Goal: Task Accomplishment & Management: Manage account settings

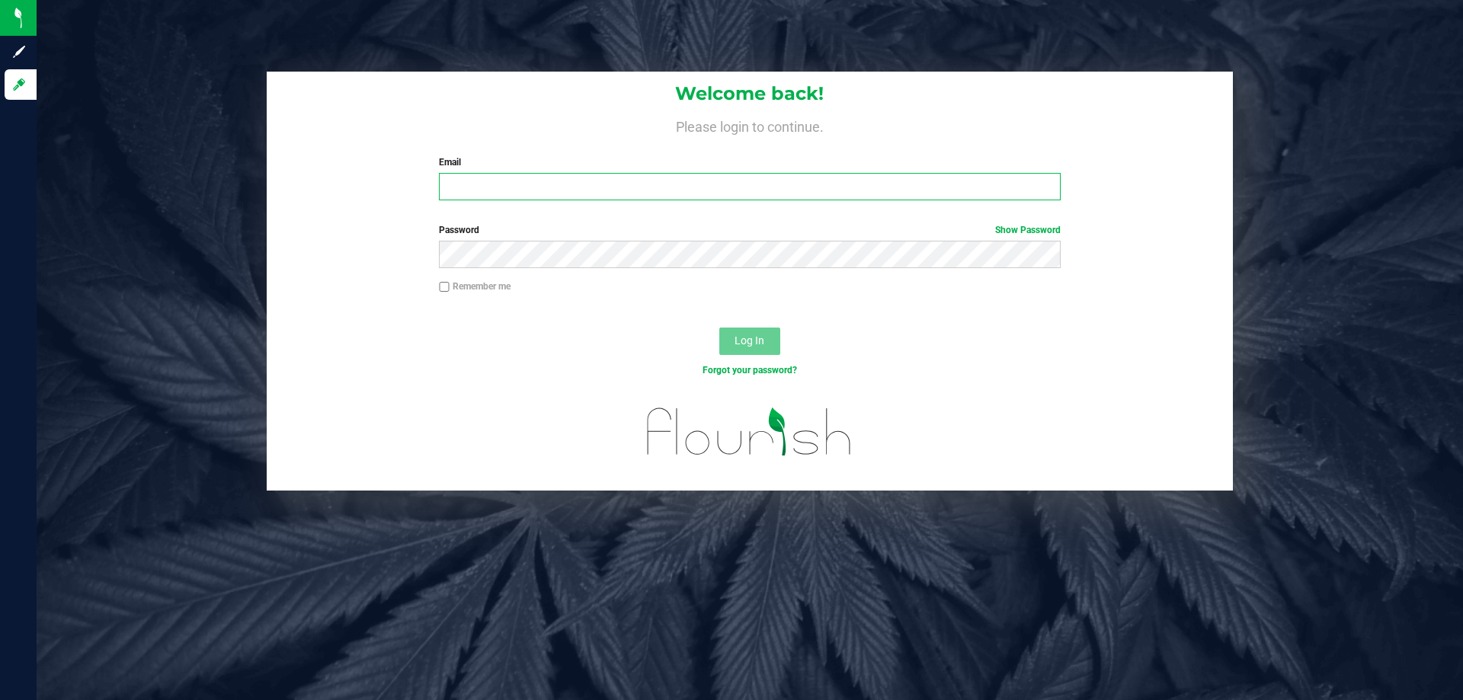
click at [551, 194] on input "Email" at bounding box center [749, 186] width 621 height 27
type input "[EMAIL_ADDRESS][DOMAIN_NAME]"
click at [719, 328] on button "Log In" at bounding box center [749, 341] width 61 height 27
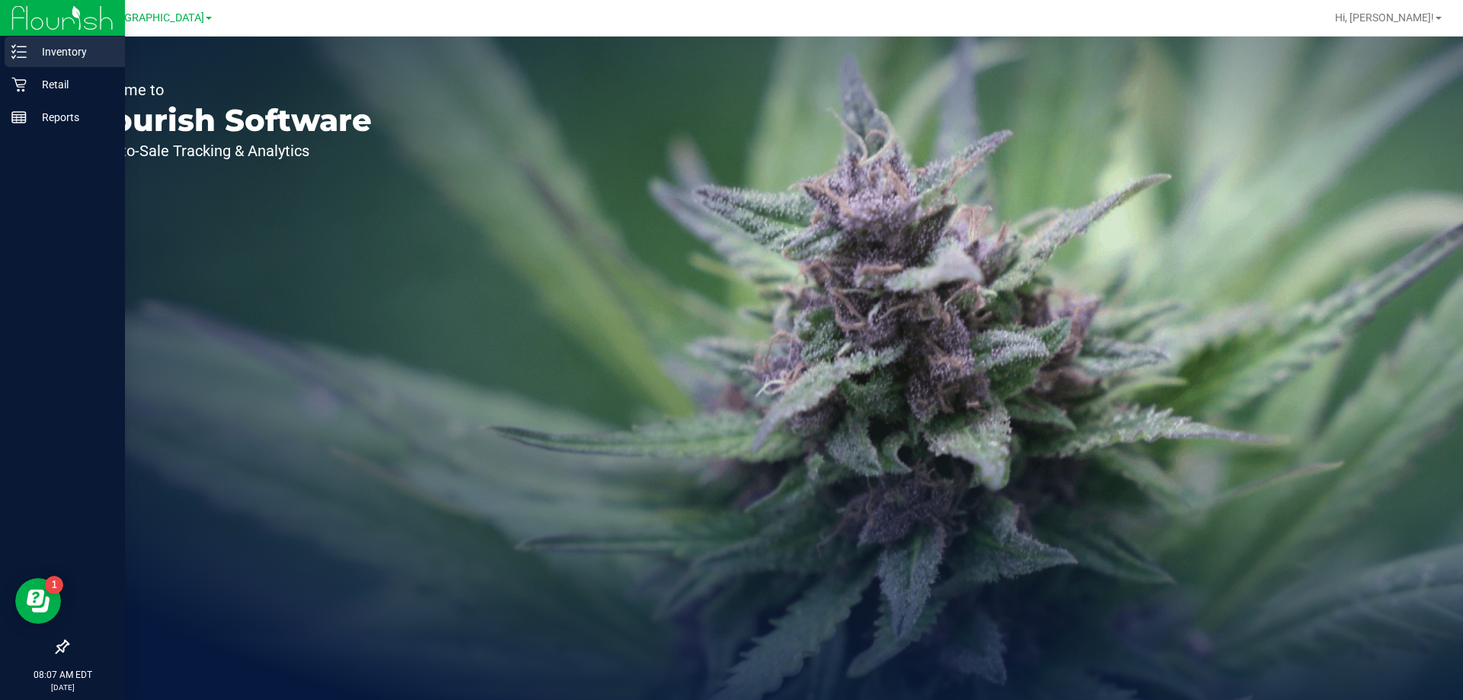
click at [56, 48] on p "Inventory" at bounding box center [72, 52] width 91 height 18
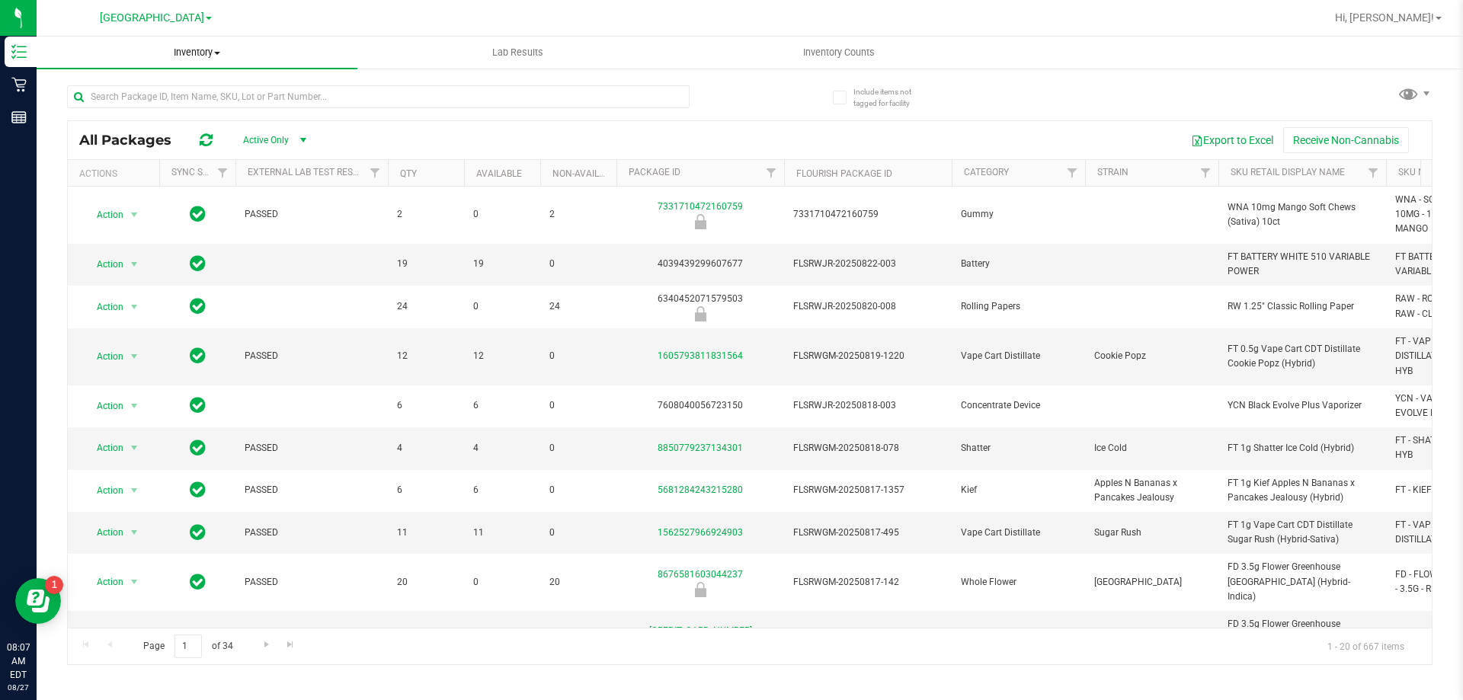
click at [213, 55] on span "Inventory" at bounding box center [197, 53] width 321 height 14
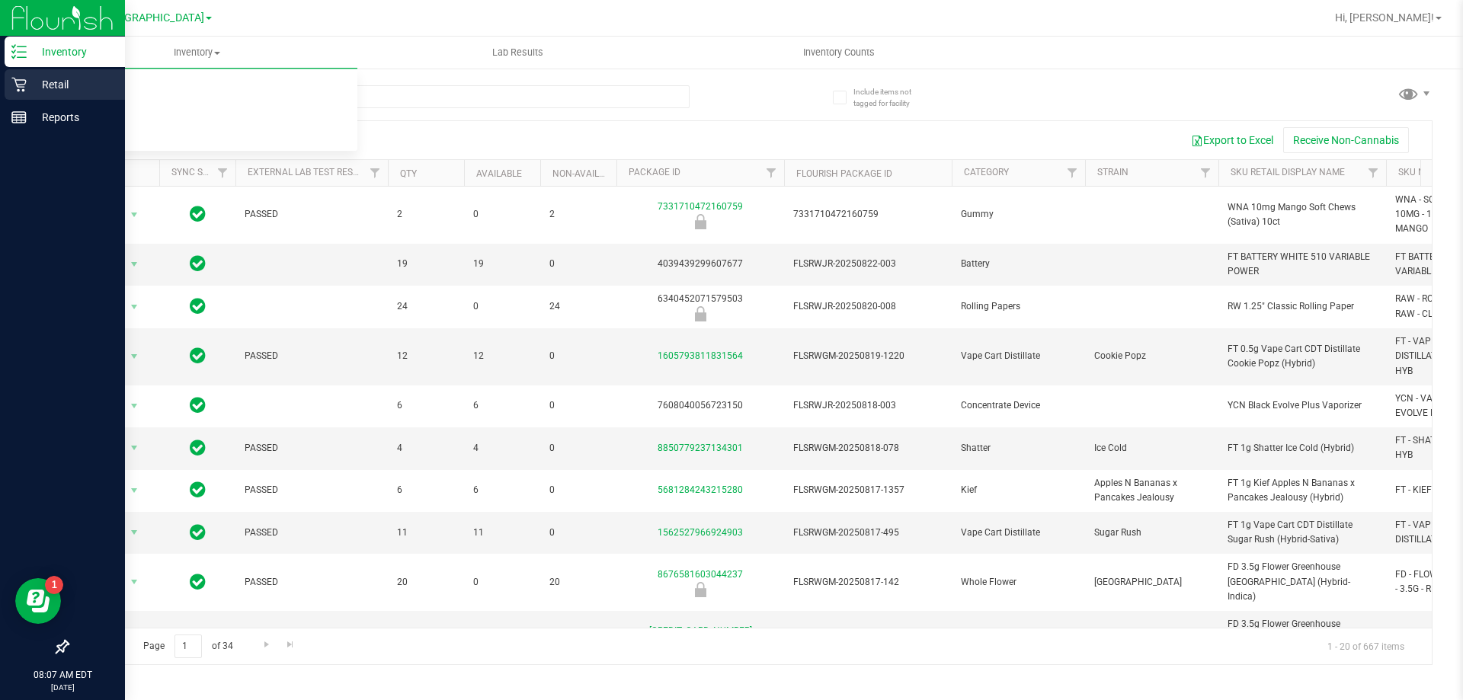
click at [23, 83] on icon at bounding box center [18, 84] width 15 height 15
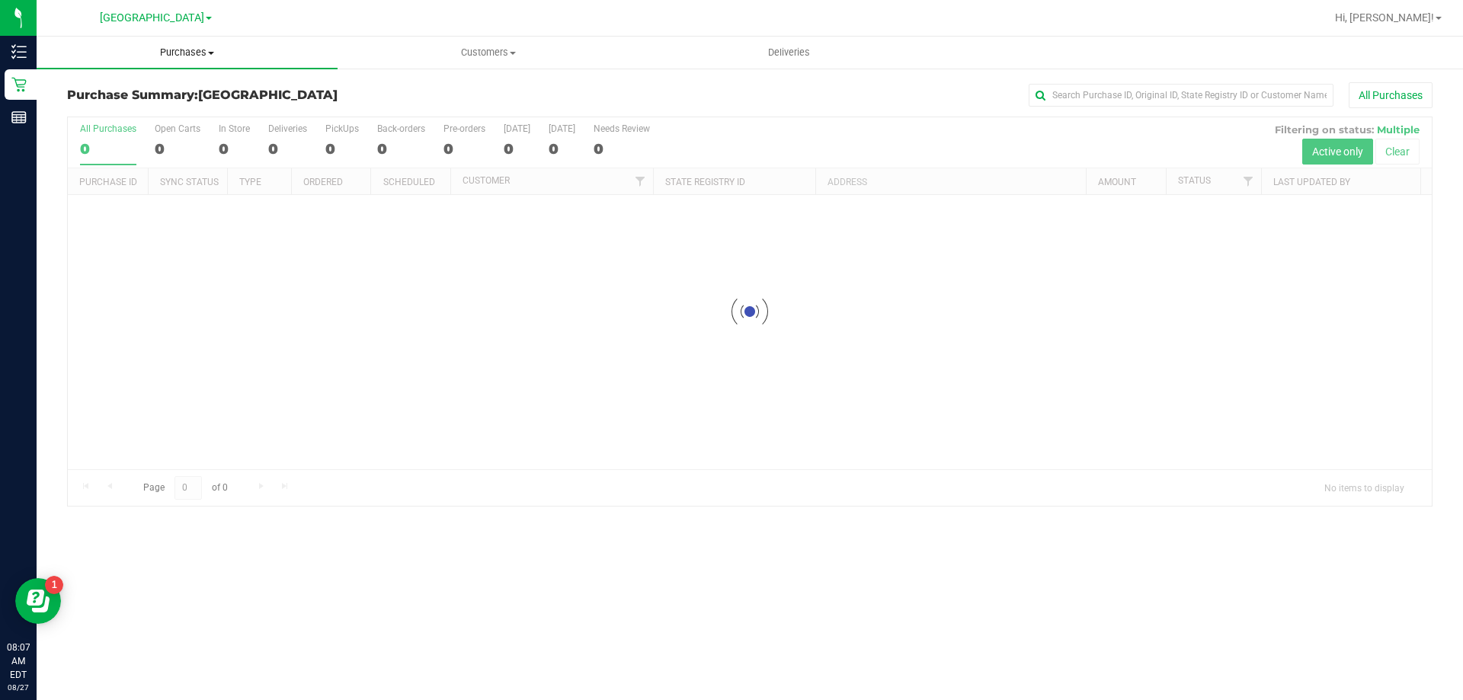
click at [199, 44] on uib-tab-heading "Purchases Summary of purchases Fulfillment All purchases" at bounding box center [187, 53] width 301 height 32
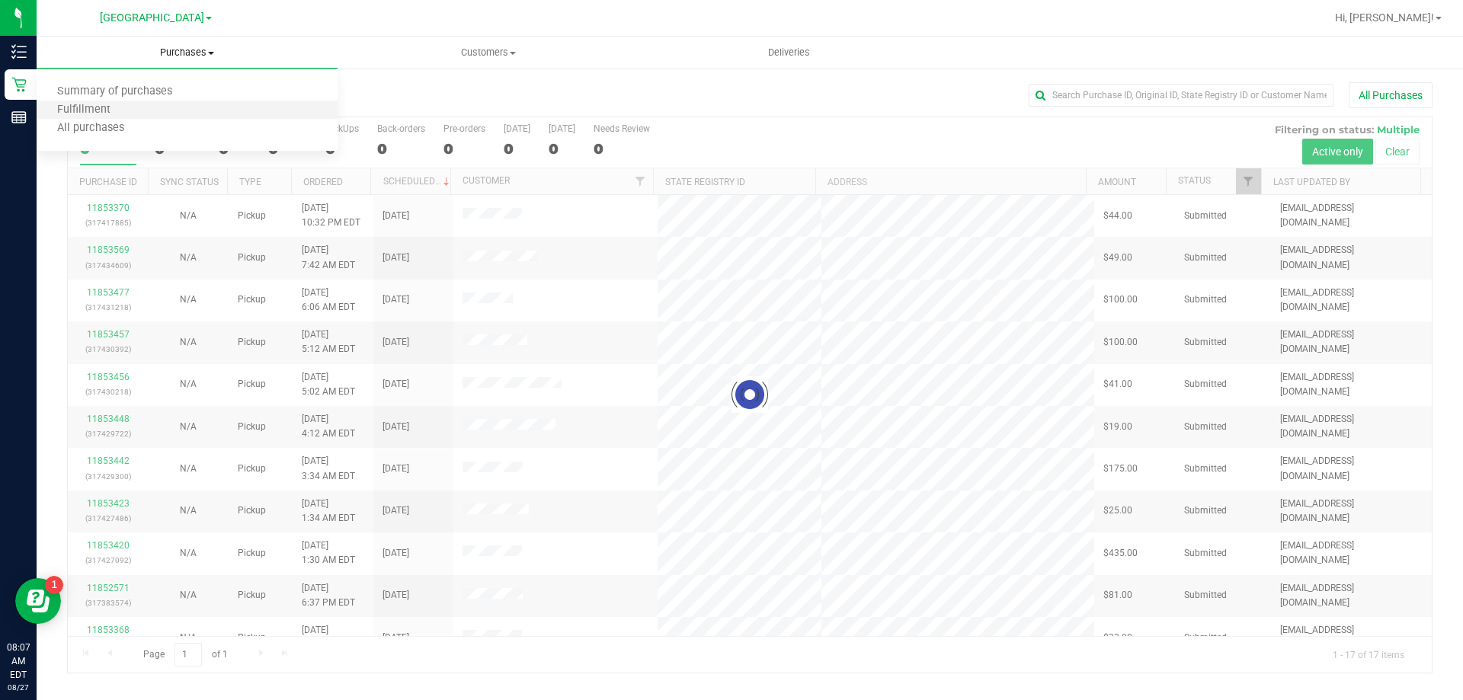
click at [190, 109] on li "Fulfillment" at bounding box center [187, 110] width 301 height 18
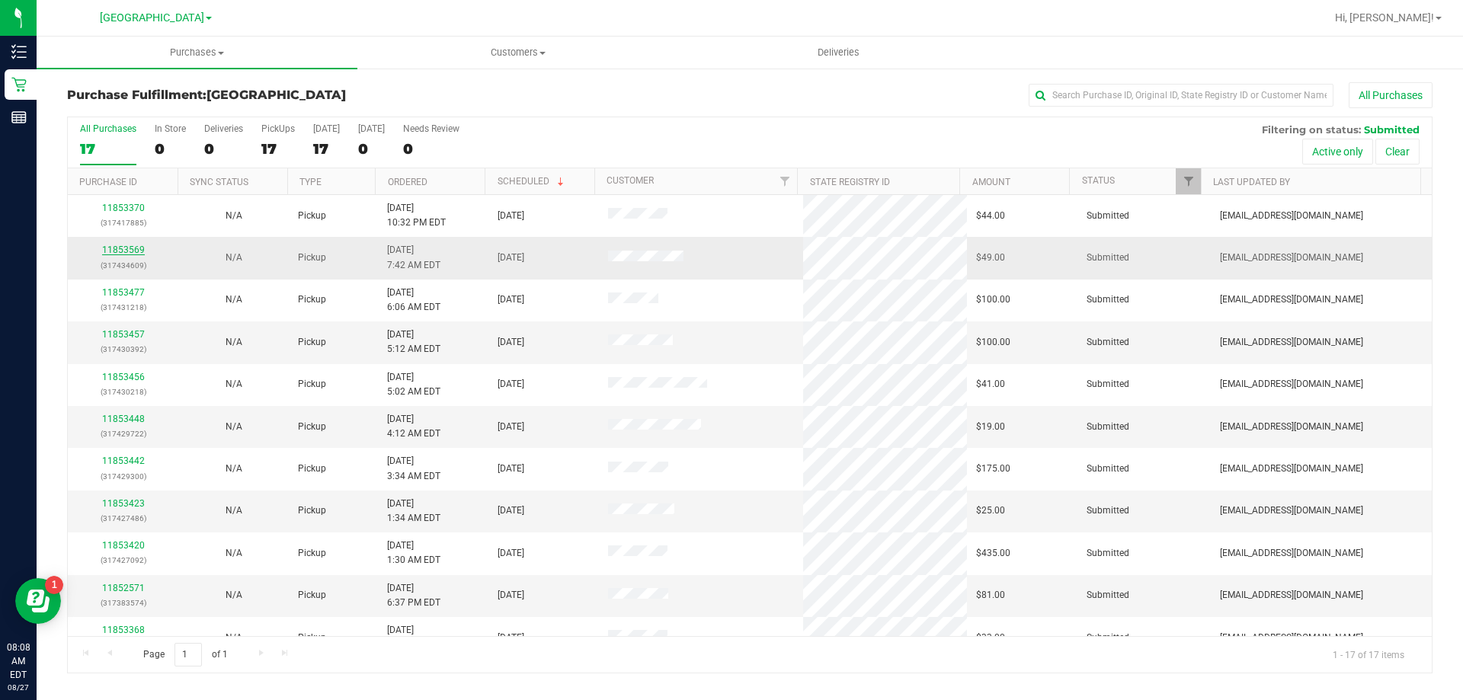
click at [131, 250] on link "11853569" at bounding box center [123, 250] width 43 height 11
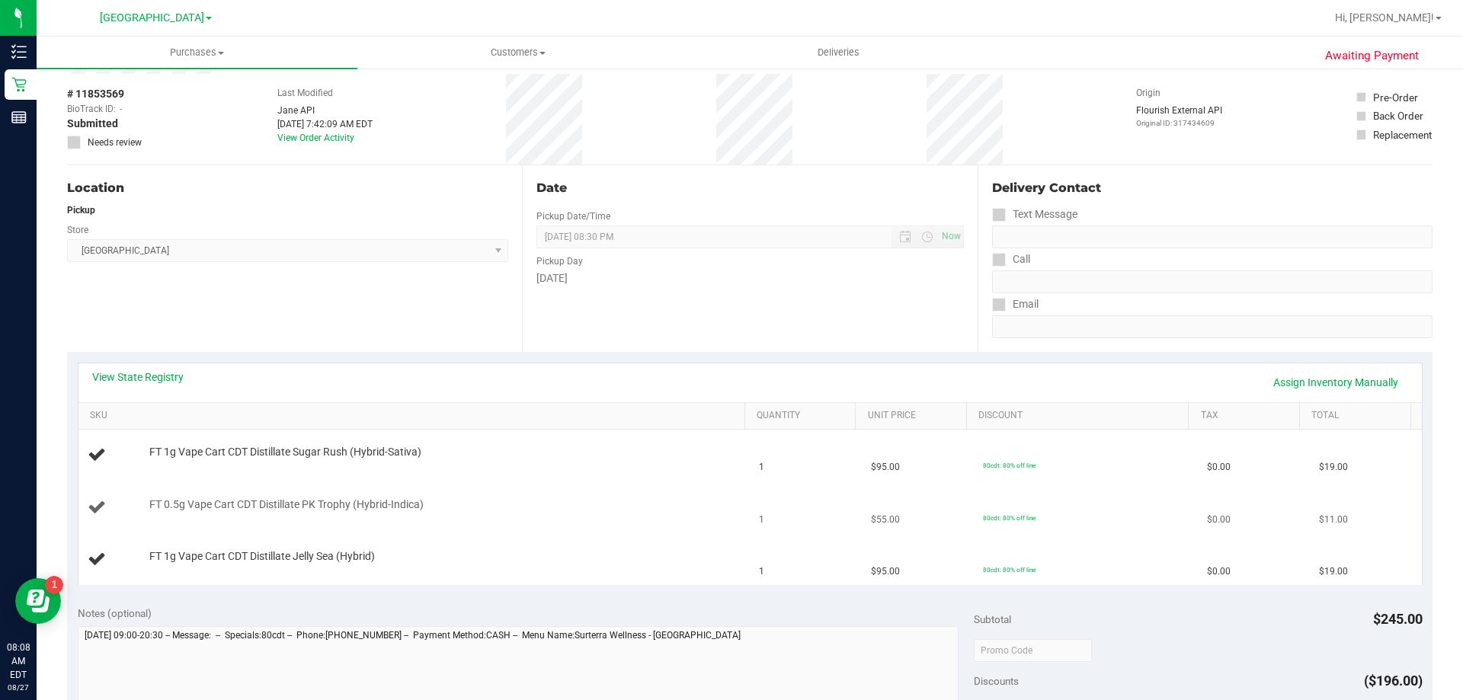
scroll to position [152, 0]
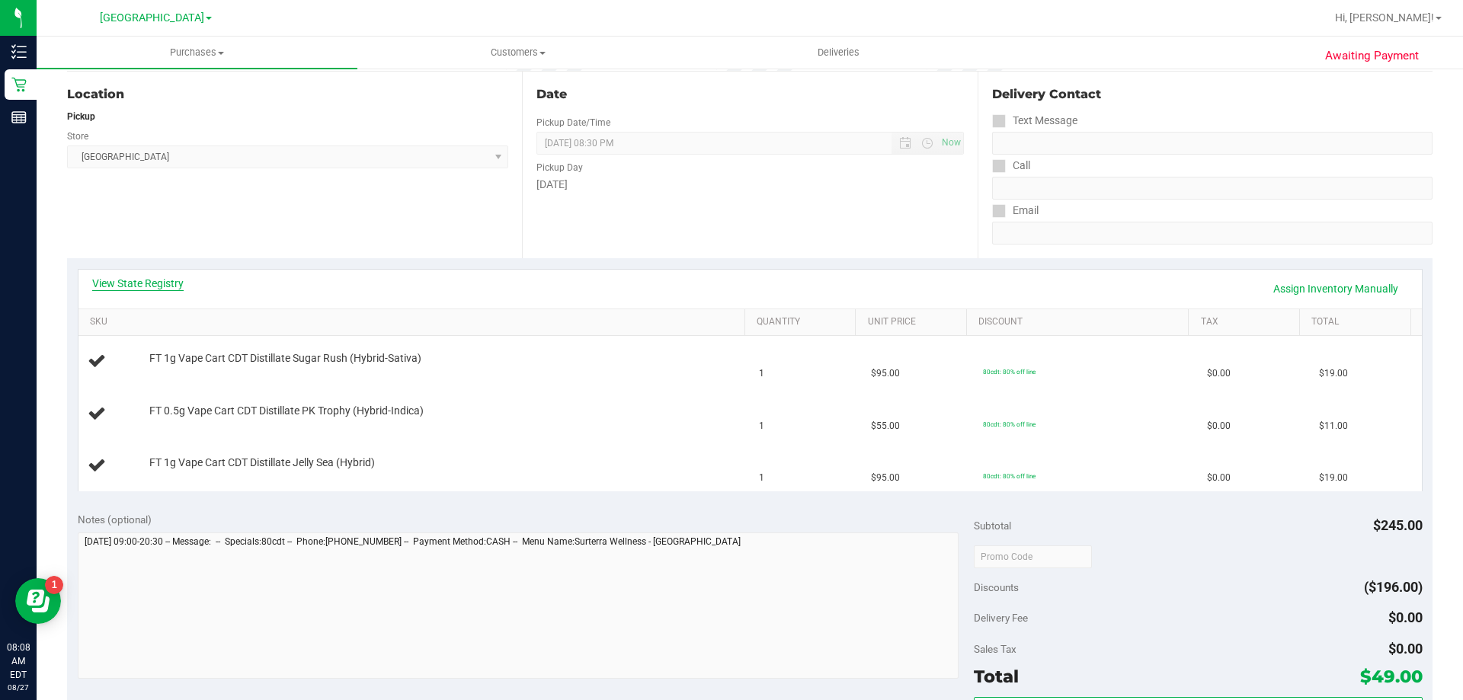
click at [152, 289] on link "View State Registry" at bounding box center [137, 283] width 91 height 15
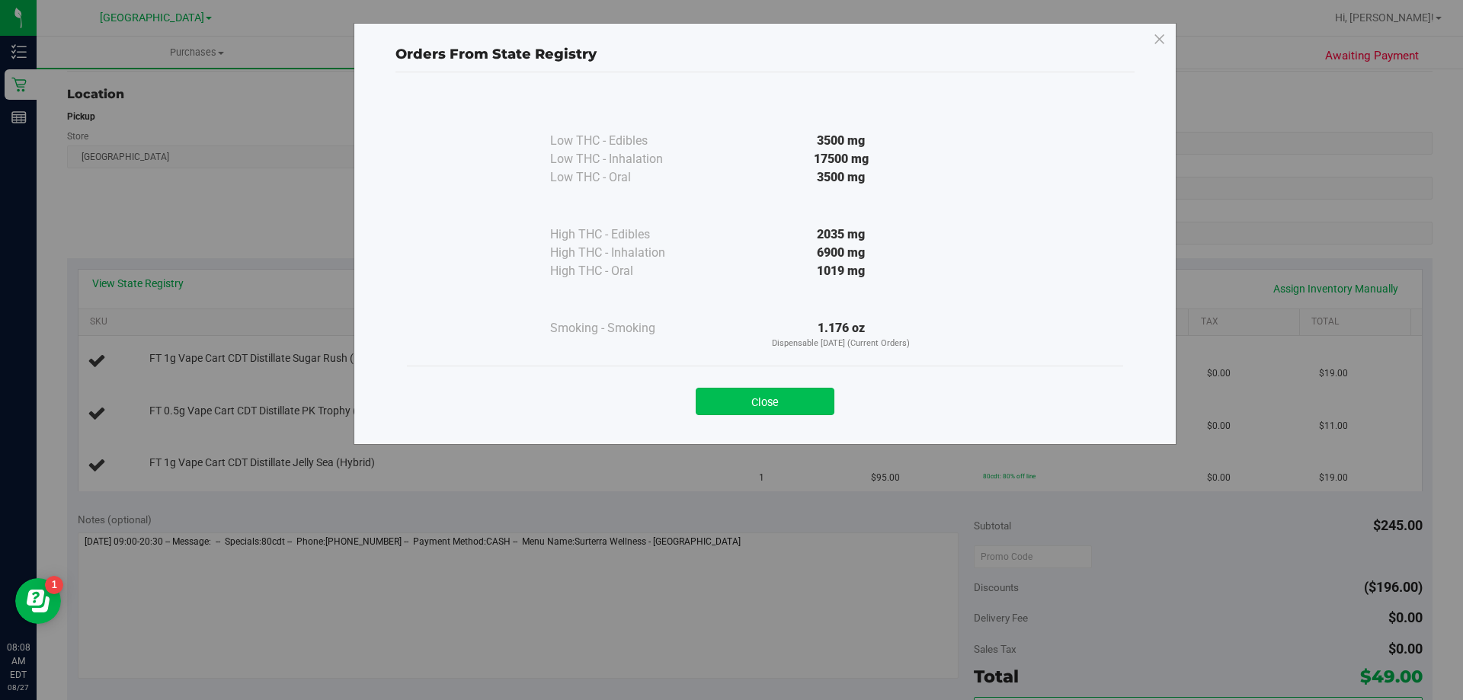
click at [741, 404] on button "Close" at bounding box center [765, 401] width 139 height 27
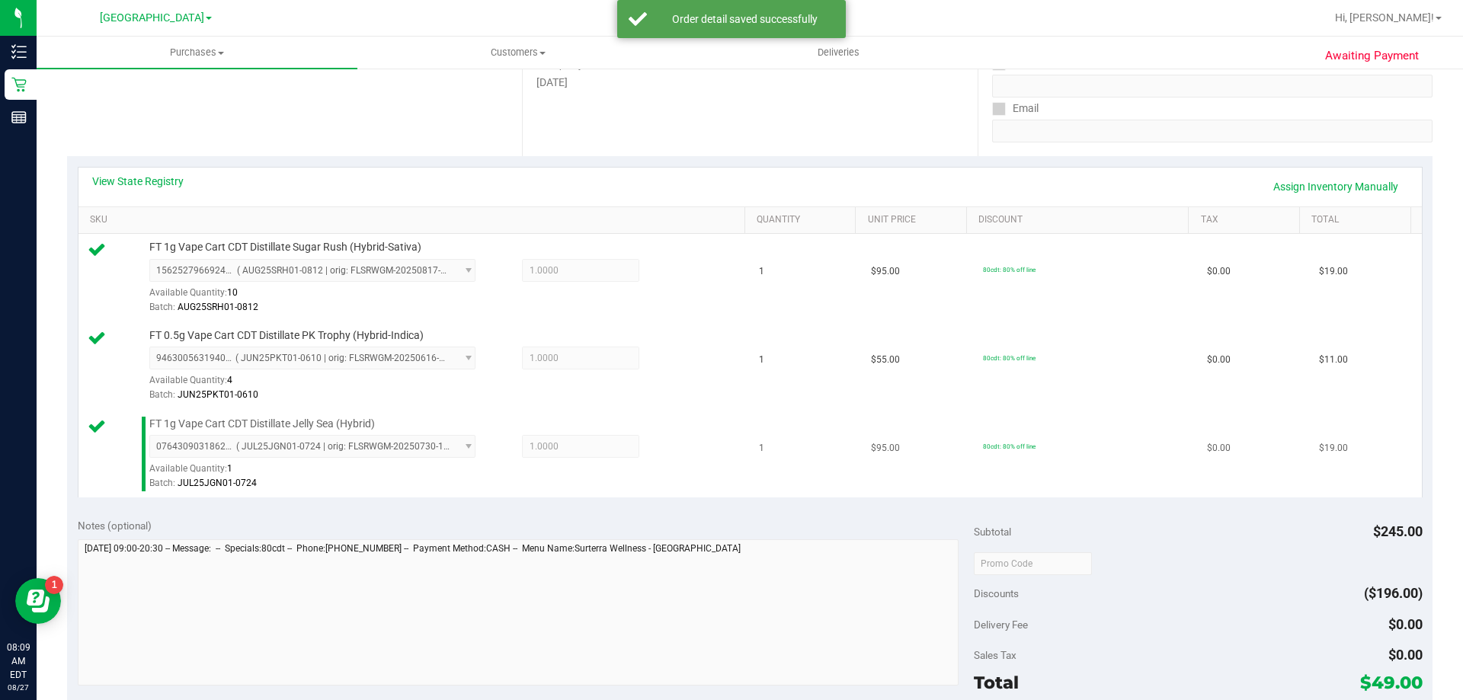
scroll to position [381, 0]
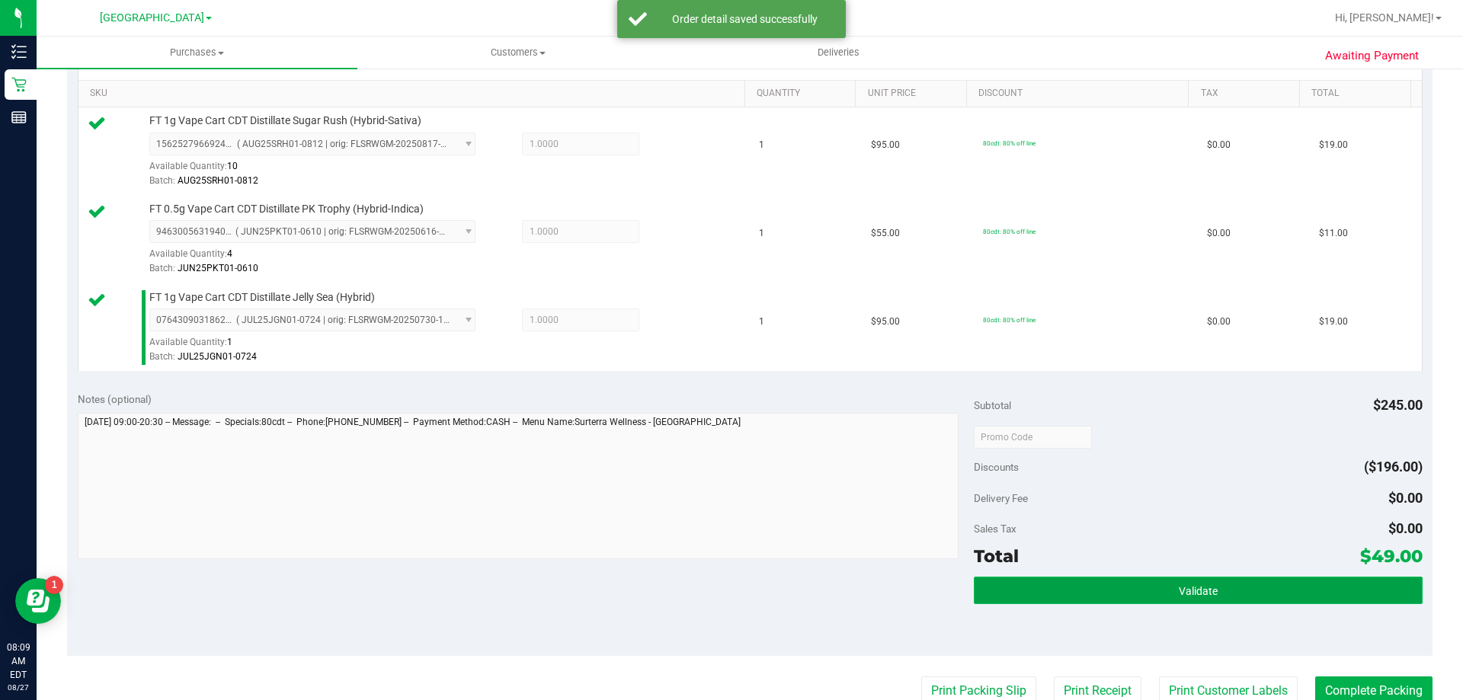
click at [1201, 601] on button "Validate" at bounding box center [1198, 590] width 448 height 27
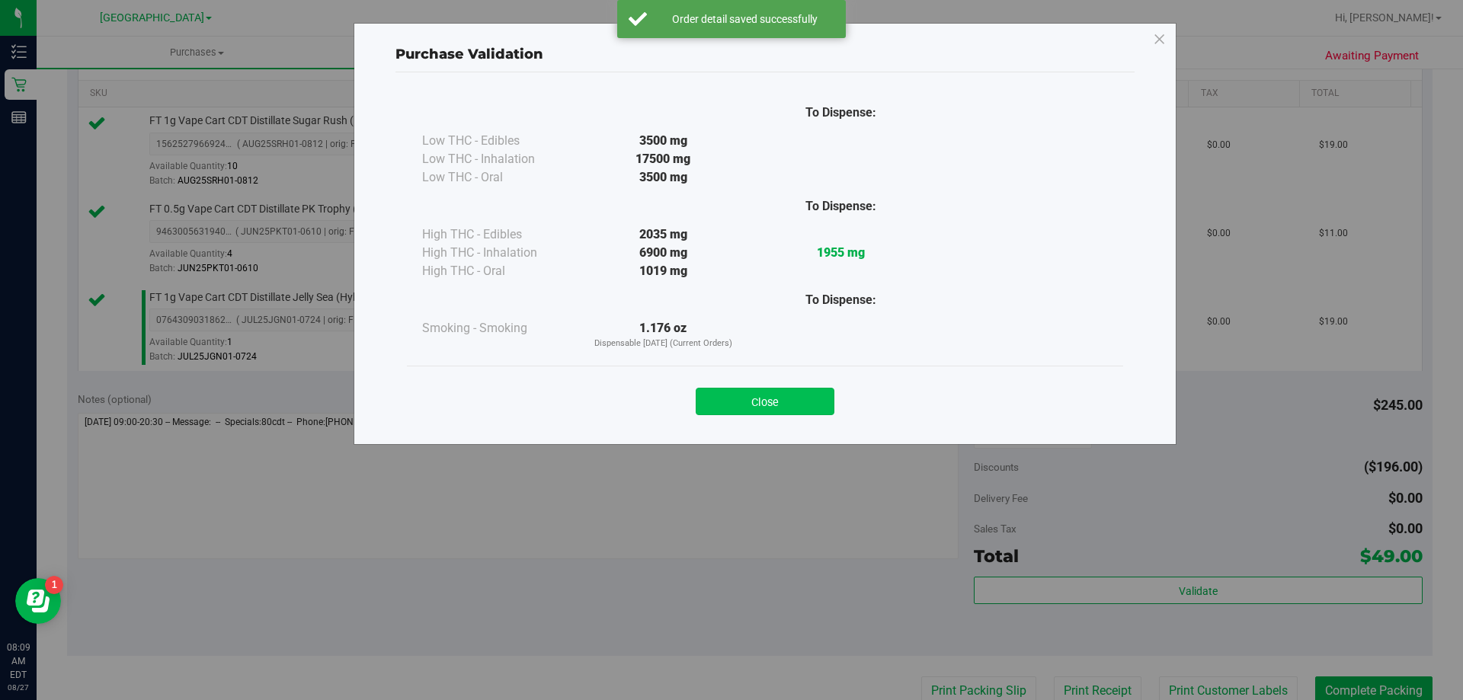
click at [741, 409] on button "Close" at bounding box center [765, 401] width 139 height 27
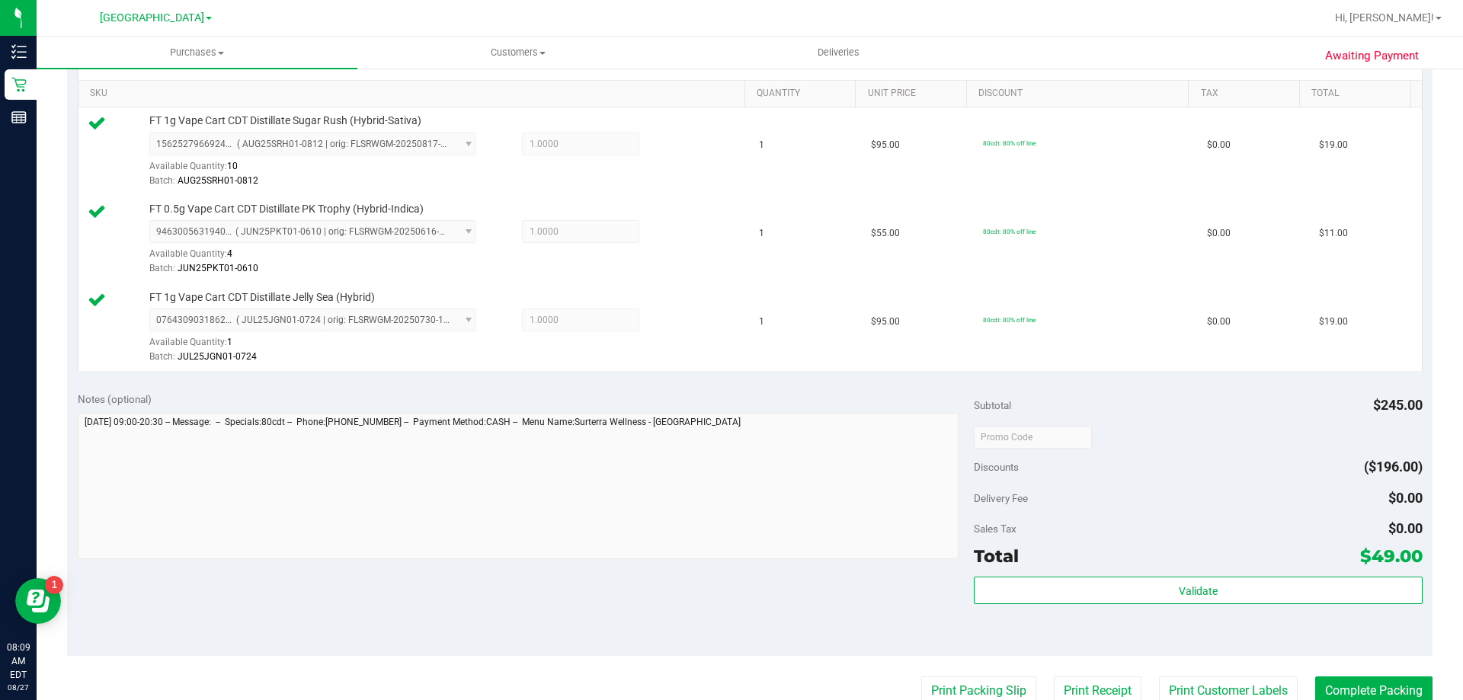
scroll to position [457, 0]
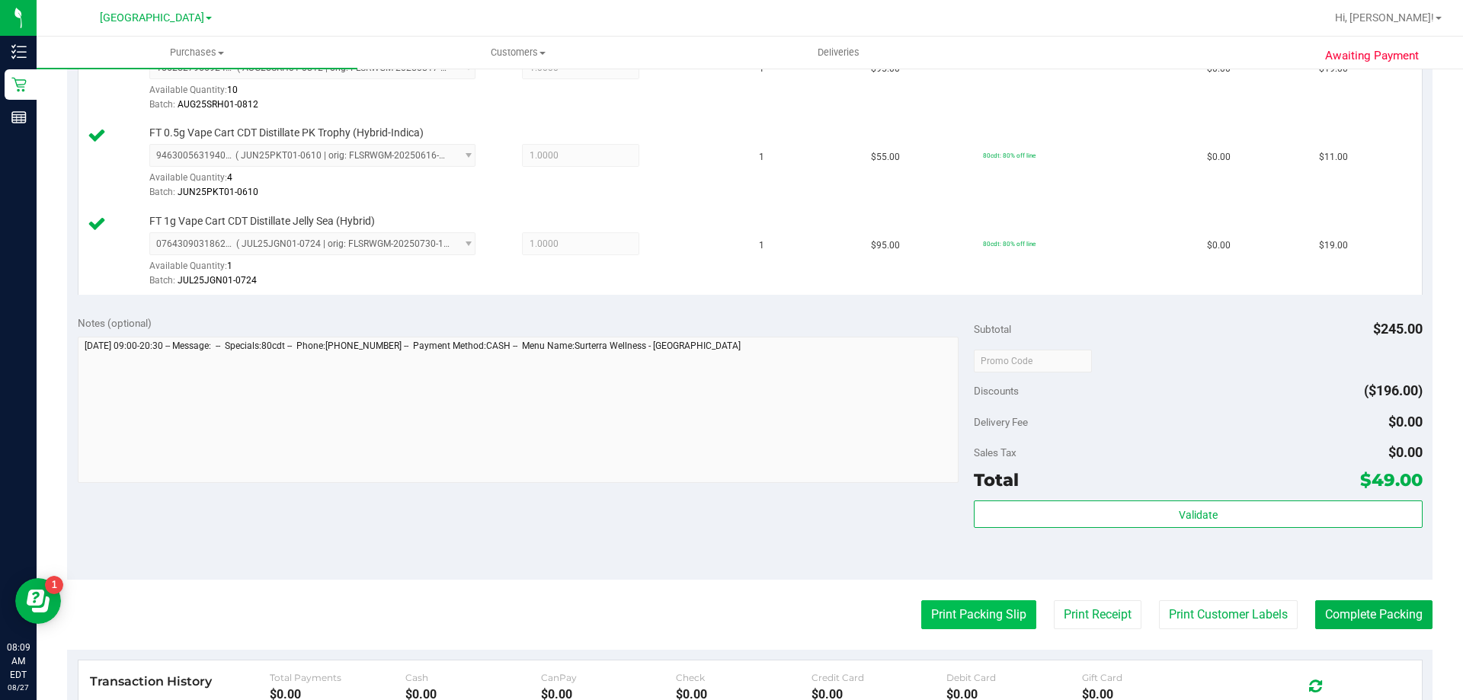
click at [982, 612] on button "Print Packing Slip" at bounding box center [978, 614] width 115 height 29
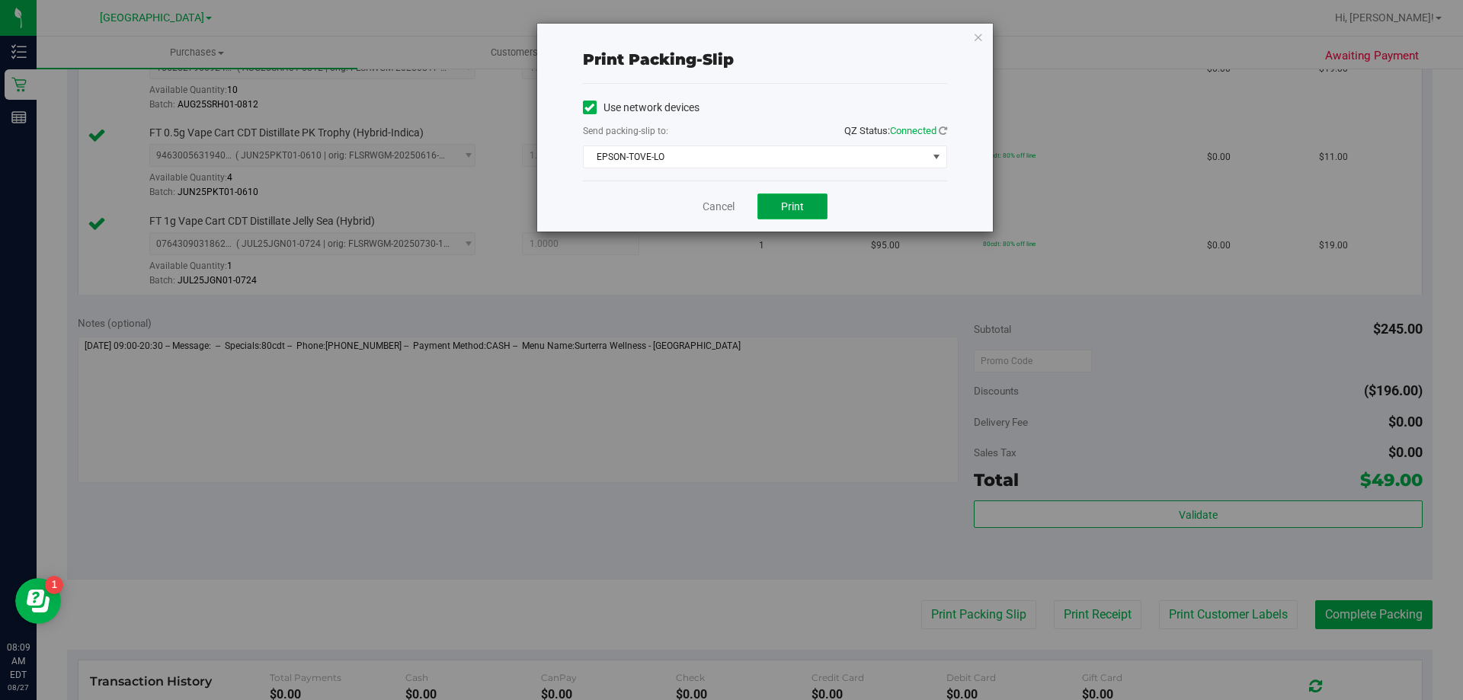
click at [775, 204] on button "Print" at bounding box center [792, 207] width 70 height 26
click at [750, 157] on span "EPSON-TOVE-LO" at bounding box center [756, 156] width 344 height 21
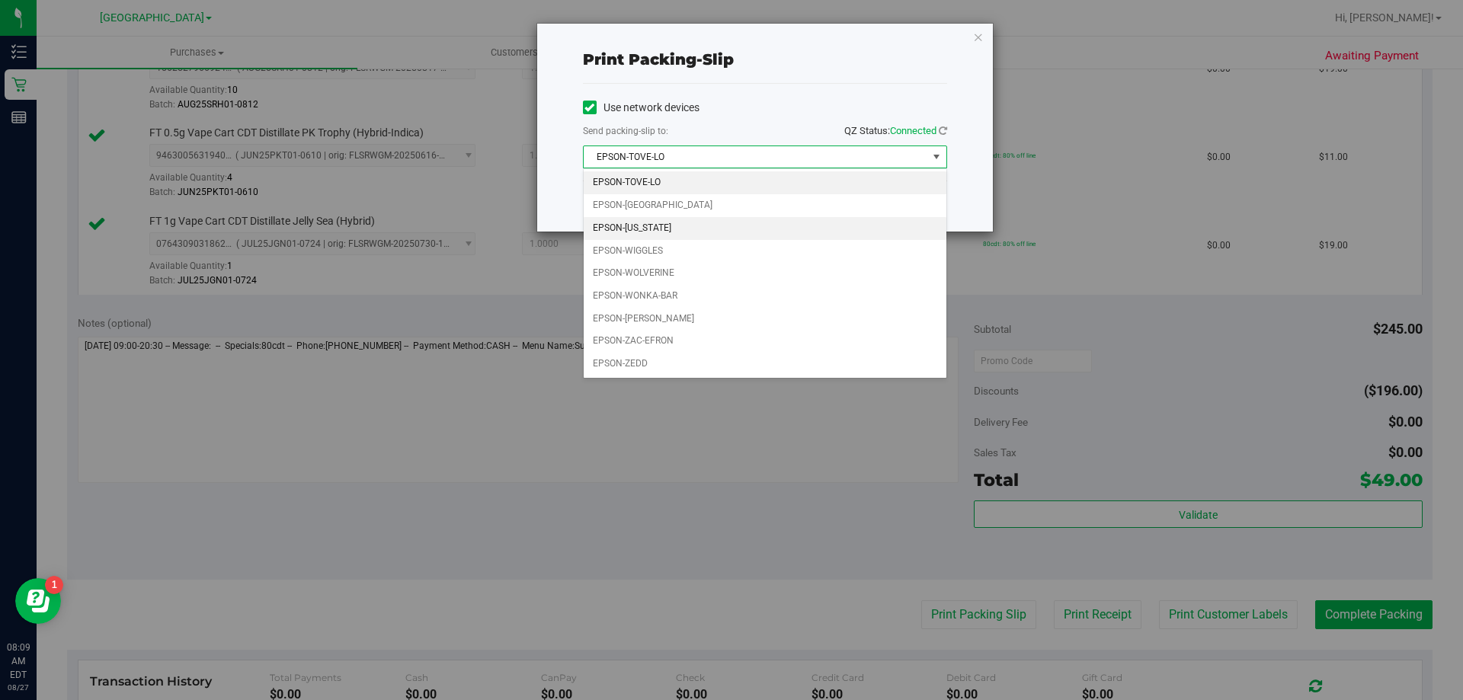
click at [718, 222] on li "EPSON-[US_STATE]" at bounding box center [765, 228] width 363 height 23
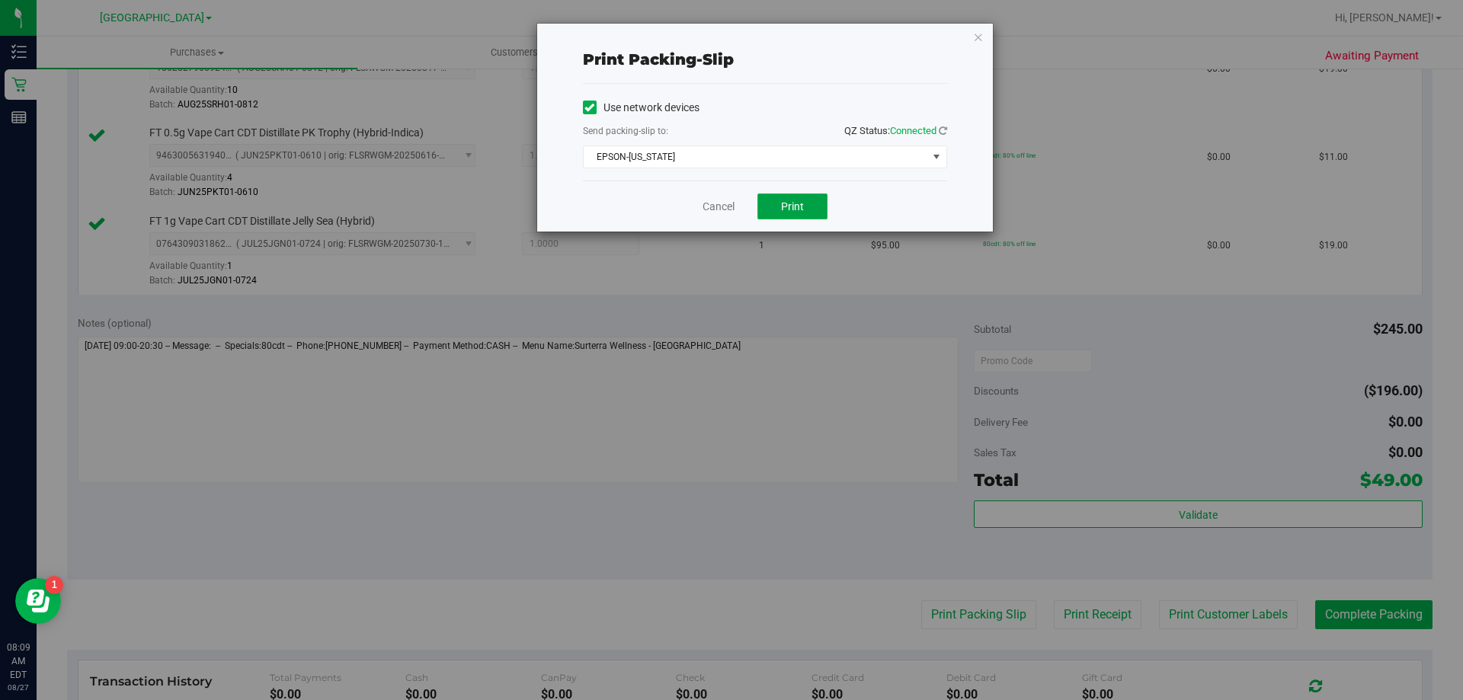
click at [773, 213] on button "Print" at bounding box center [792, 207] width 70 height 26
click at [722, 210] on link "Cancel" at bounding box center [718, 207] width 32 height 16
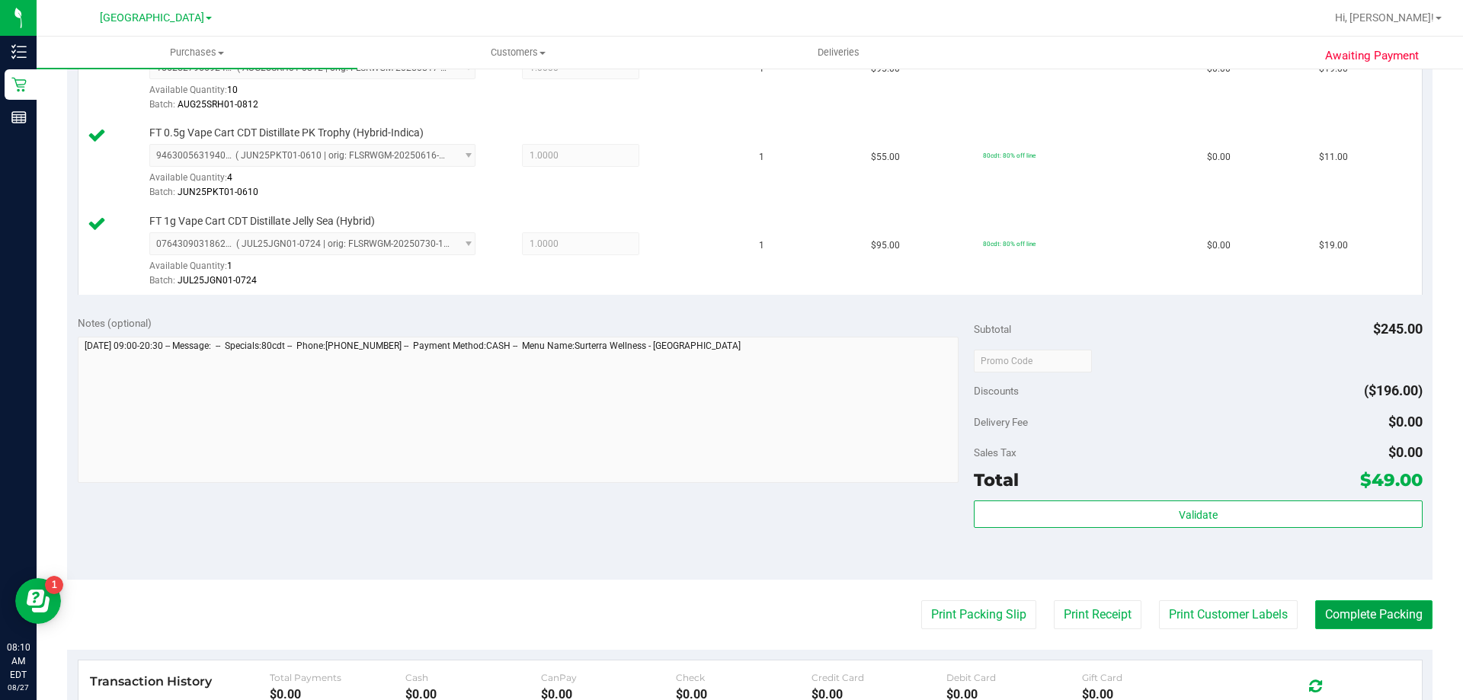
click at [1346, 605] on button "Complete Packing" at bounding box center [1373, 614] width 117 height 29
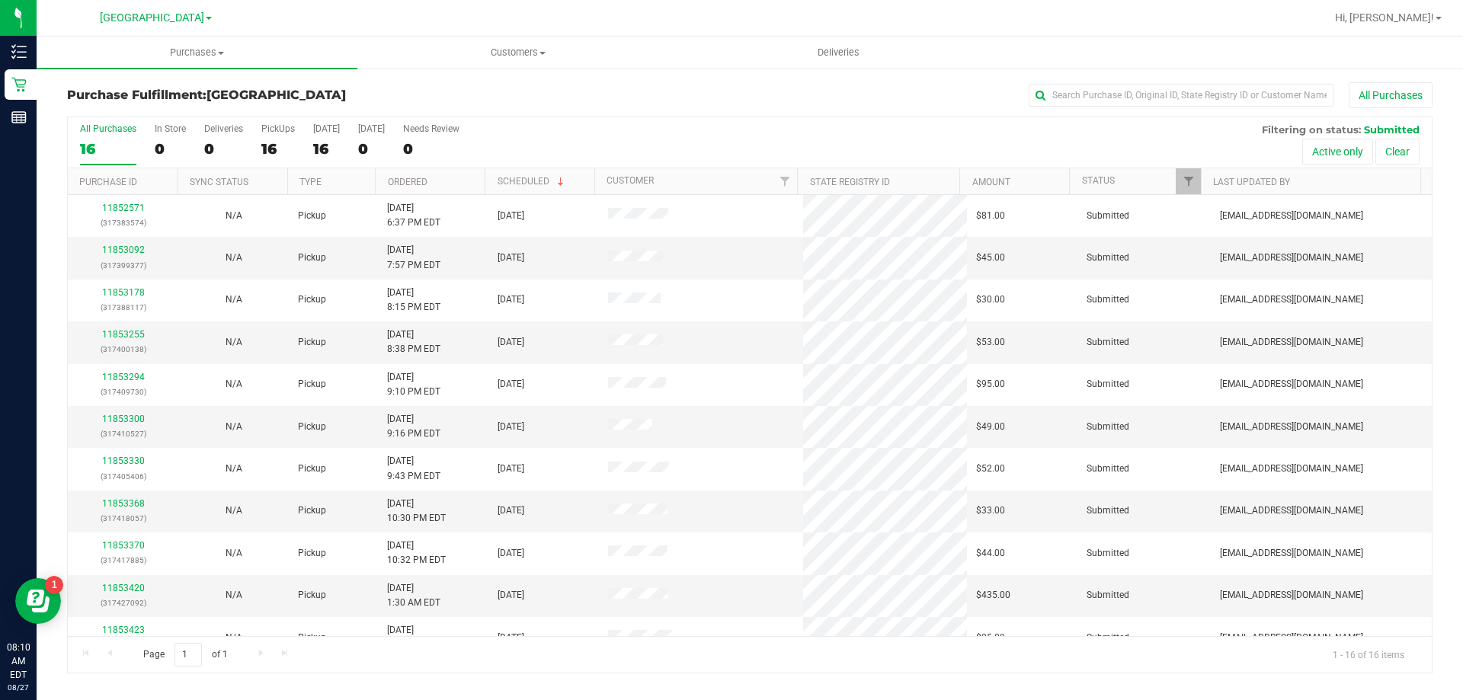
click at [461, 178] on th "Ordered" at bounding box center [430, 181] width 110 height 27
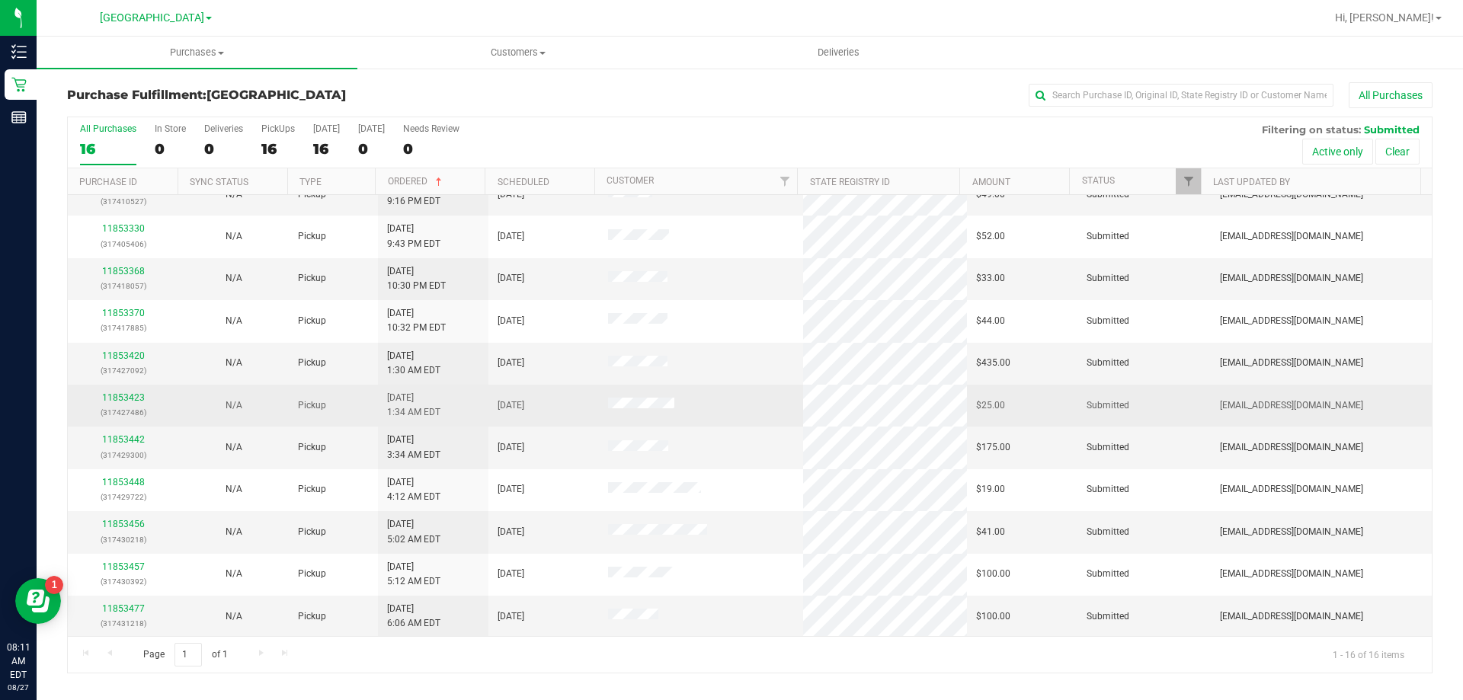
scroll to position [234, 0]
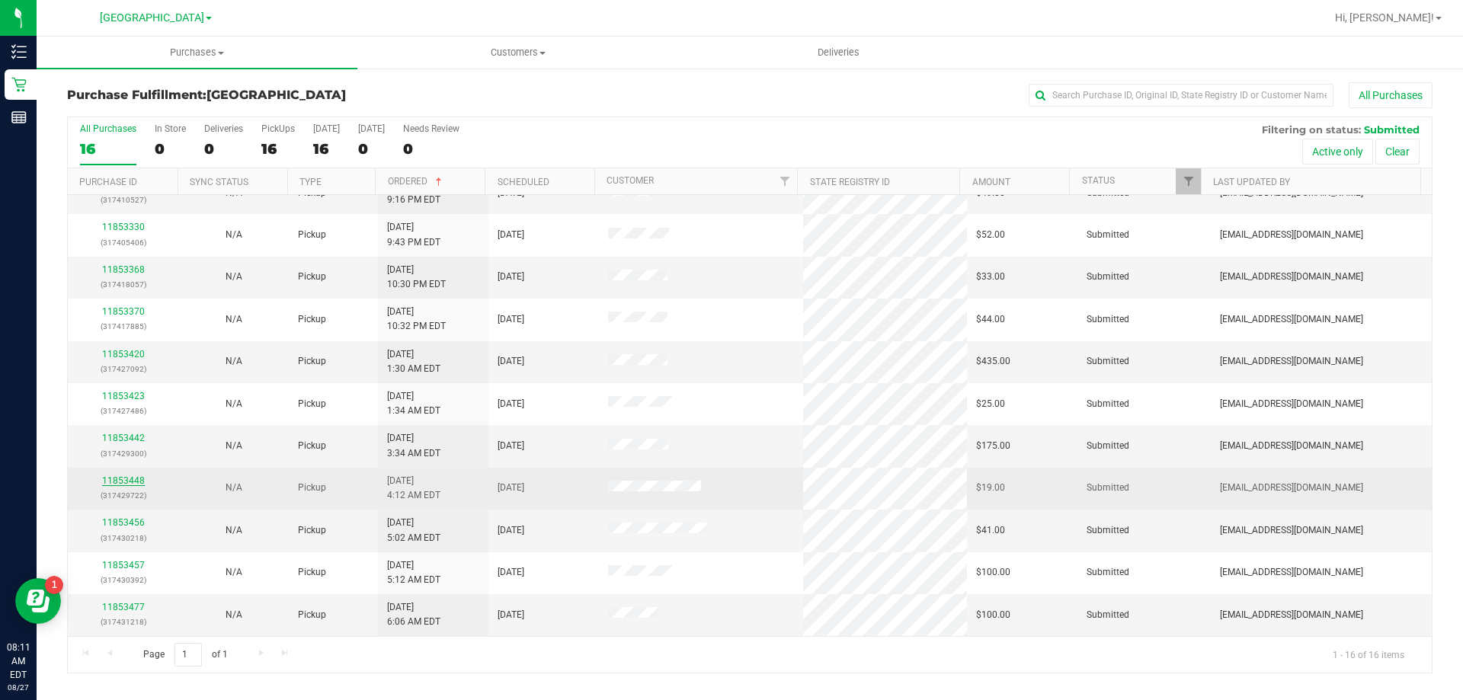
click at [139, 478] on link "11853448" at bounding box center [123, 480] width 43 height 11
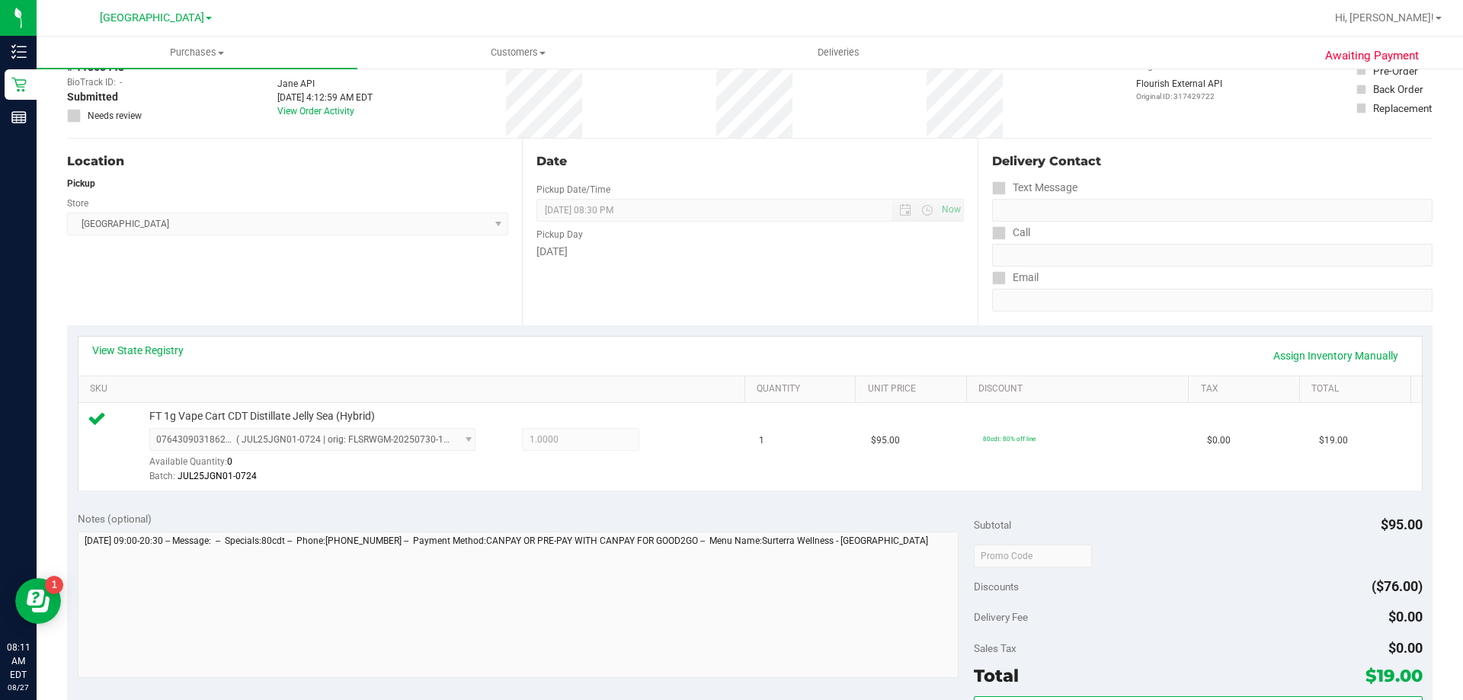
scroll to position [152, 0]
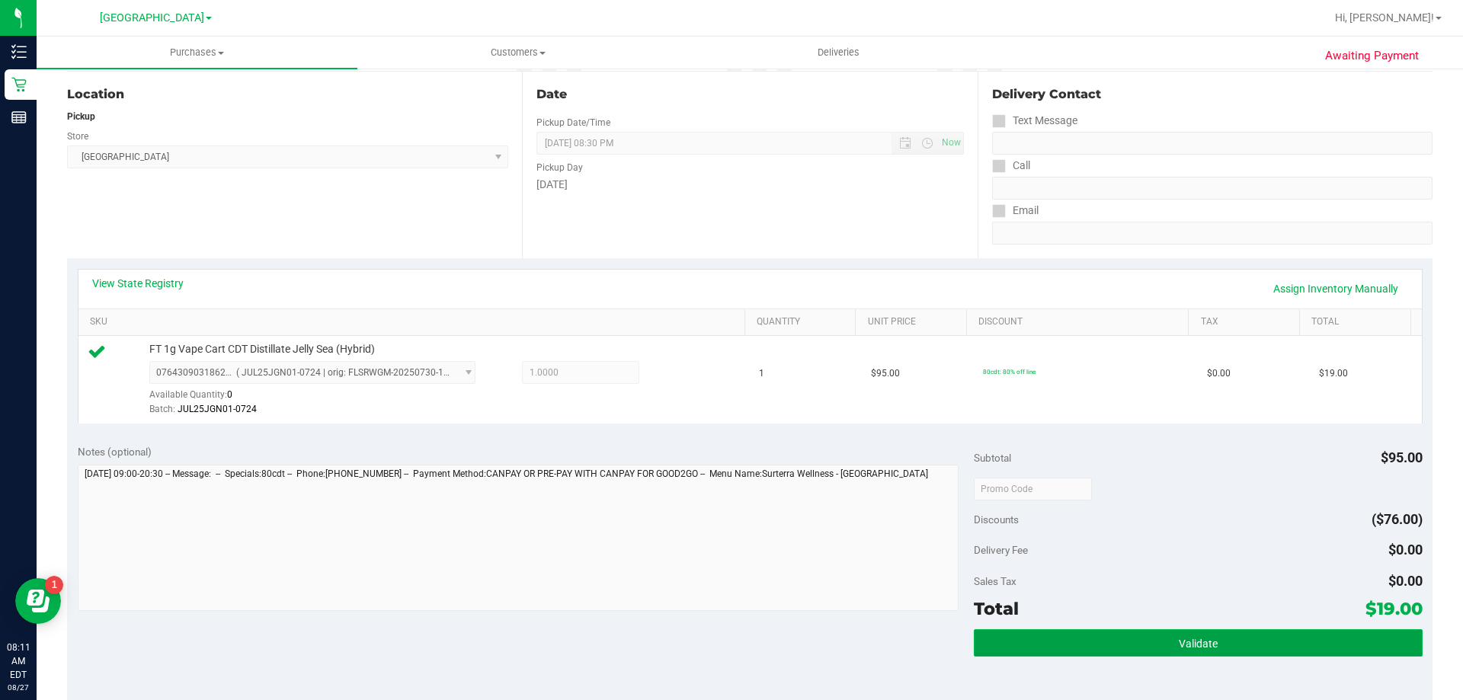
click at [1096, 638] on button "Validate" at bounding box center [1198, 642] width 448 height 27
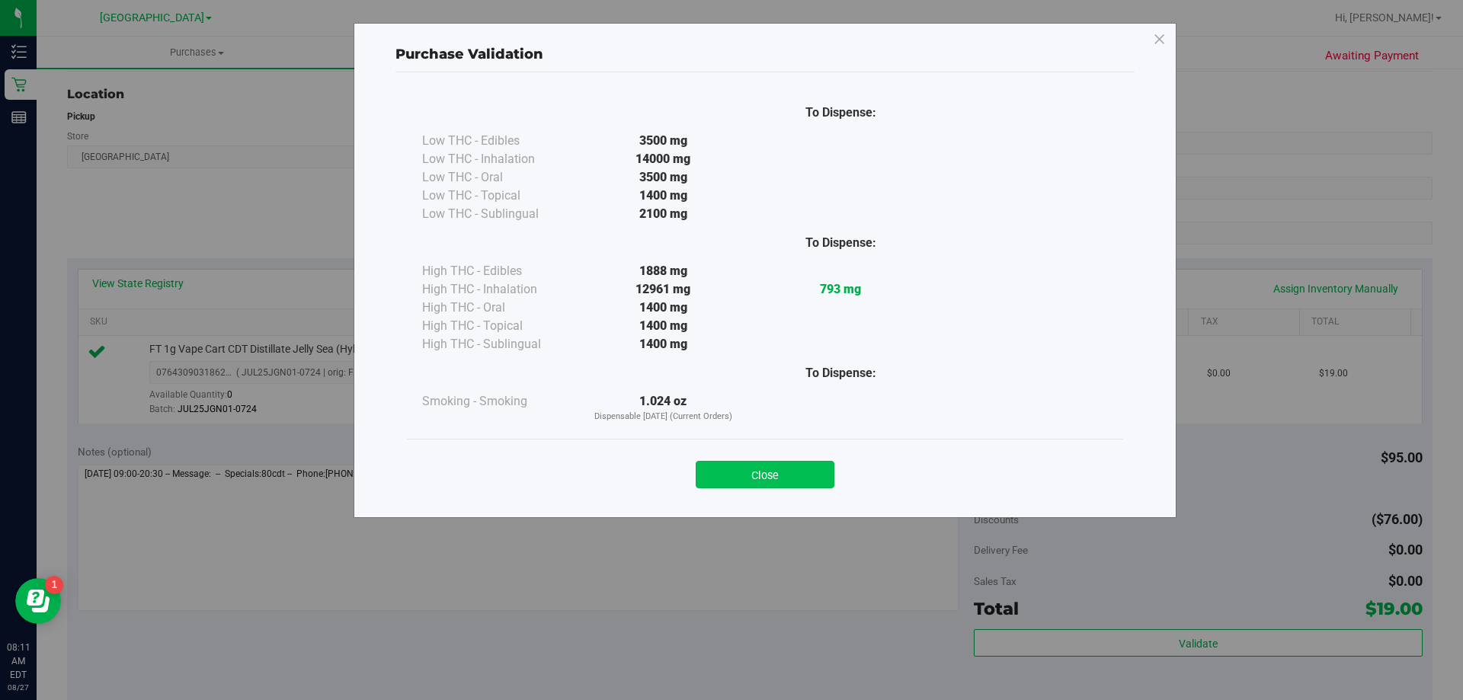
click at [801, 474] on button "Close" at bounding box center [765, 474] width 139 height 27
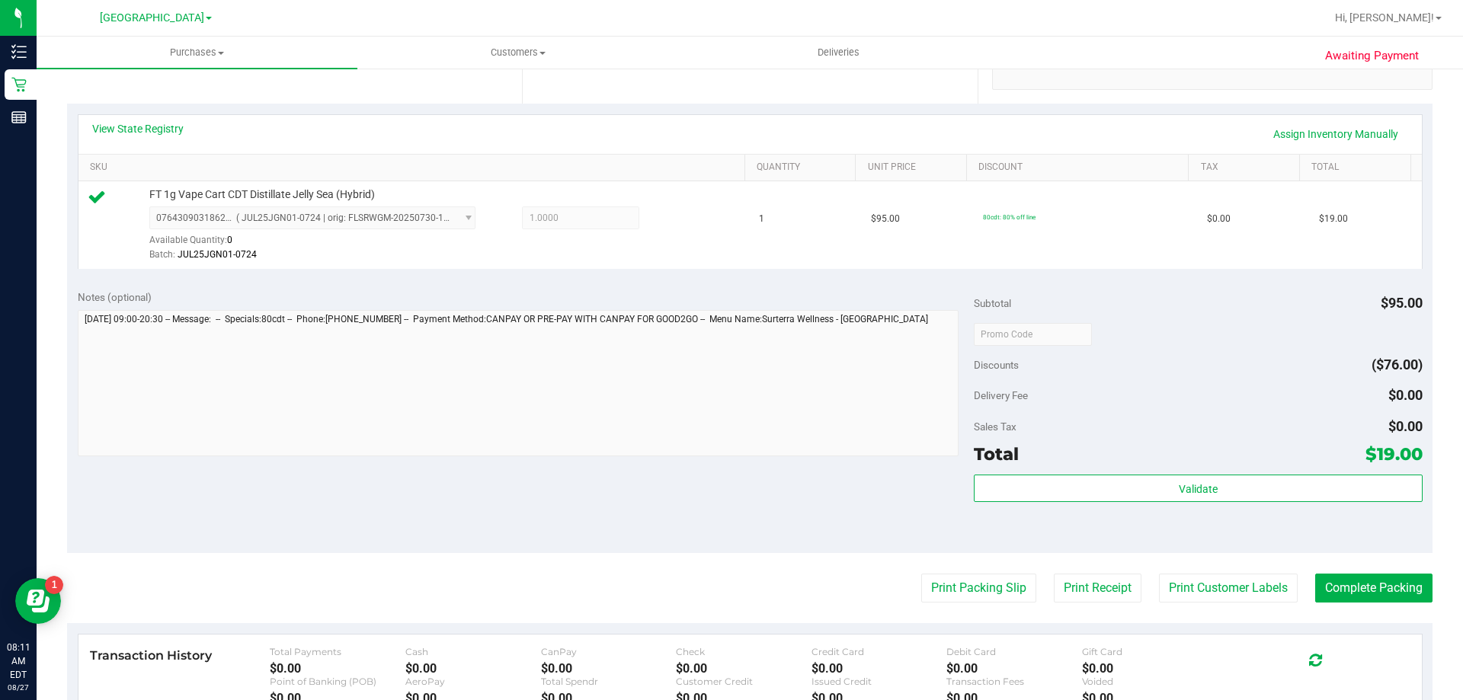
scroll to position [533, 0]
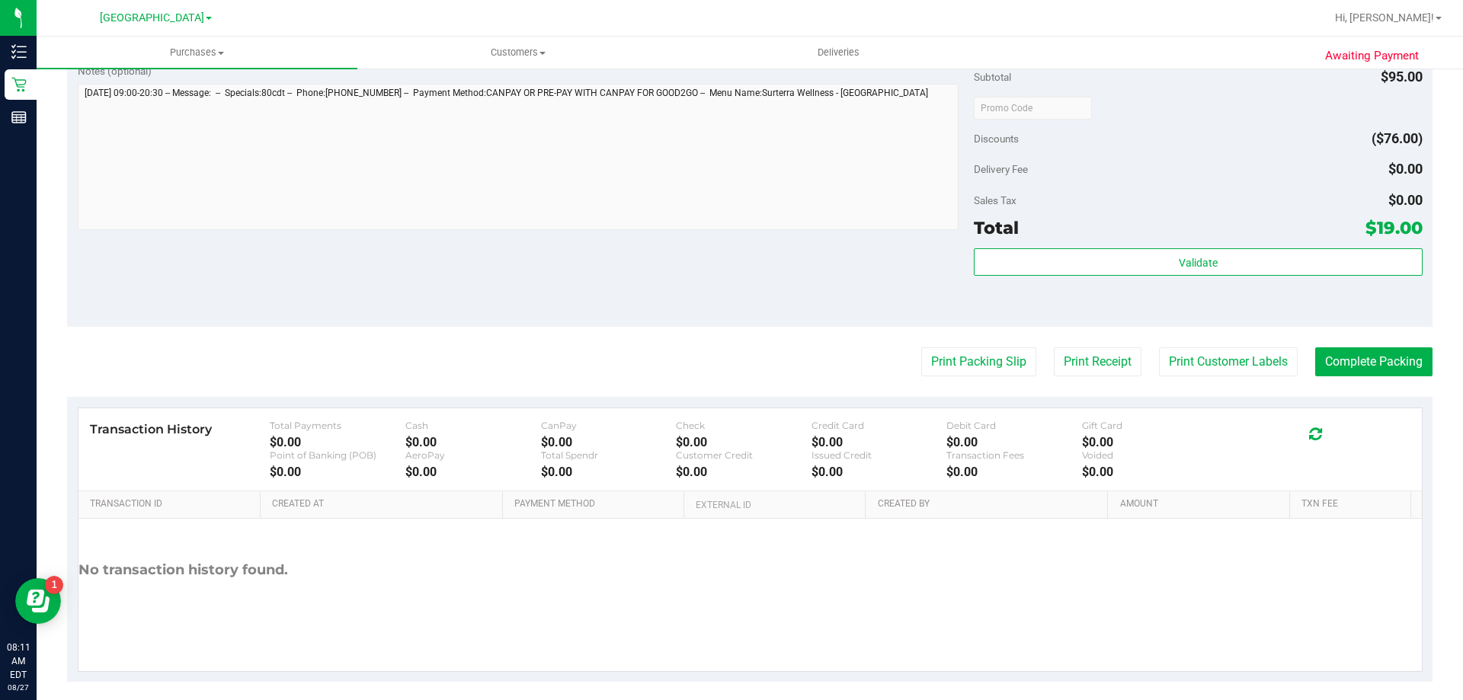
click at [964, 347] on purchase-details "Back Edit Purchase Cancel Purchase View Profile # 11853448 BioTrack ID: - Submi…" at bounding box center [749, 115] width 1365 height 1133
click at [969, 363] on button "Print Packing Slip" at bounding box center [978, 361] width 115 height 29
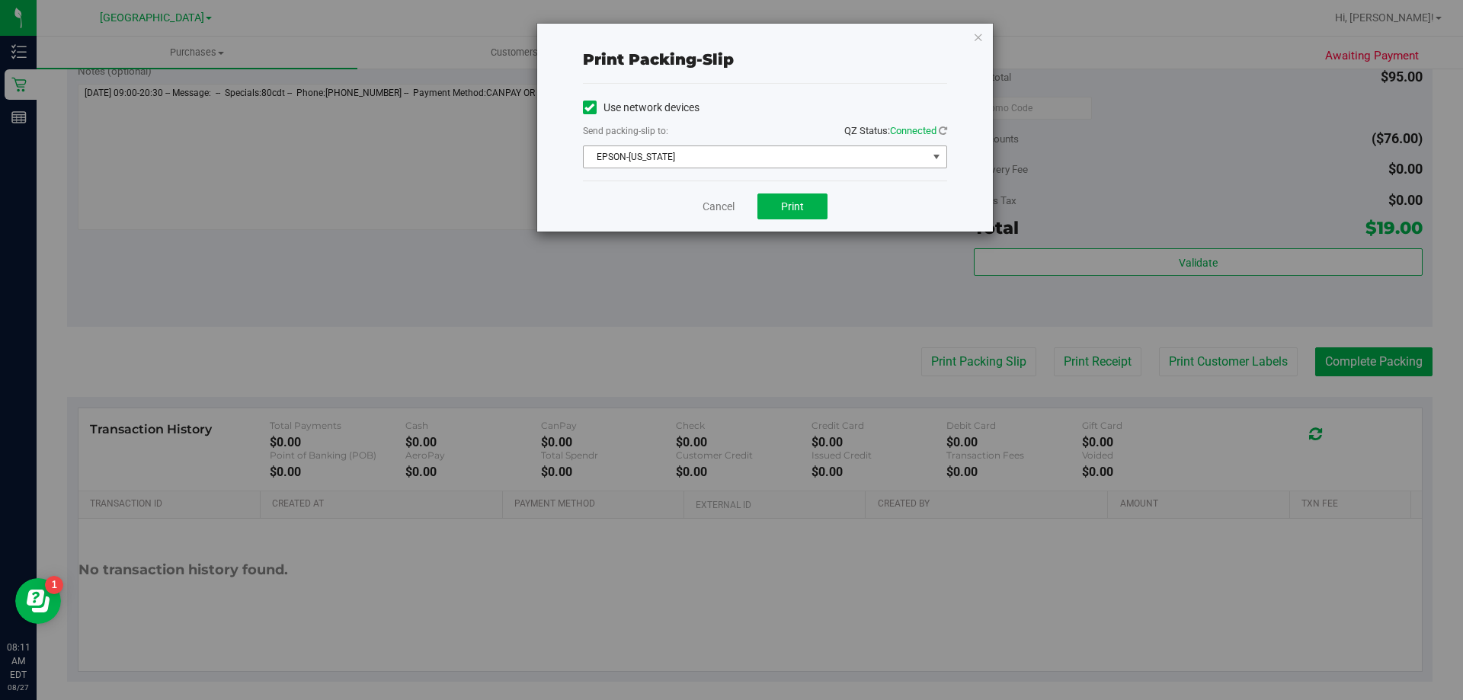
click at [799, 162] on span "EPSON-[US_STATE]" at bounding box center [756, 156] width 344 height 21
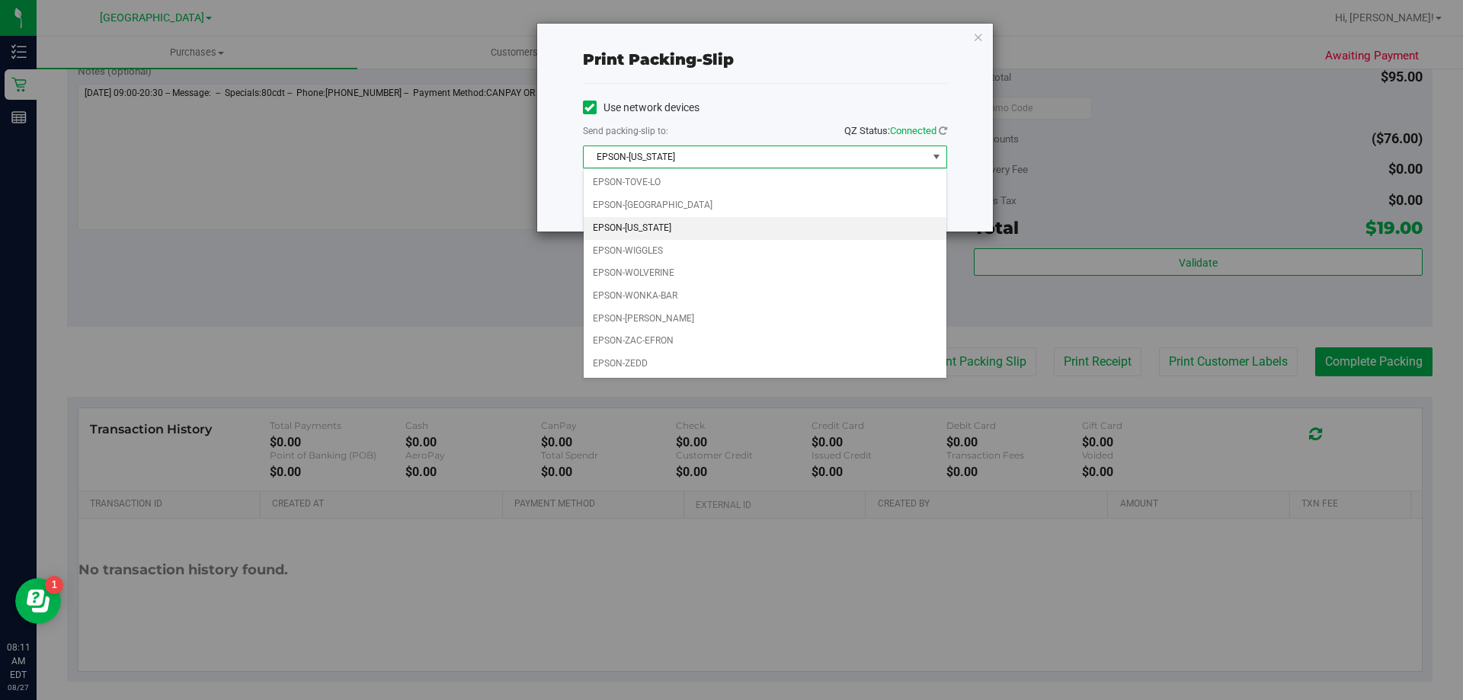
click at [819, 229] on li "EPSON-[US_STATE]" at bounding box center [765, 228] width 363 height 23
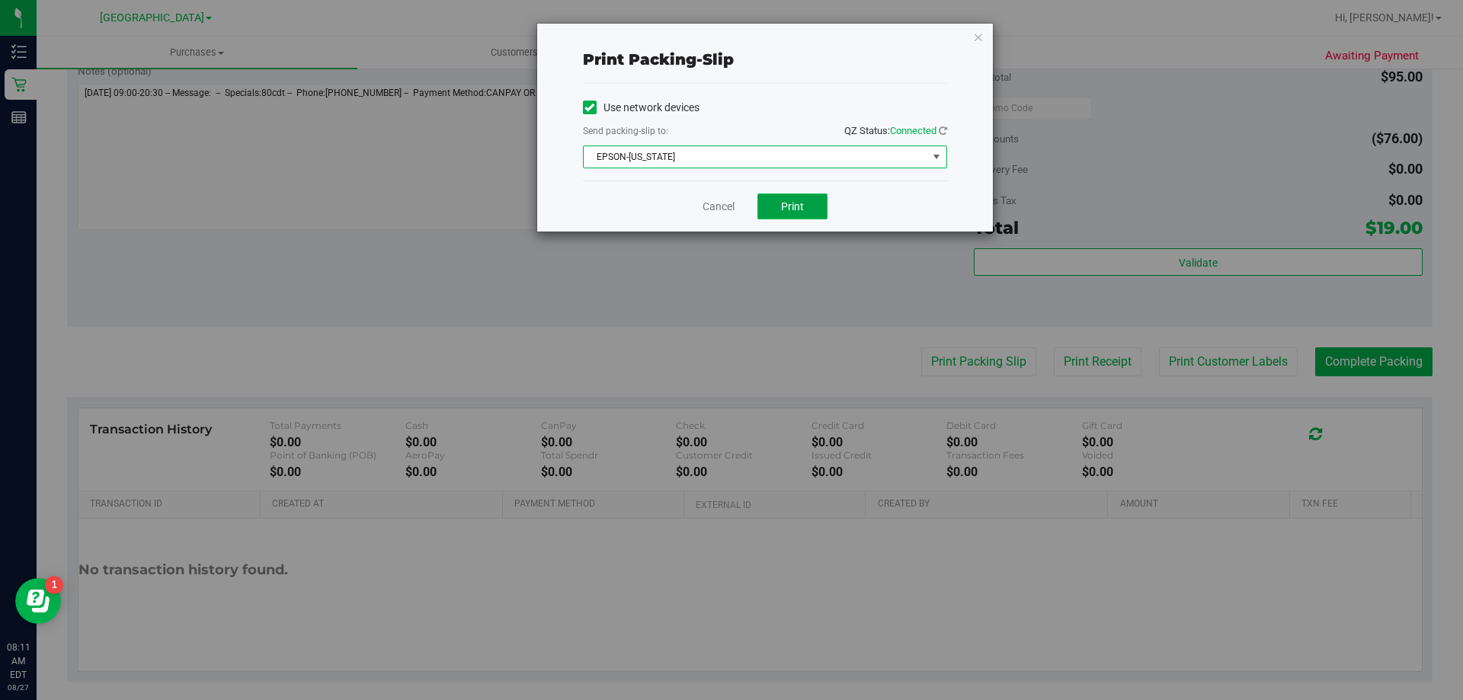
click at [808, 202] on button "Print" at bounding box center [792, 207] width 70 height 26
click at [721, 214] on link "Cancel" at bounding box center [718, 207] width 32 height 16
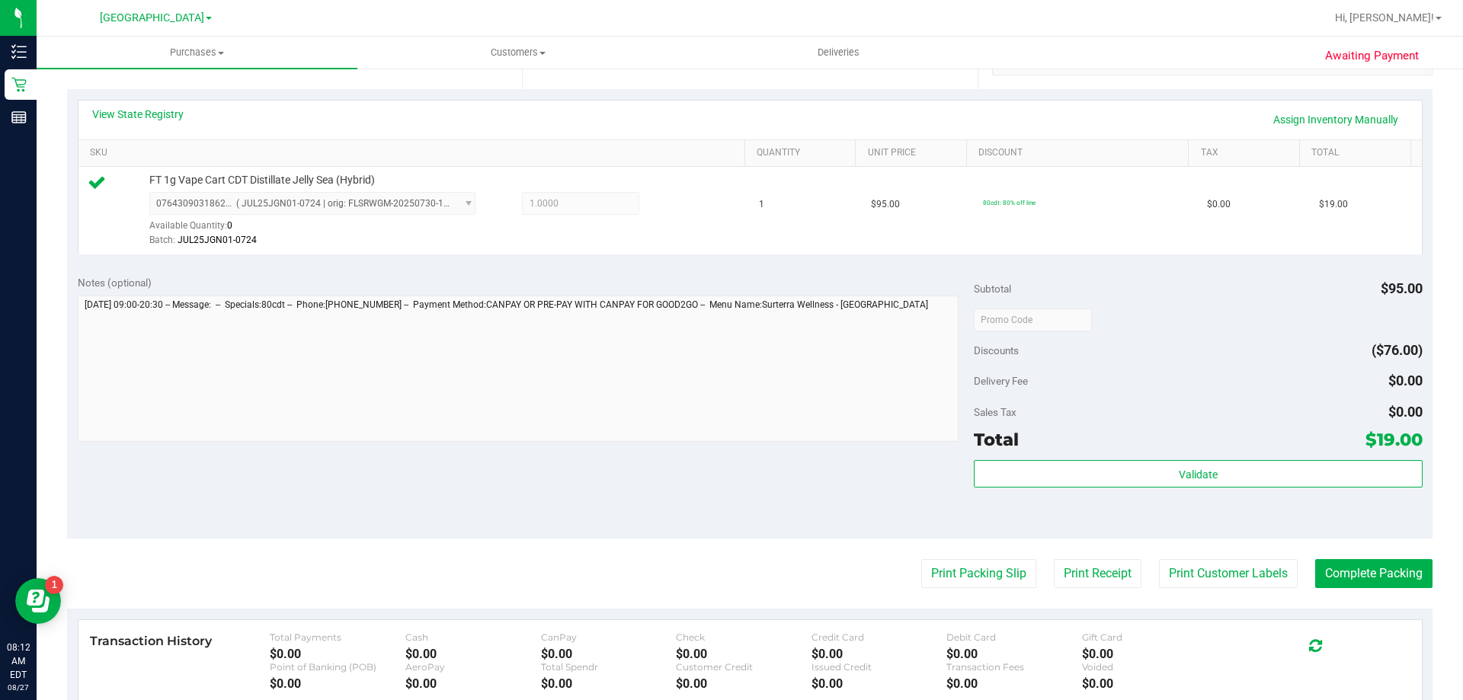
scroll to position [457, 0]
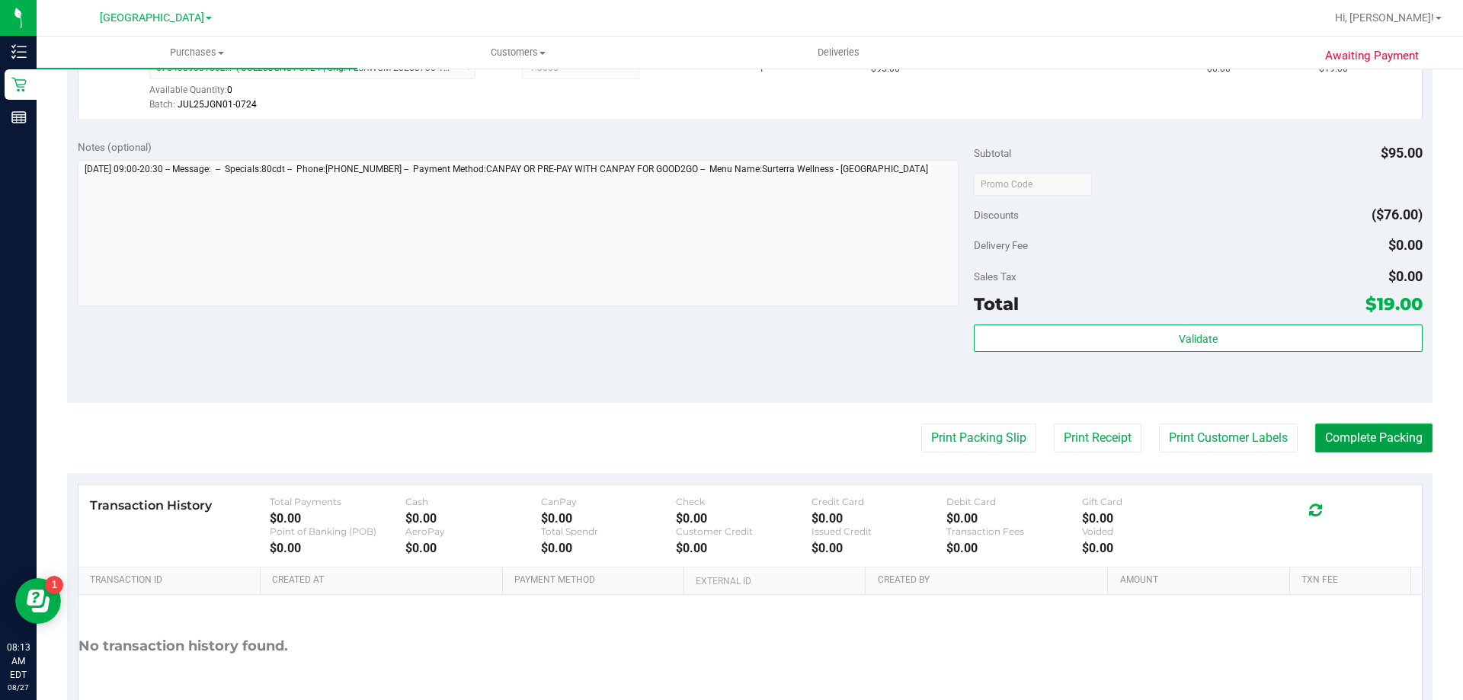
click at [1355, 435] on button "Complete Packing" at bounding box center [1373, 438] width 117 height 29
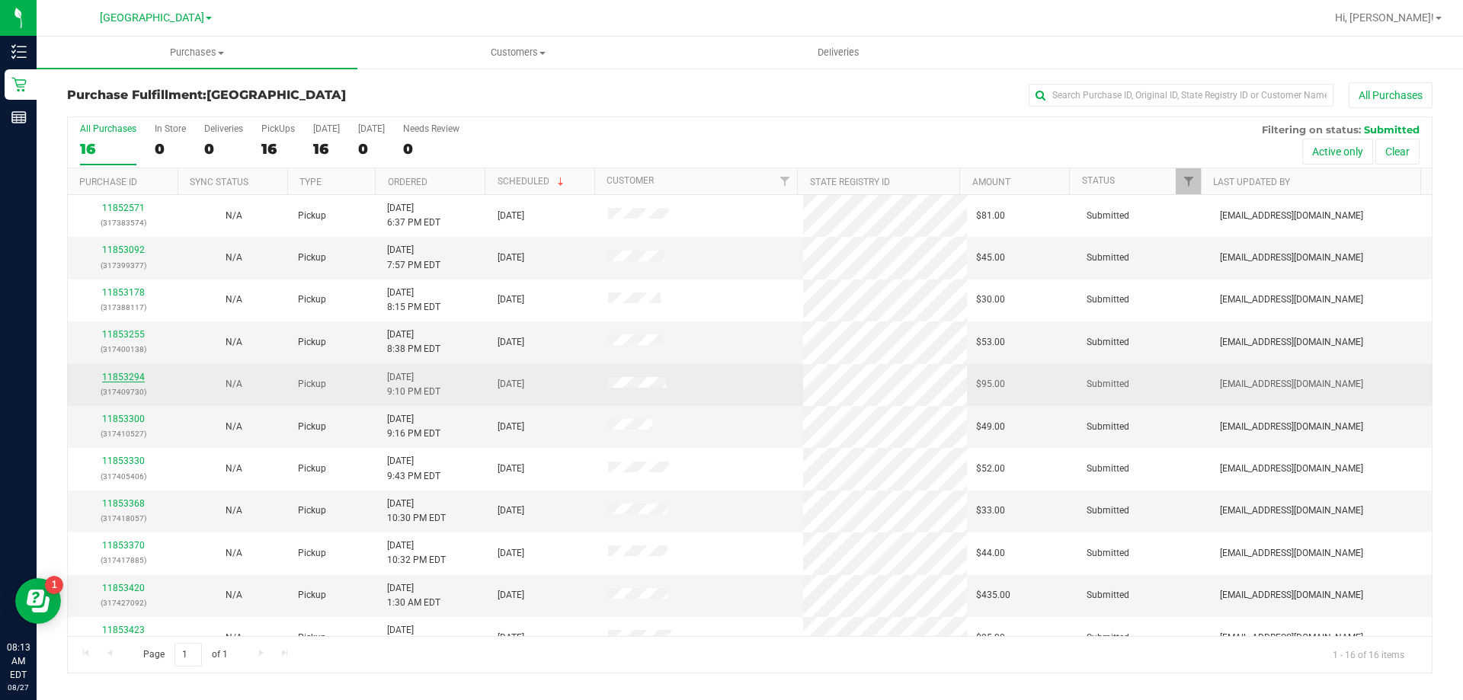
click at [112, 376] on link "11853294" at bounding box center [123, 377] width 43 height 11
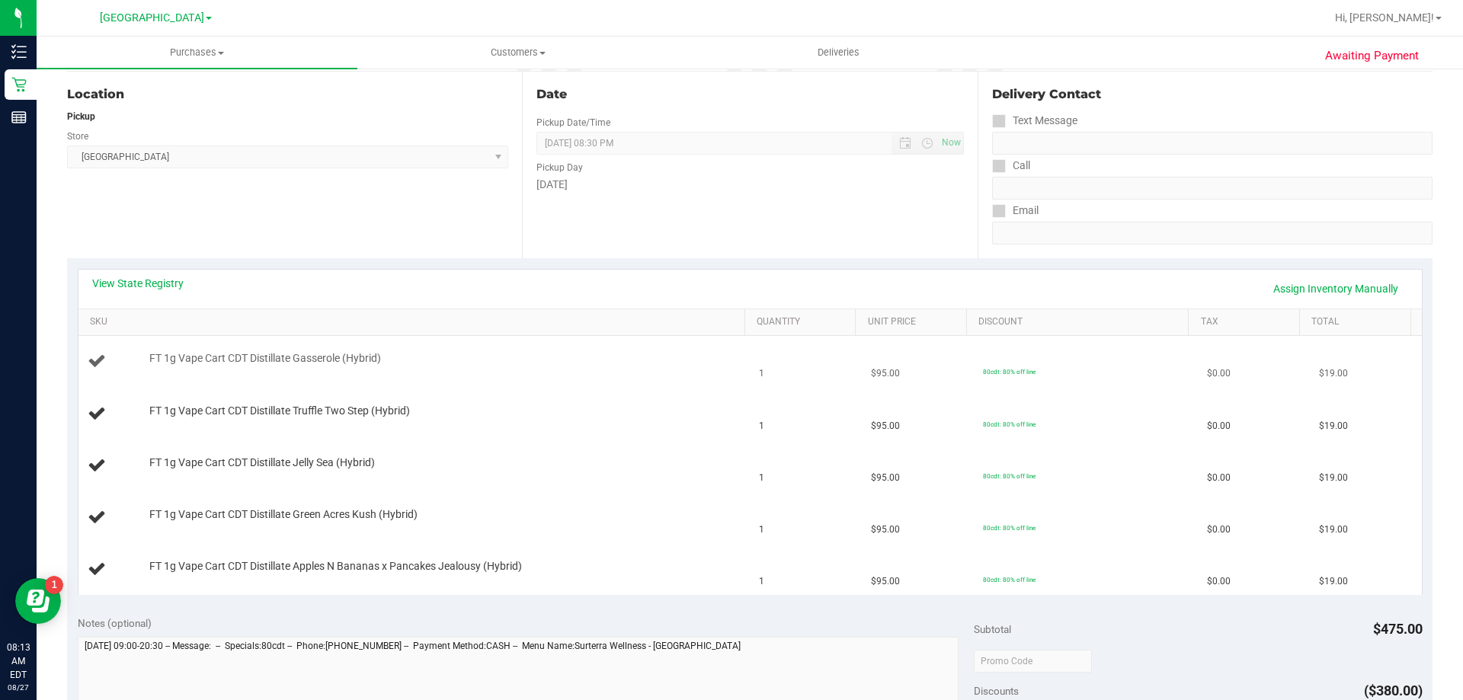
scroll to position [229, 0]
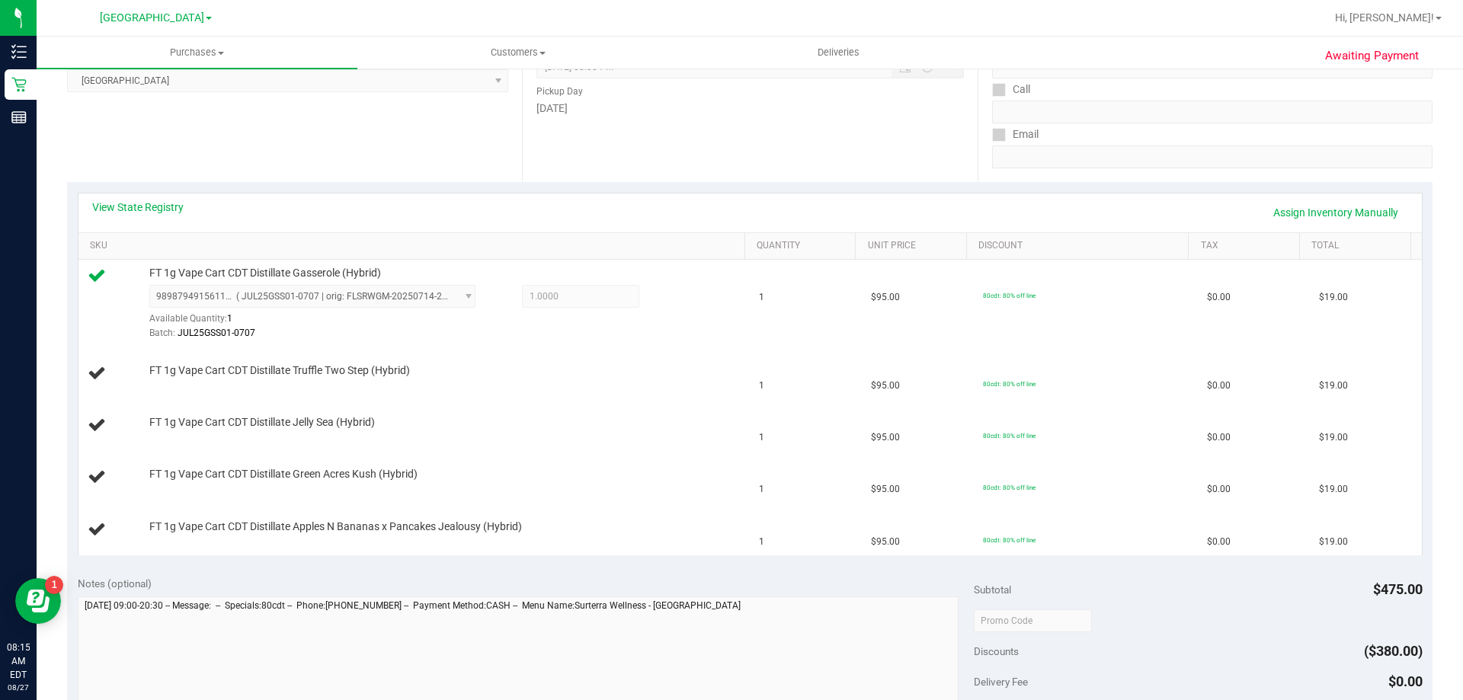
click at [721, 209] on div "View State Registry Assign Inventory Manually" at bounding box center [750, 213] width 1316 height 26
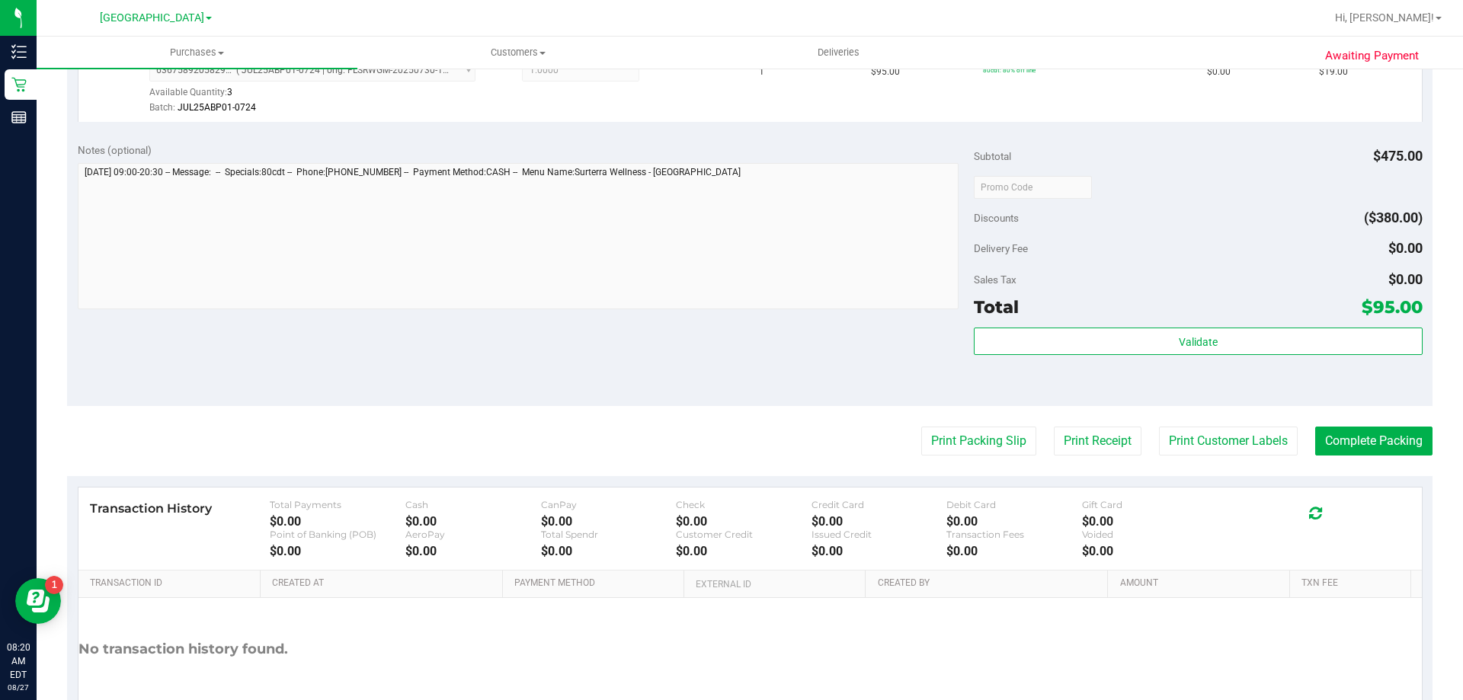
scroll to position [838, 0]
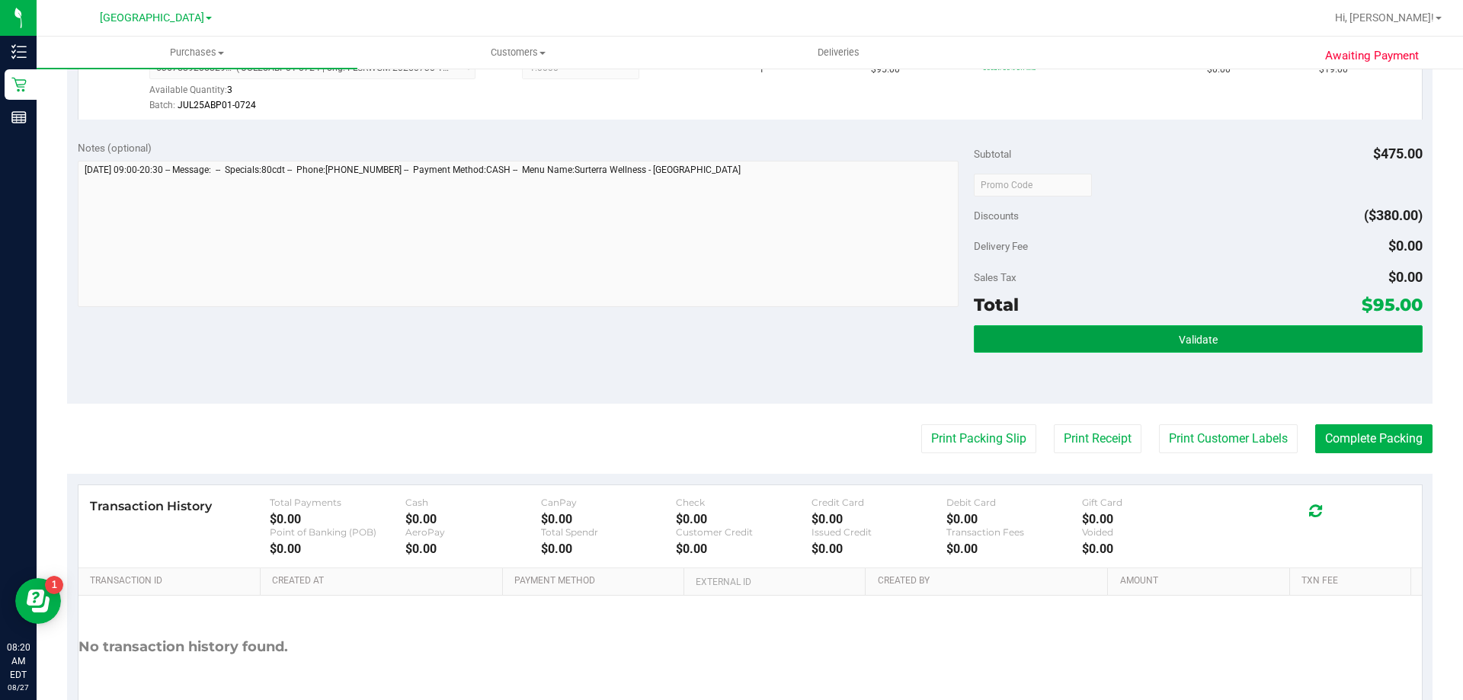
click at [1042, 340] on button "Validate" at bounding box center [1198, 338] width 448 height 27
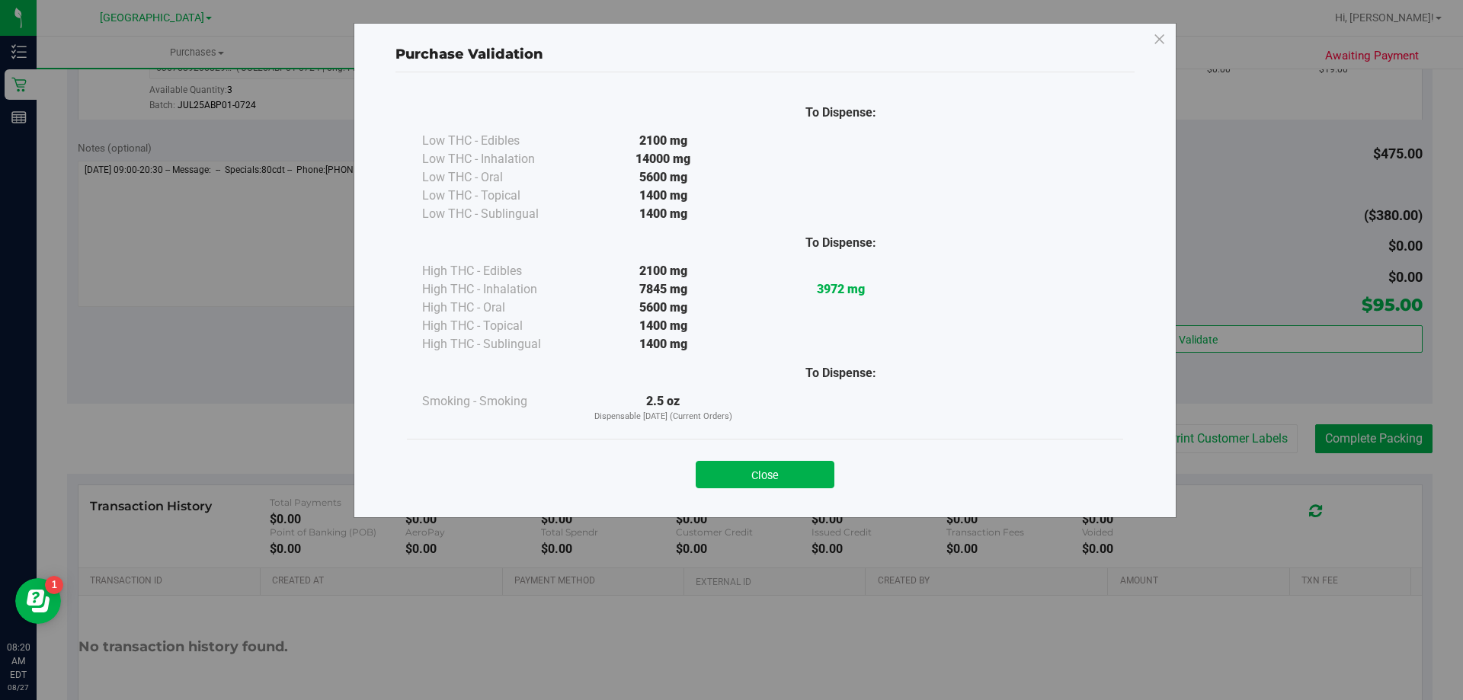
click at [793, 460] on div "Close" at bounding box center [764, 470] width 693 height 38
click at [795, 472] on button "Close" at bounding box center [765, 474] width 139 height 27
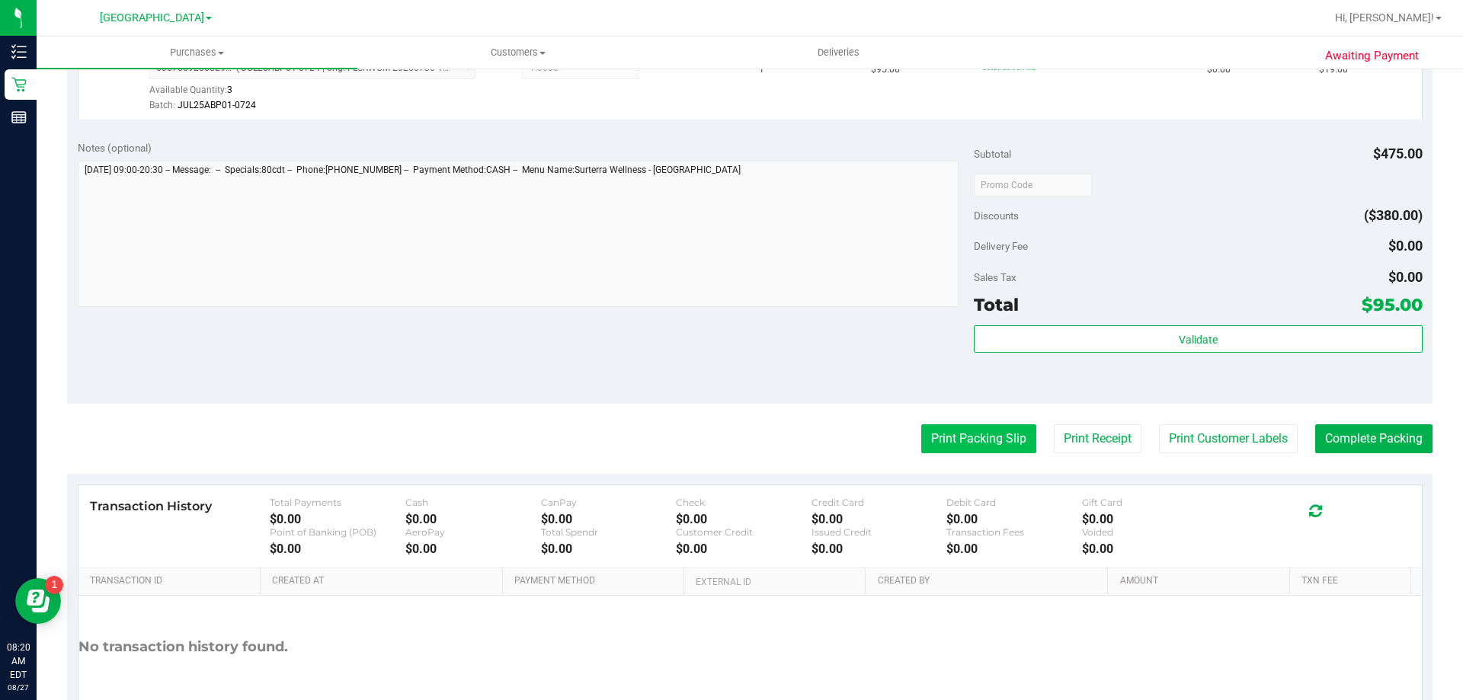
click at [933, 439] on button "Print Packing Slip" at bounding box center [978, 438] width 115 height 29
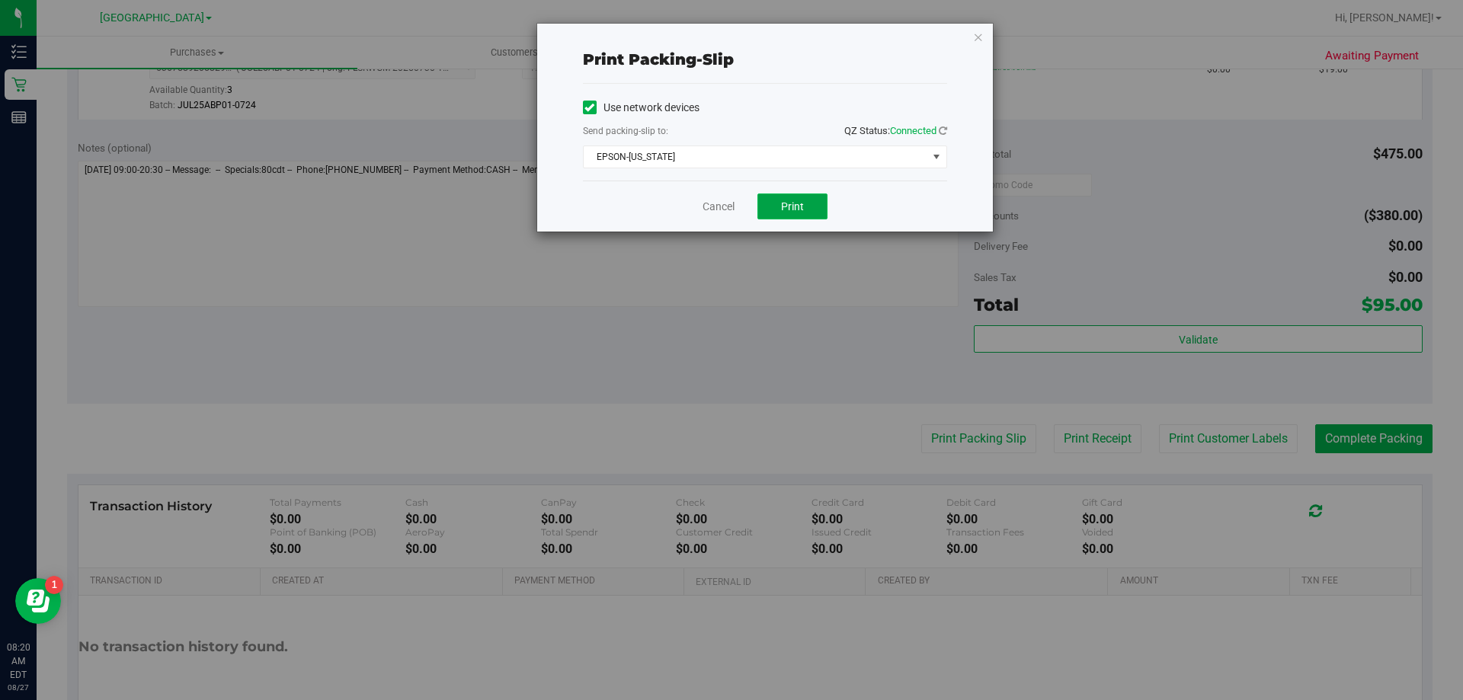
click at [806, 210] on button "Print" at bounding box center [792, 207] width 70 height 26
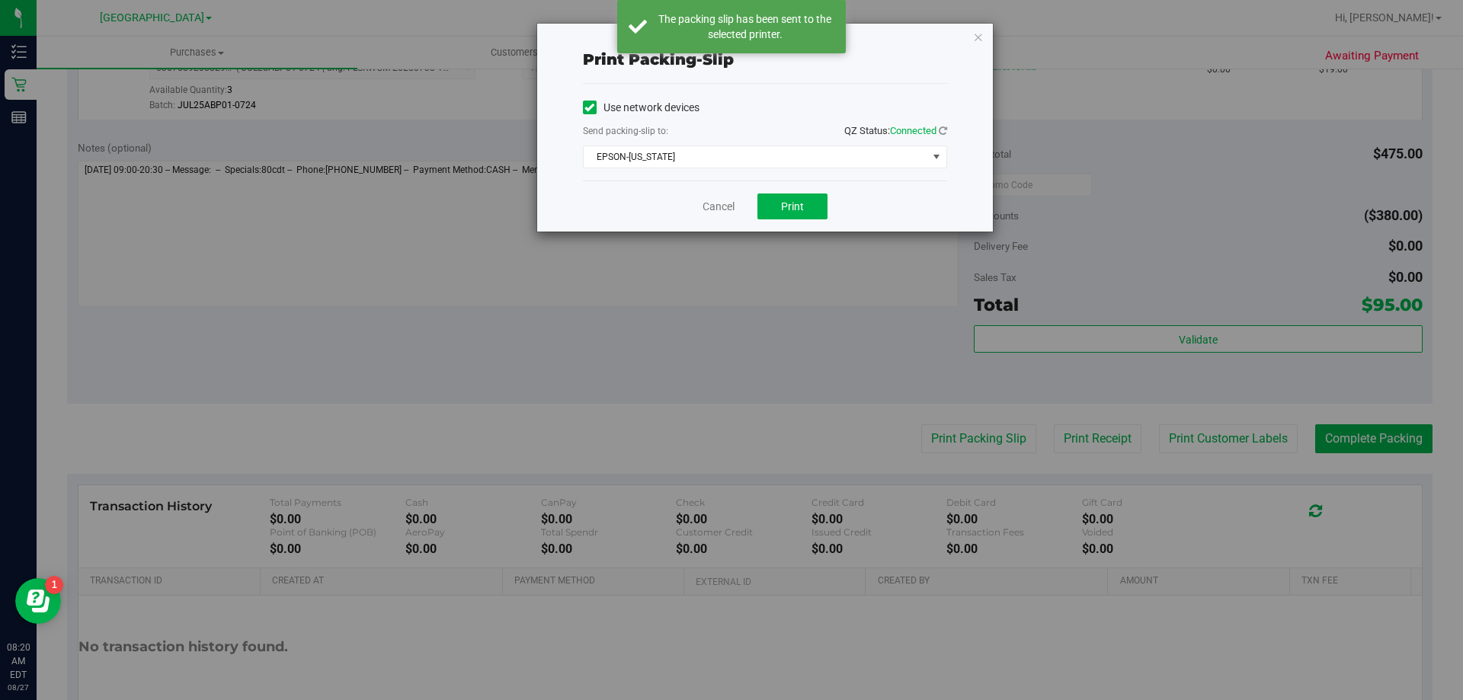
click at [1138, 167] on div "Print packing-slip Use network devices Send packing-slip to: QZ Status: Connect…" at bounding box center [737, 350] width 1474 height 700
click at [714, 207] on link "Cancel" at bounding box center [718, 207] width 32 height 16
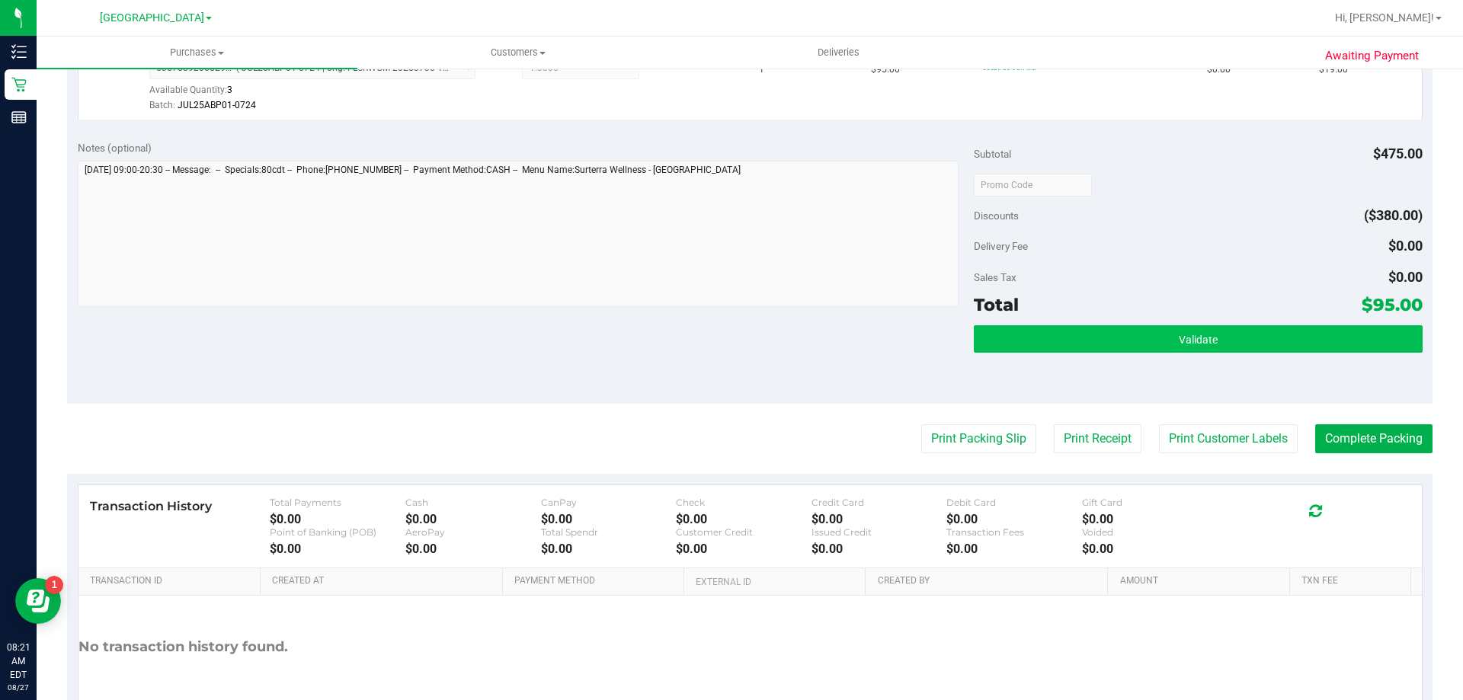
scroll to position [686, 0]
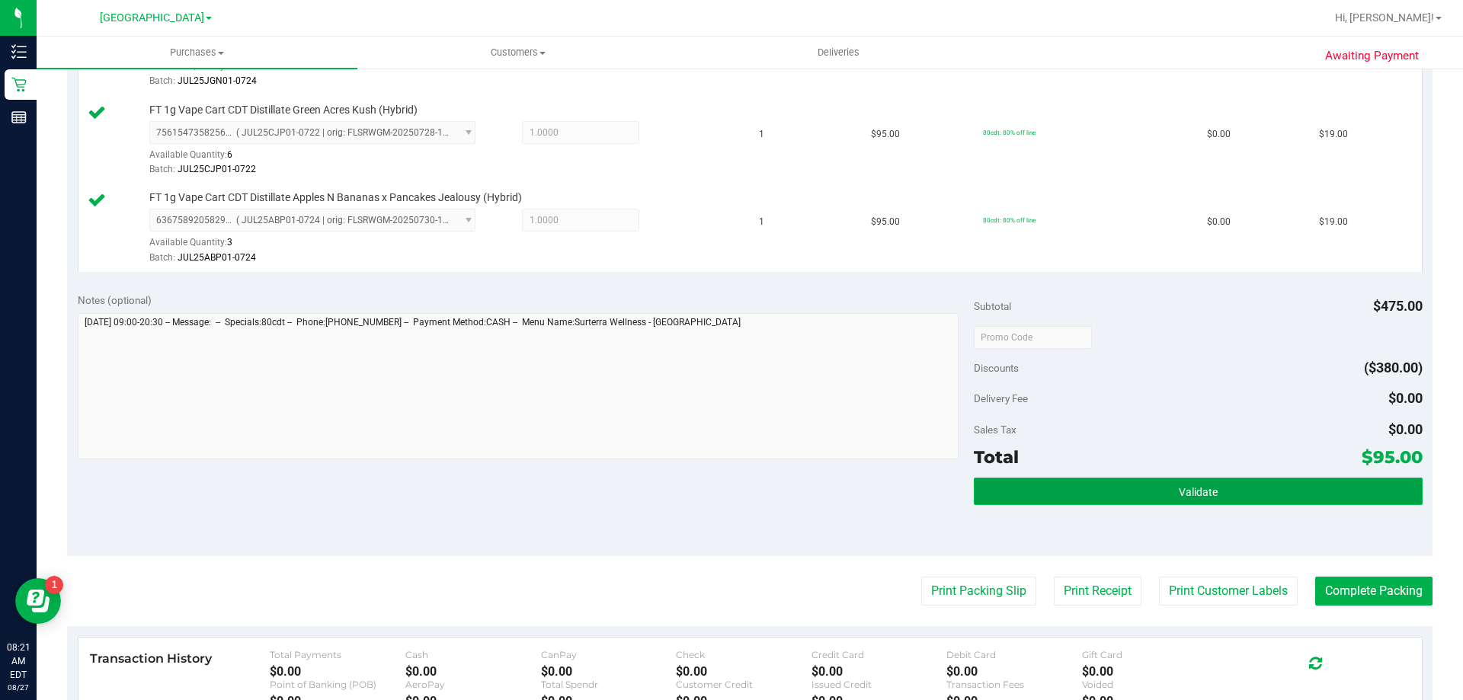
click at [1211, 490] on button "Validate" at bounding box center [1198, 491] width 448 height 27
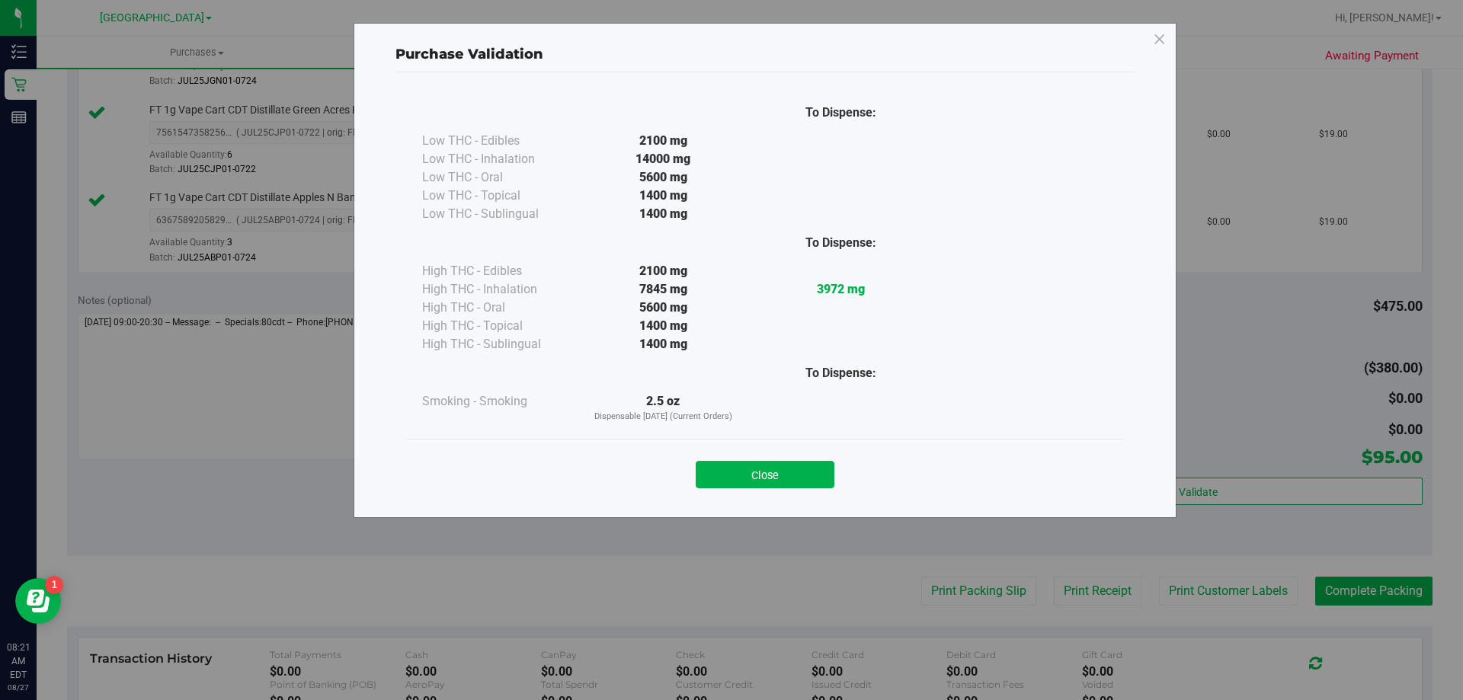
click at [791, 478] on button "Close" at bounding box center [765, 474] width 139 height 27
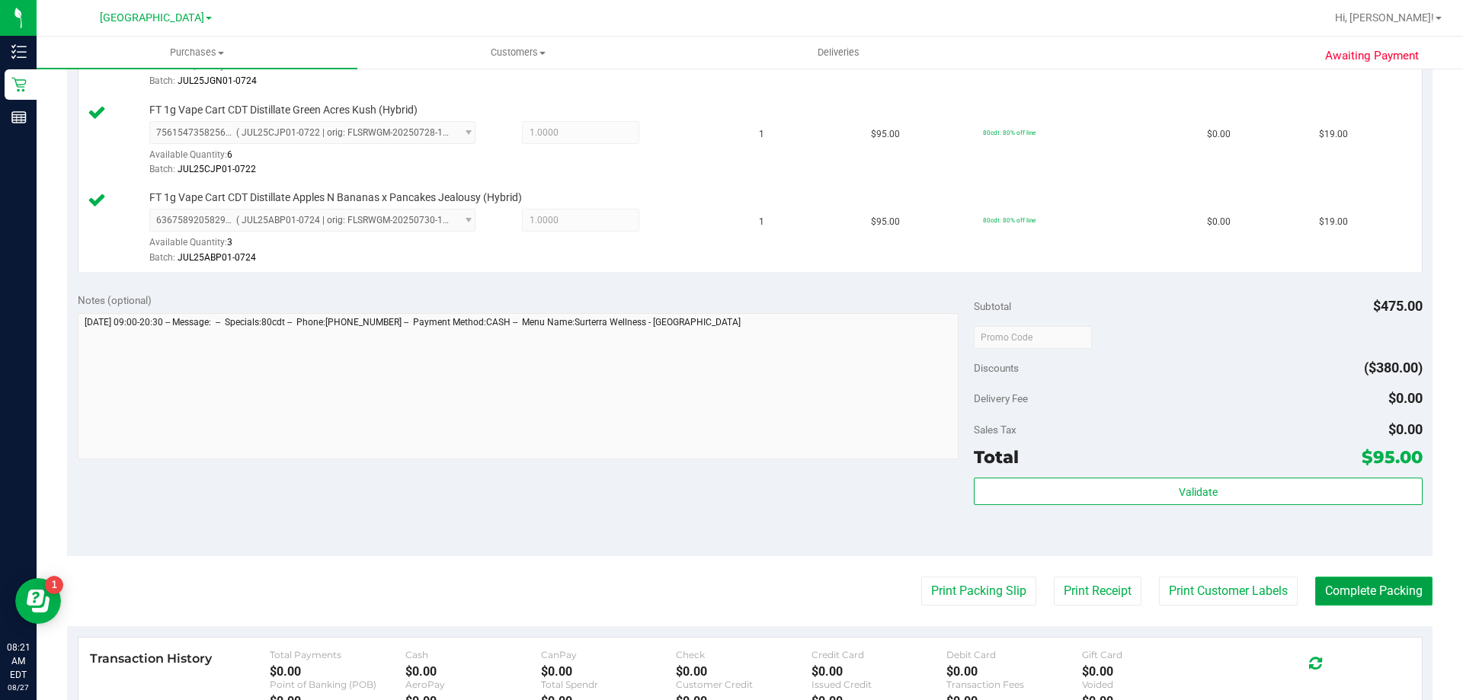
click at [1345, 600] on button "Complete Packing" at bounding box center [1373, 591] width 117 height 29
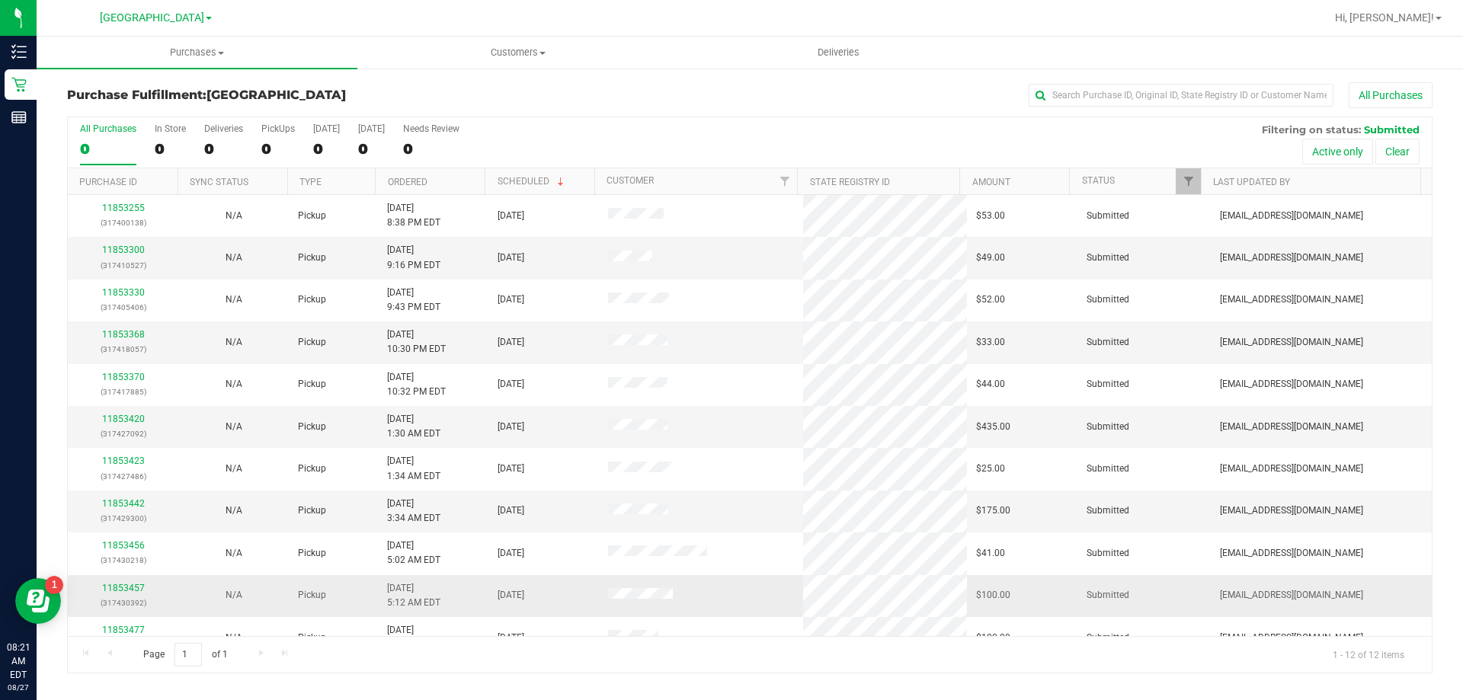
scroll to position [65, 0]
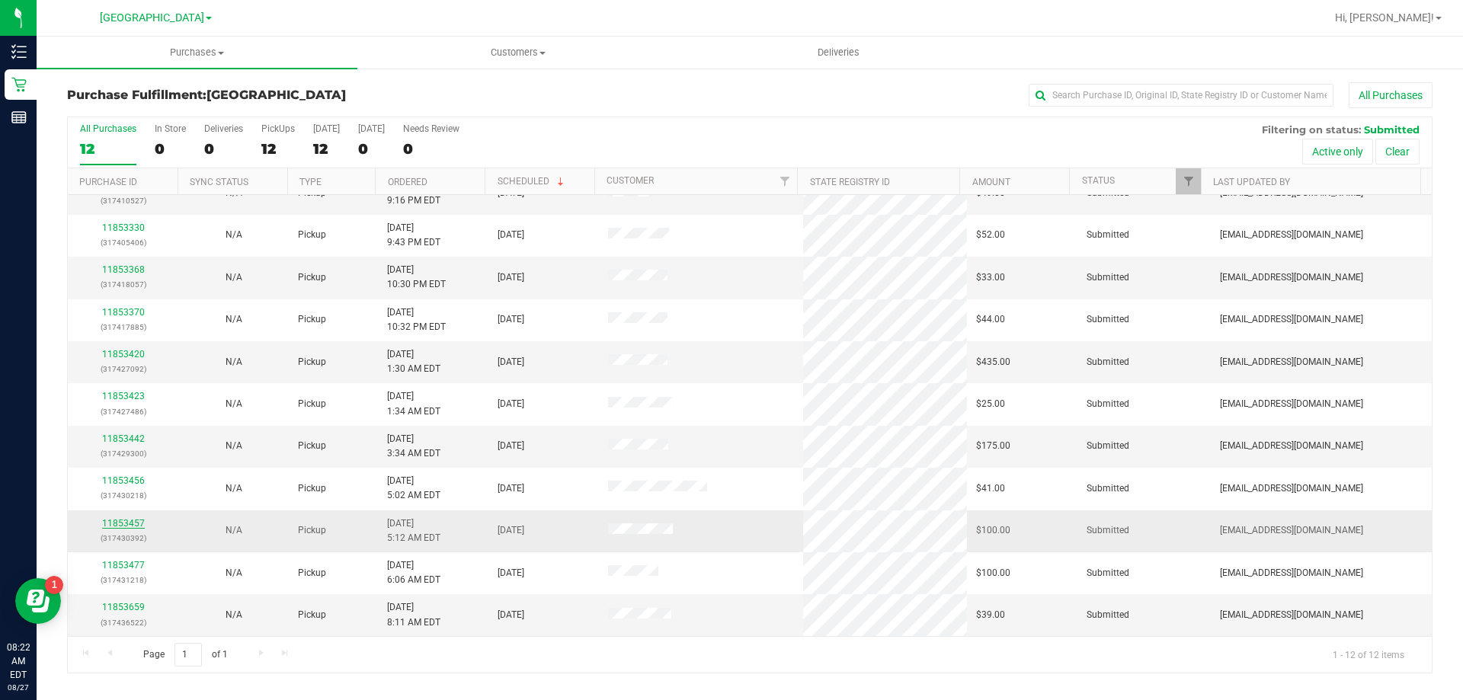
click at [127, 527] on link "11853457" at bounding box center [123, 523] width 43 height 11
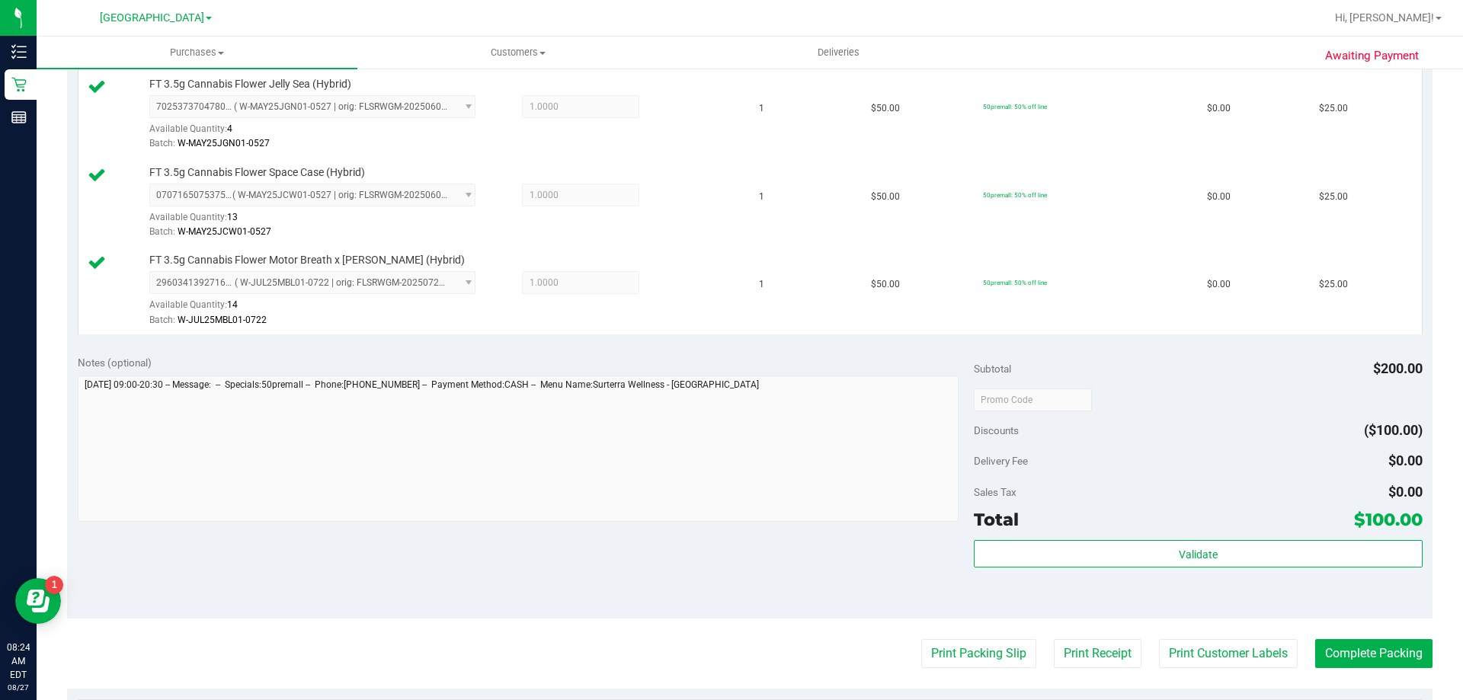
scroll to position [533, 0]
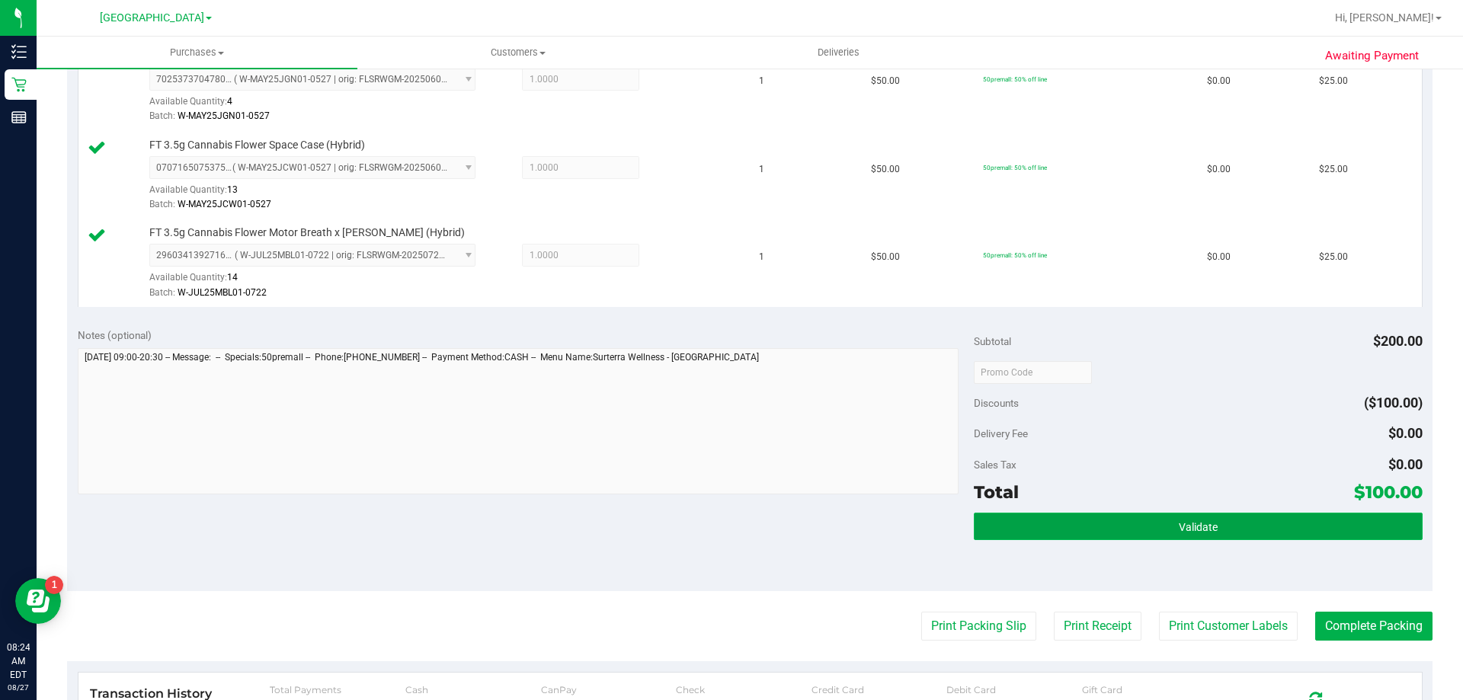
click at [1160, 521] on button "Validate" at bounding box center [1198, 526] width 448 height 27
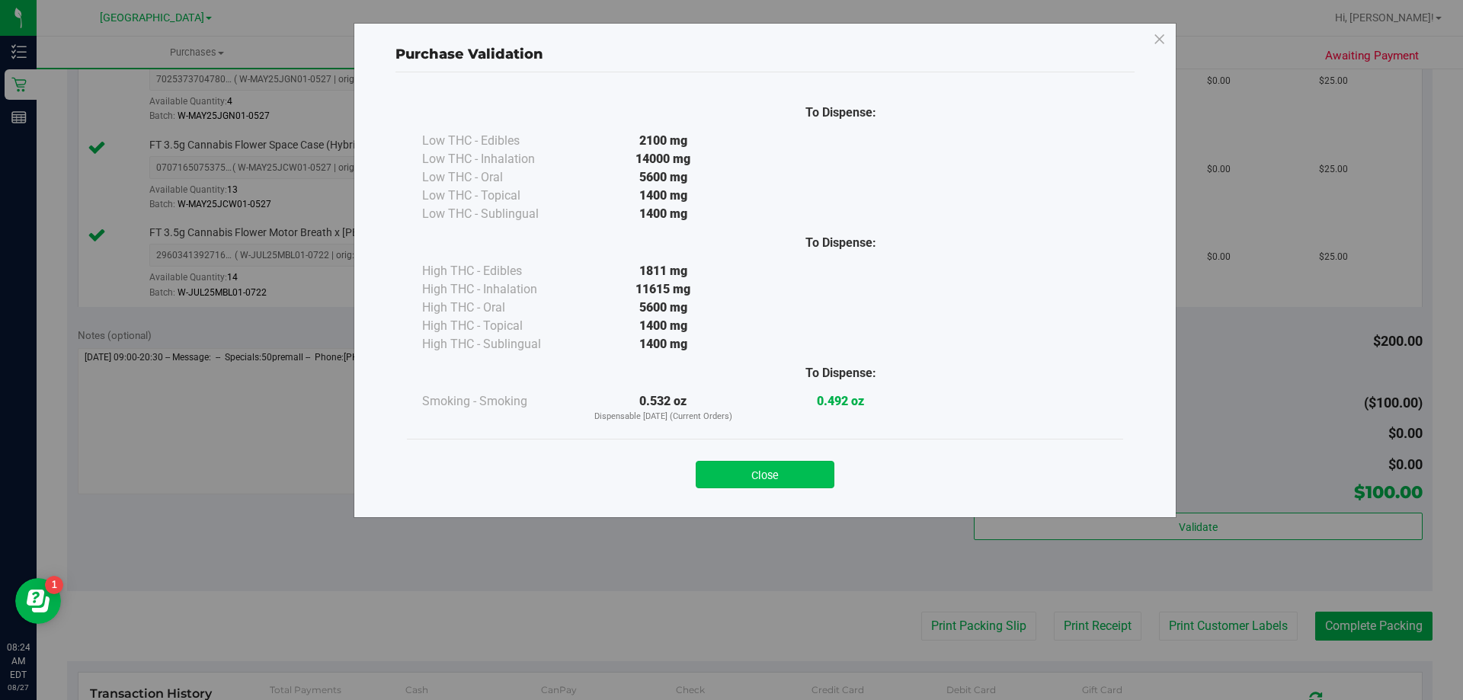
click at [785, 481] on button "Close" at bounding box center [765, 474] width 139 height 27
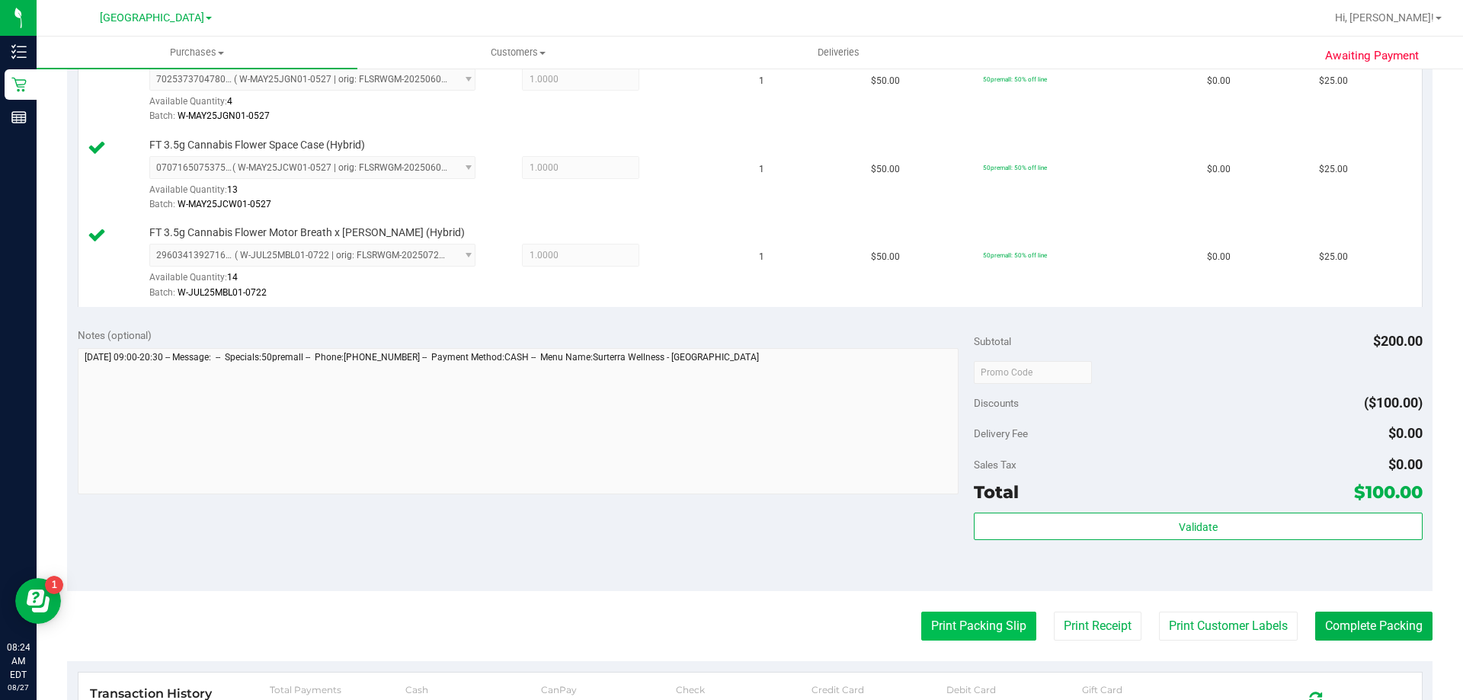
click at [952, 632] on button "Print Packing Slip" at bounding box center [978, 626] width 115 height 29
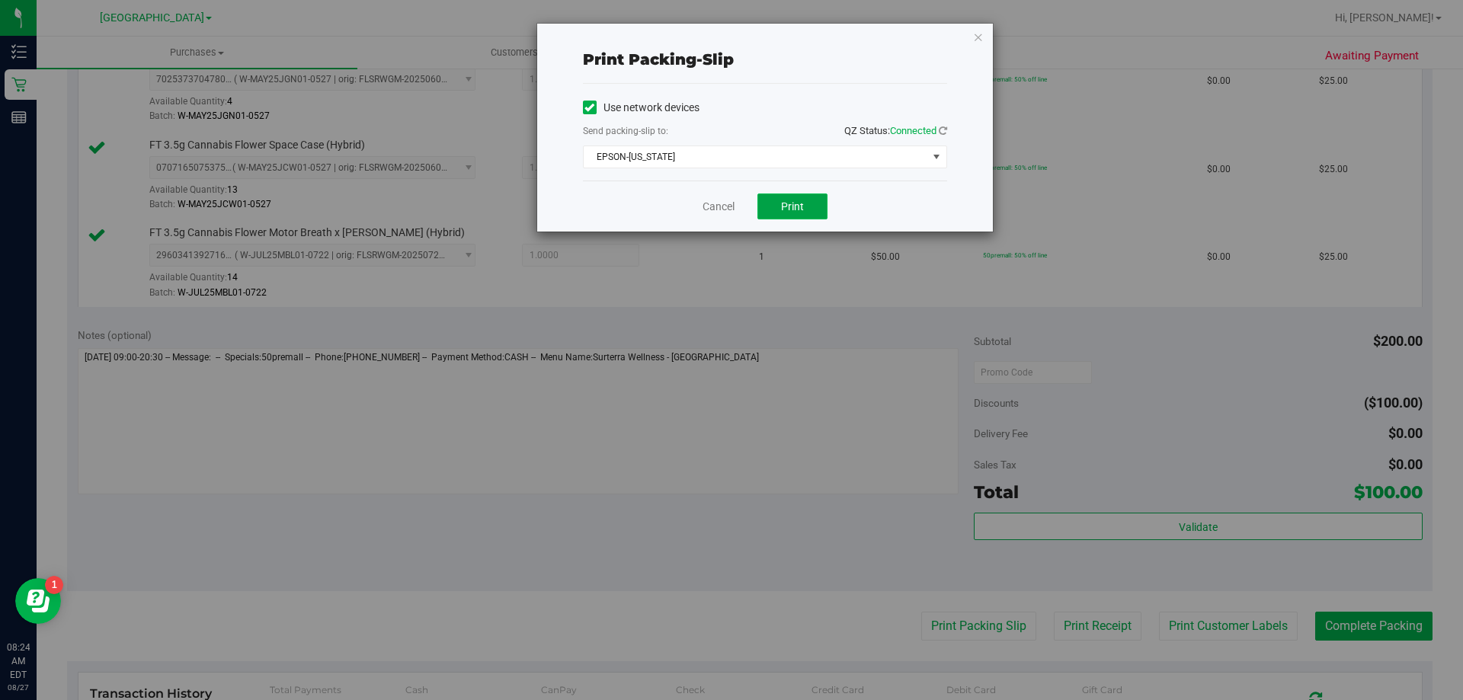
click at [778, 204] on button "Print" at bounding box center [792, 207] width 70 height 26
click at [714, 202] on link "Cancel" at bounding box center [718, 207] width 32 height 16
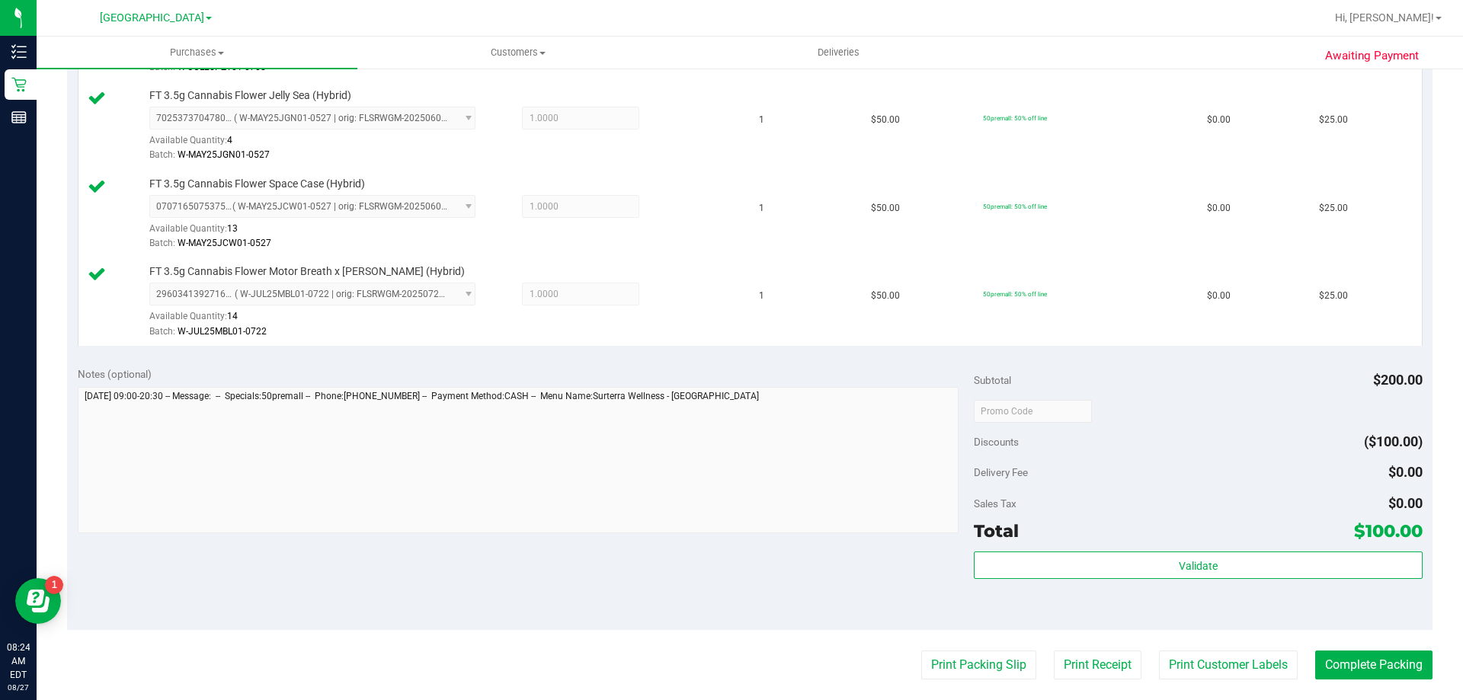
scroll to position [609, 0]
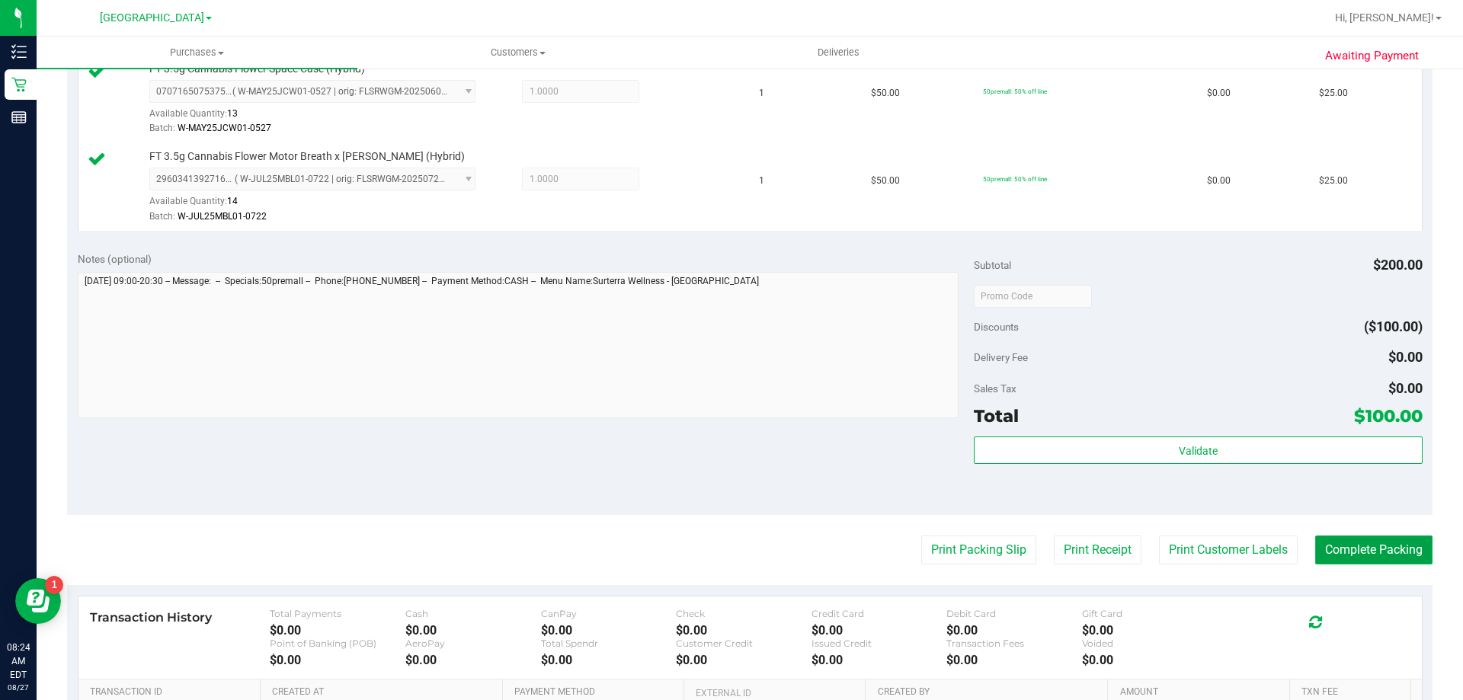
click at [1315, 540] on button "Complete Packing" at bounding box center [1373, 550] width 117 height 29
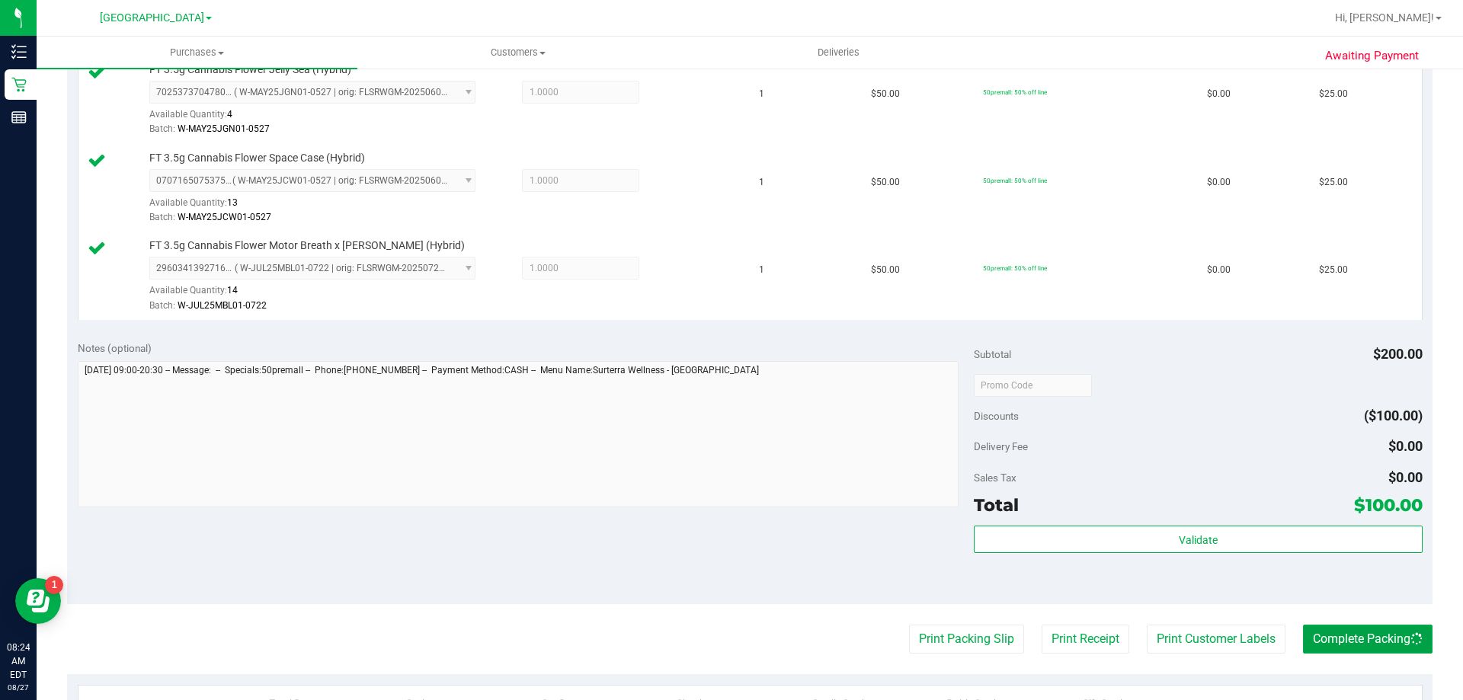
scroll to position [381, 0]
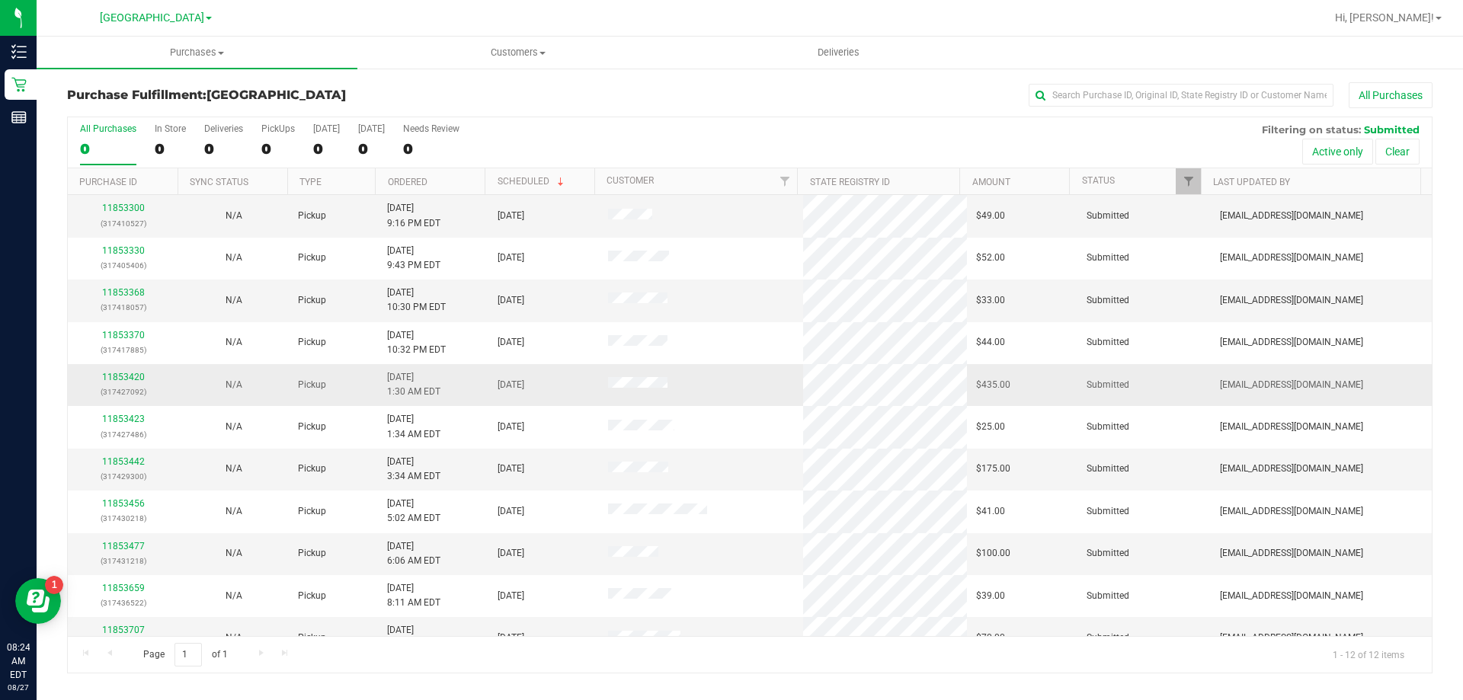
scroll to position [65, 0]
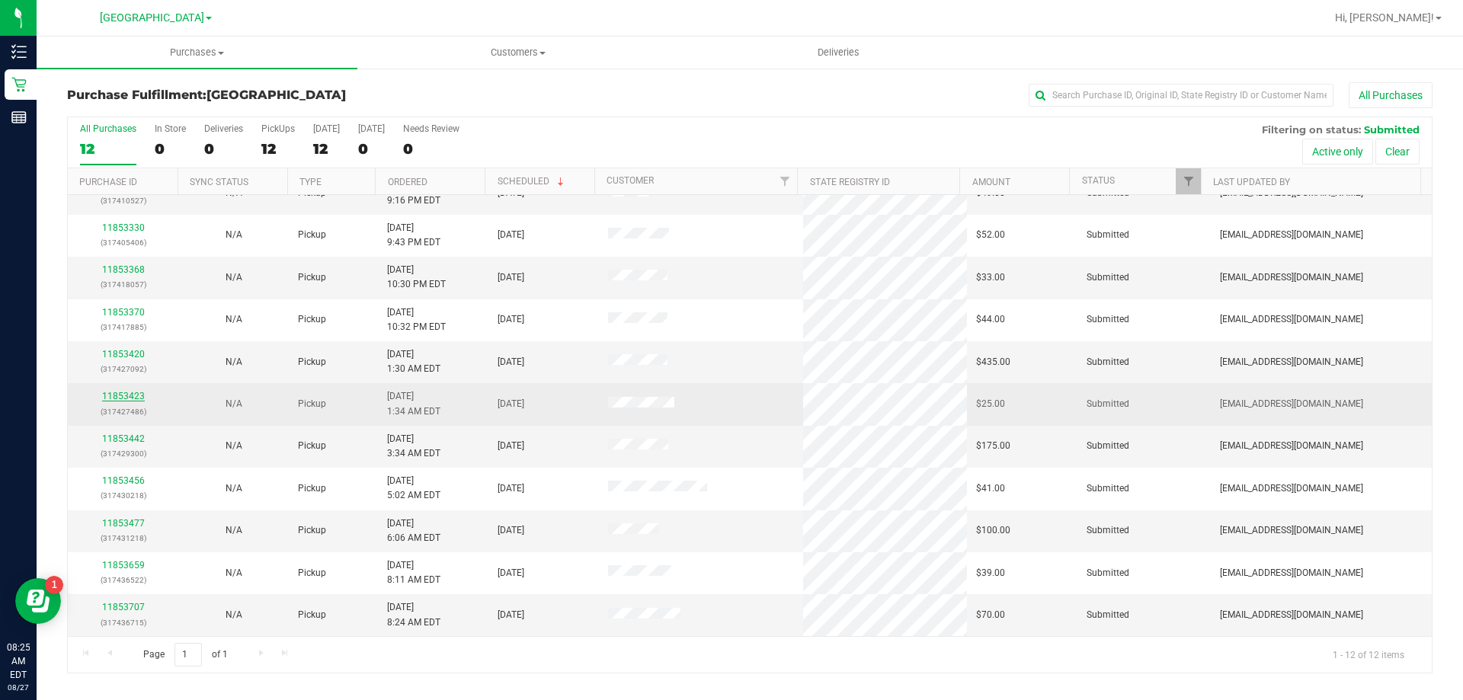
click at [130, 396] on link "11853423" at bounding box center [123, 396] width 43 height 11
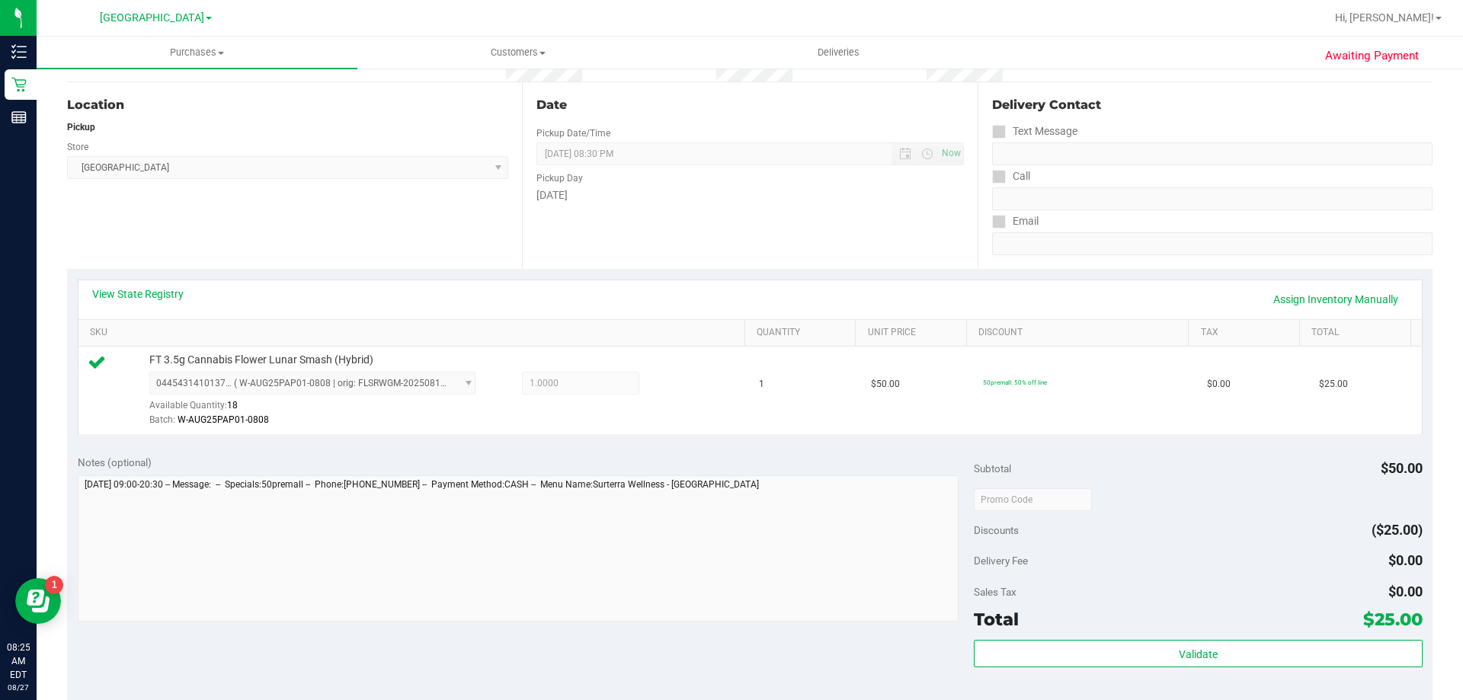
scroll to position [305, 0]
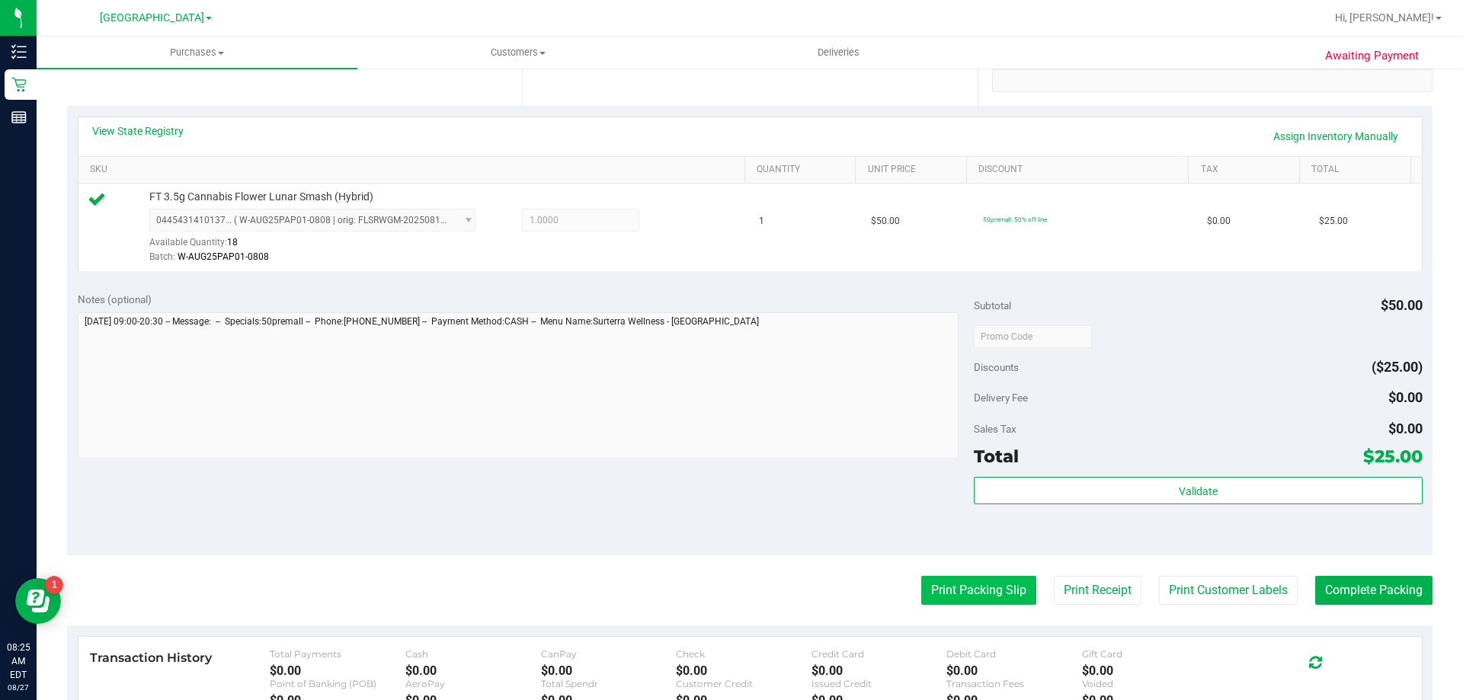
click at [974, 590] on button "Print Packing Slip" at bounding box center [978, 590] width 115 height 29
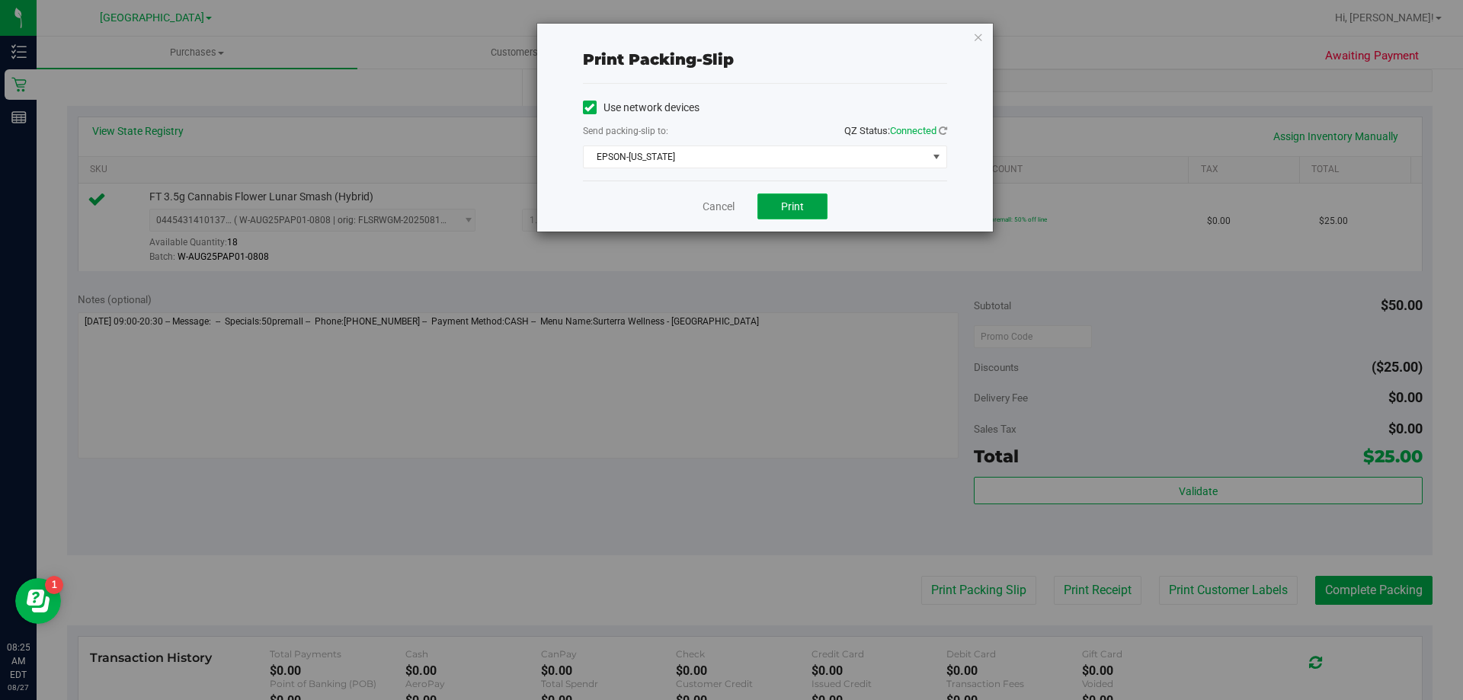
click at [790, 203] on span "Print" at bounding box center [792, 206] width 23 height 12
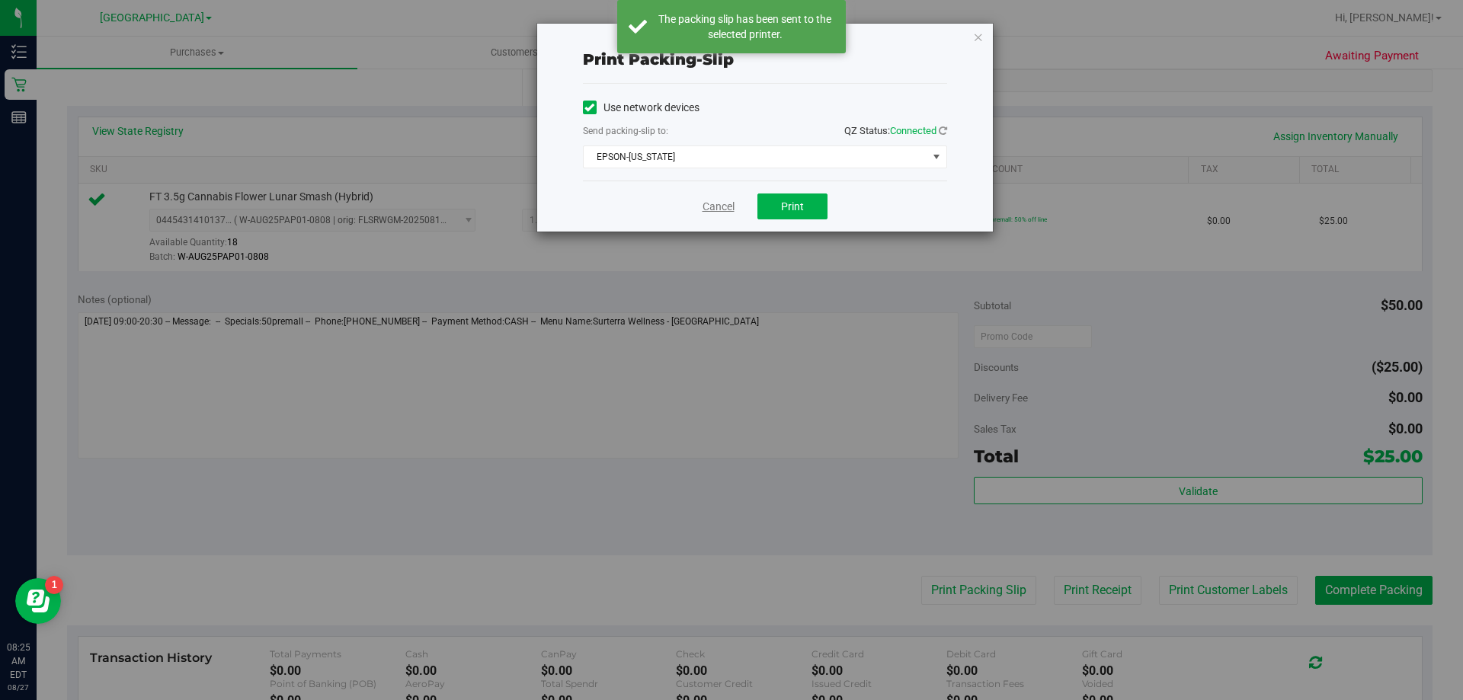
click at [733, 212] on link "Cancel" at bounding box center [718, 207] width 32 height 16
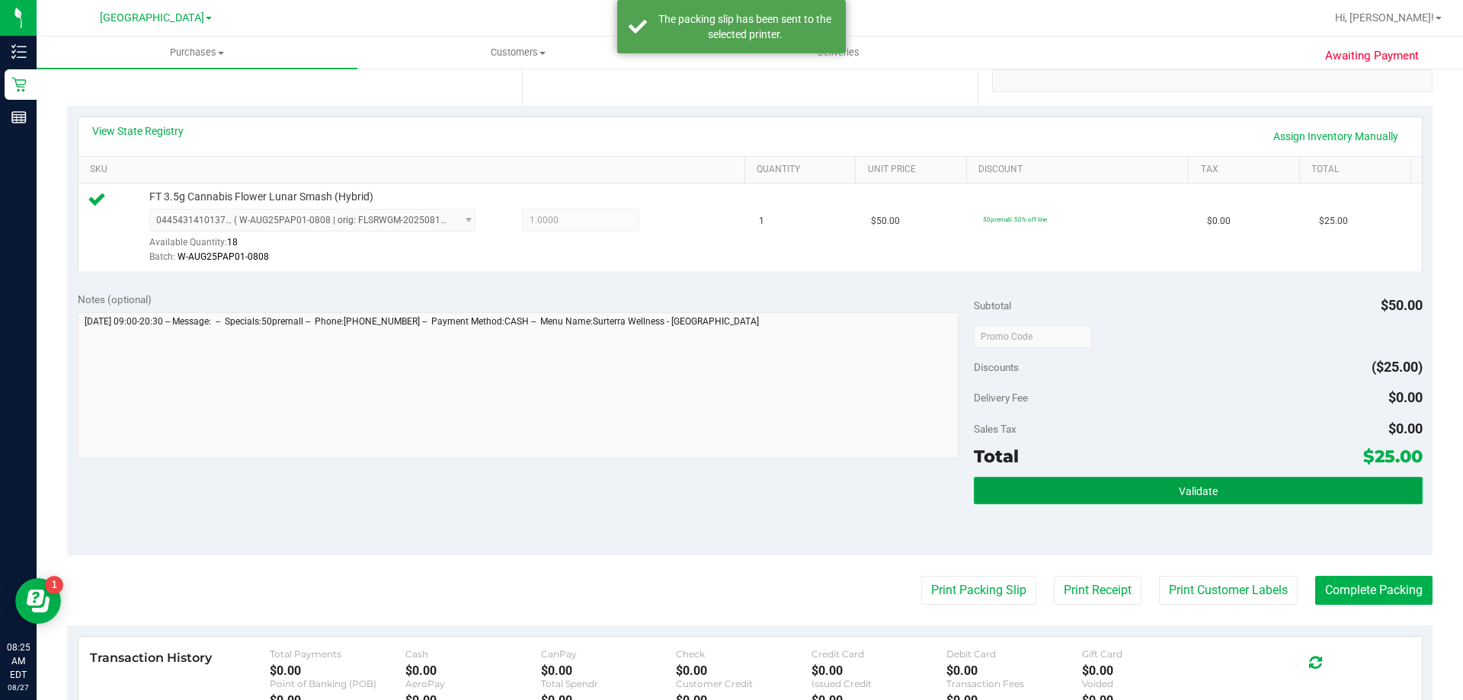
click at [1086, 501] on button "Validate" at bounding box center [1198, 490] width 448 height 27
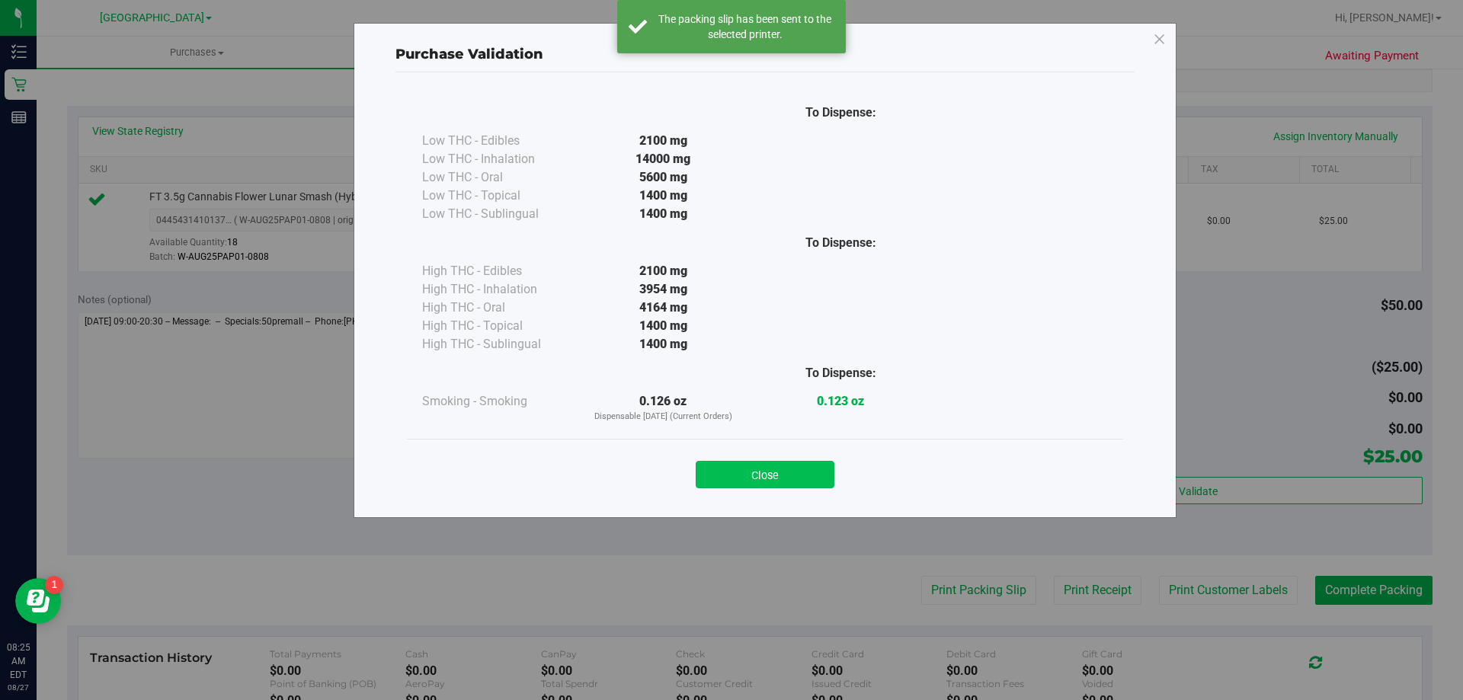
click at [766, 469] on button "Close" at bounding box center [765, 474] width 139 height 27
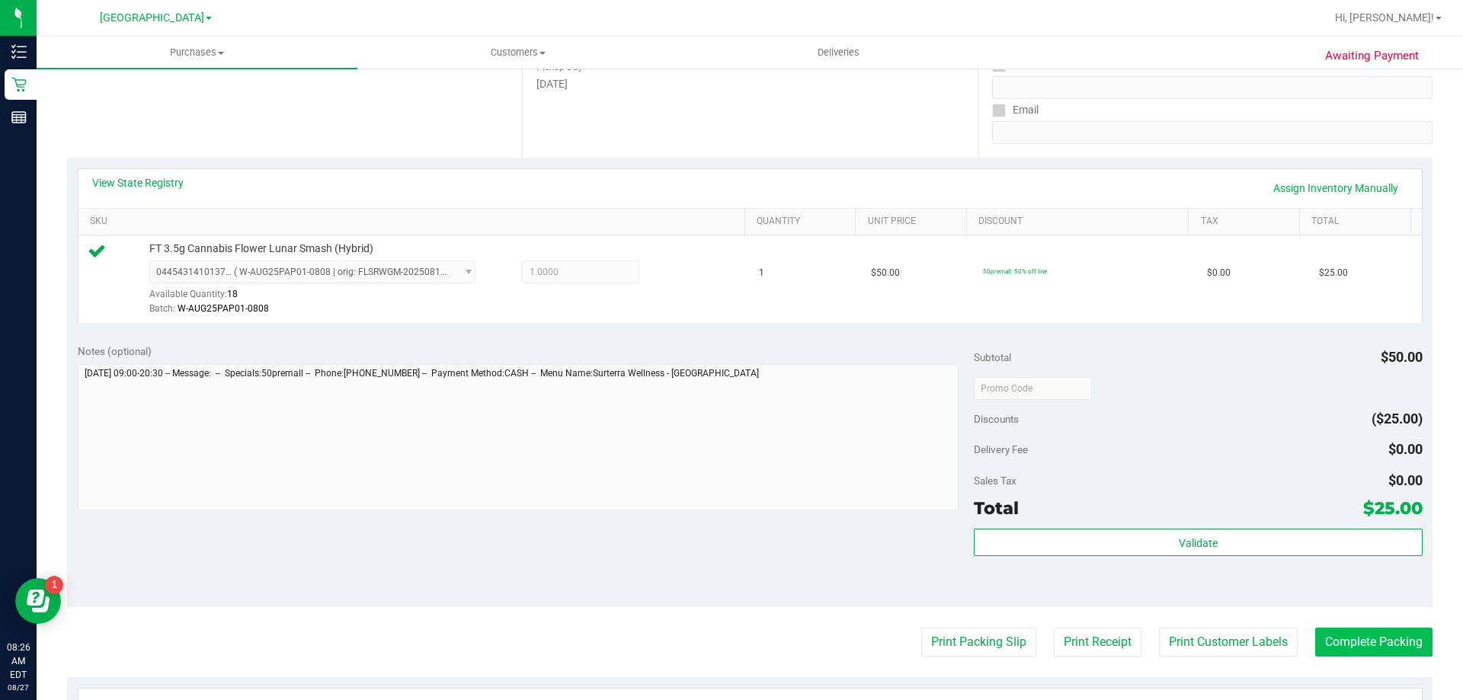
scroll to position [229, 0]
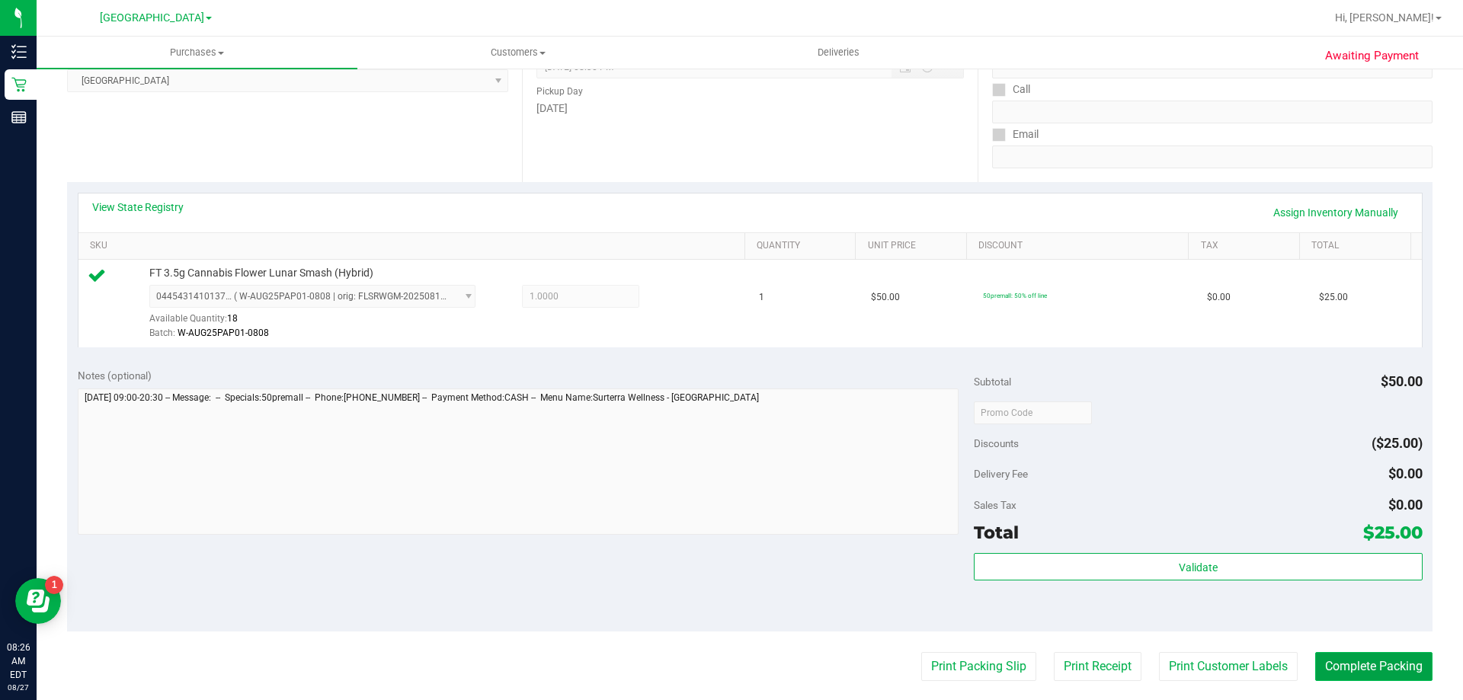
click at [1361, 654] on button "Complete Packing" at bounding box center [1373, 666] width 117 height 29
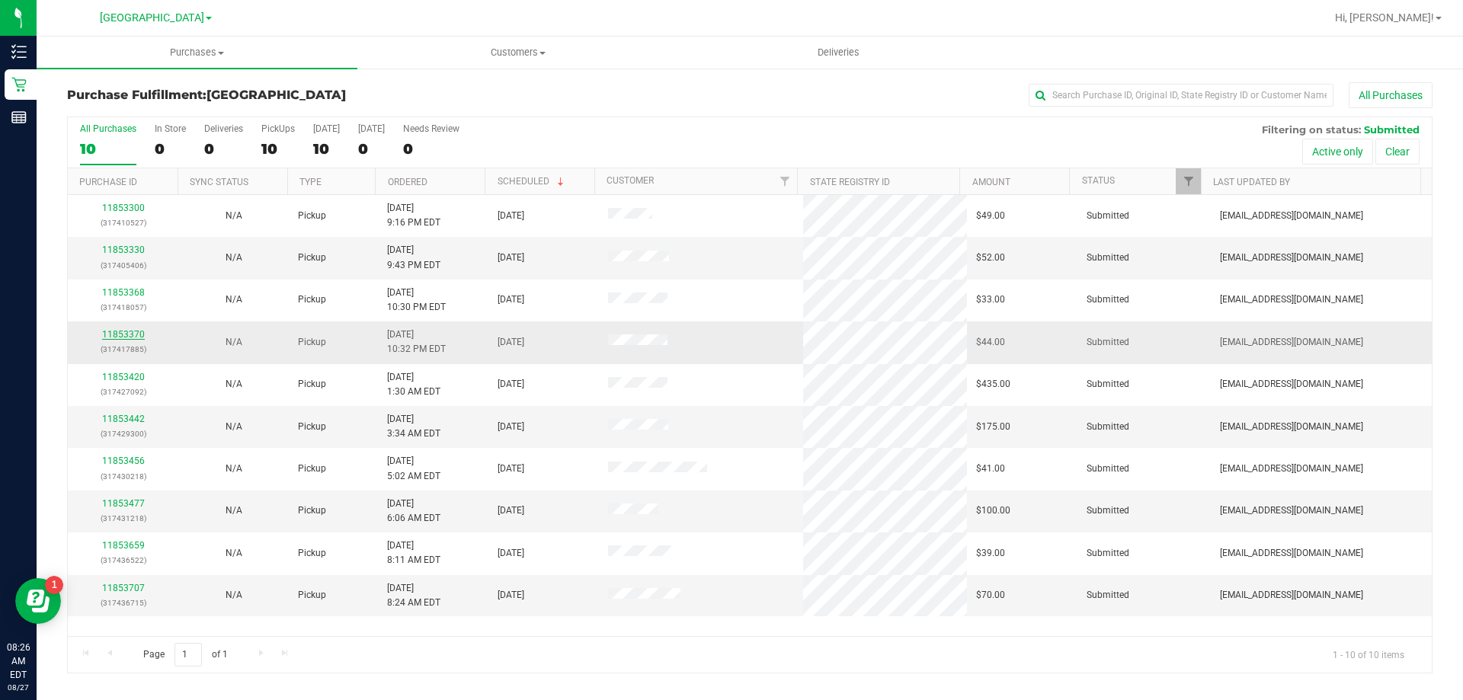
click at [133, 330] on link "11853370" at bounding box center [123, 334] width 43 height 11
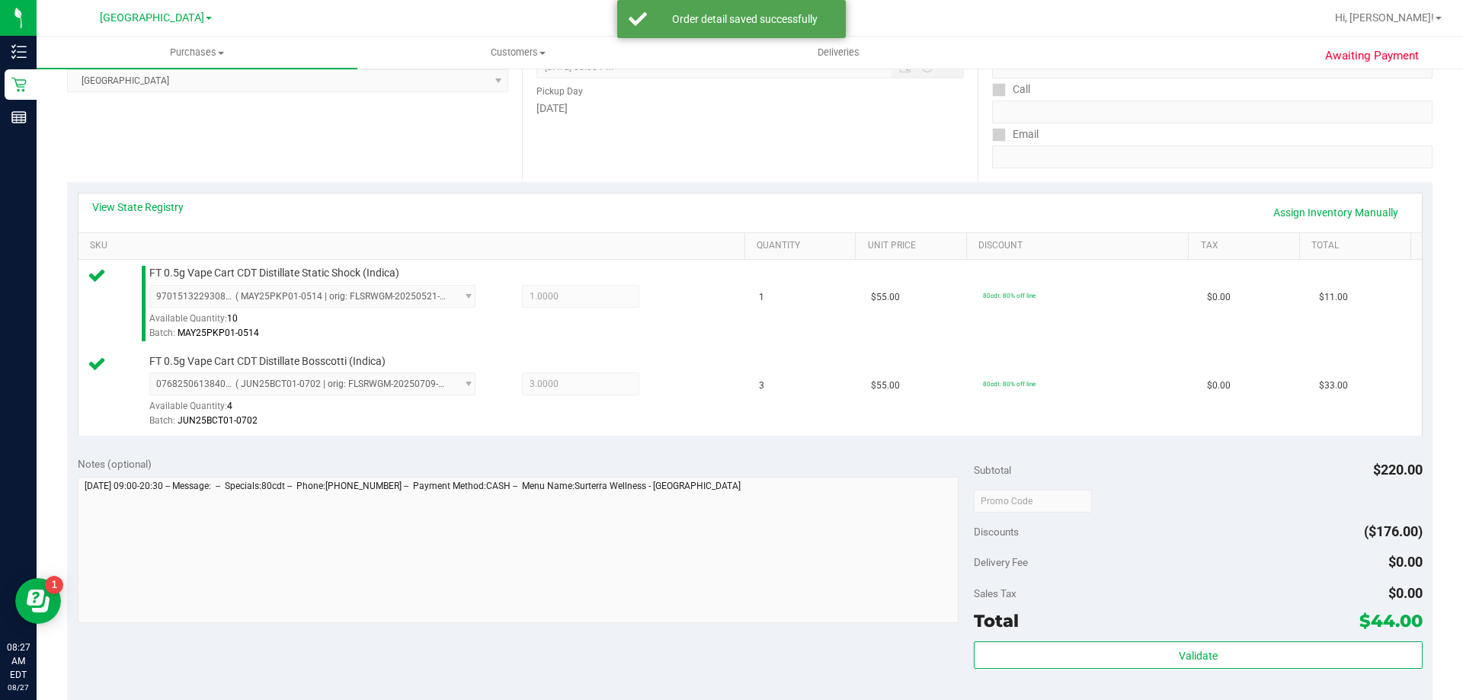
scroll to position [305, 0]
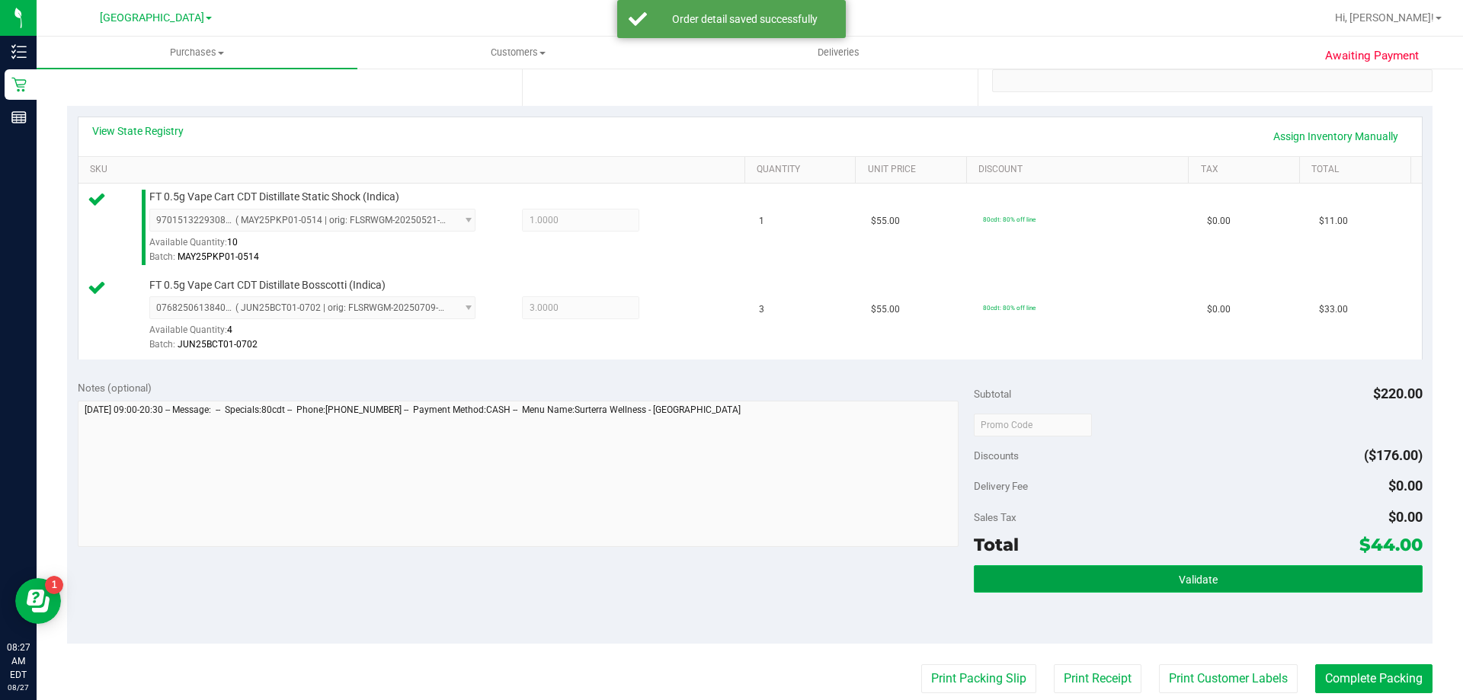
drag, startPoint x: 1093, startPoint y: 586, endPoint x: 1079, endPoint y: 587, distance: 14.5
click at [1091, 587] on button "Validate" at bounding box center [1198, 578] width 448 height 27
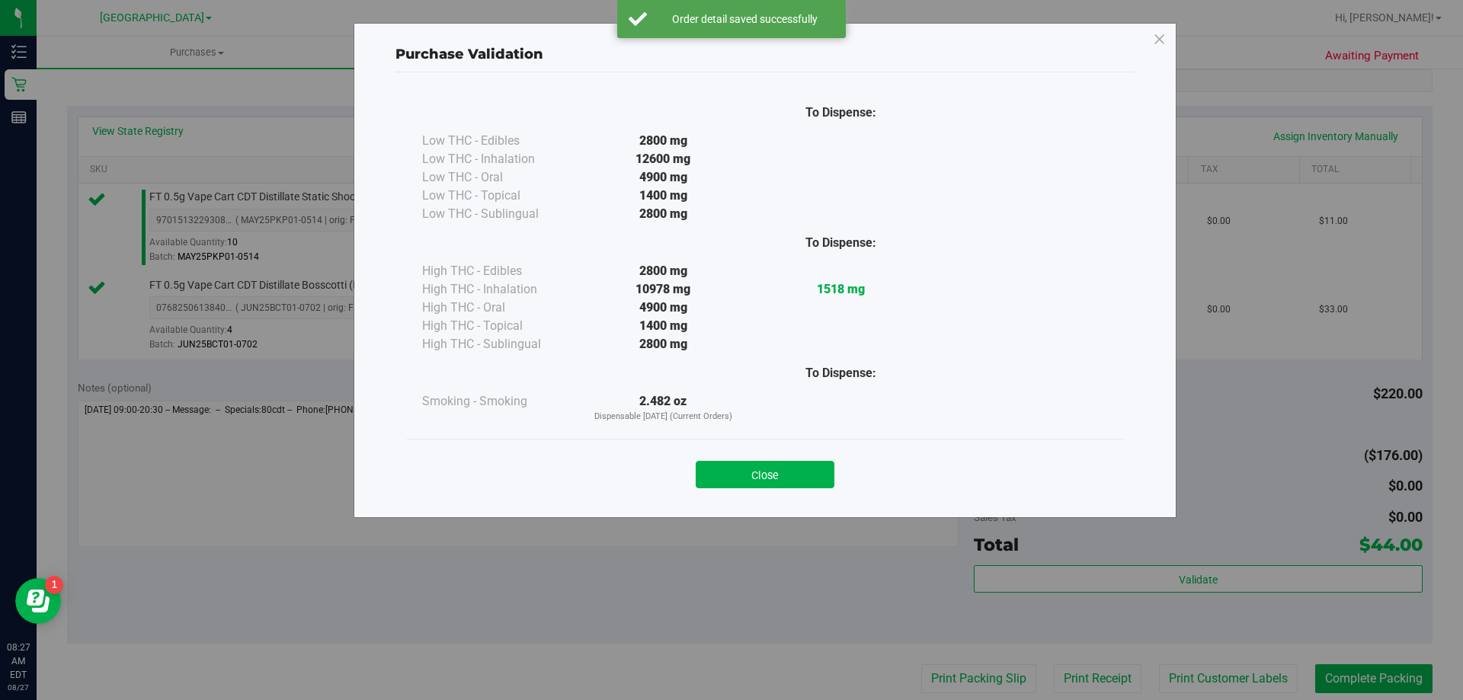
click at [750, 471] on button "Close" at bounding box center [765, 474] width 139 height 27
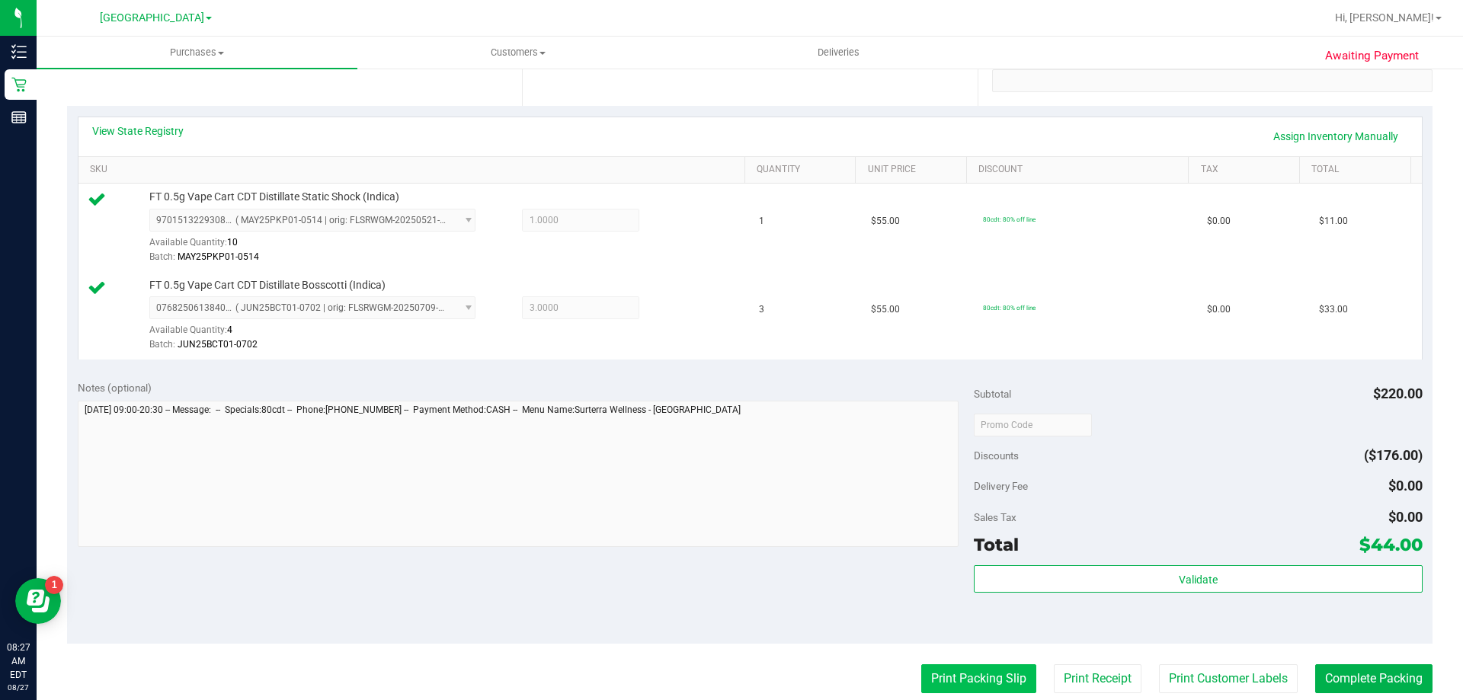
click at [953, 688] on button "Print Packing Slip" at bounding box center [978, 678] width 115 height 29
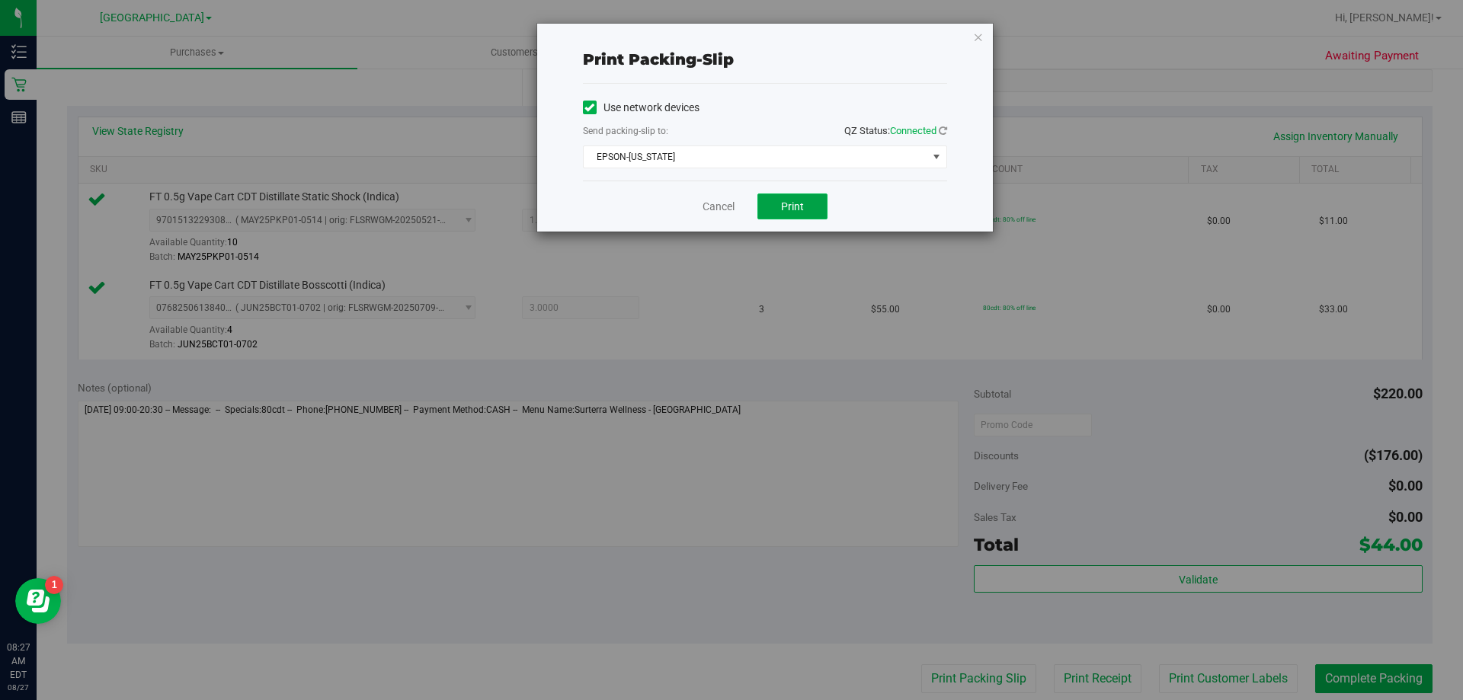
click at [803, 205] on span "Print" at bounding box center [792, 206] width 23 height 12
click at [707, 208] on link "Cancel" at bounding box center [718, 207] width 32 height 16
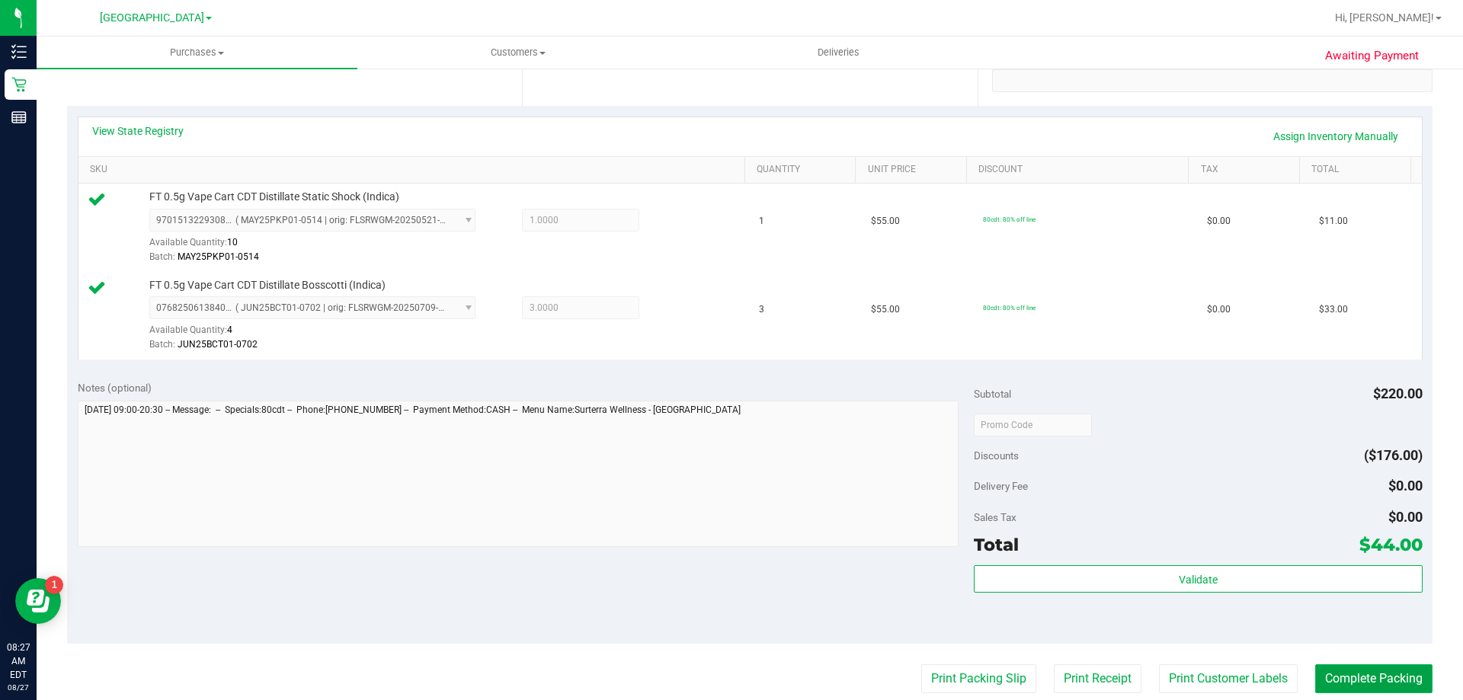
click at [1335, 674] on button "Complete Packing" at bounding box center [1373, 678] width 117 height 29
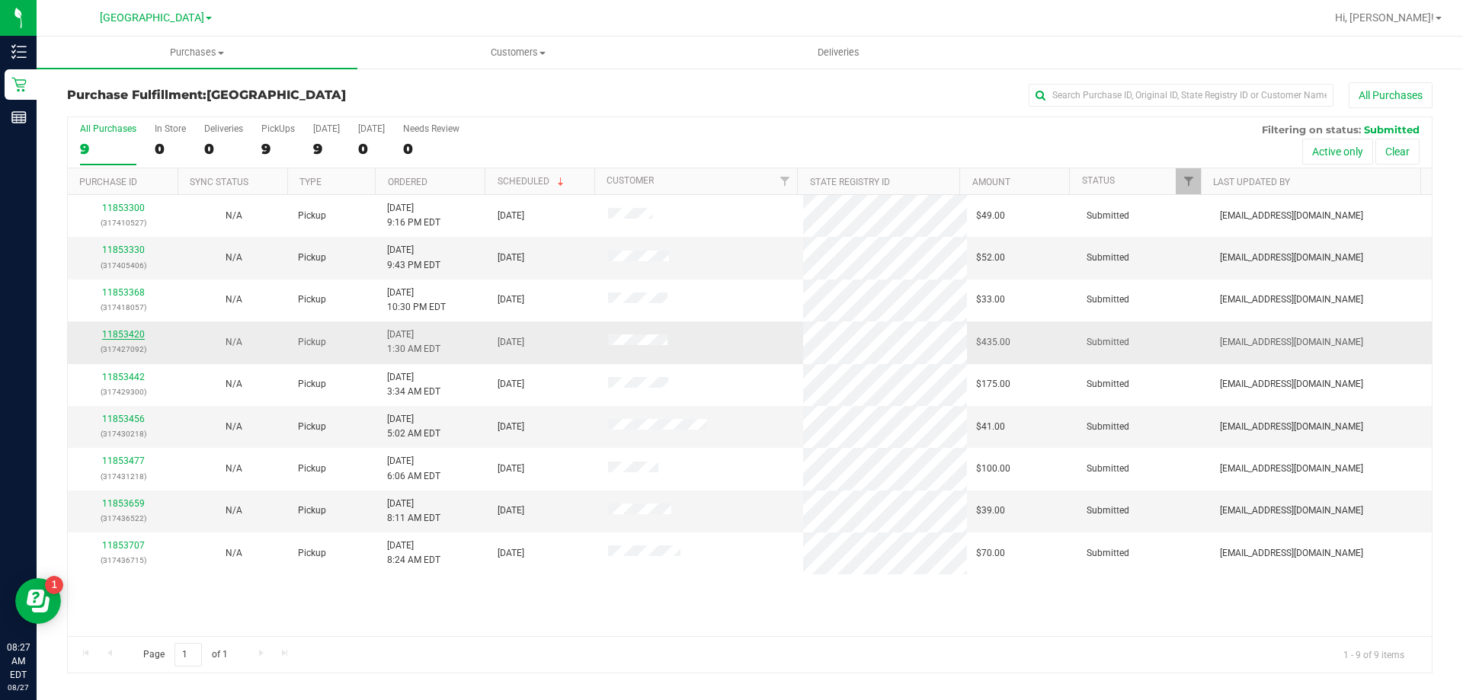
click at [120, 339] on link "11853420" at bounding box center [123, 334] width 43 height 11
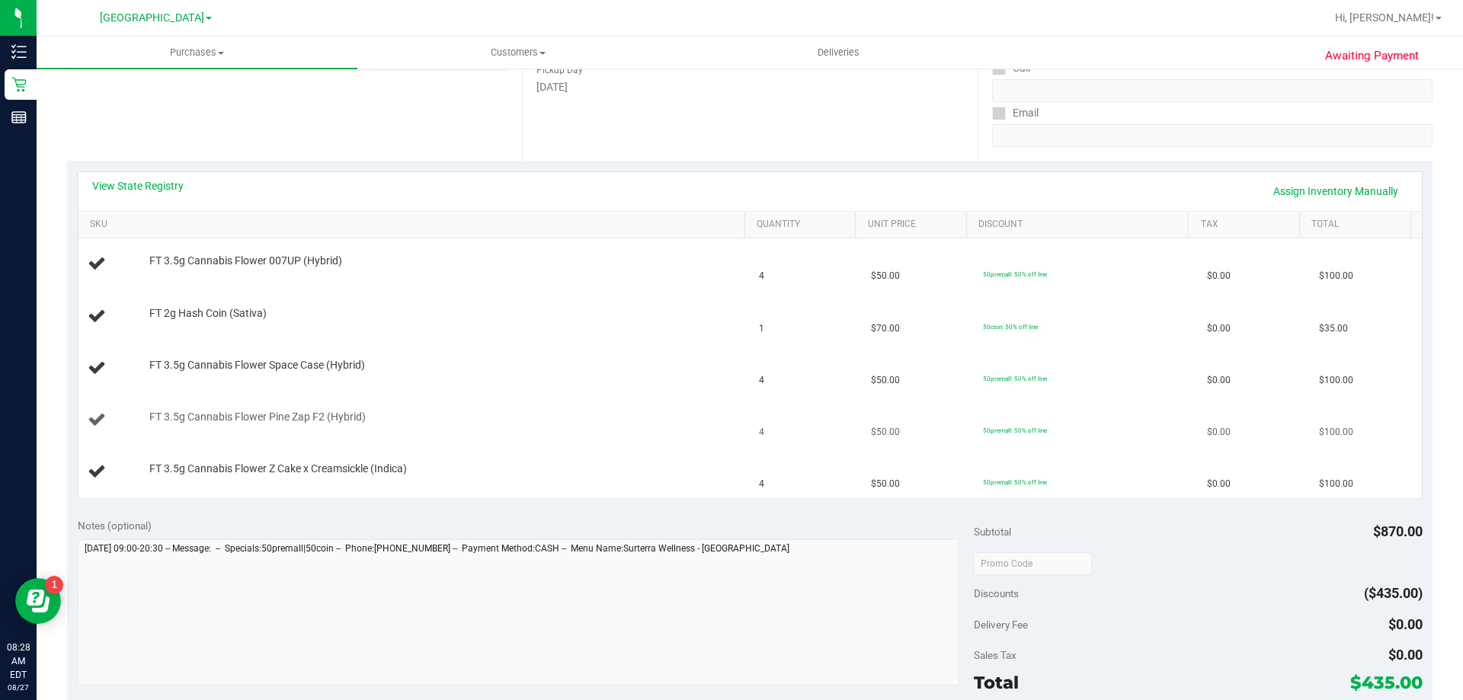
scroll to position [305, 0]
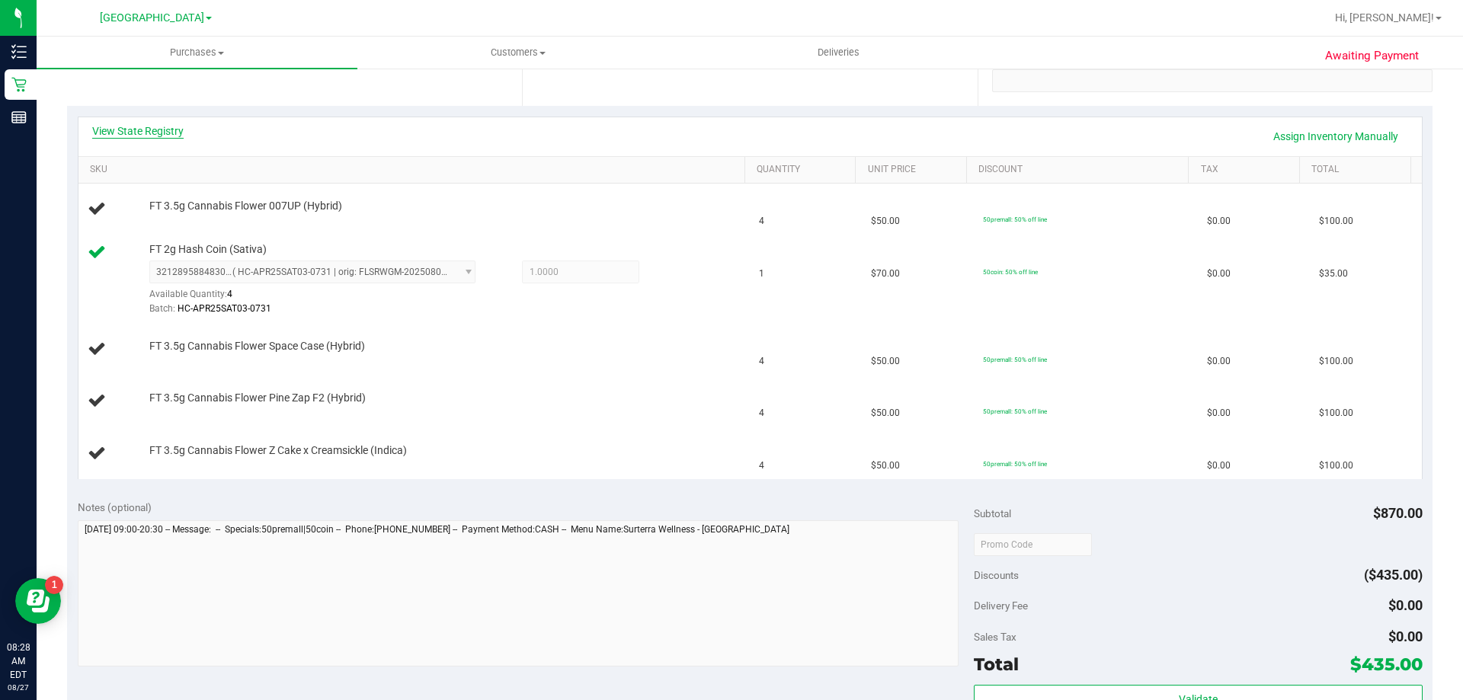
click at [146, 126] on link "View State Registry" at bounding box center [137, 130] width 91 height 15
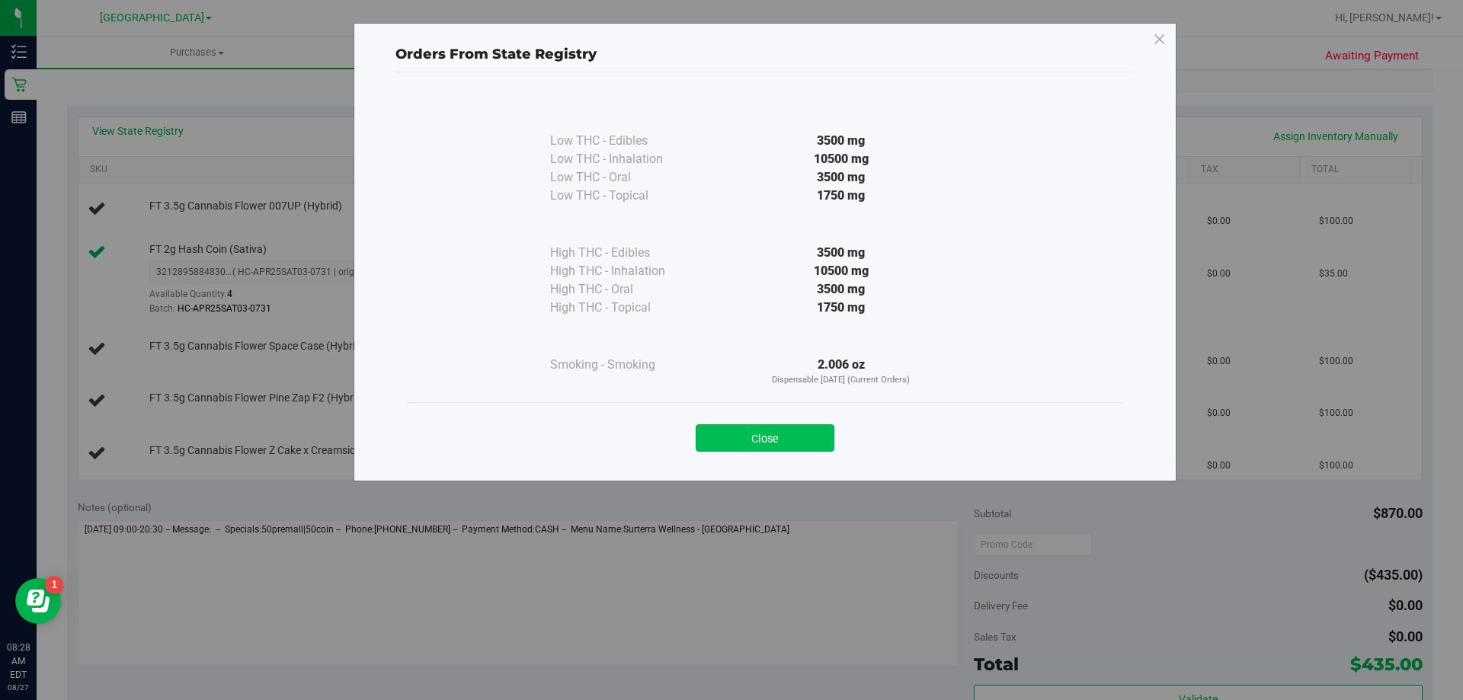
click at [780, 446] on button "Close" at bounding box center [765, 437] width 139 height 27
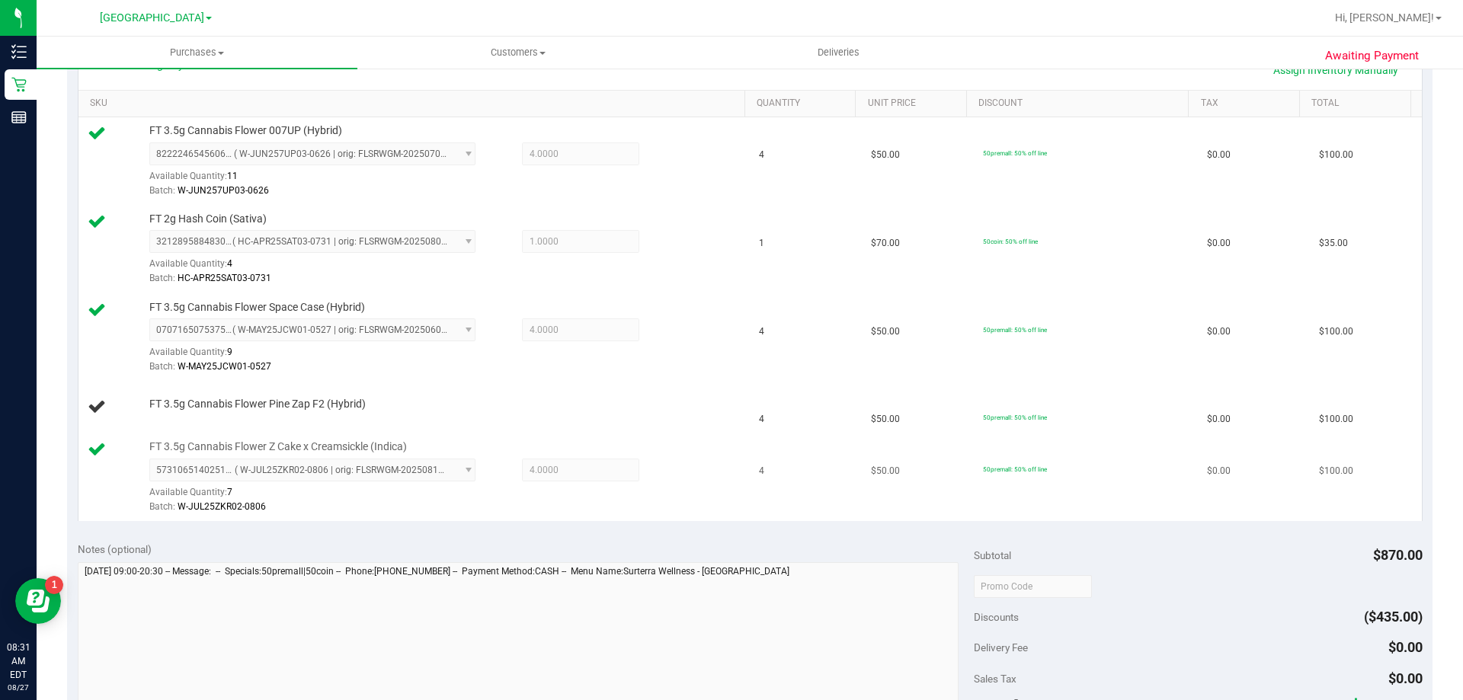
scroll to position [381, 0]
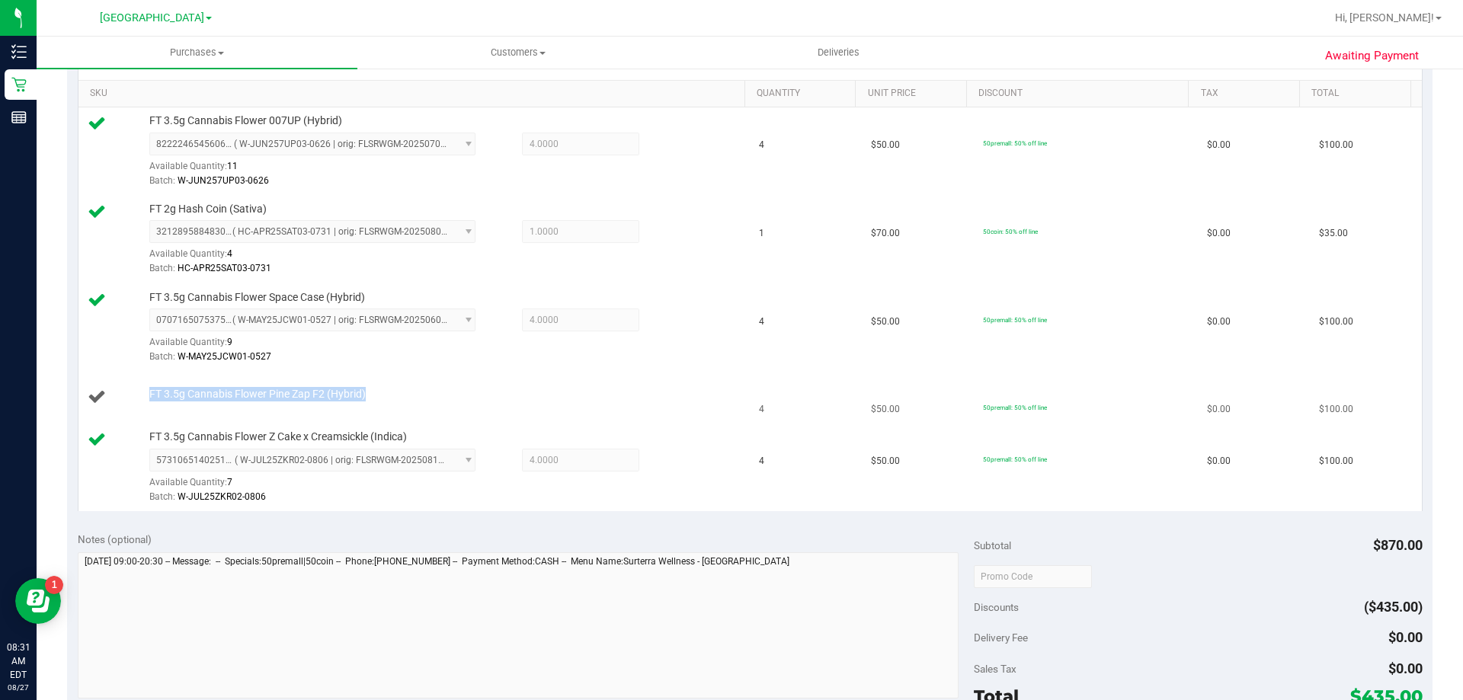
drag, startPoint x: 371, startPoint y: 401, endPoint x: 150, endPoint y: 392, distance: 221.2
click at [150, 392] on div "FT 3.5g Cannabis Flower Pine Zap F2 (Hybrid)" at bounding box center [415, 397] width 654 height 21
copy div "FT 3.5g Cannabis Flower Pine Zap F2 (Hybrid)"
click at [421, 18] on div at bounding box center [799, 18] width 1052 height 30
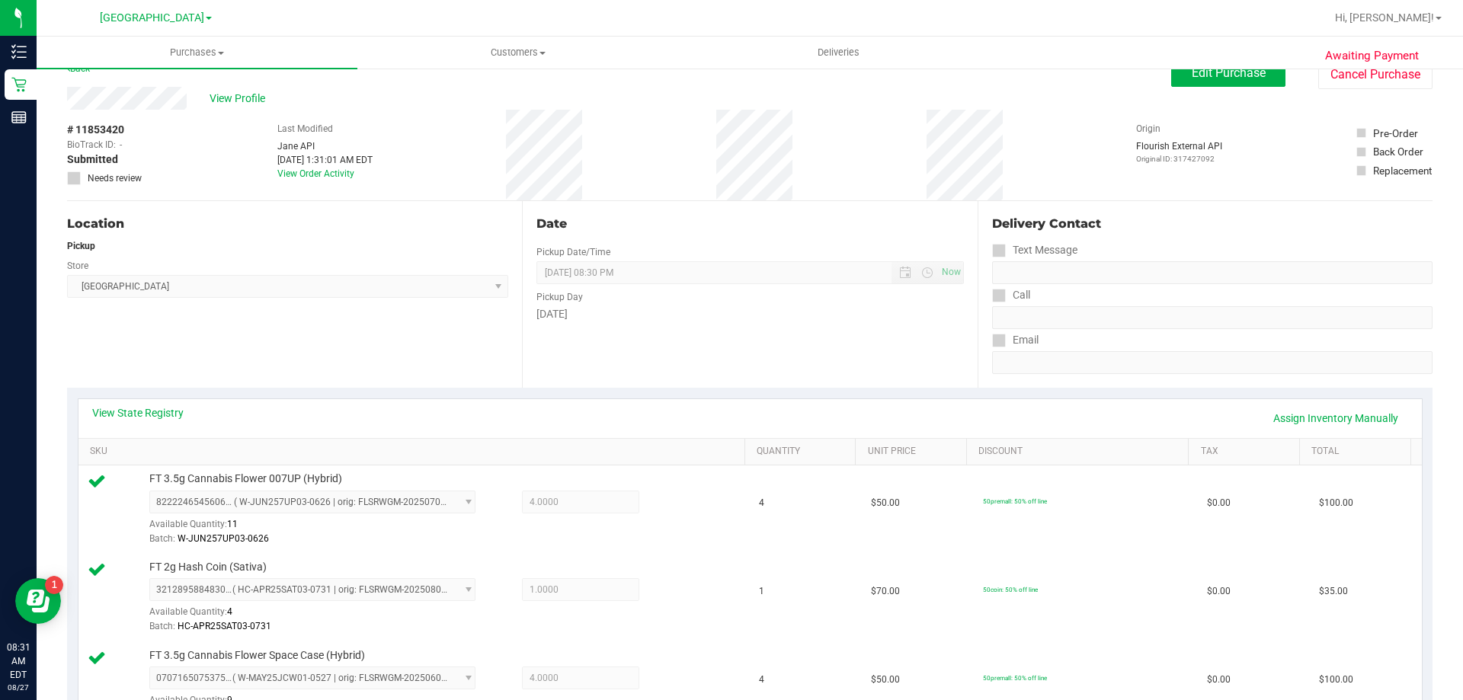
scroll to position [0, 0]
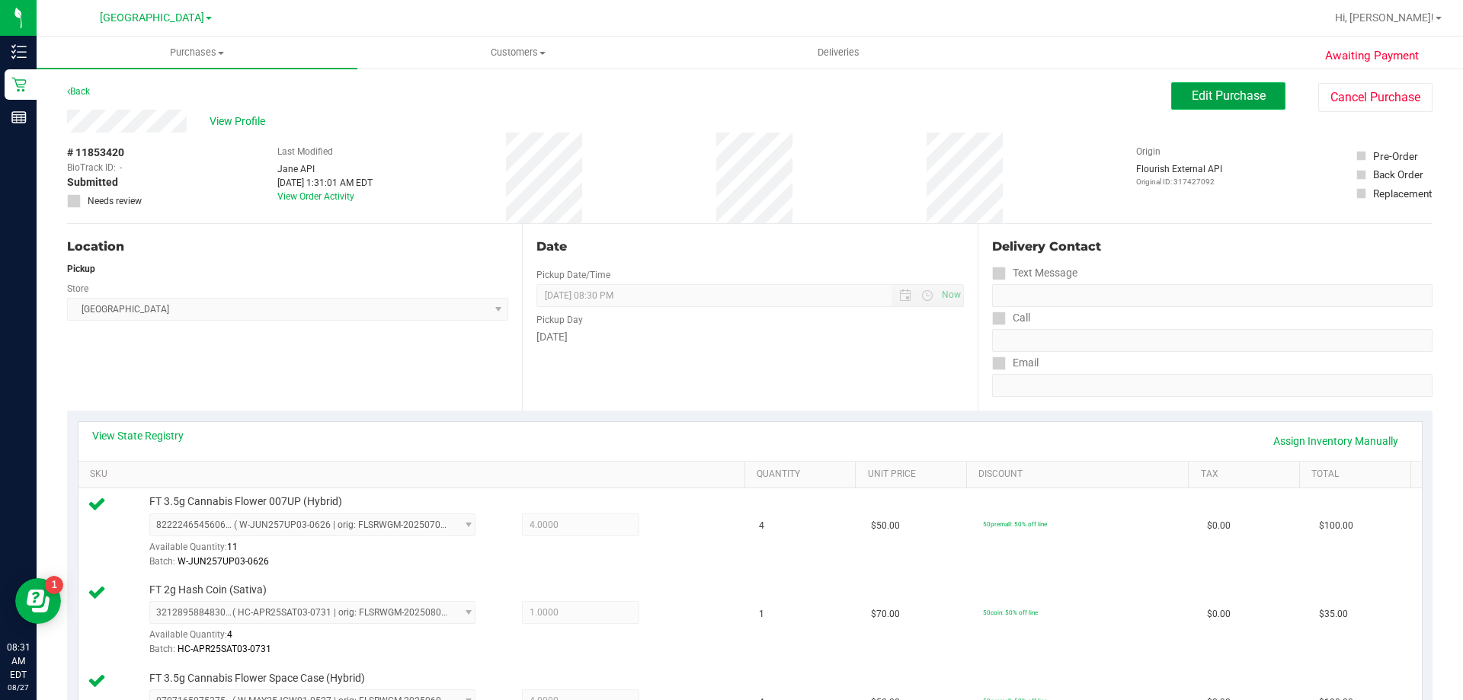
click at [1257, 96] on button "Edit Purchase" at bounding box center [1228, 95] width 114 height 27
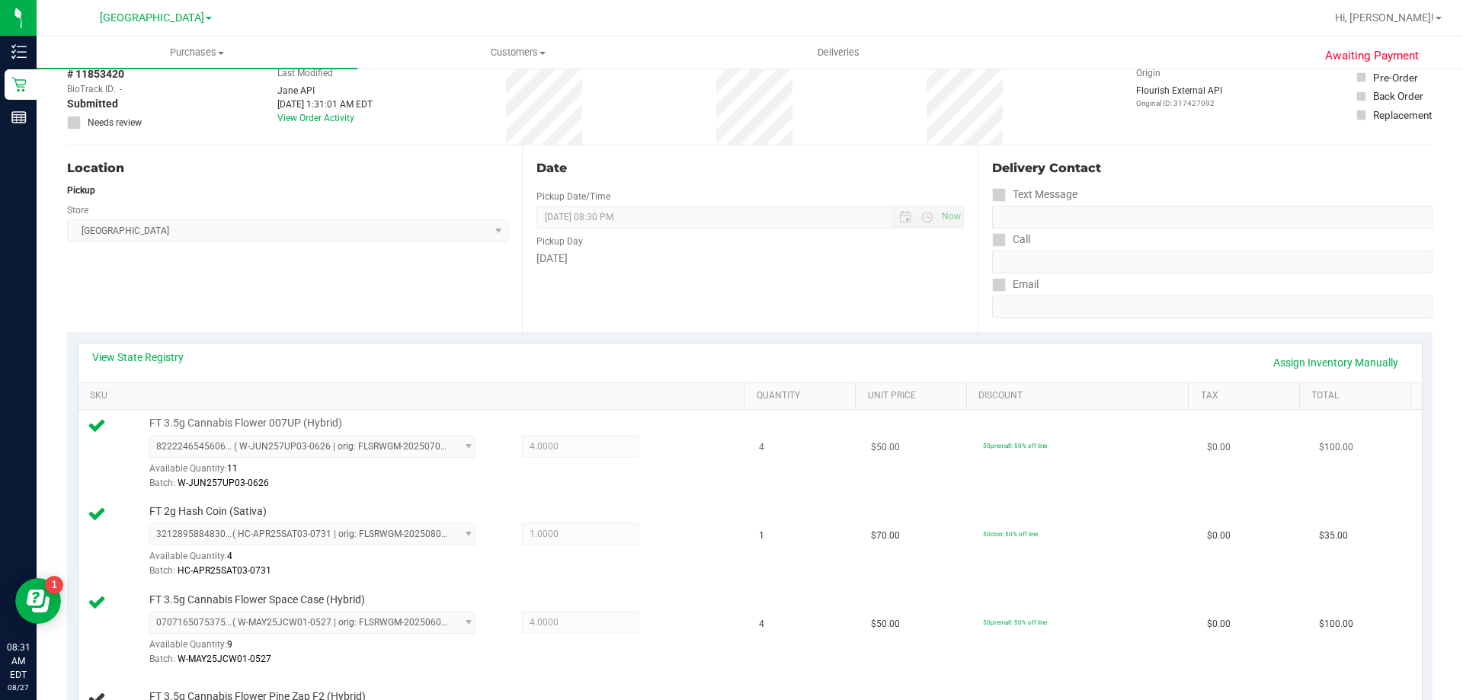
scroll to position [152, 0]
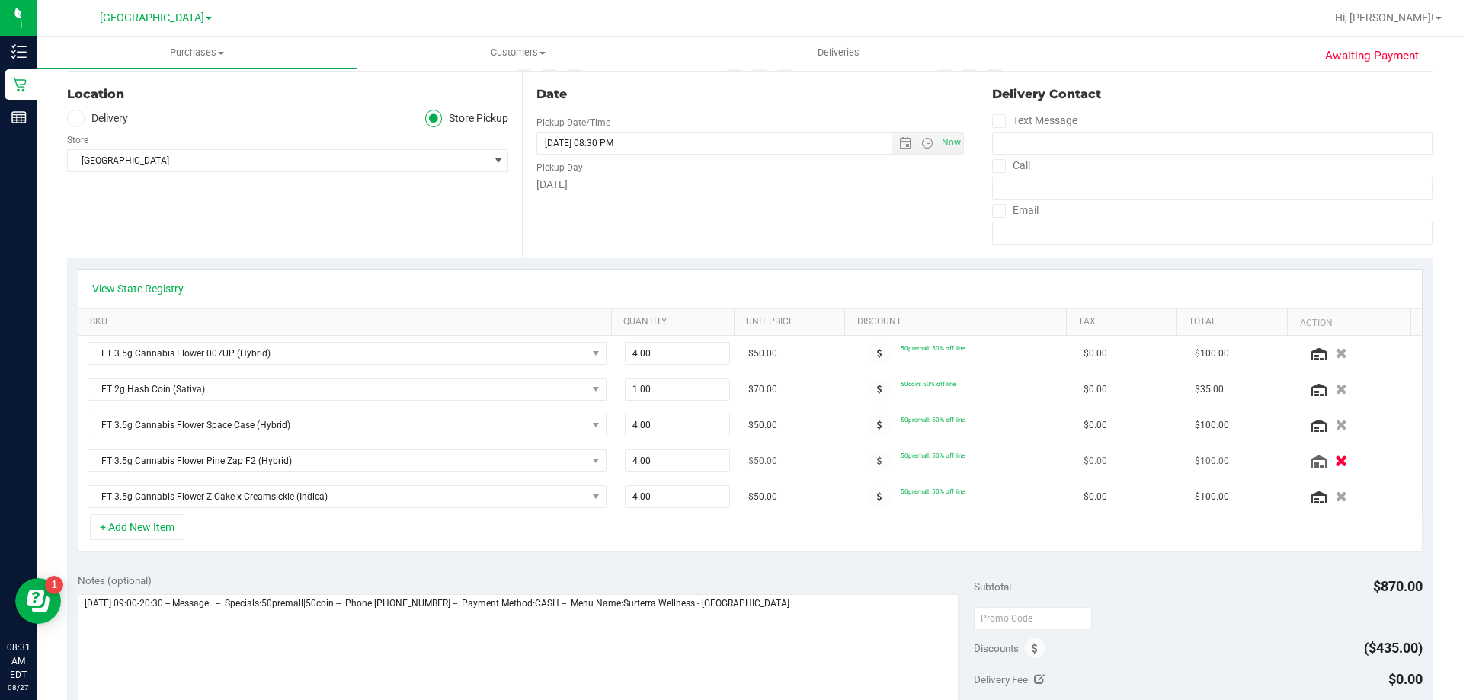
click at [1328, 465] on button "button" at bounding box center [1341, 461] width 26 height 16
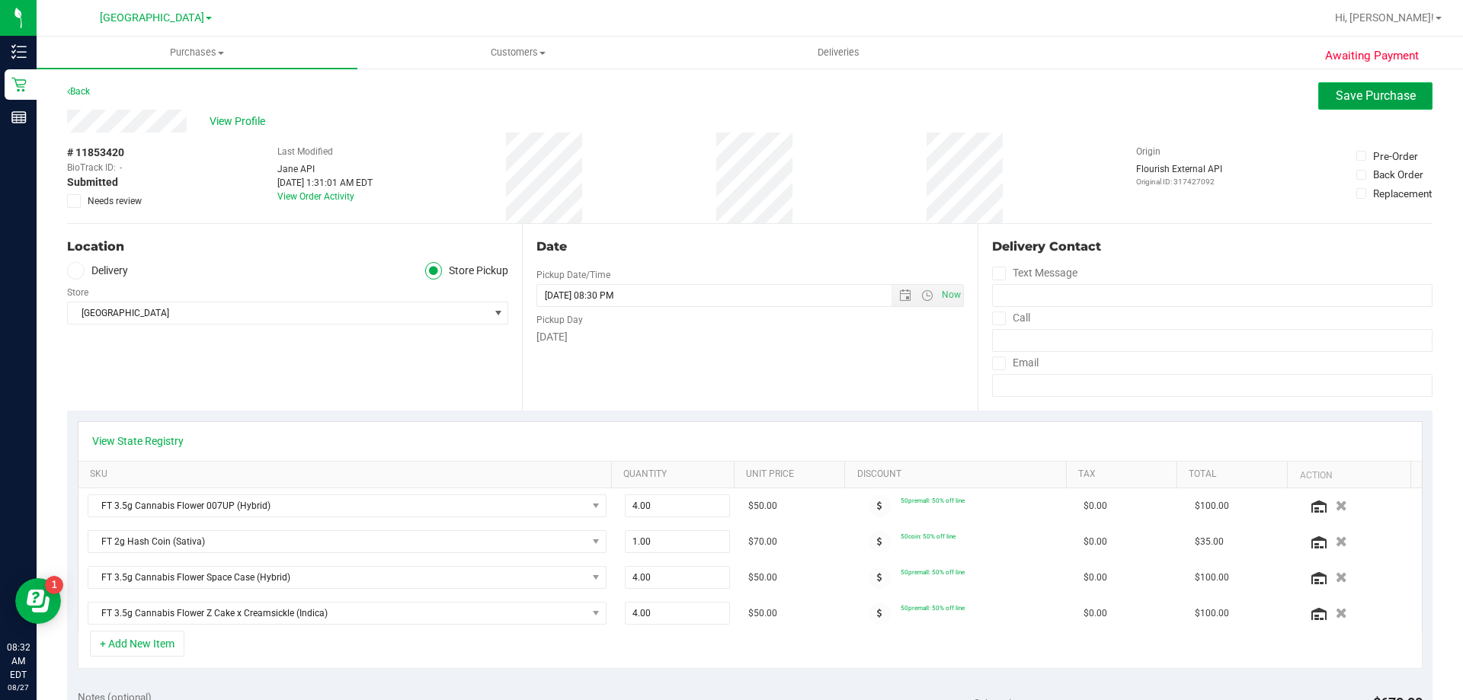
click at [1342, 101] on span "Save Purchase" at bounding box center [1376, 95] width 80 height 14
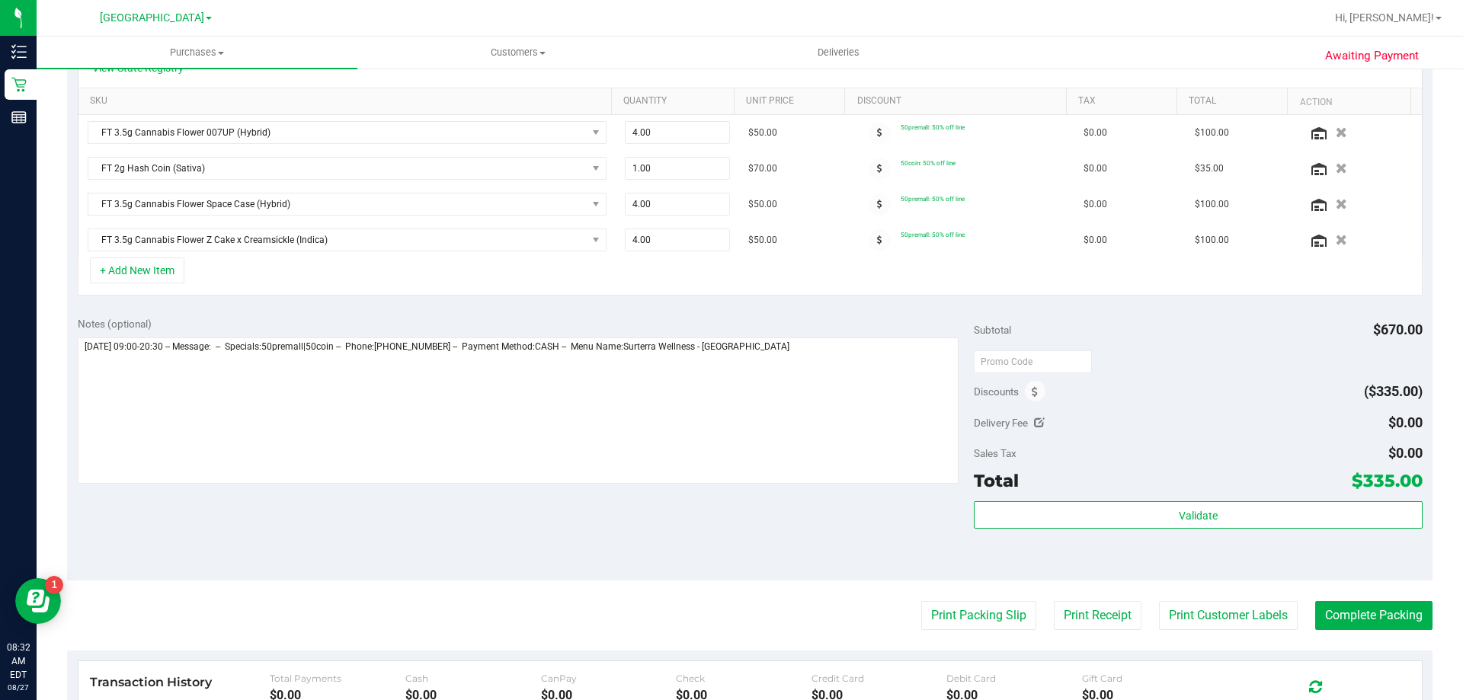
scroll to position [381, 0]
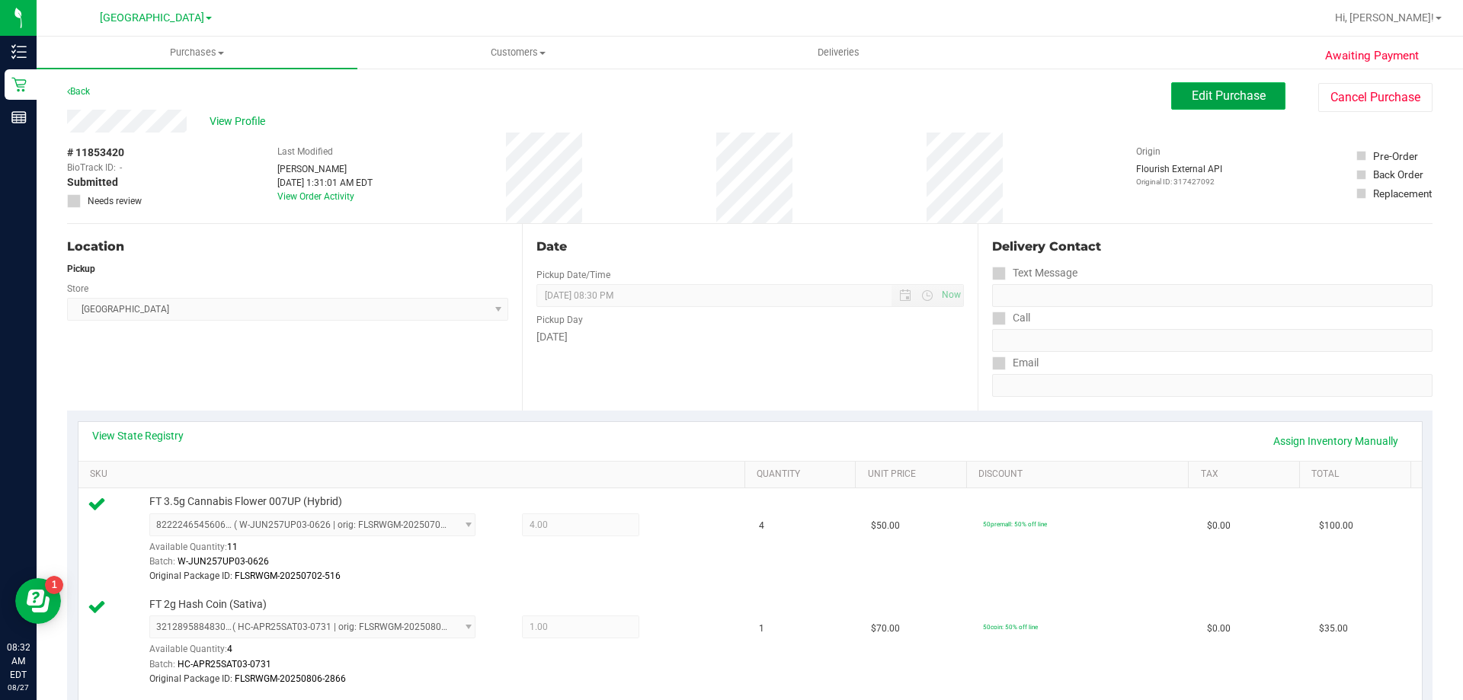
click at [1246, 104] on button "Edit Purchase" at bounding box center [1228, 95] width 114 height 27
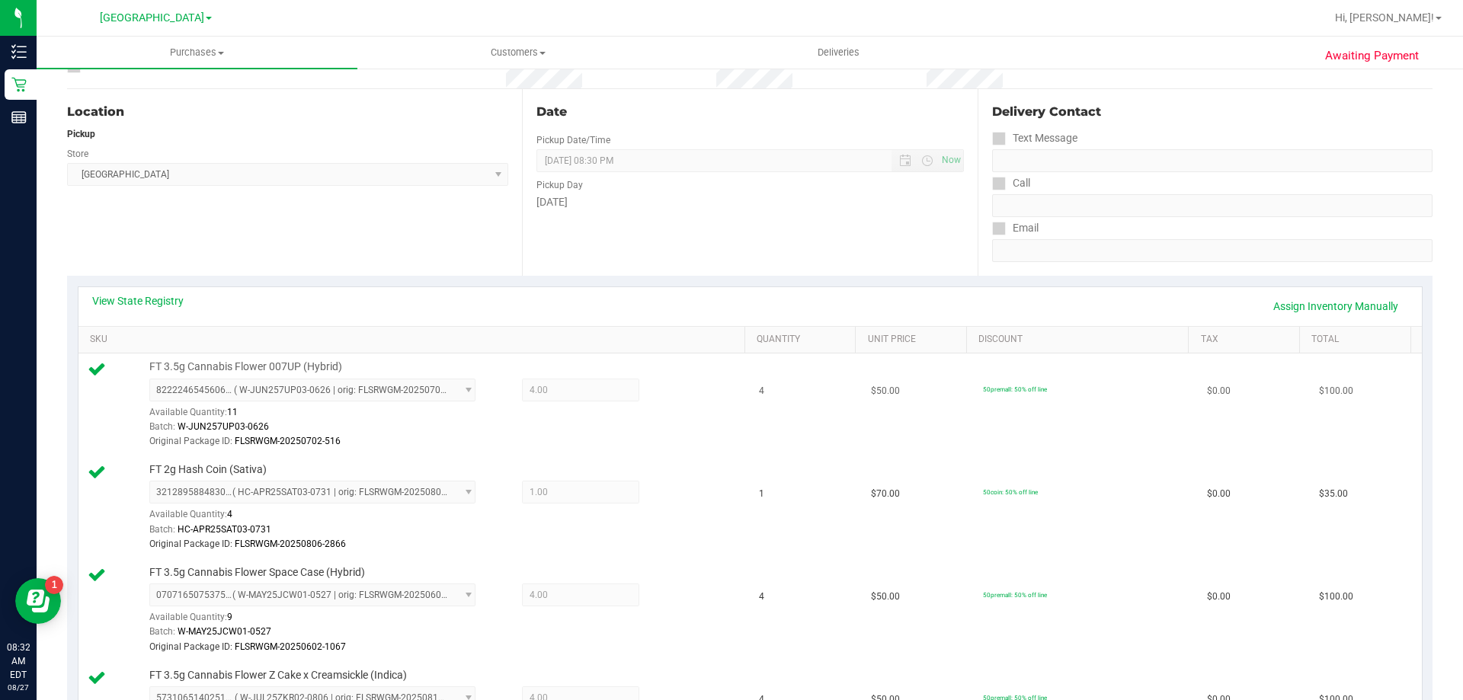
scroll to position [305, 0]
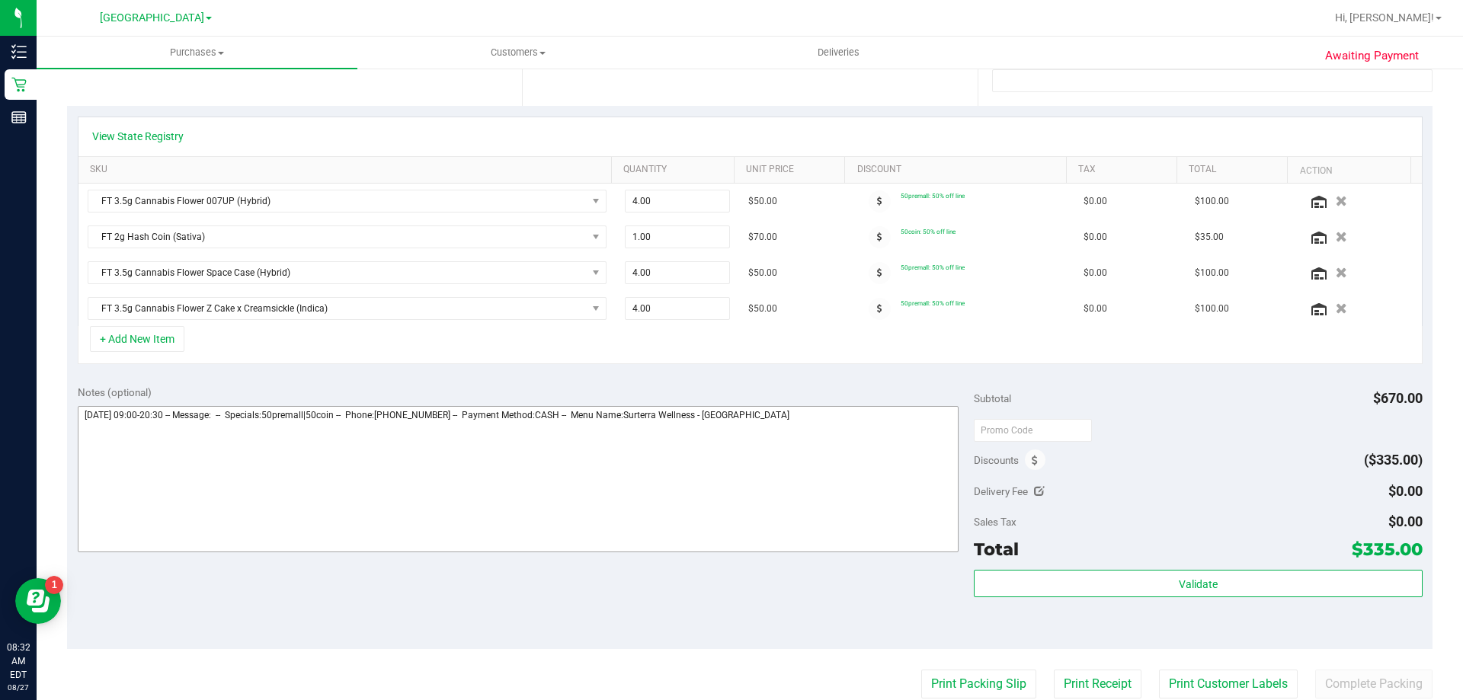
scroll to position [381, 0]
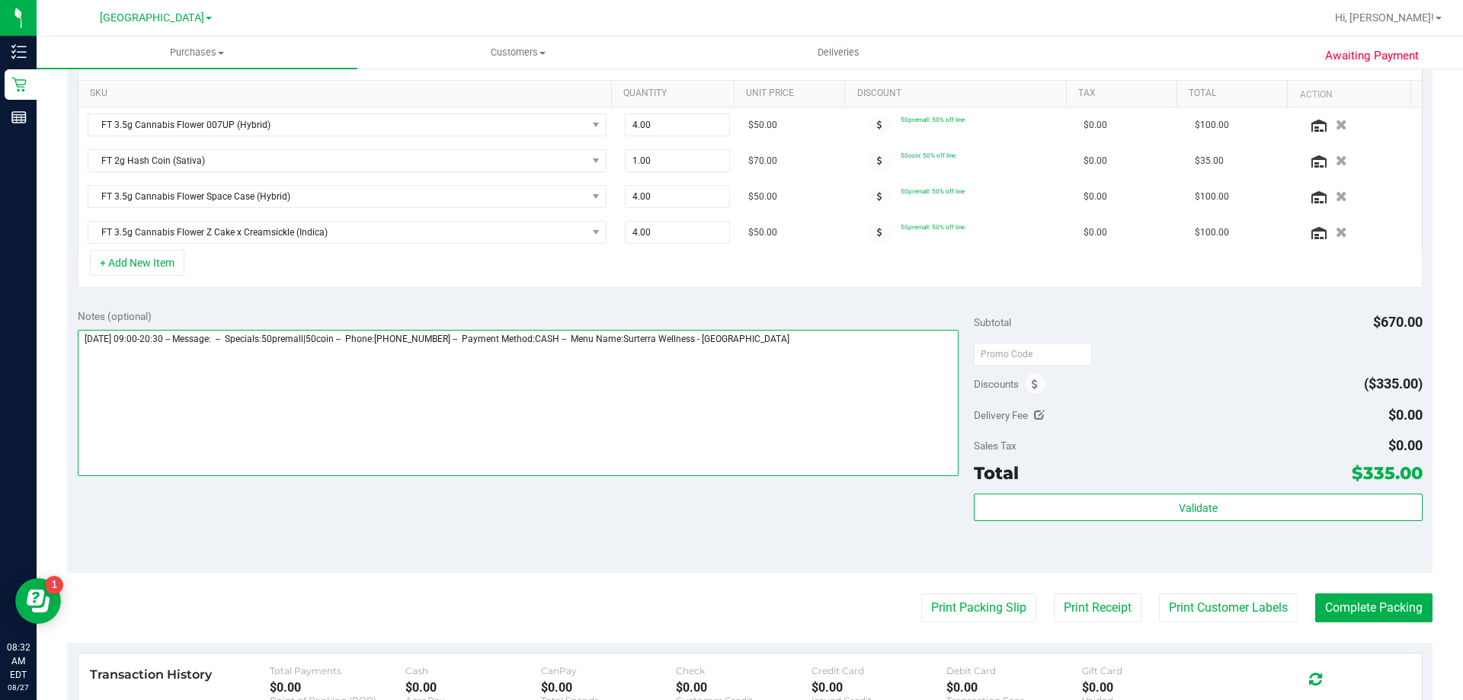
click at [812, 338] on textarea at bounding box center [518, 403] width 881 height 146
paste textarea "FT 3.5g Cannabis Flower Pine Zap F2 (Hybrid)"
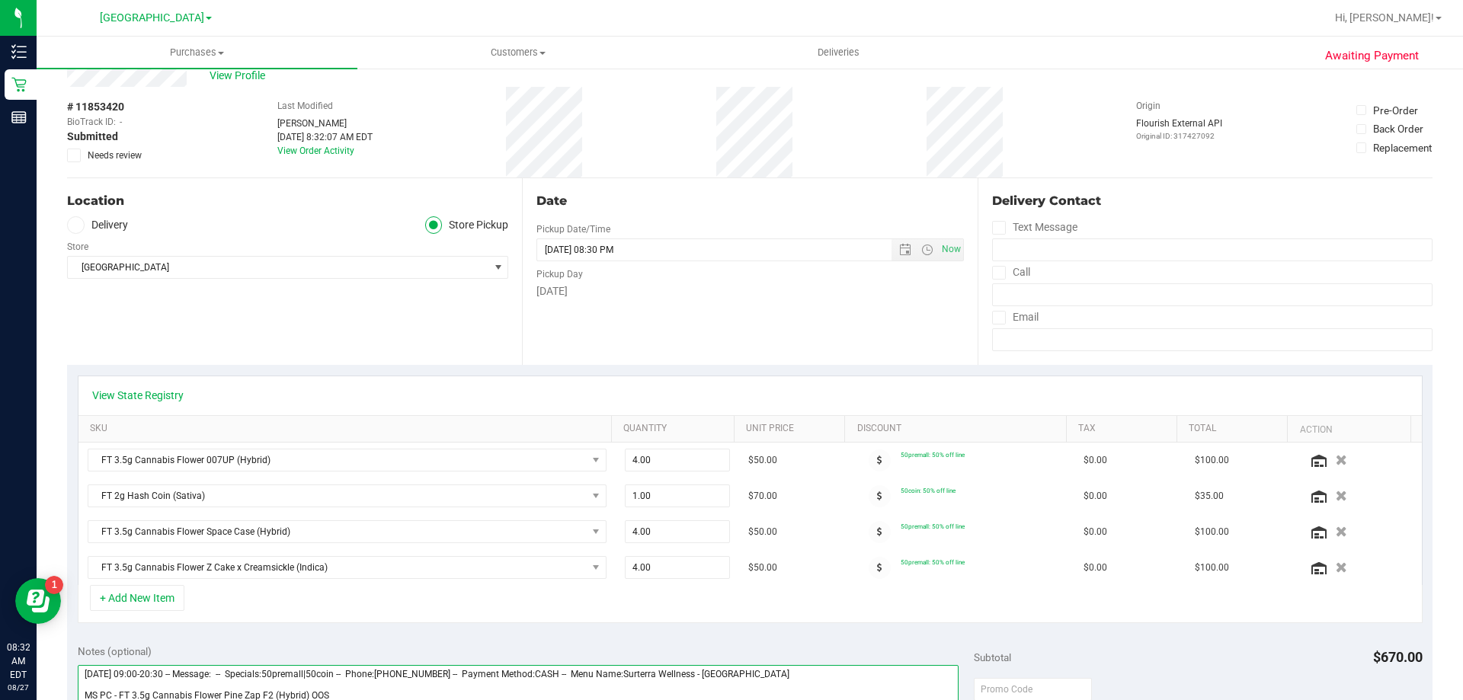
scroll to position [0, 0]
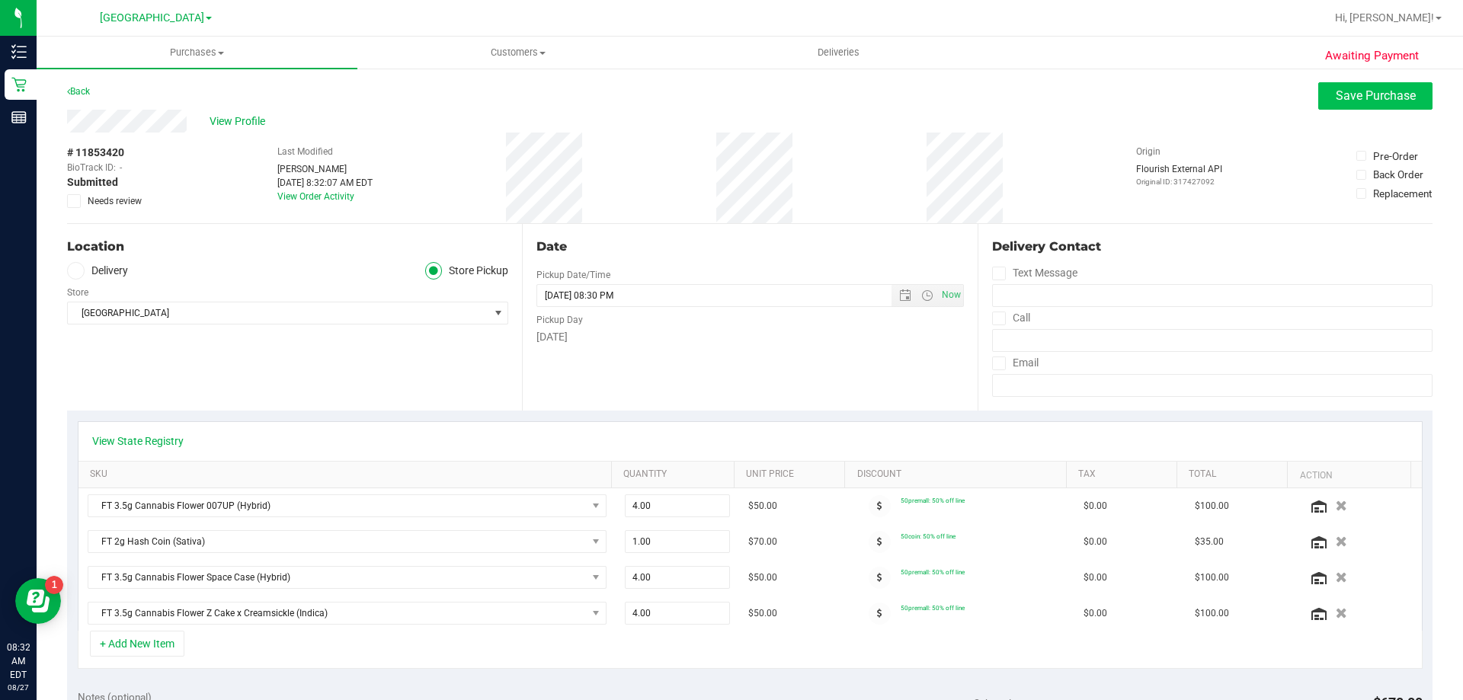
type textarea "[DATE] 09:00-20:30 -- Message: -- Specials:50premall|50coin -- Phone:[PHONE_NUM…"
click at [1360, 108] on button "Save Purchase" at bounding box center [1375, 95] width 114 height 27
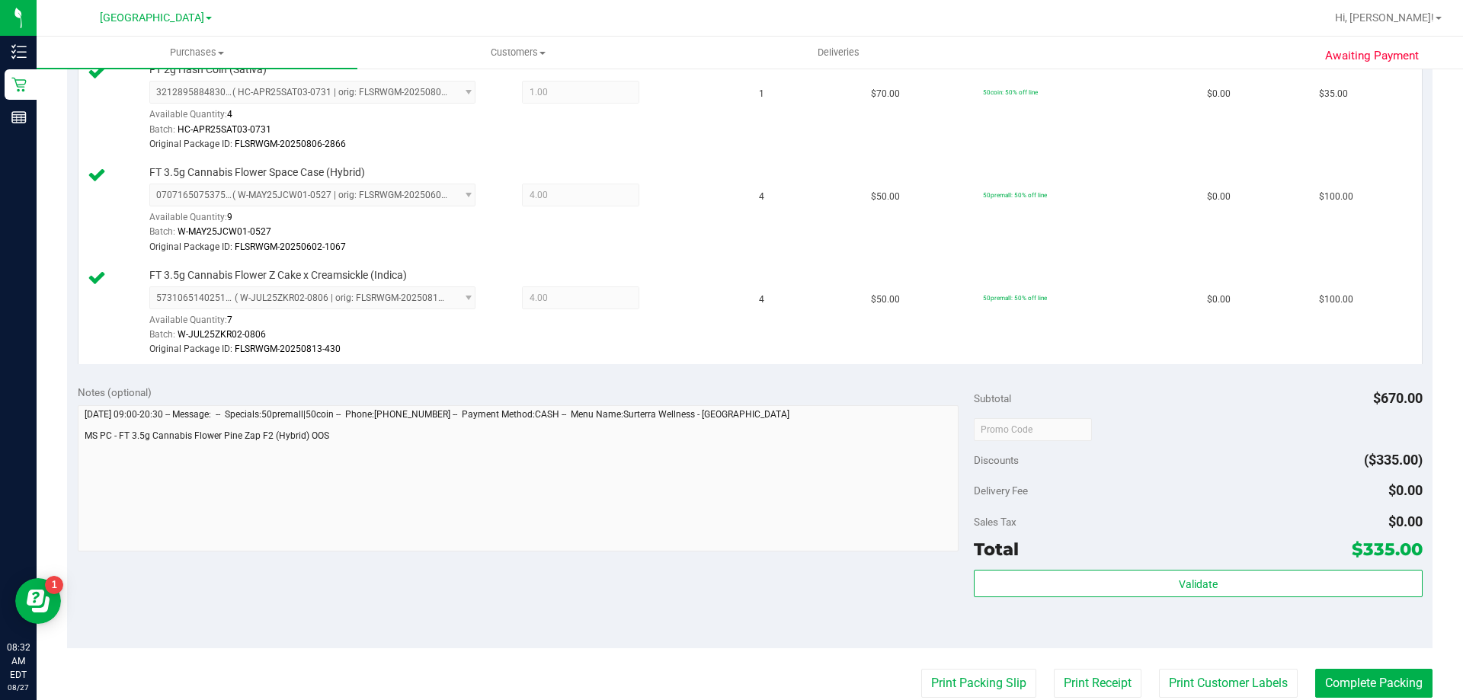
scroll to position [609, 0]
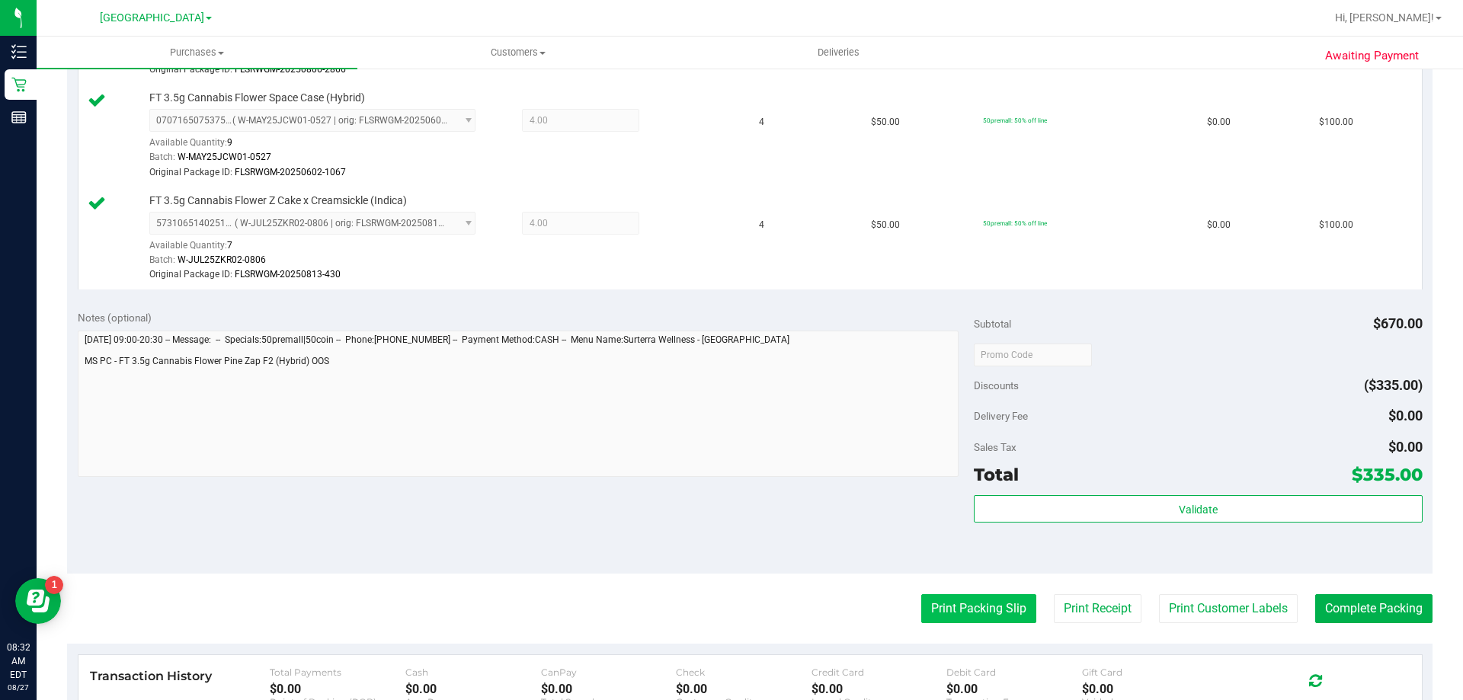
click at [971, 602] on button "Print Packing Slip" at bounding box center [978, 608] width 115 height 29
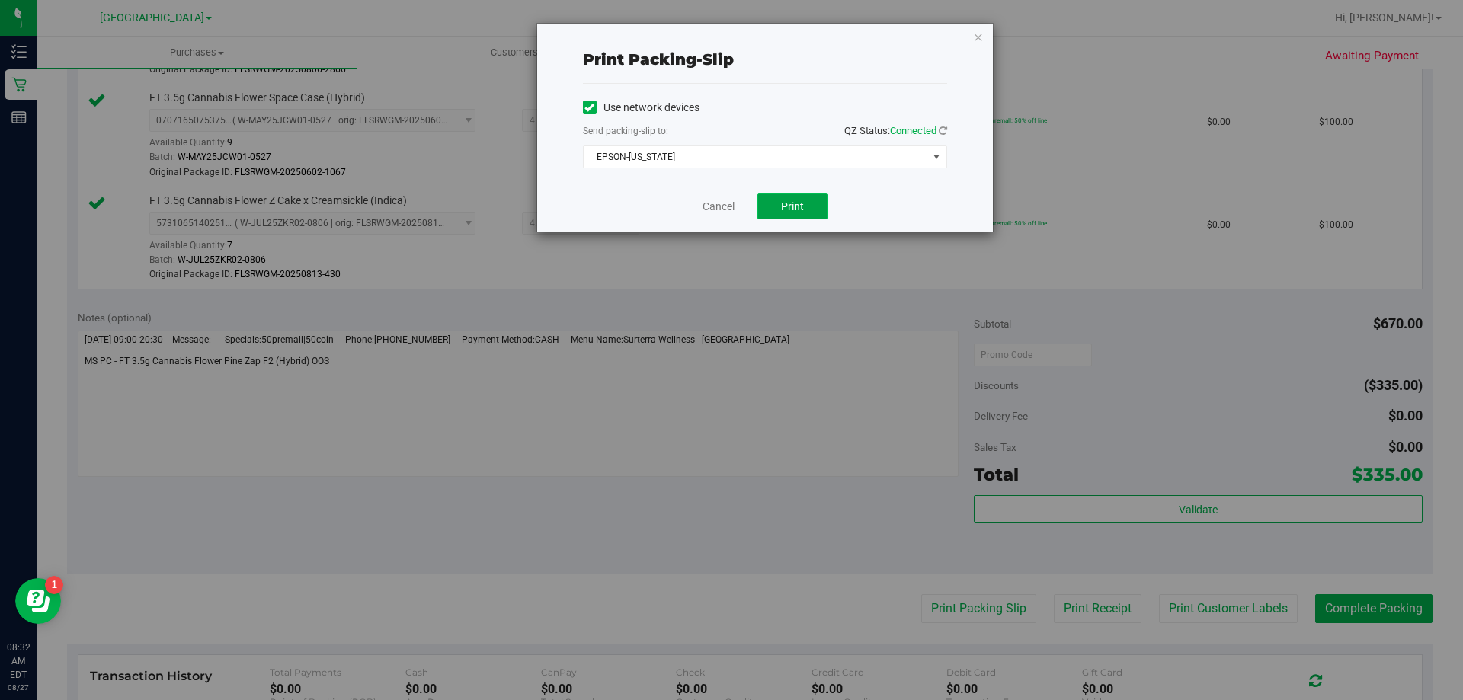
click at [775, 213] on button "Print" at bounding box center [792, 207] width 70 height 26
click at [600, 501] on div "Print packing-slip Use network devices Send packing-slip to: QZ Status: Connect…" at bounding box center [737, 350] width 1474 height 700
click at [725, 207] on link "Cancel" at bounding box center [718, 207] width 32 height 16
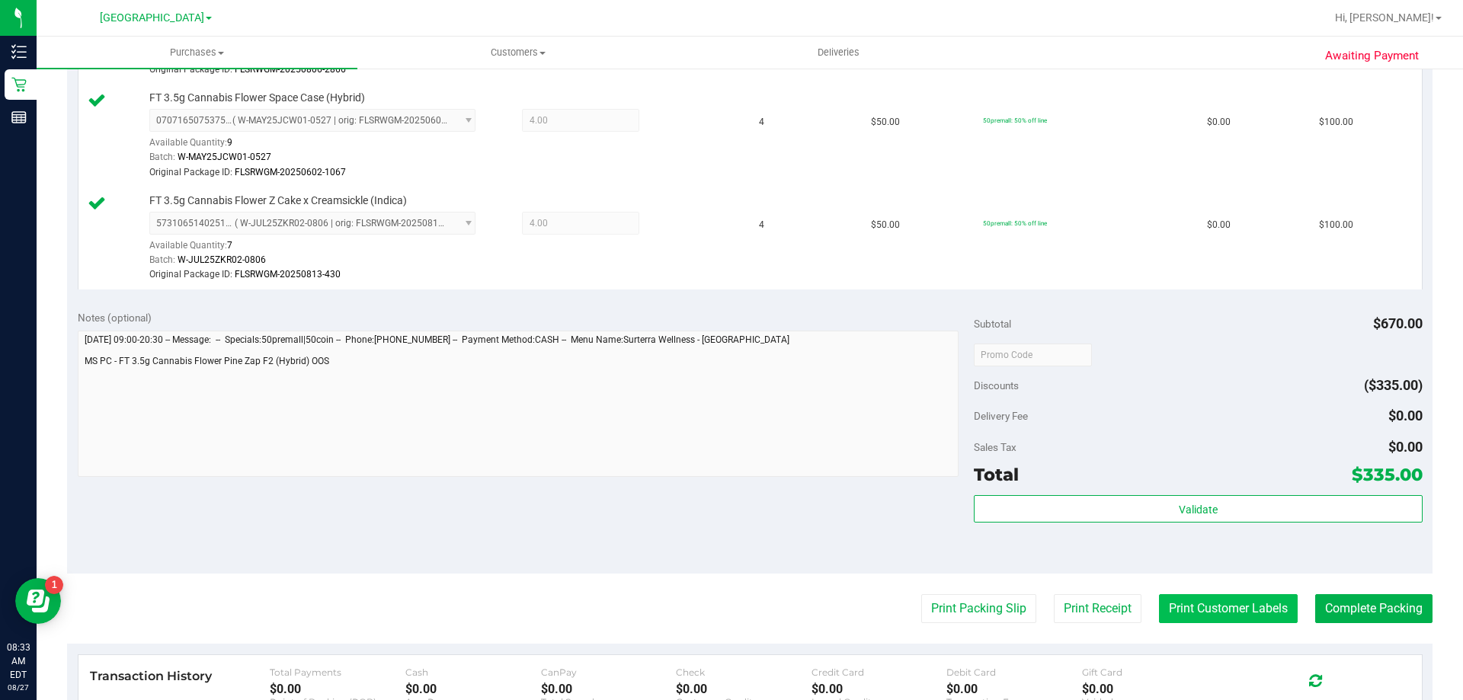
click at [1201, 599] on button "Print Customer Labels" at bounding box center [1228, 608] width 139 height 29
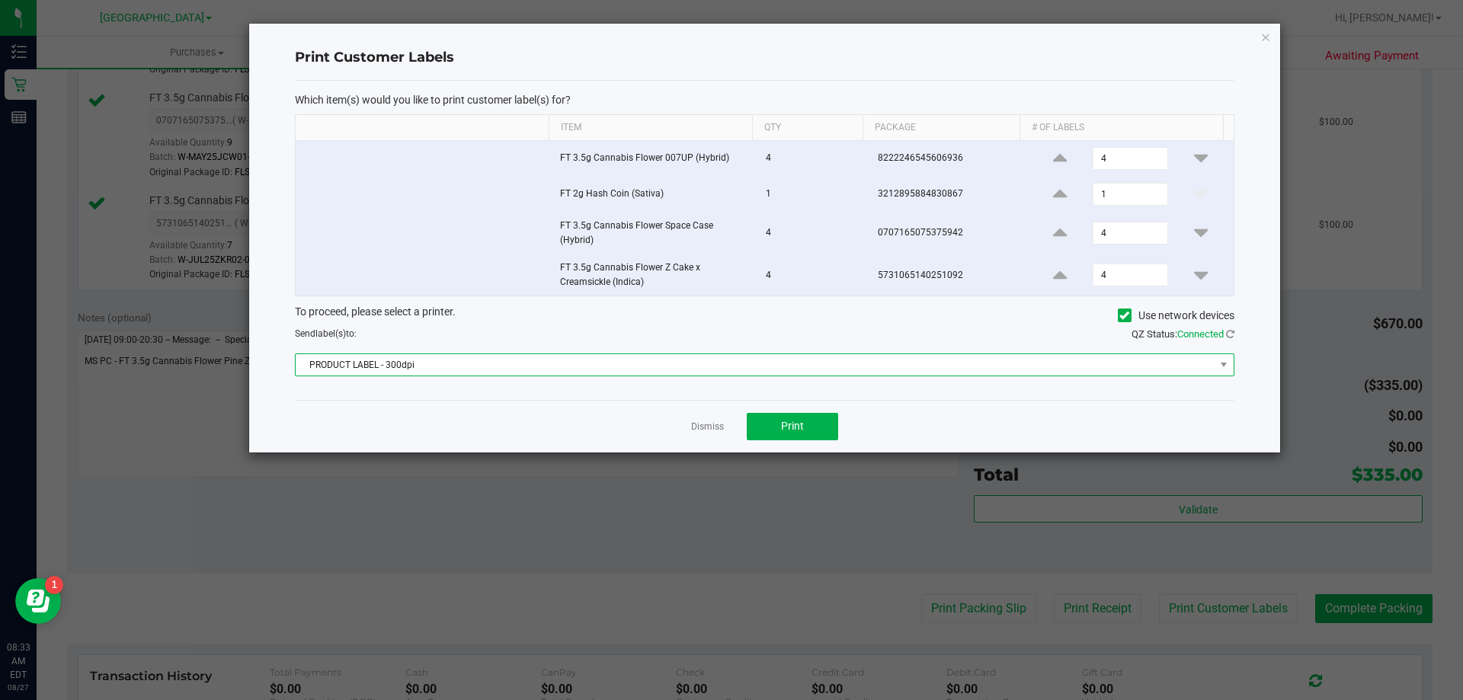
click at [782, 368] on span "PRODUCT LABEL - 300dpi" at bounding box center [755, 364] width 919 height 21
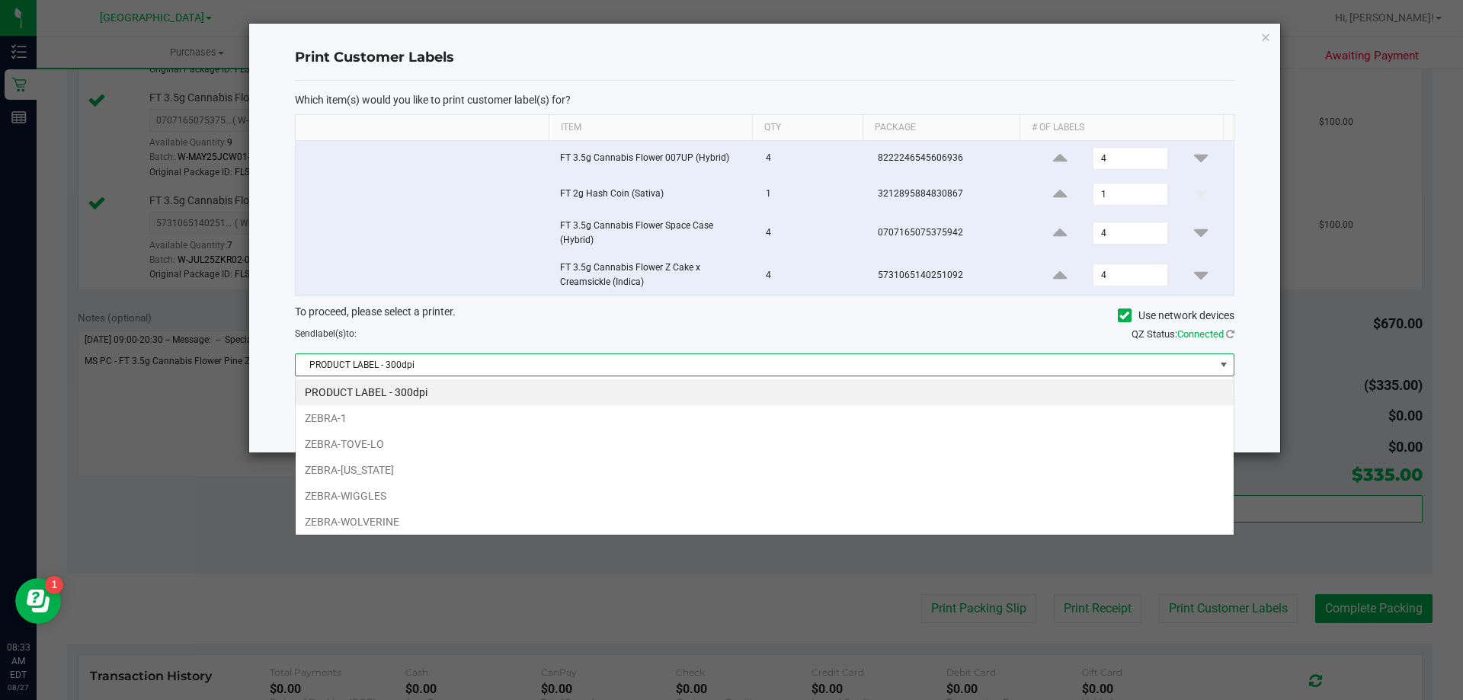
scroll to position [23, 939]
click at [412, 471] on li "ZEBRA-[US_STATE]" at bounding box center [765, 470] width 938 height 26
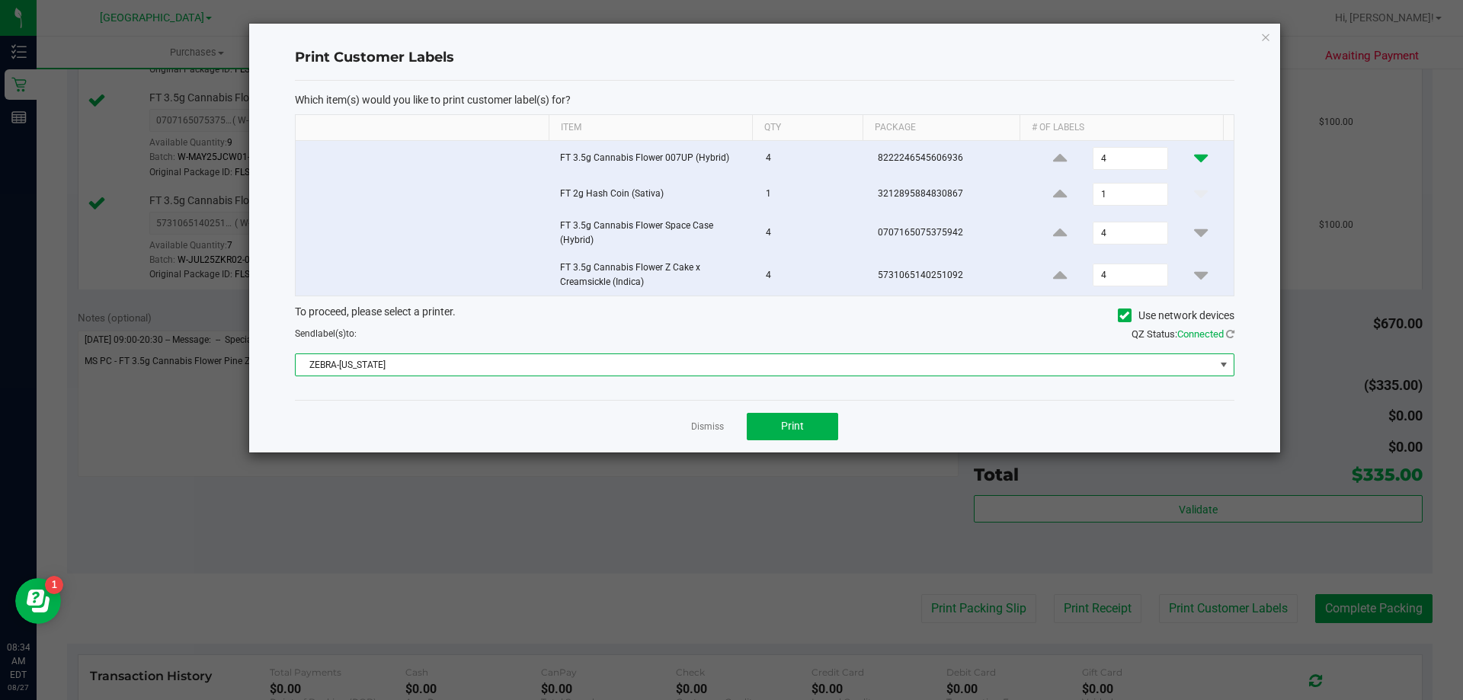
click at [1194, 160] on icon at bounding box center [1201, 158] width 14 height 19
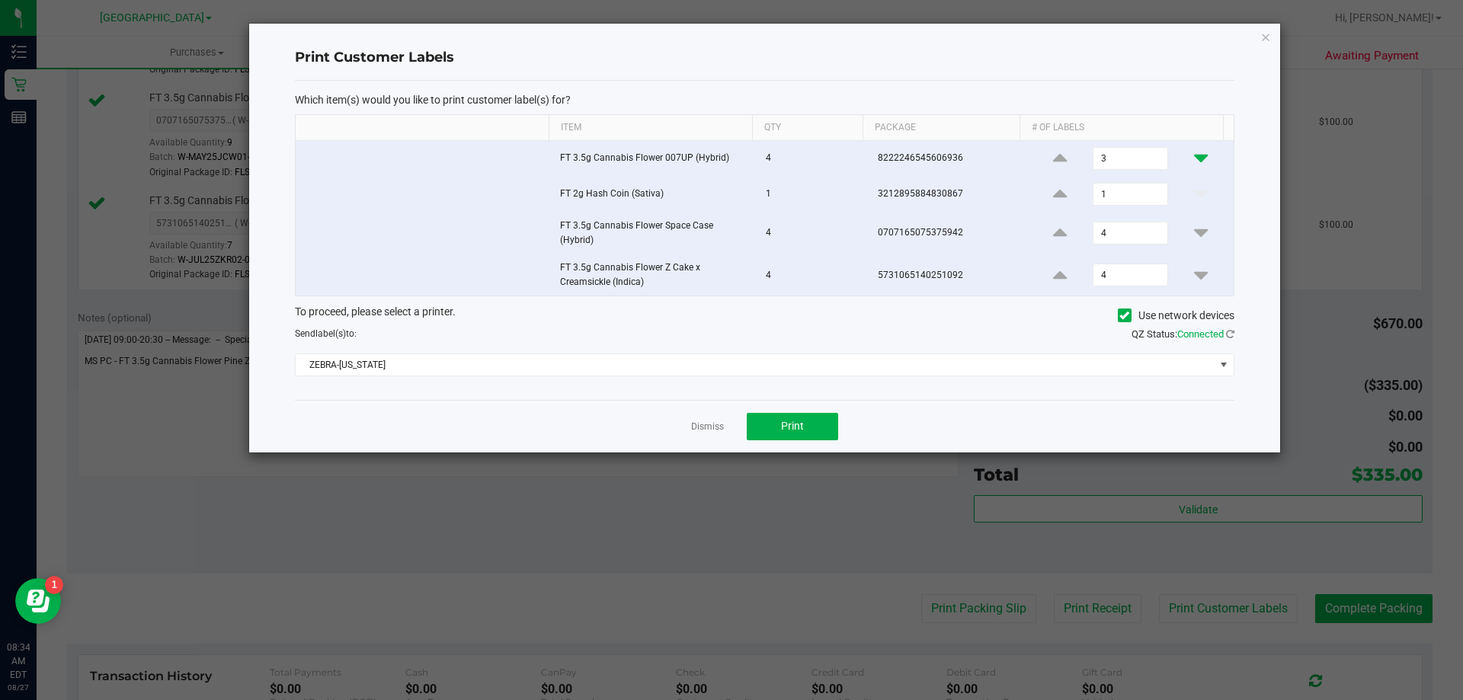
click at [1194, 160] on icon at bounding box center [1201, 158] width 14 height 19
click at [1093, 155] on input "1" at bounding box center [1129, 158] width 73 height 21
type input "1"
click at [1194, 229] on icon at bounding box center [1201, 232] width 14 height 19
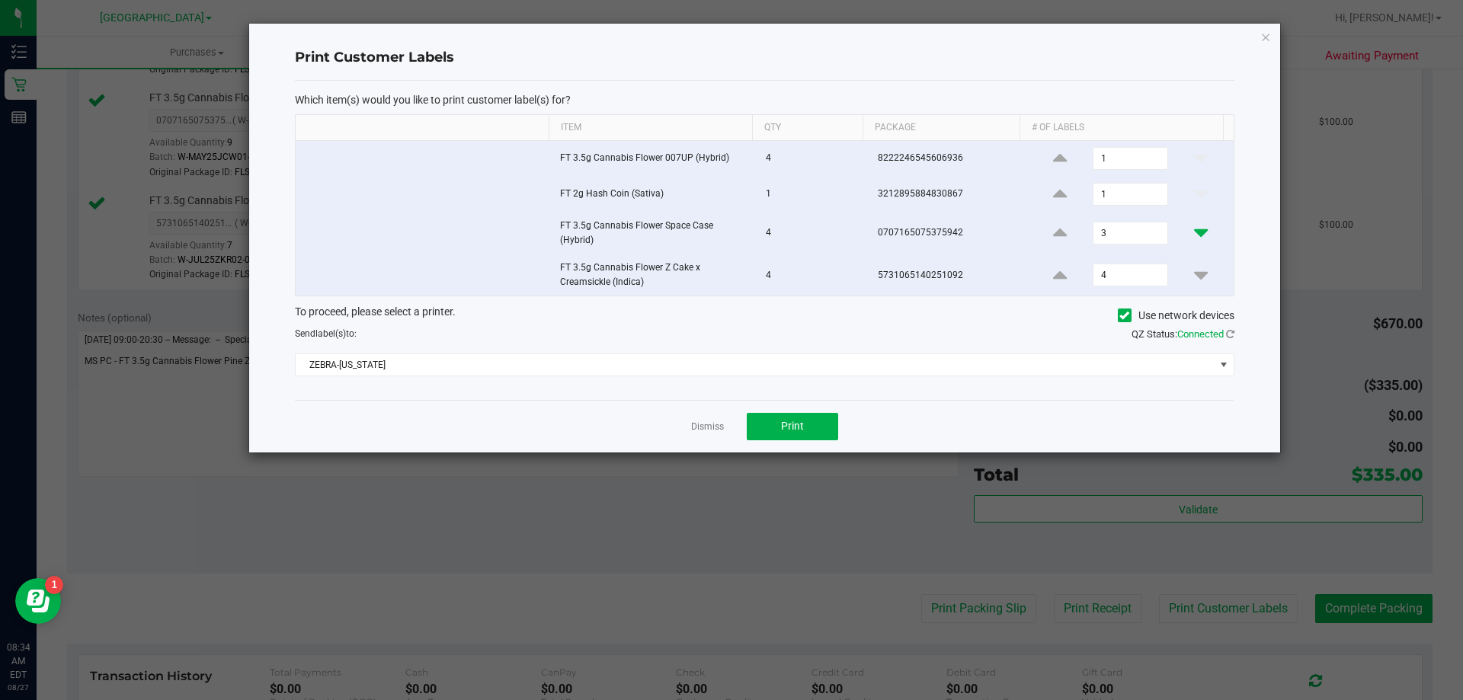
click at [1194, 229] on icon at bounding box center [1201, 232] width 14 height 19
type input "1"
click at [1194, 282] on icon at bounding box center [1201, 275] width 14 height 19
click at [1194, 279] on icon at bounding box center [1201, 275] width 14 height 19
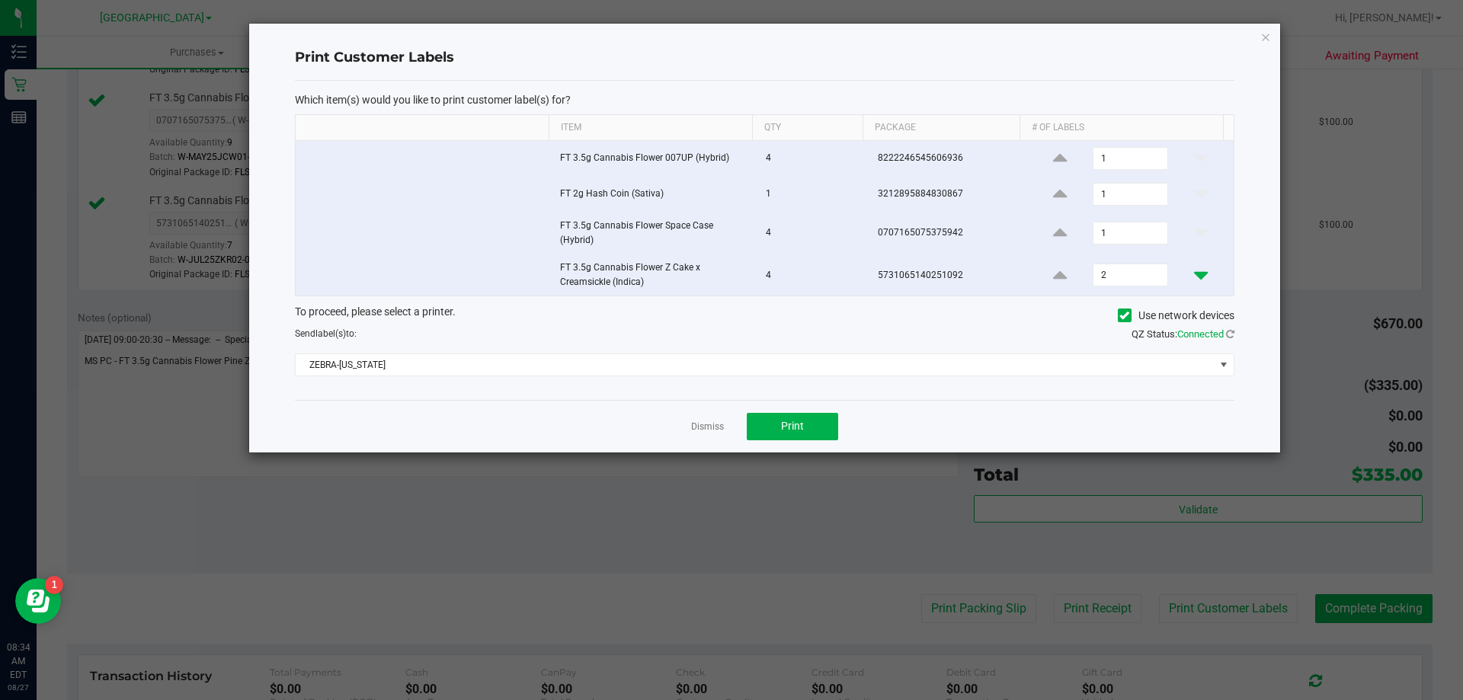
click at [1194, 279] on icon at bounding box center [1201, 275] width 14 height 19
type input "1"
click at [824, 433] on button "Print" at bounding box center [792, 426] width 91 height 27
click at [717, 429] on link "Dismiss" at bounding box center [707, 427] width 33 height 13
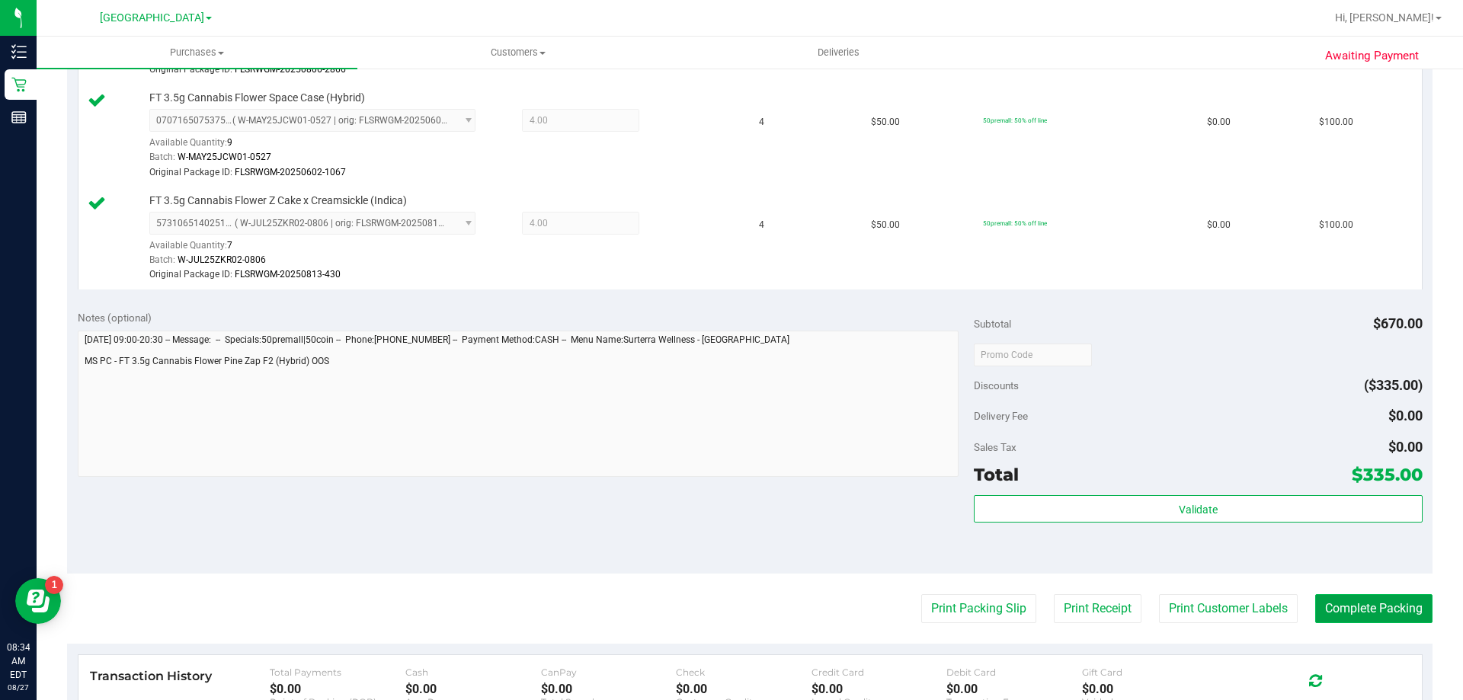
click at [1348, 613] on button "Complete Packing" at bounding box center [1373, 608] width 117 height 29
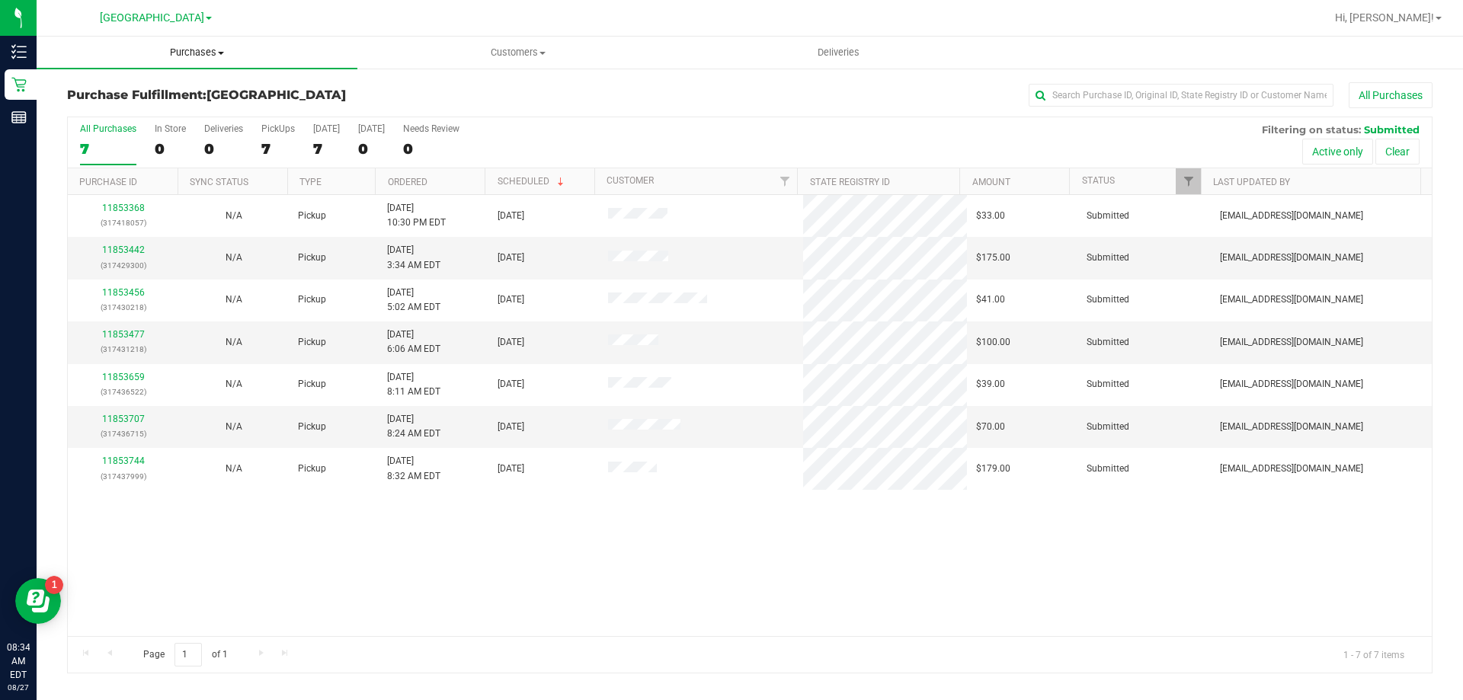
click at [188, 50] on span "Purchases" at bounding box center [197, 53] width 321 height 14
click at [167, 91] on span "Summary of purchases" at bounding box center [115, 91] width 156 height 13
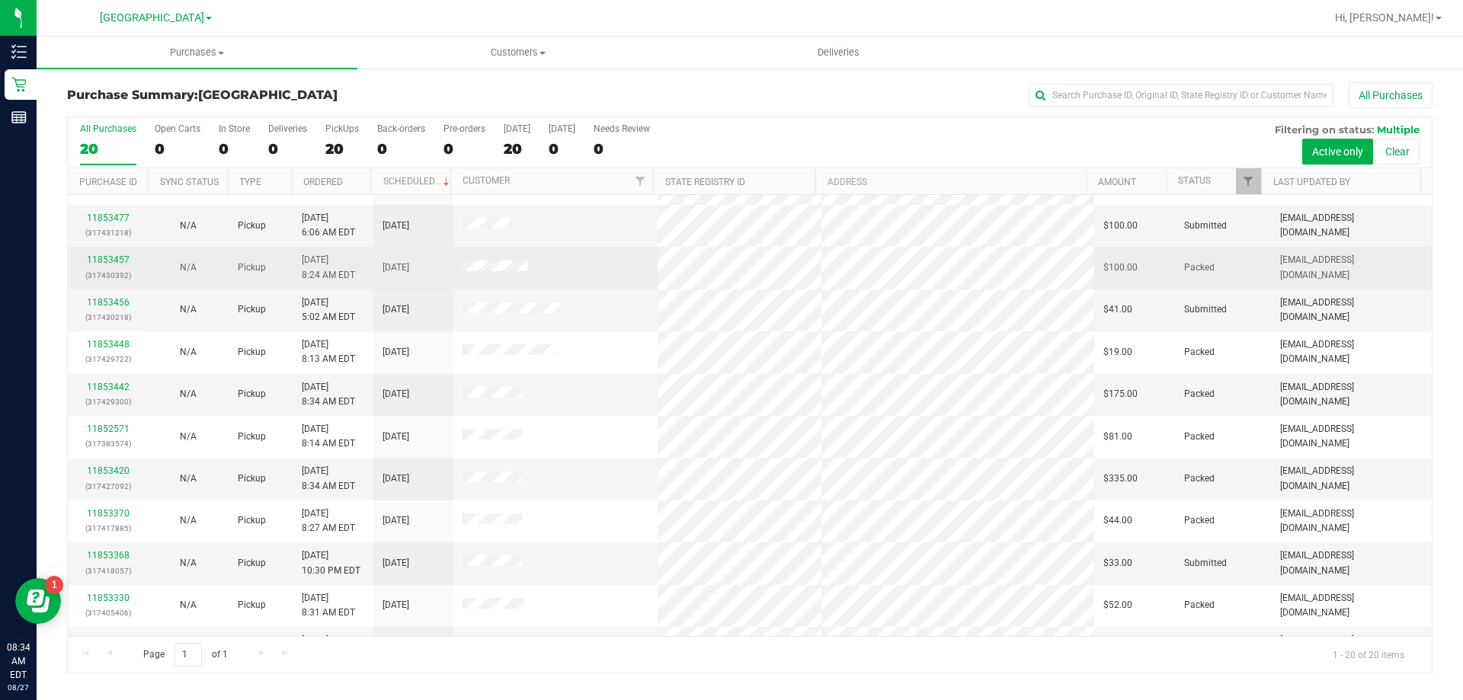
scroll to position [229, 0]
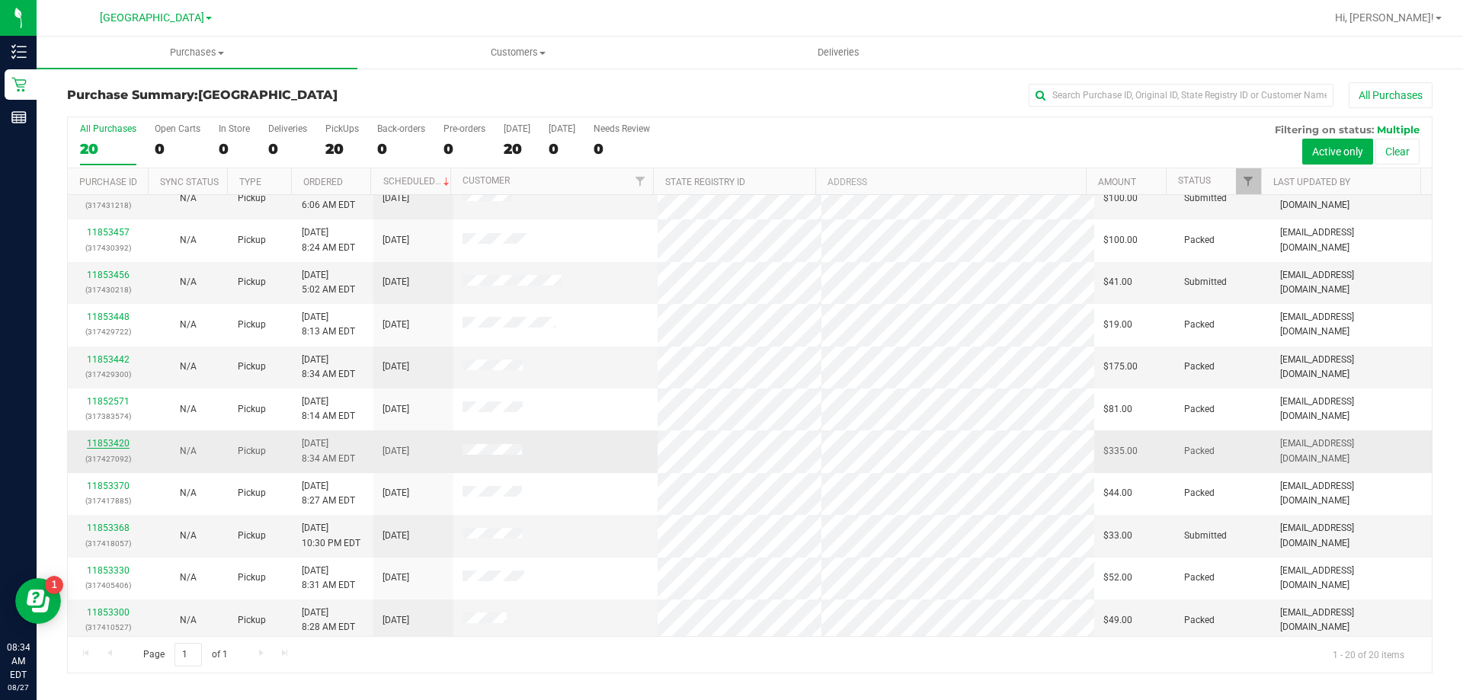
click at [111, 446] on link "11853420" at bounding box center [108, 443] width 43 height 11
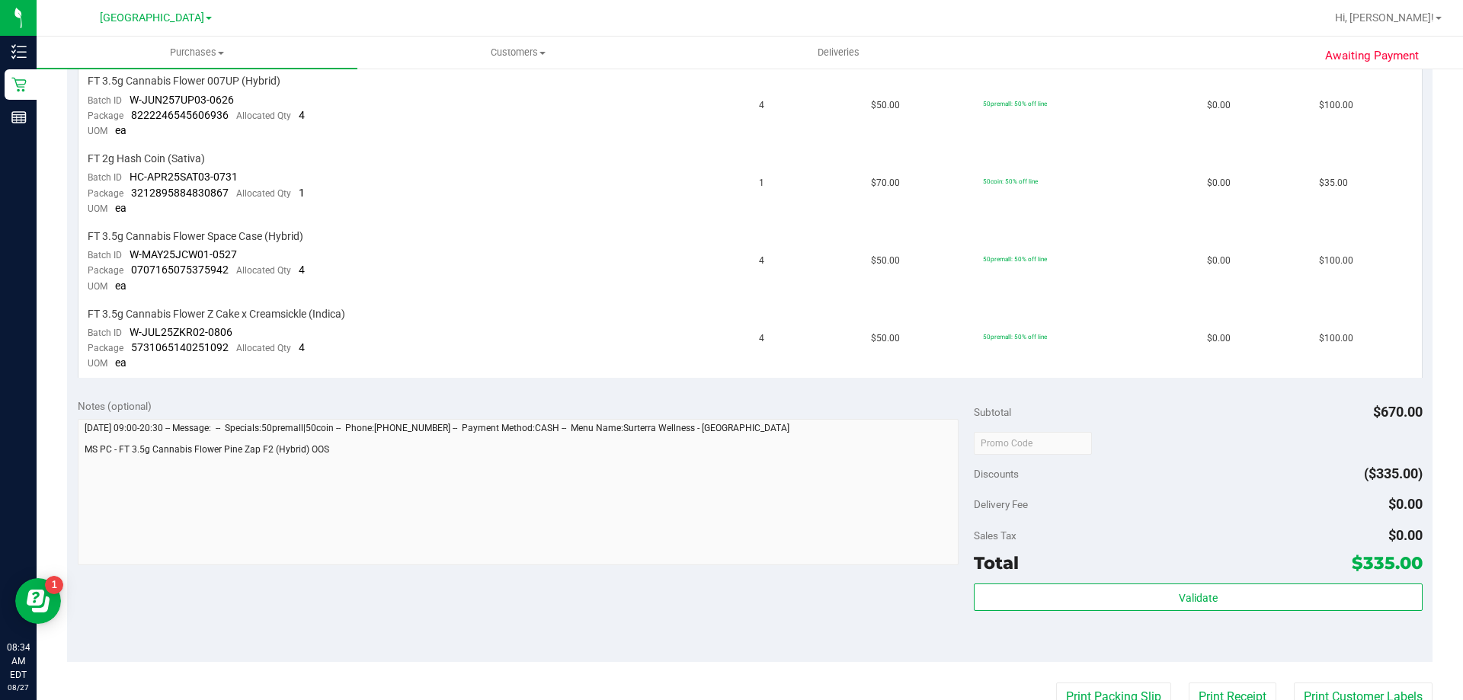
scroll to position [533, 0]
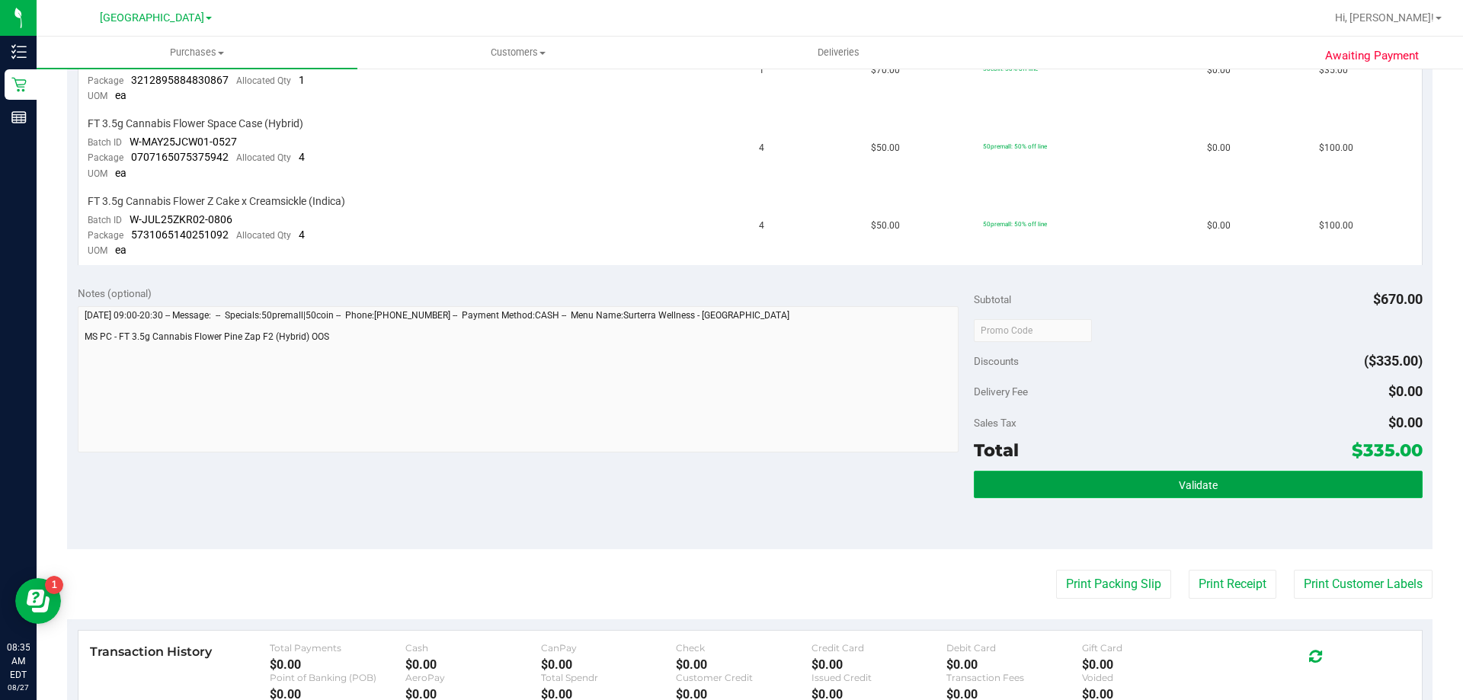
click at [1215, 485] on button "Validate" at bounding box center [1198, 484] width 448 height 27
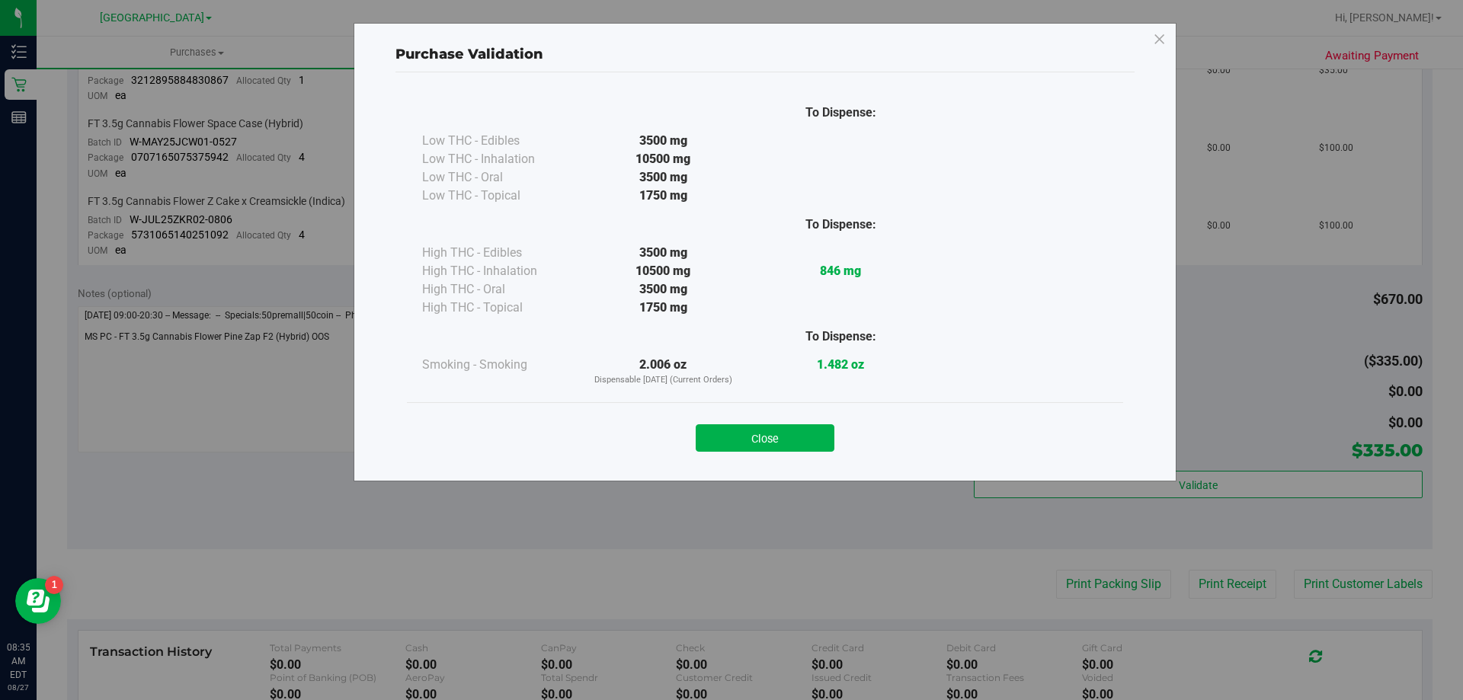
click at [791, 428] on button "Close" at bounding box center [765, 437] width 139 height 27
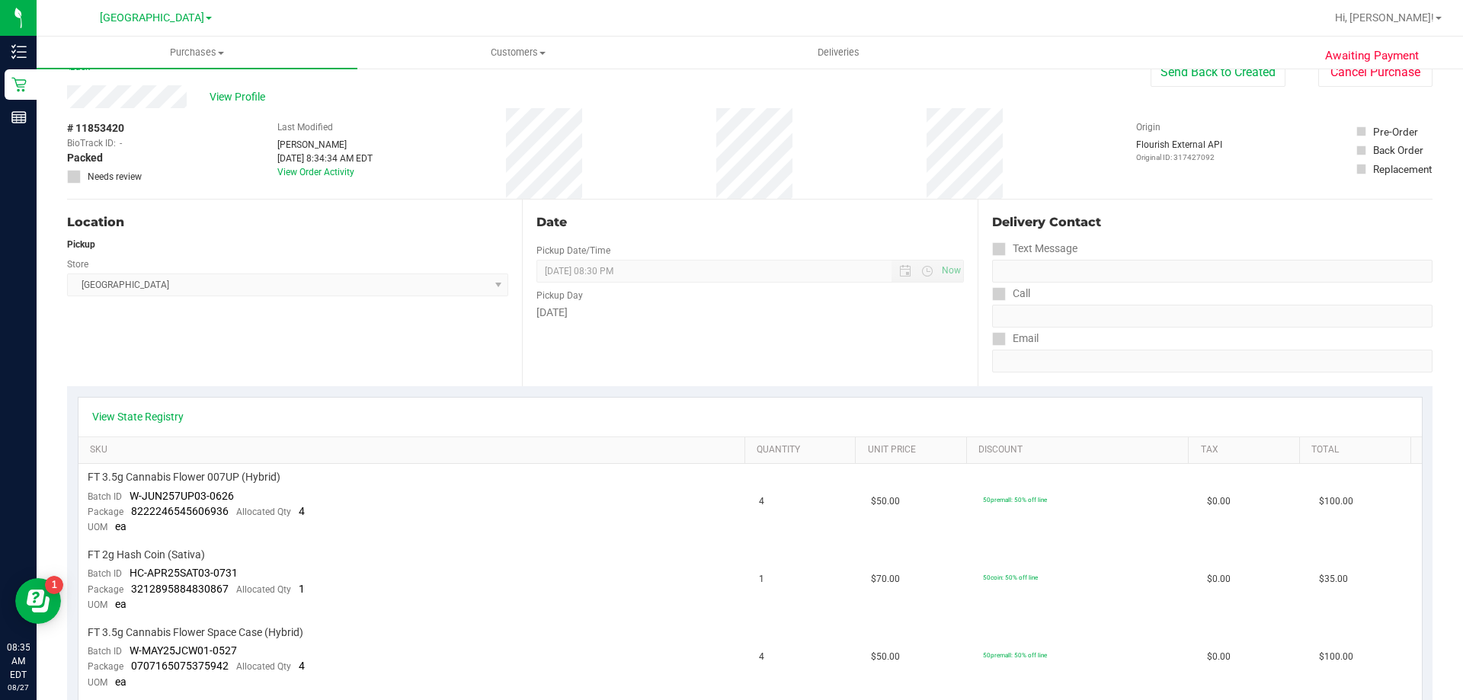
scroll to position [0, 0]
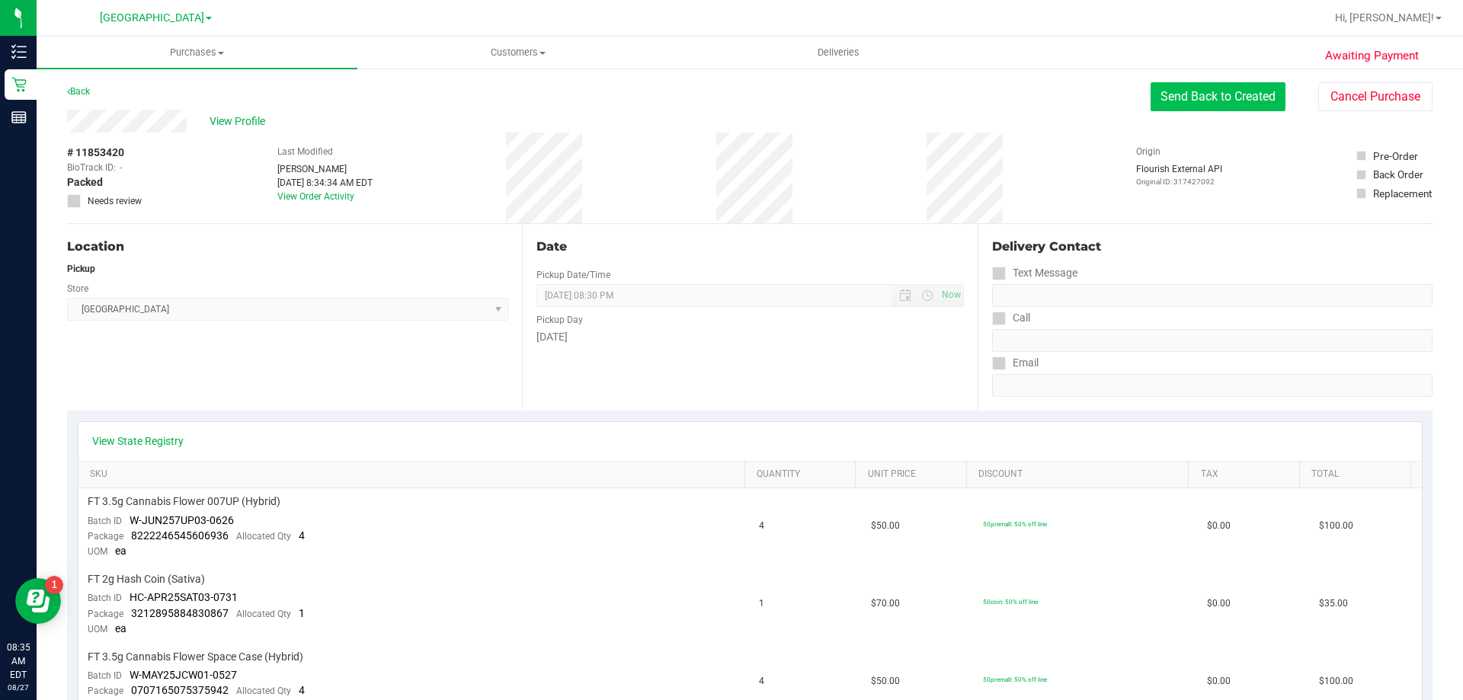
click at [1221, 89] on button "Send Back to Created" at bounding box center [1217, 96] width 135 height 29
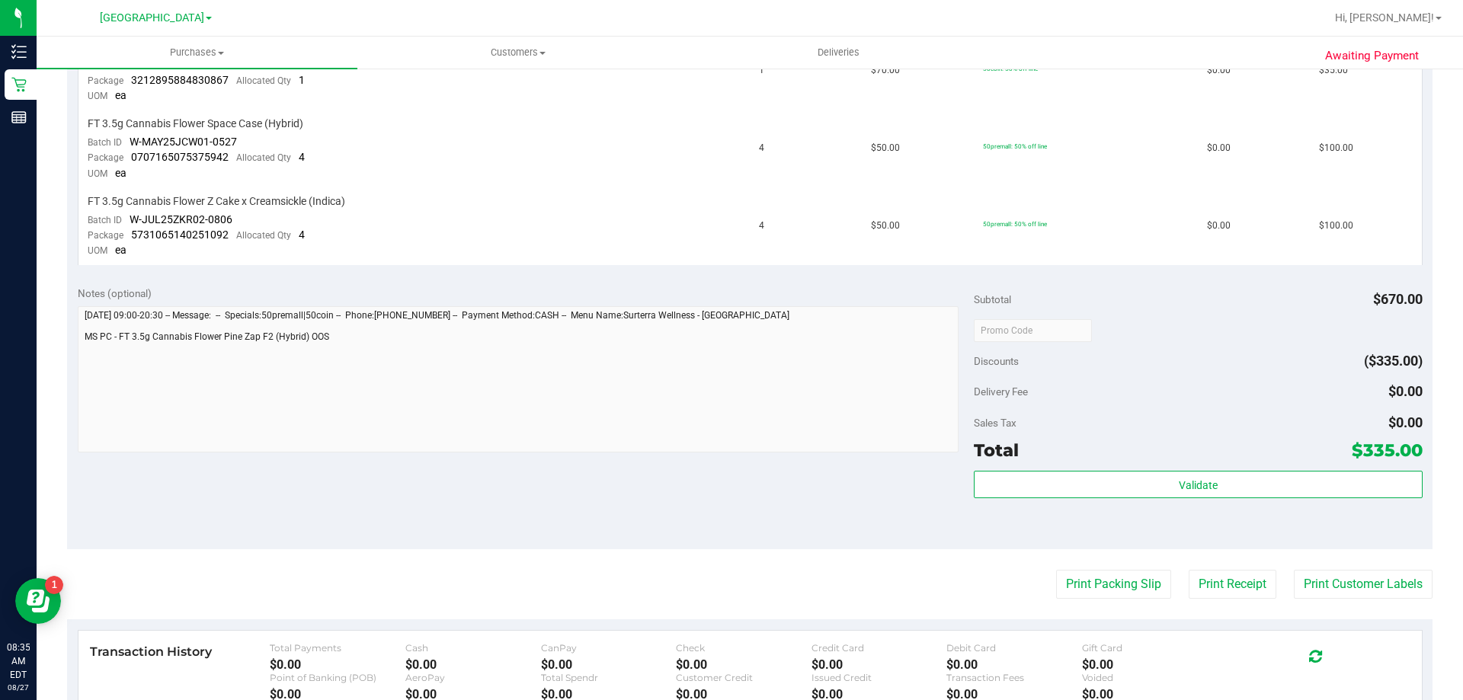
scroll to position [768, 0]
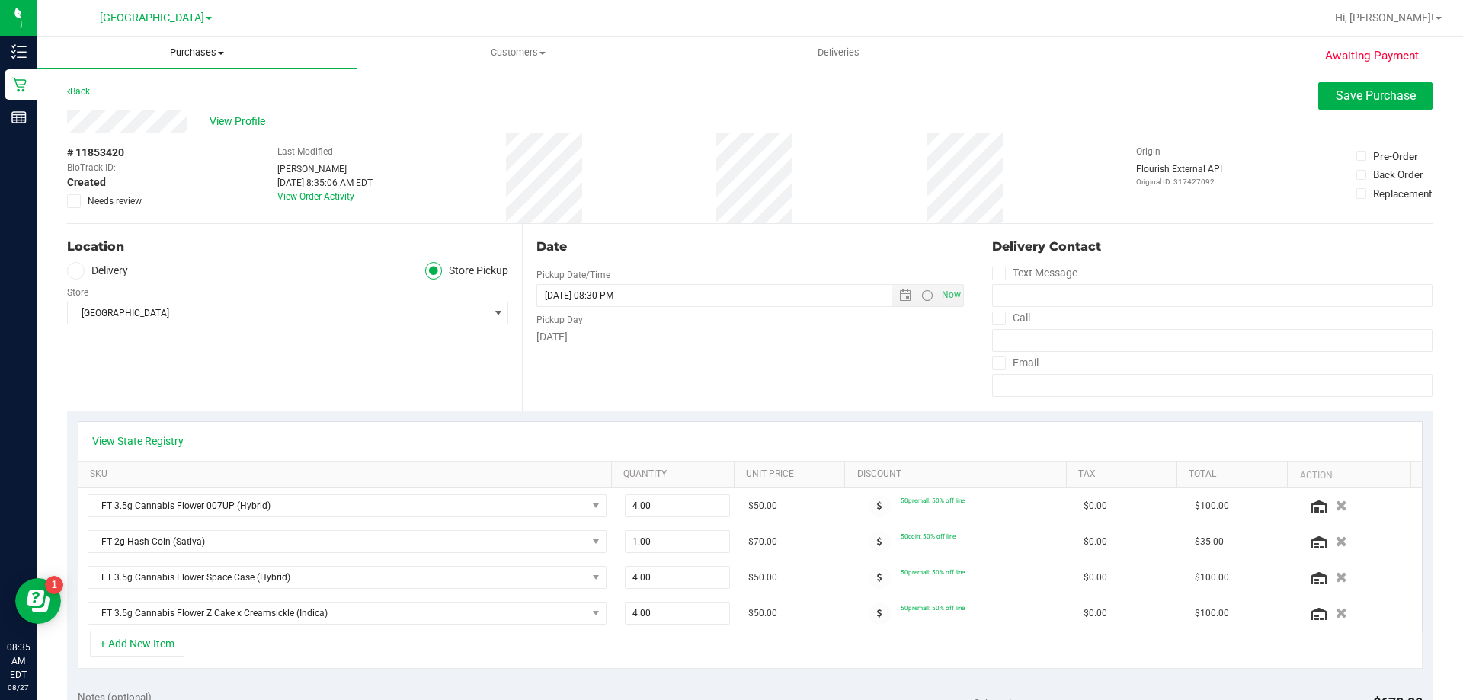
click at [209, 48] on span "Purchases" at bounding box center [197, 53] width 321 height 14
click at [181, 107] on li "Fulfillment" at bounding box center [197, 110] width 321 height 18
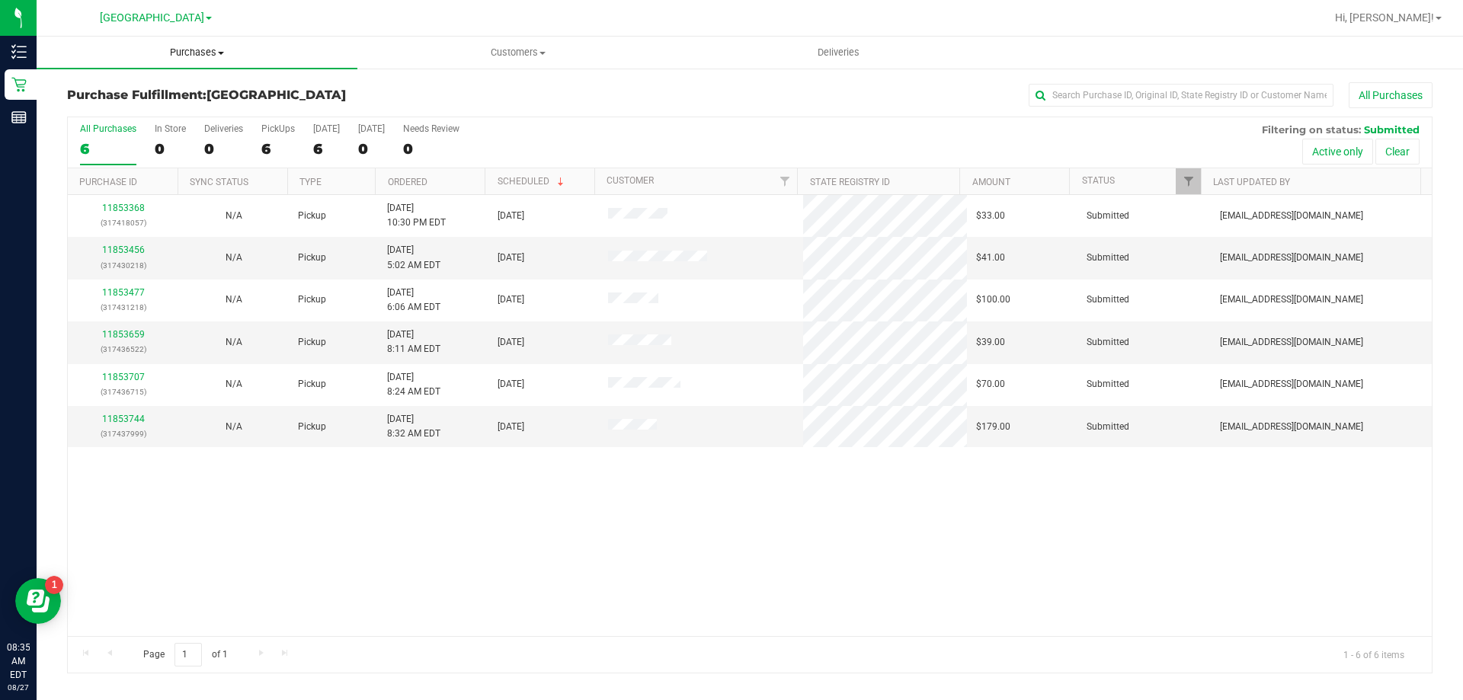
click at [210, 60] on uib-tab-heading "Purchases Summary of purchases Fulfillment All purchases" at bounding box center [197, 53] width 321 height 32
click at [202, 100] on li "Summary of purchases" at bounding box center [197, 92] width 321 height 18
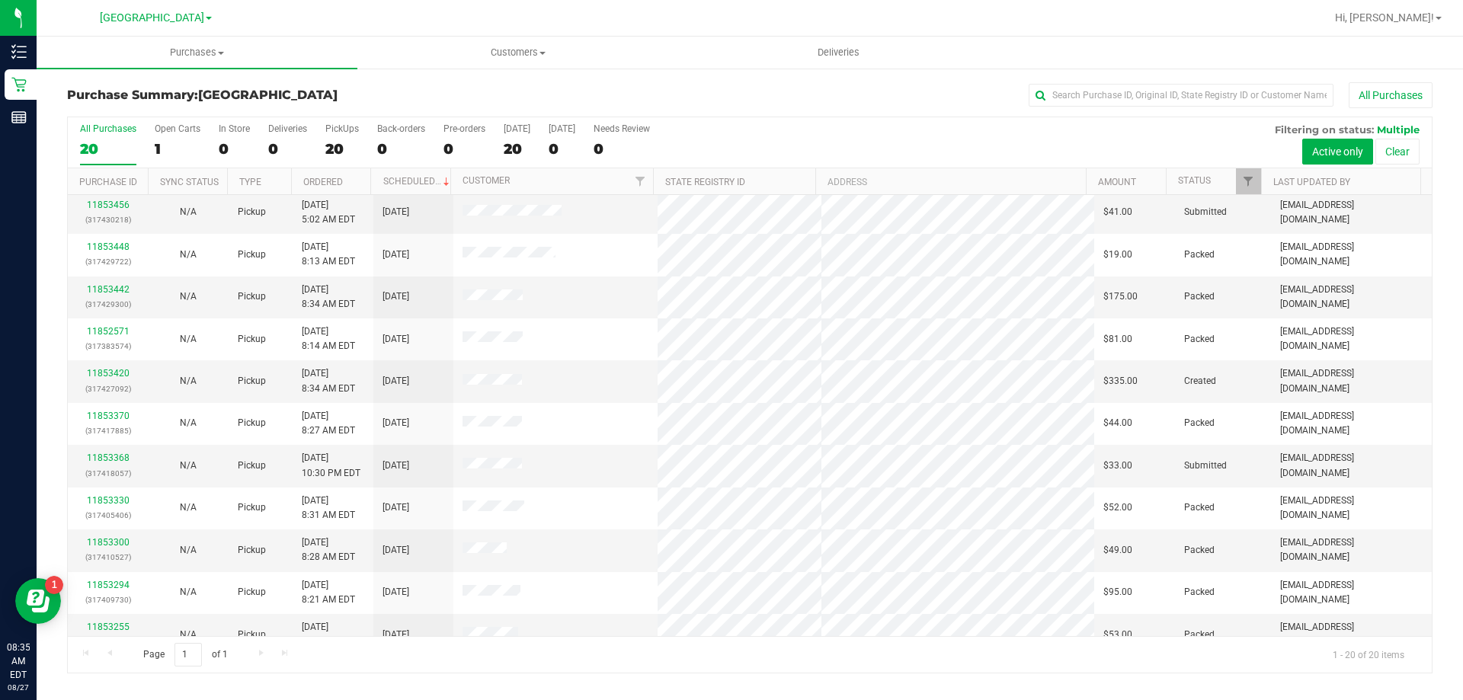
scroll to position [305, 0]
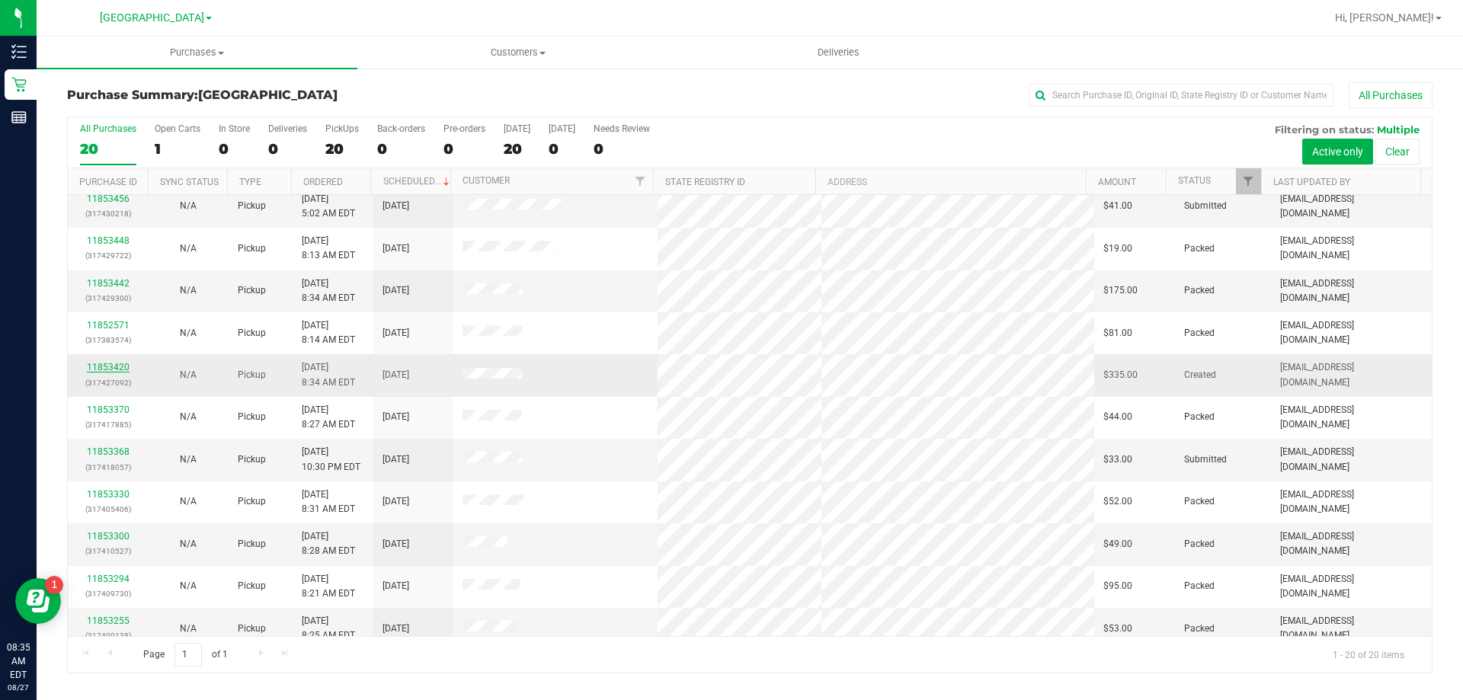
click at [117, 367] on link "11853420" at bounding box center [108, 367] width 43 height 11
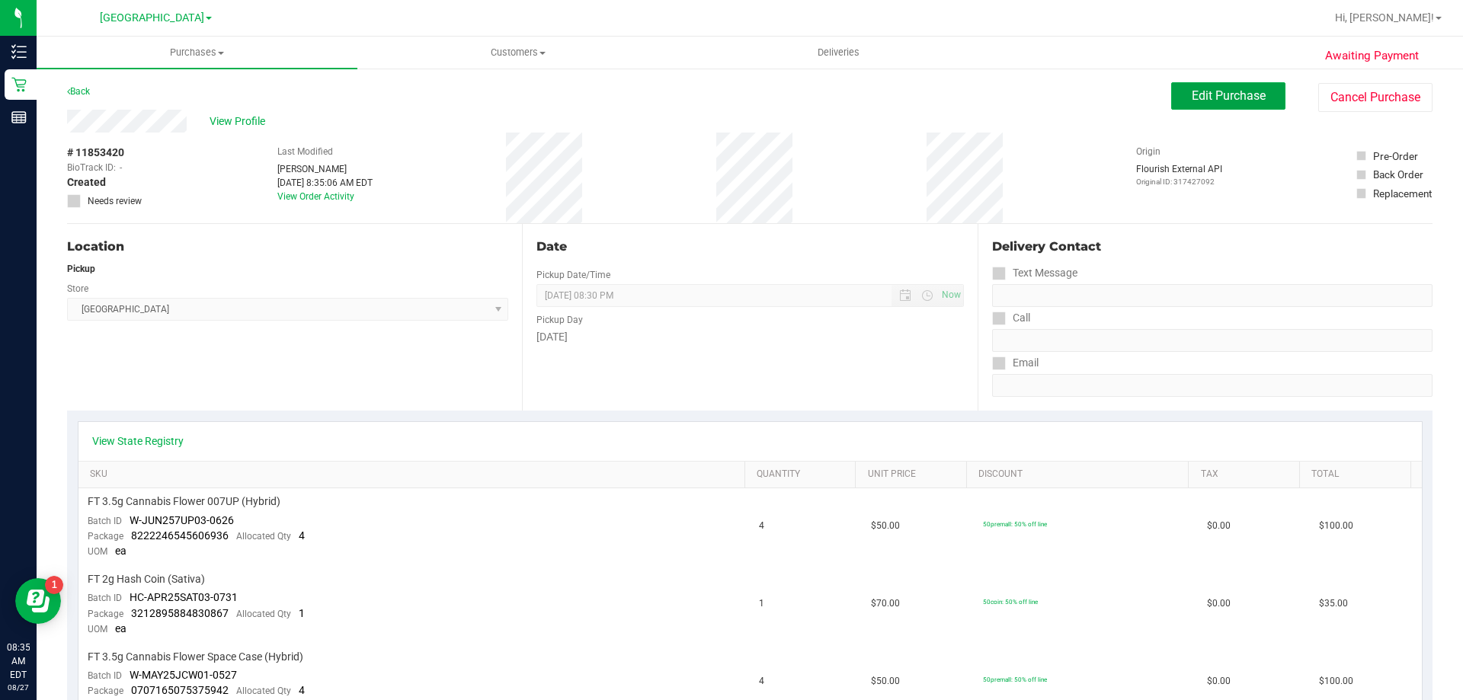
click at [1200, 105] on button "Edit Purchase" at bounding box center [1228, 95] width 114 height 27
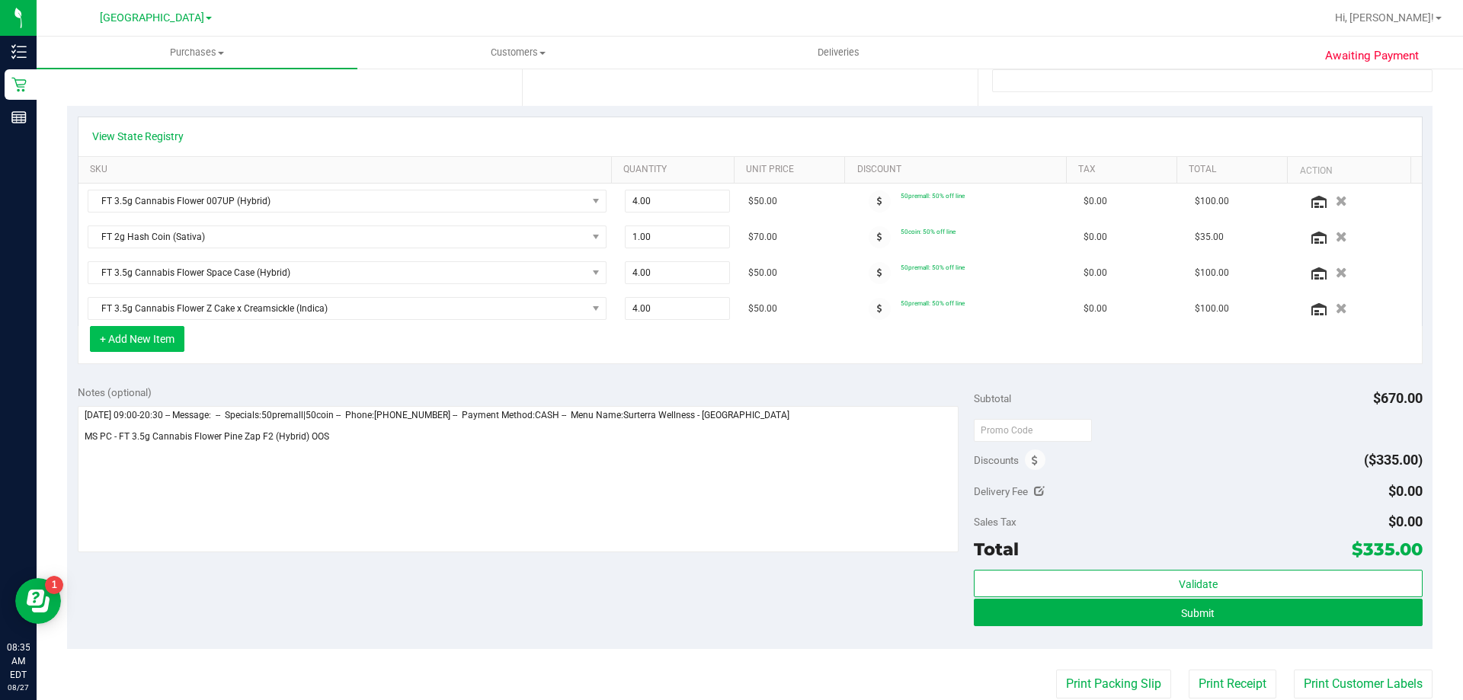
click at [153, 333] on button "+ Add New Item" at bounding box center [137, 339] width 94 height 26
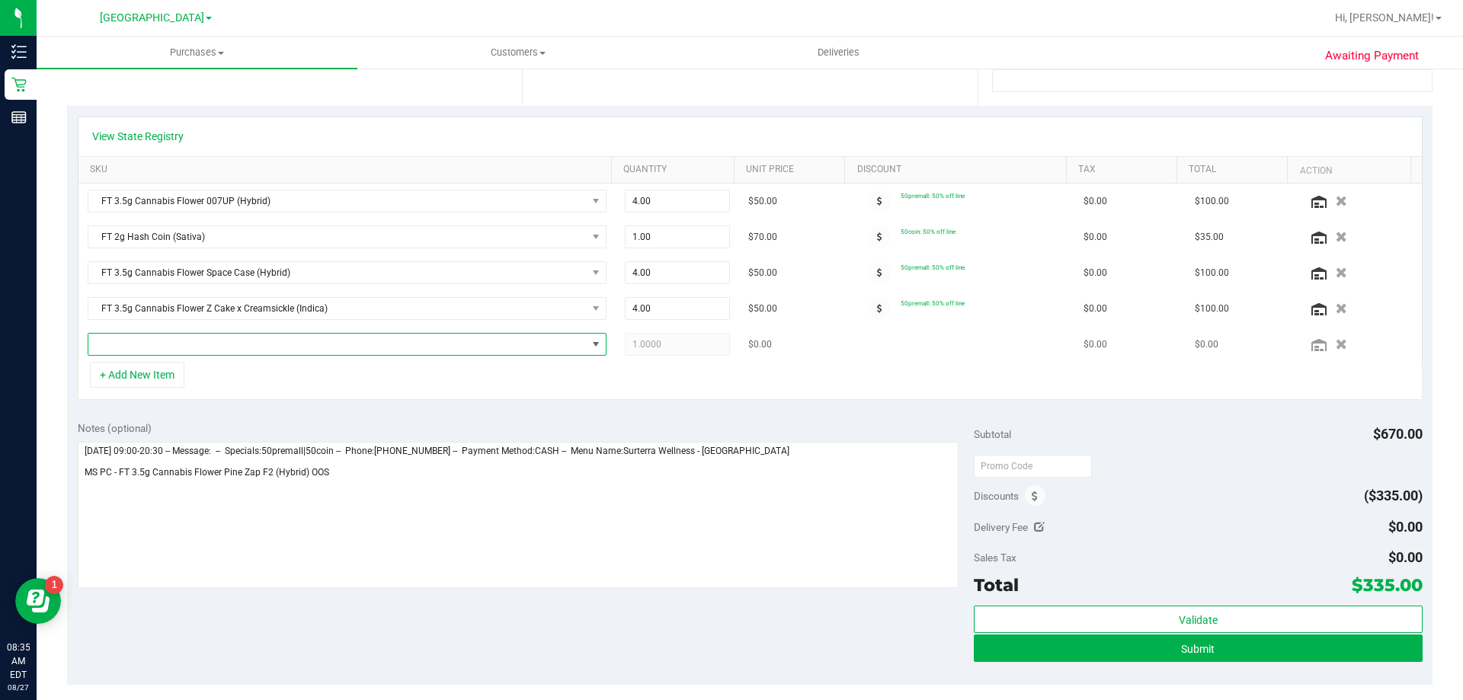
click at [197, 346] on span "NO DATA FOUND" at bounding box center [337, 344] width 498 height 21
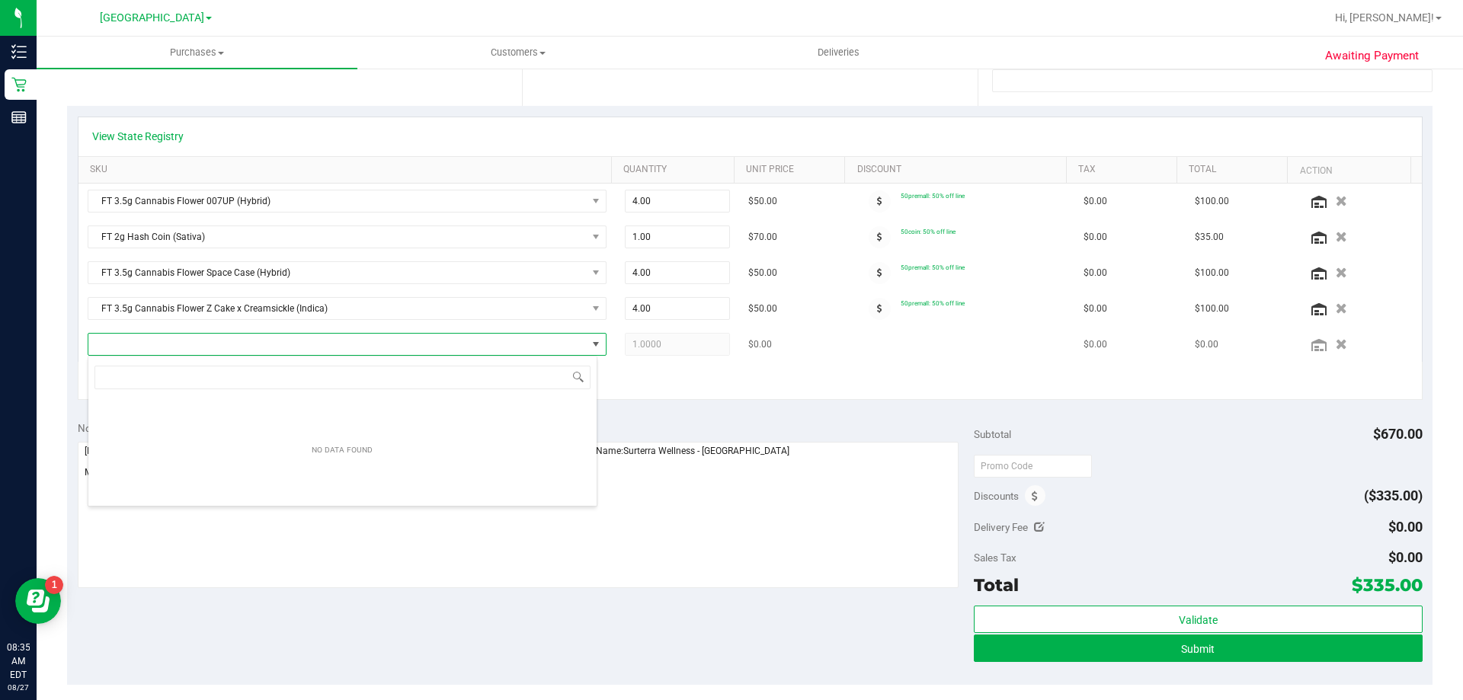
scroll to position [23, 510]
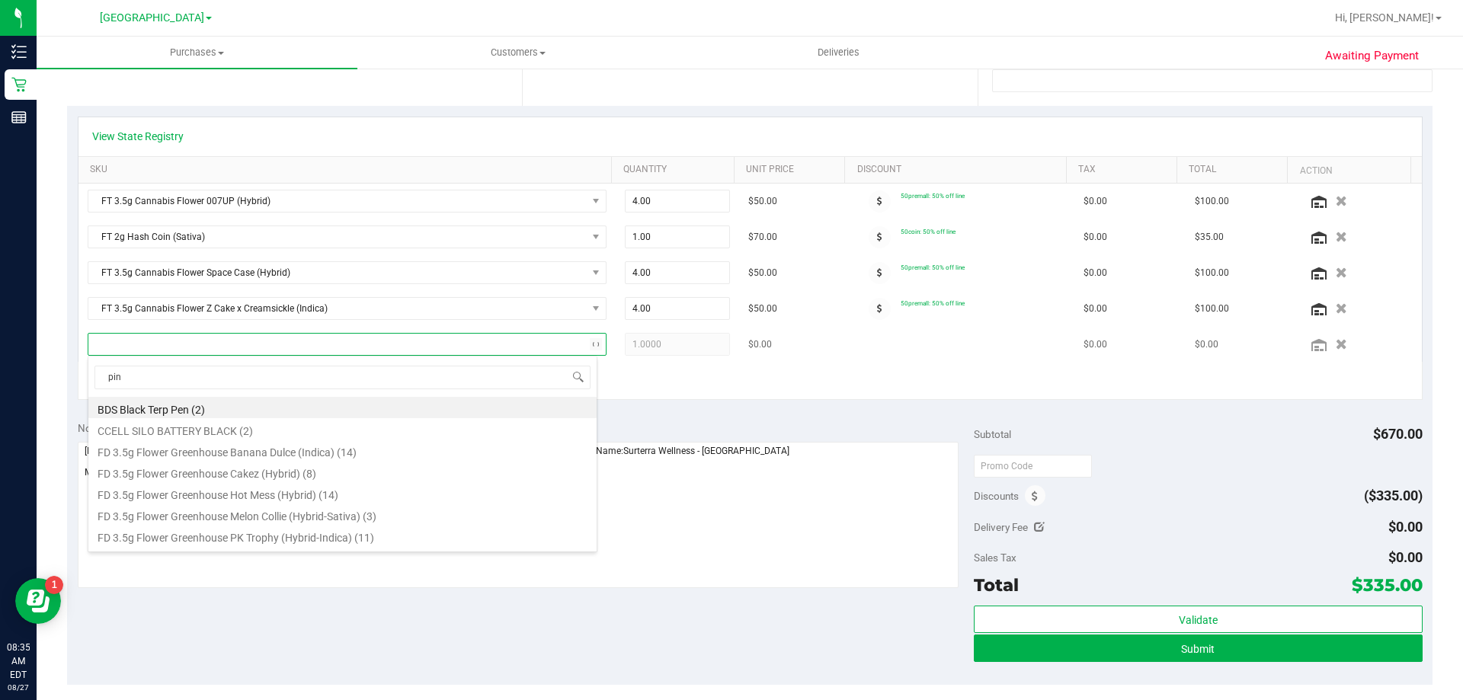
type input "pine"
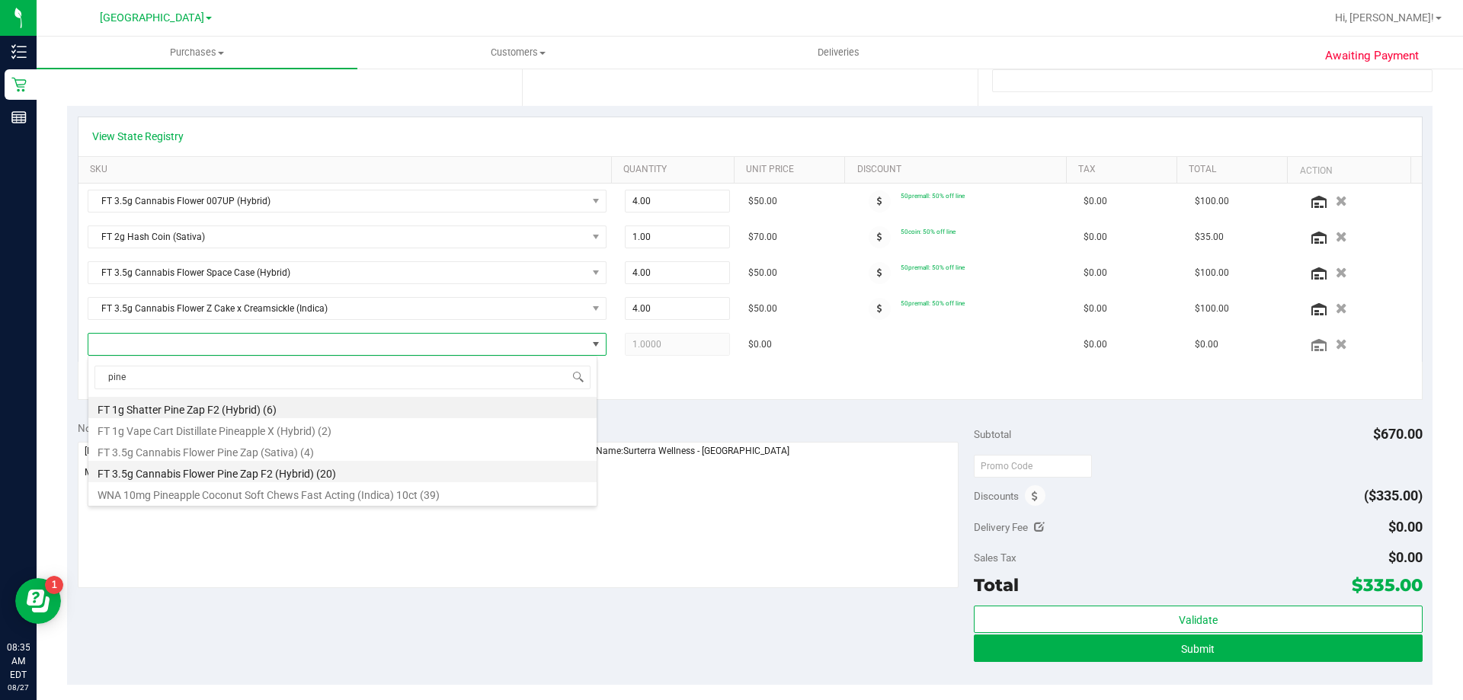
click at [214, 469] on li "FT 3.5g Cannabis Flower Pine Zap F2 (Hybrid) (20)" at bounding box center [342, 471] width 508 height 21
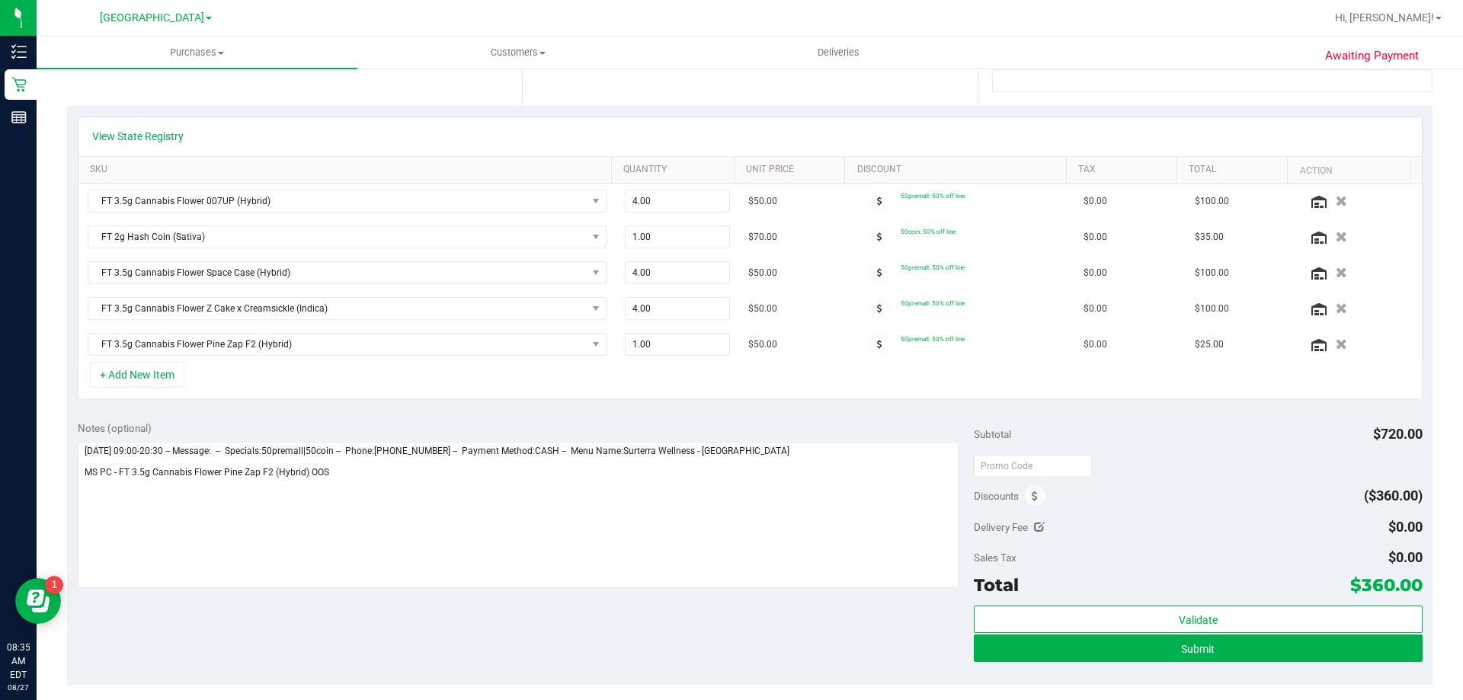
click at [670, 366] on div "+ Add New Item" at bounding box center [750, 381] width 1345 height 38
click at [670, 357] on td "1.00 1" at bounding box center [678, 344] width 124 height 35
click at [671, 344] on span "1.00 1" at bounding box center [678, 344] width 106 height 23
click at [671, 344] on input "1" at bounding box center [677, 344] width 104 height 21
type input "4"
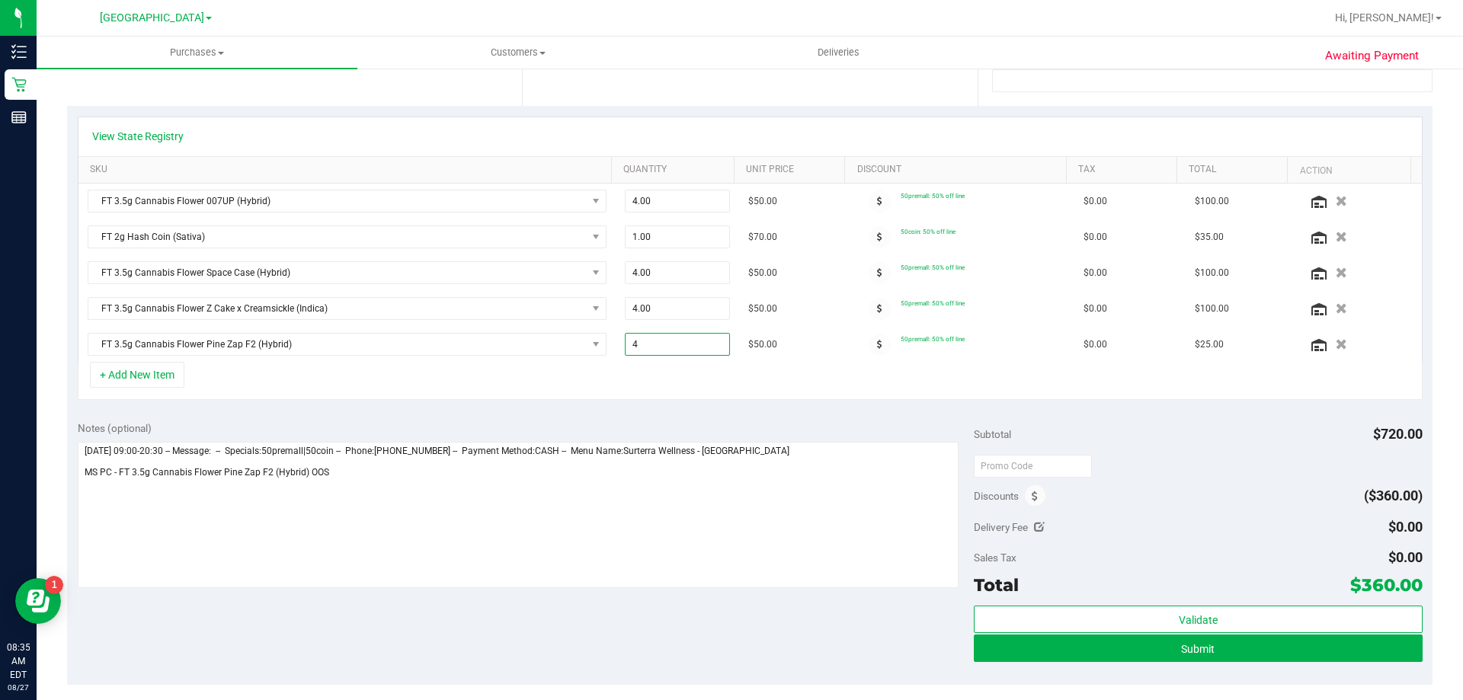
type input "4.00"
click at [670, 372] on div "+ Add New Item" at bounding box center [750, 381] width 1345 height 38
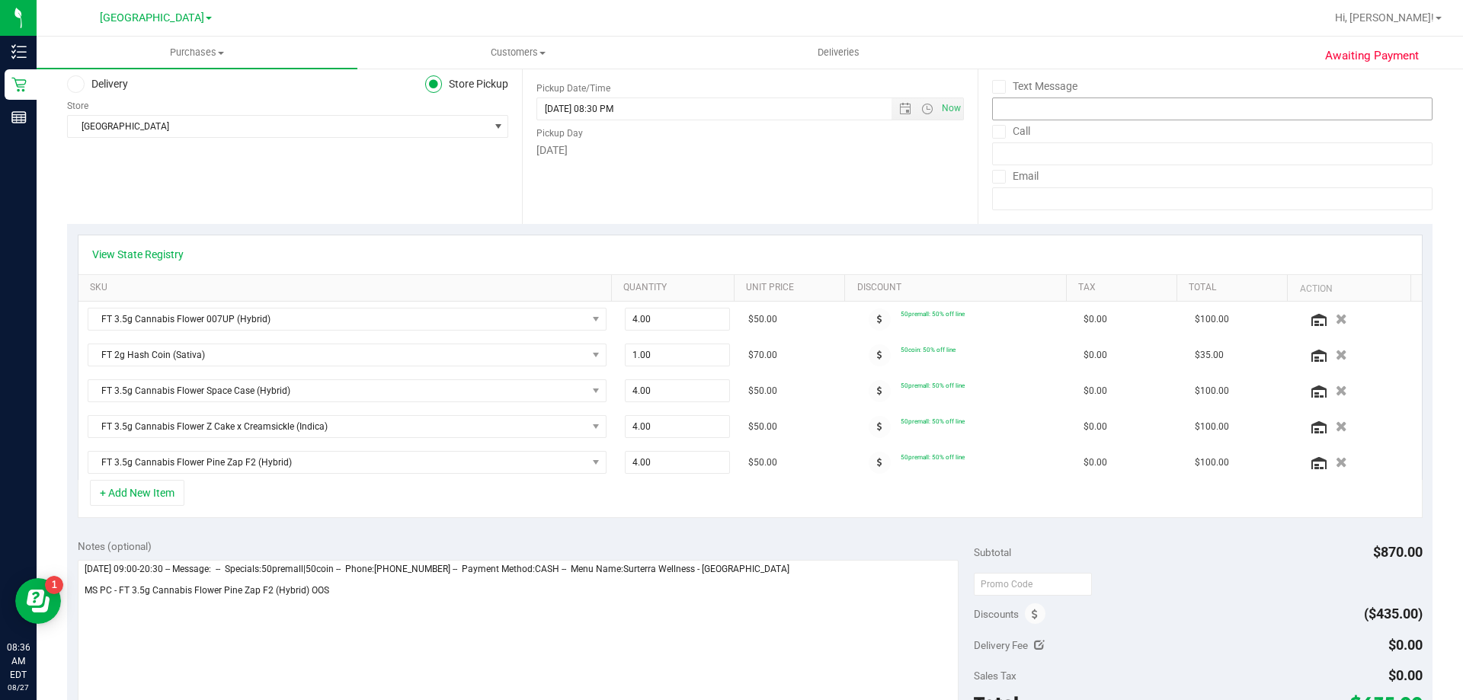
scroll to position [0, 0]
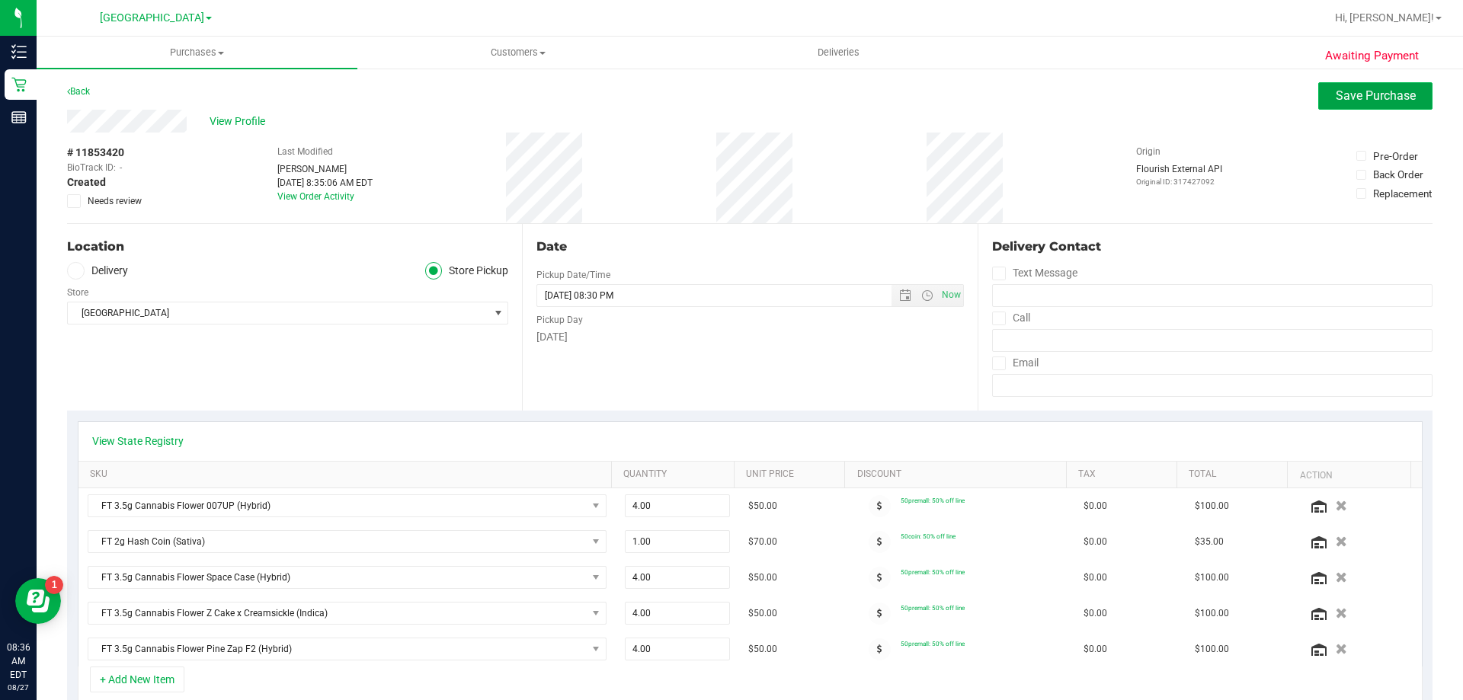
click at [1336, 90] on span "Save Purchase" at bounding box center [1376, 95] width 80 height 14
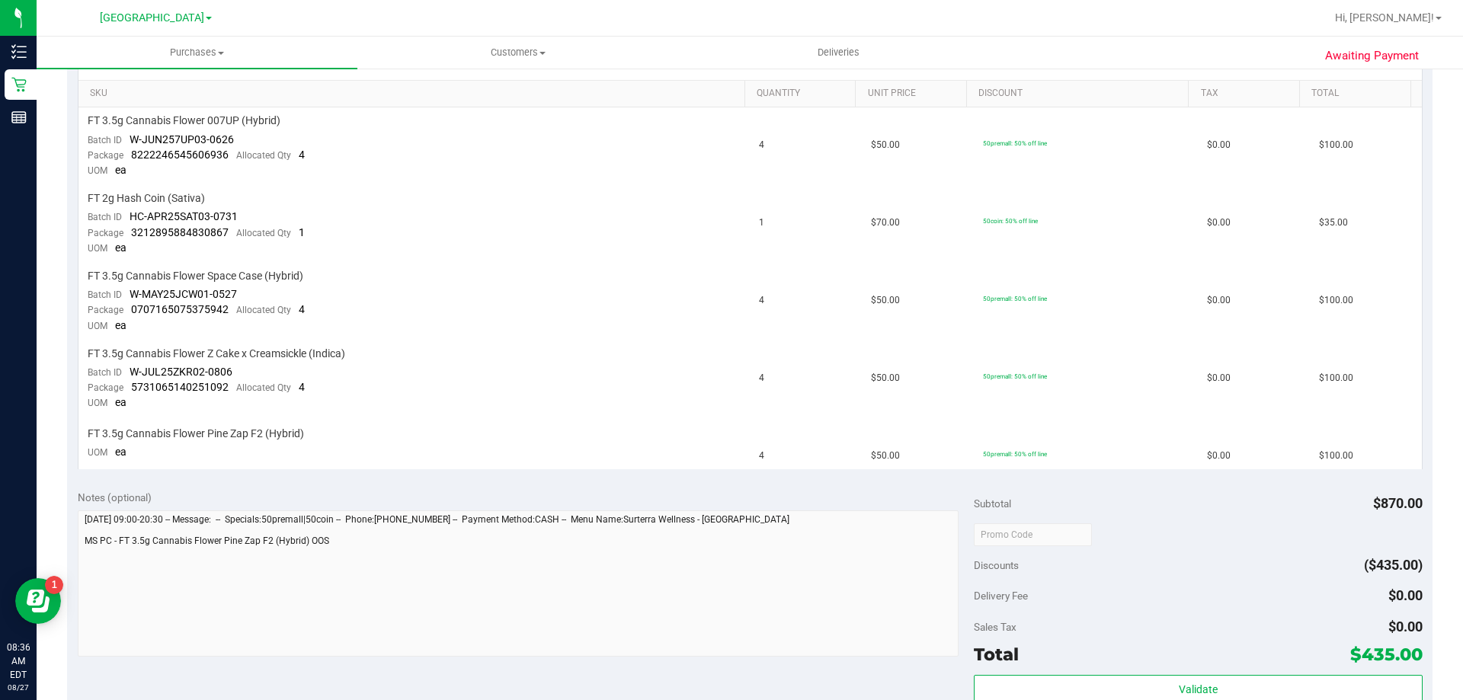
scroll to position [609, 0]
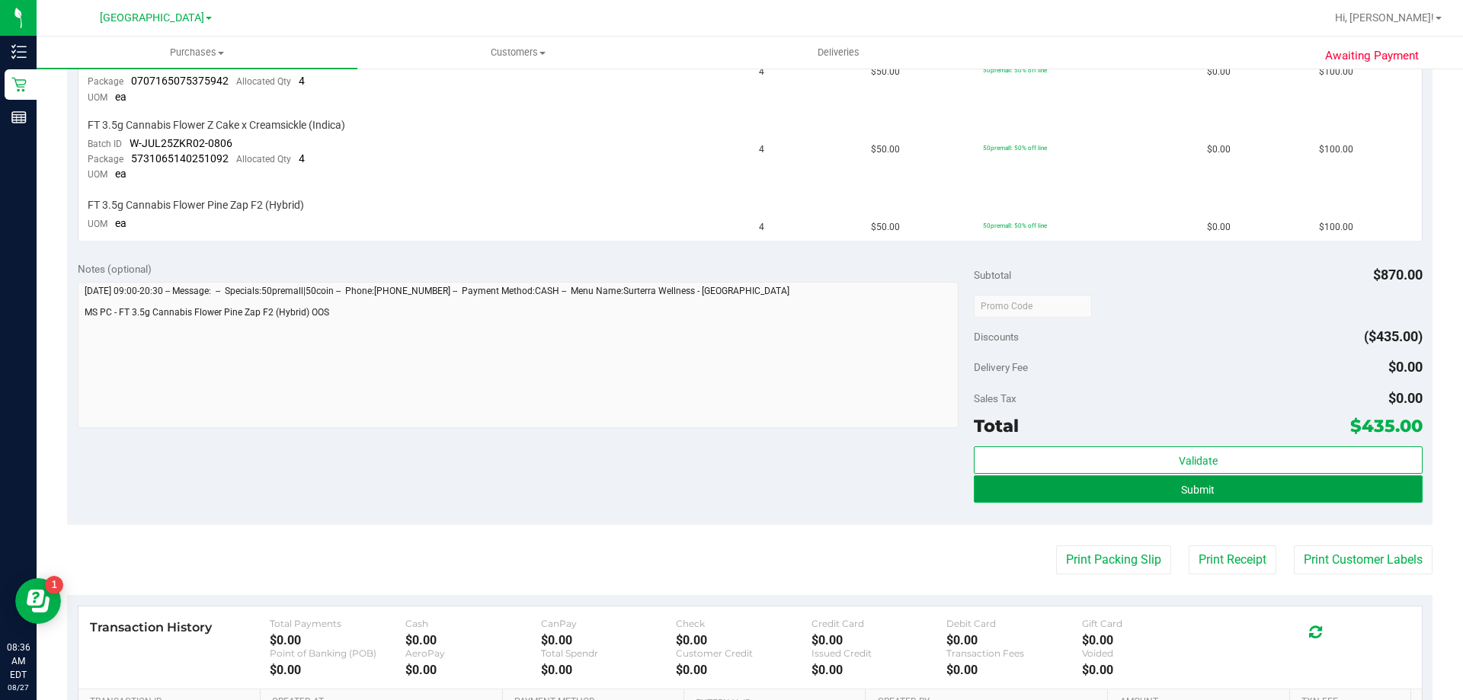
click at [1221, 485] on button "Submit" at bounding box center [1198, 488] width 448 height 27
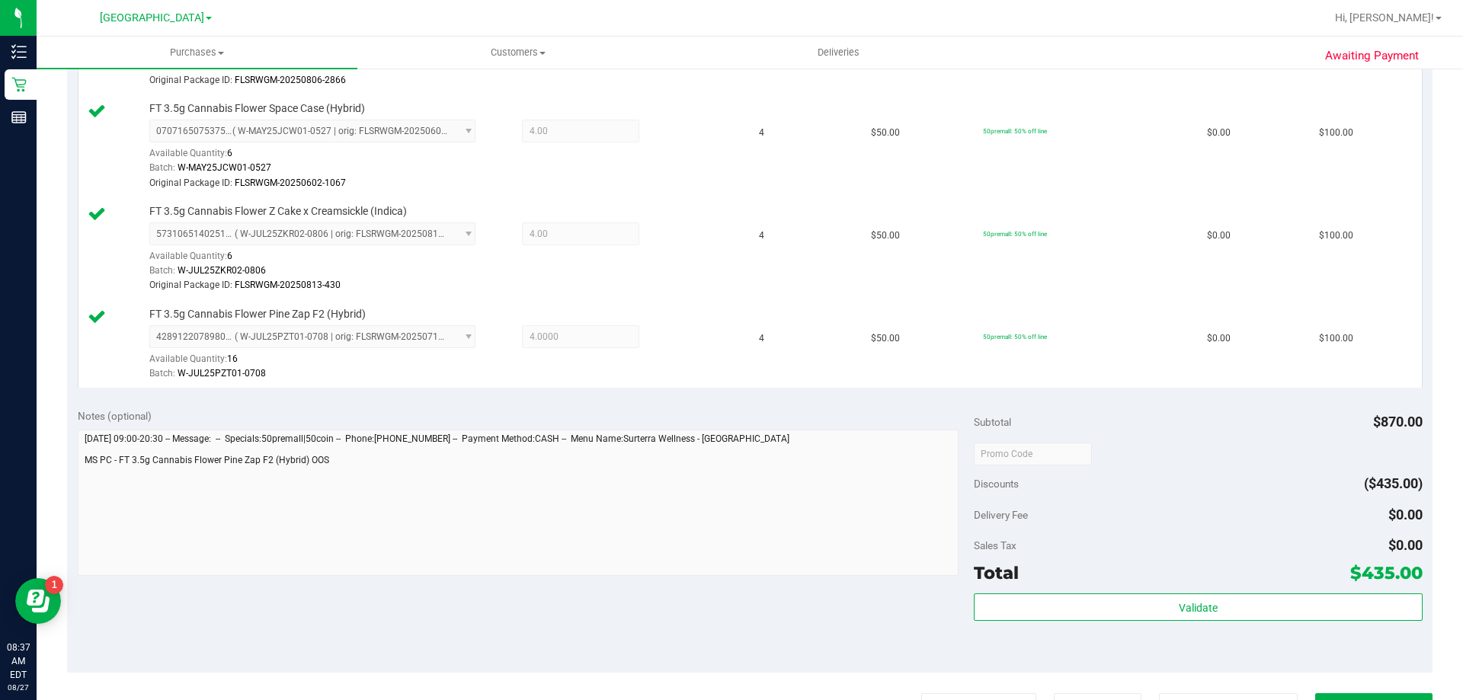
scroll to position [868, 0]
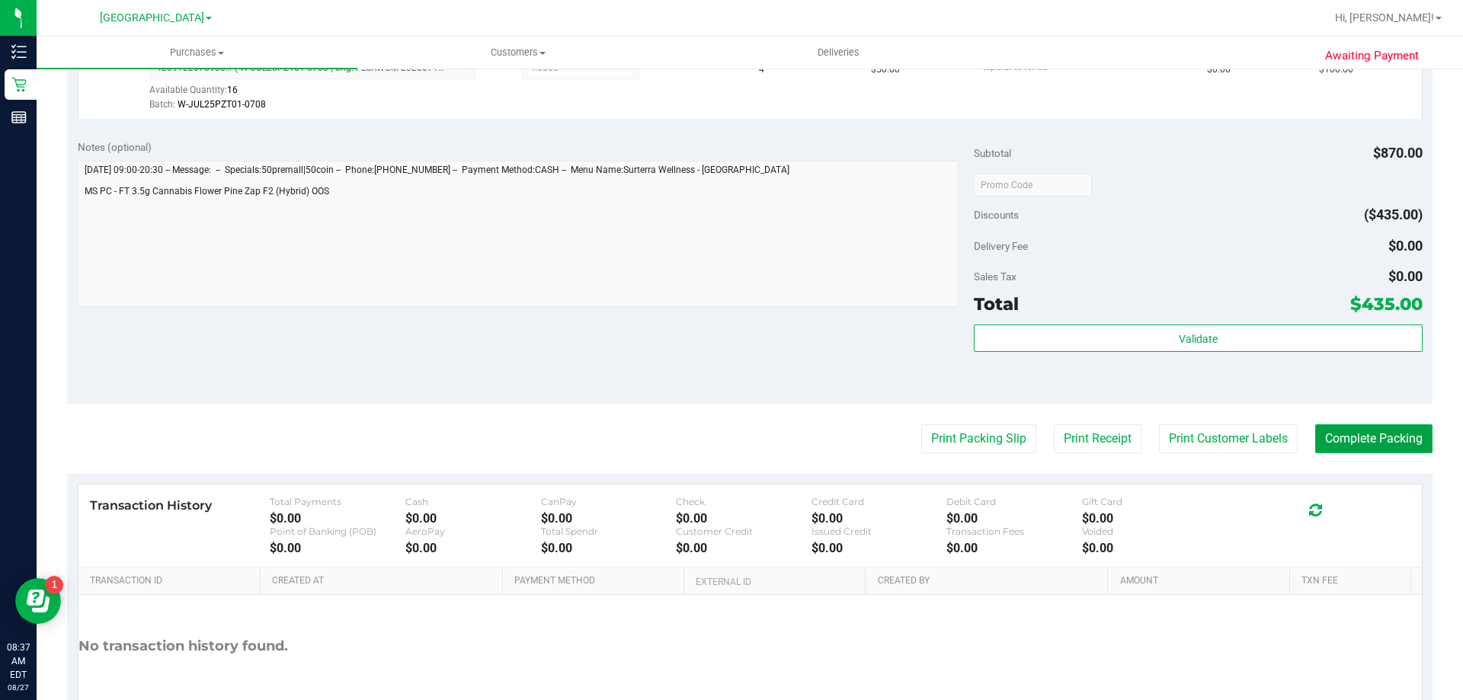
click at [1350, 436] on button "Complete Packing" at bounding box center [1373, 438] width 117 height 29
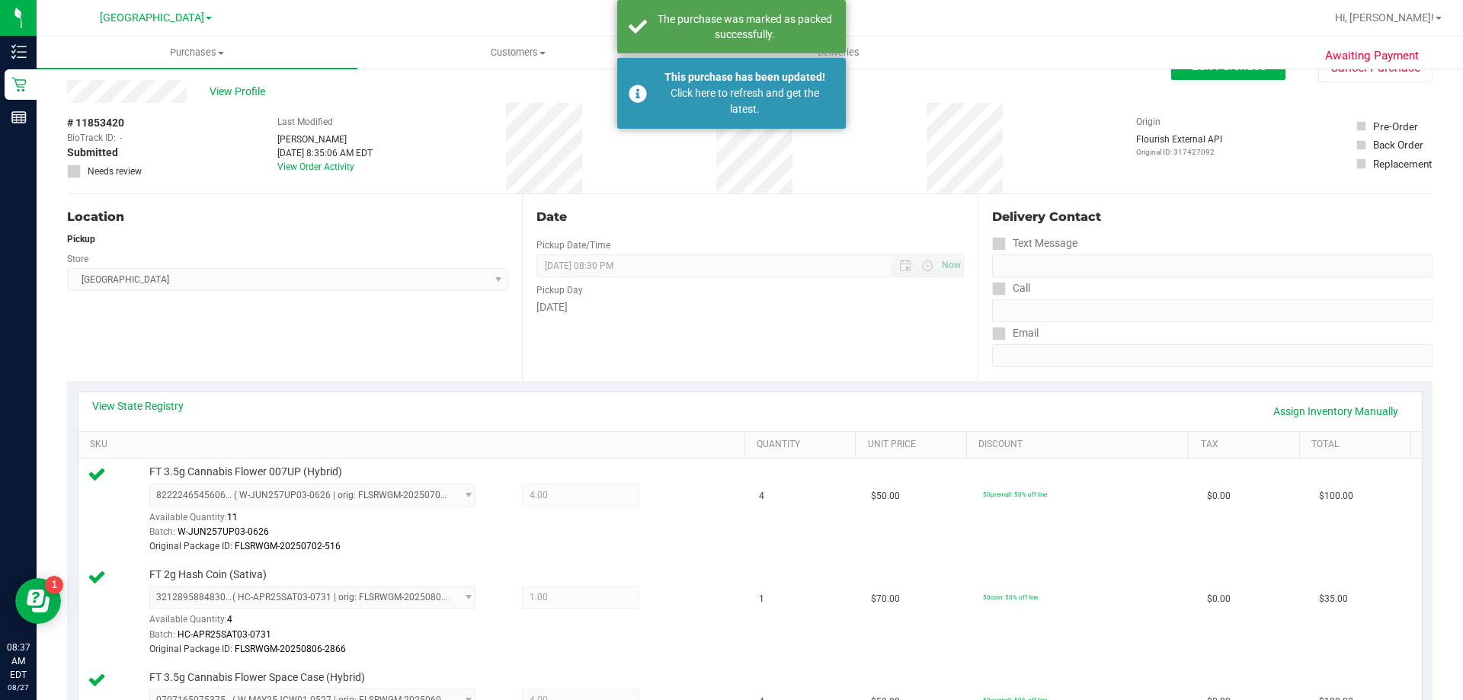
scroll to position [0, 0]
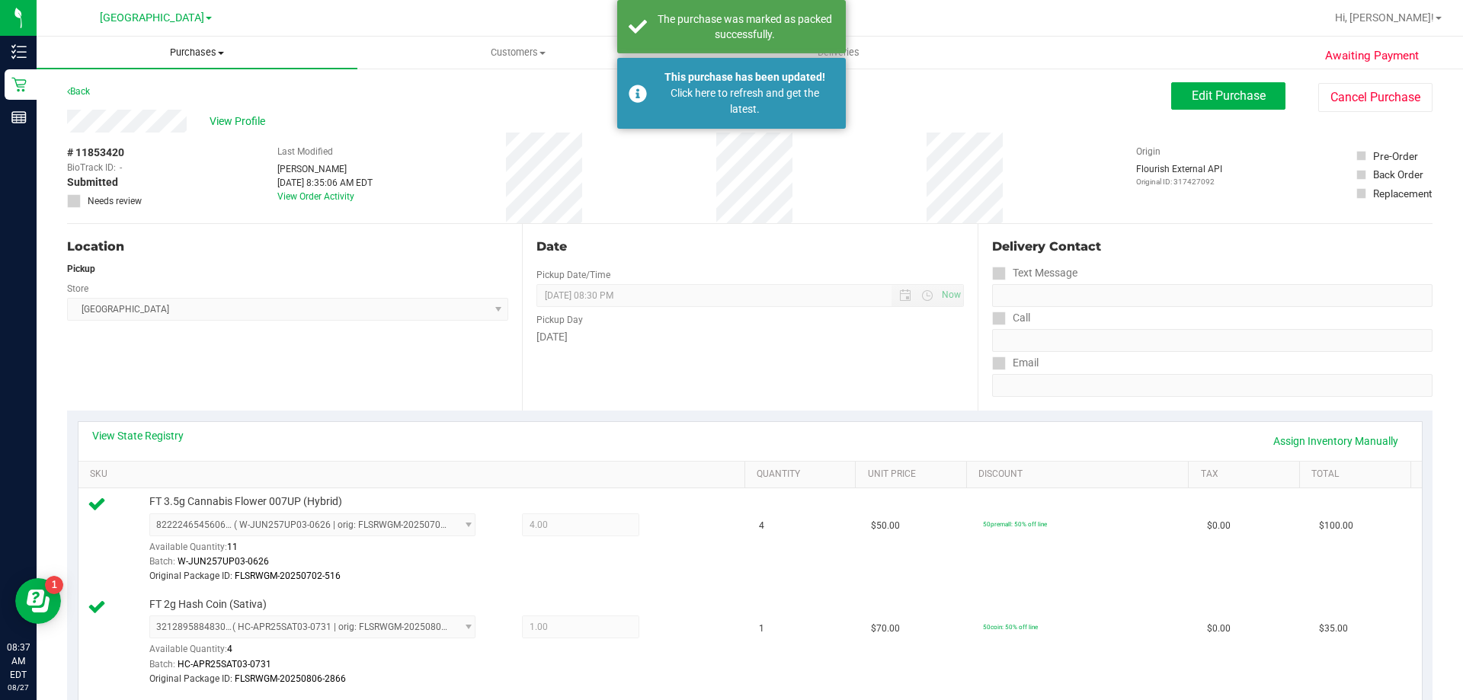
click at [202, 46] on span "Purchases" at bounding box center [197, 53] width 321 height 14
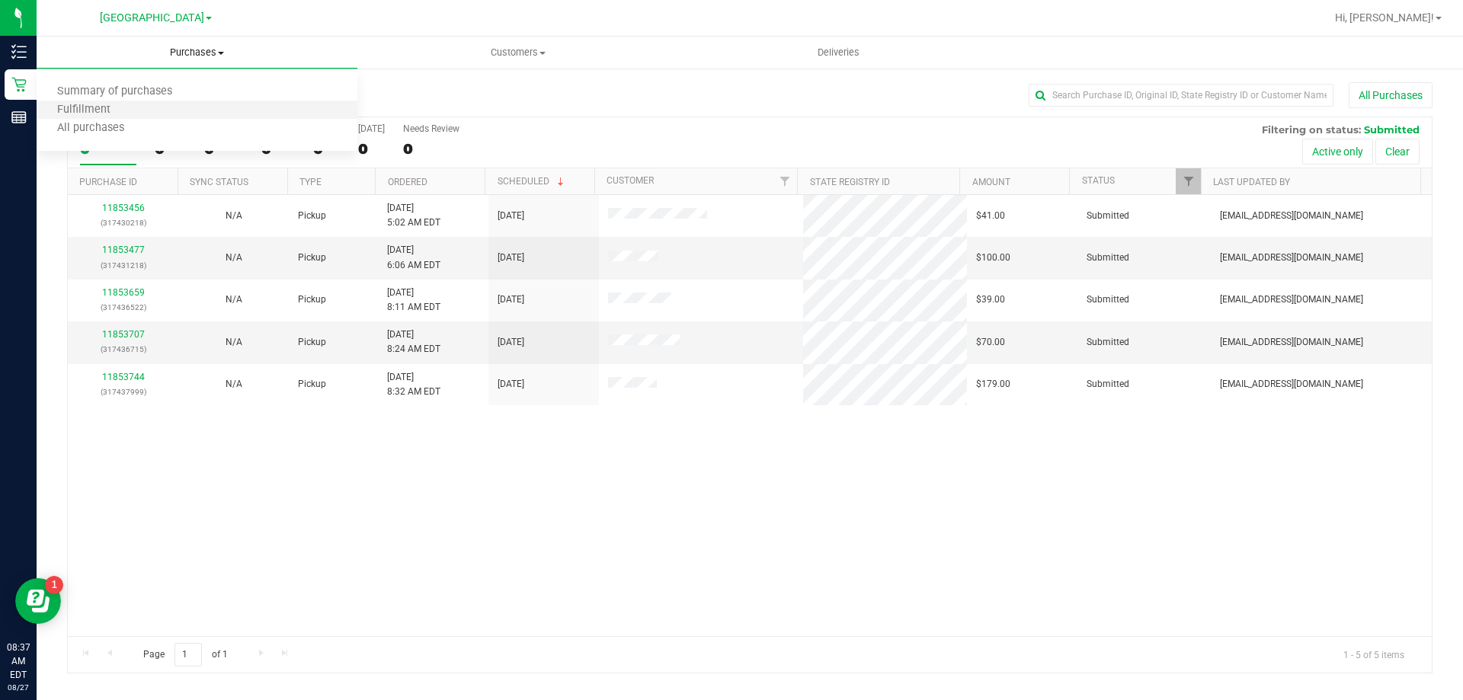
click at [162, 111] on li "Fulfillment" at bounding box center [197, 110] width 321 height 18
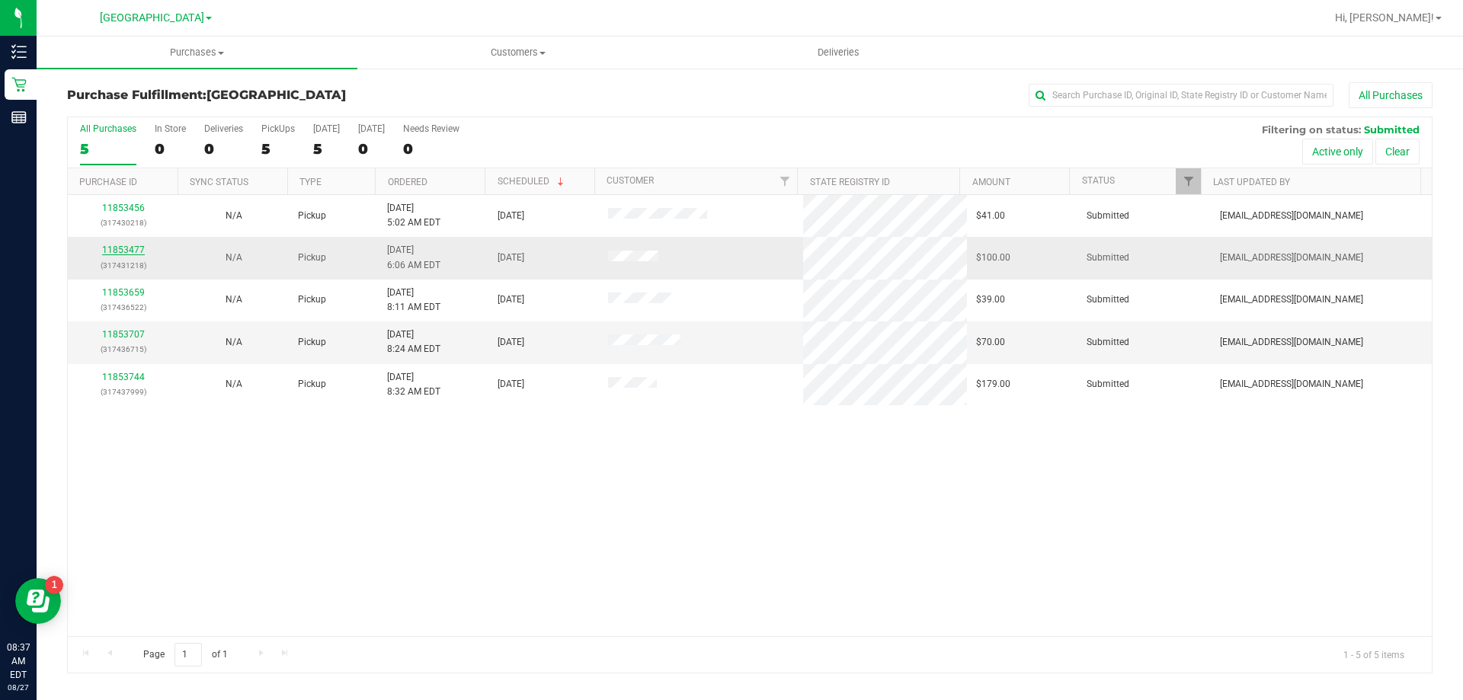
click at [134, 248] on link "11853477" at bounding box center [123, 250] width 43 height 11
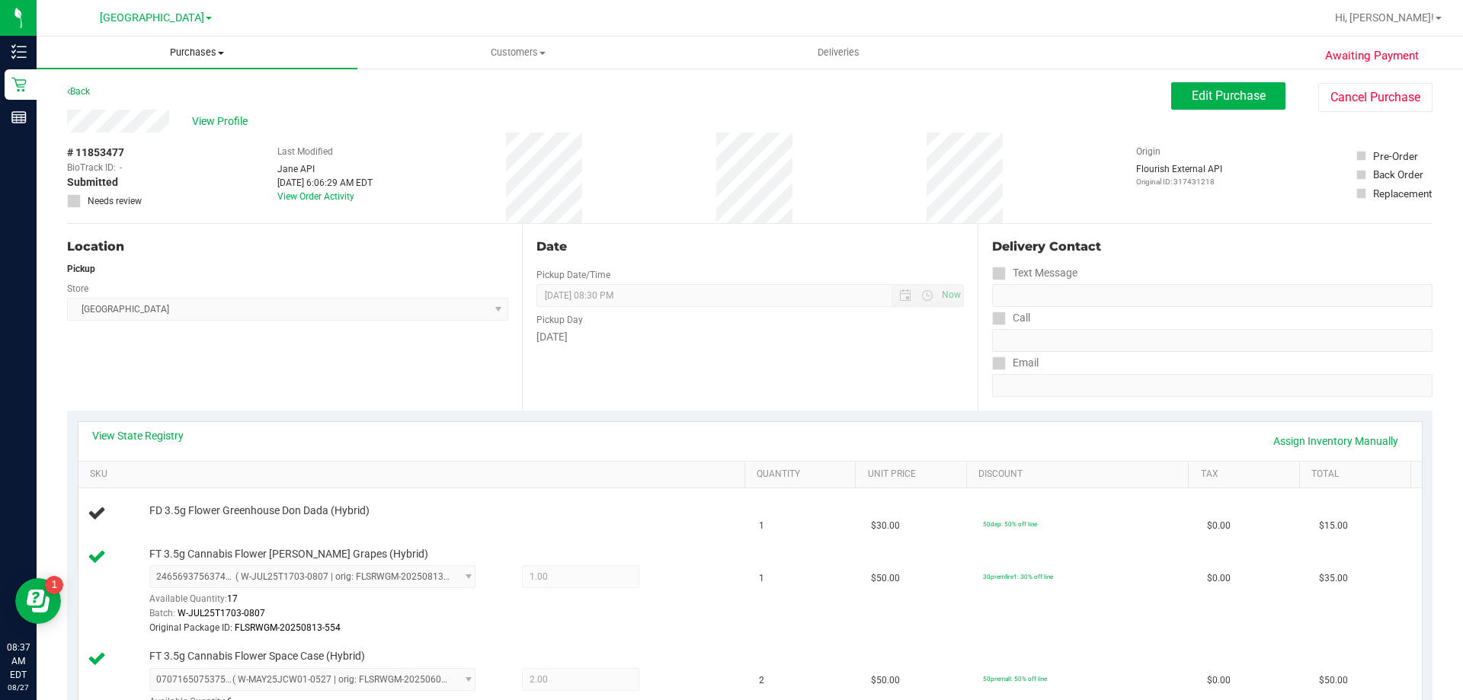
click at [190, 59] on uib-tab-heading "Purchases Summary of purchases Fulfillment All purchases" at bounding box center [197, 53] width 321 height 32
click at [176, 113] on li "Fulfillment" at bounding box center [197, 110] width 321 height 18
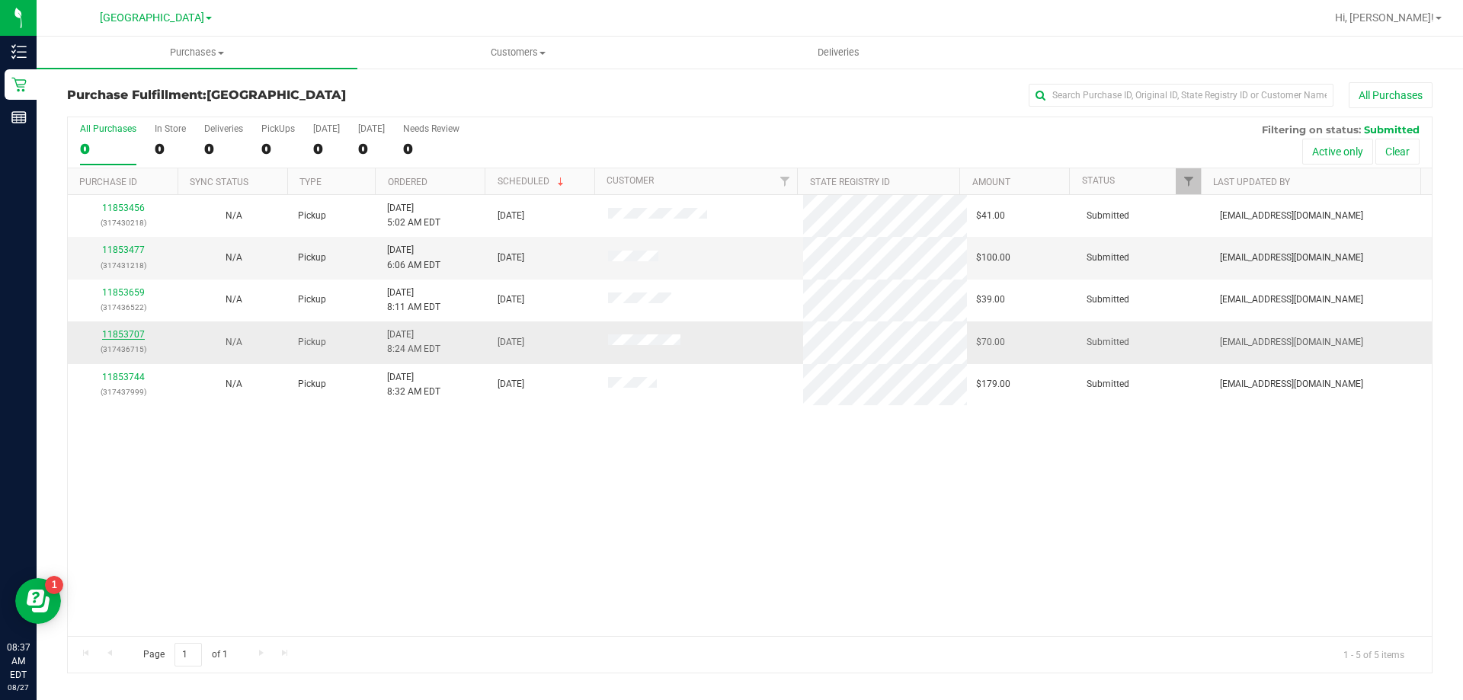
click at [130, 338] on link "11853707" at bounding box center [123, 334] width 43 height 11
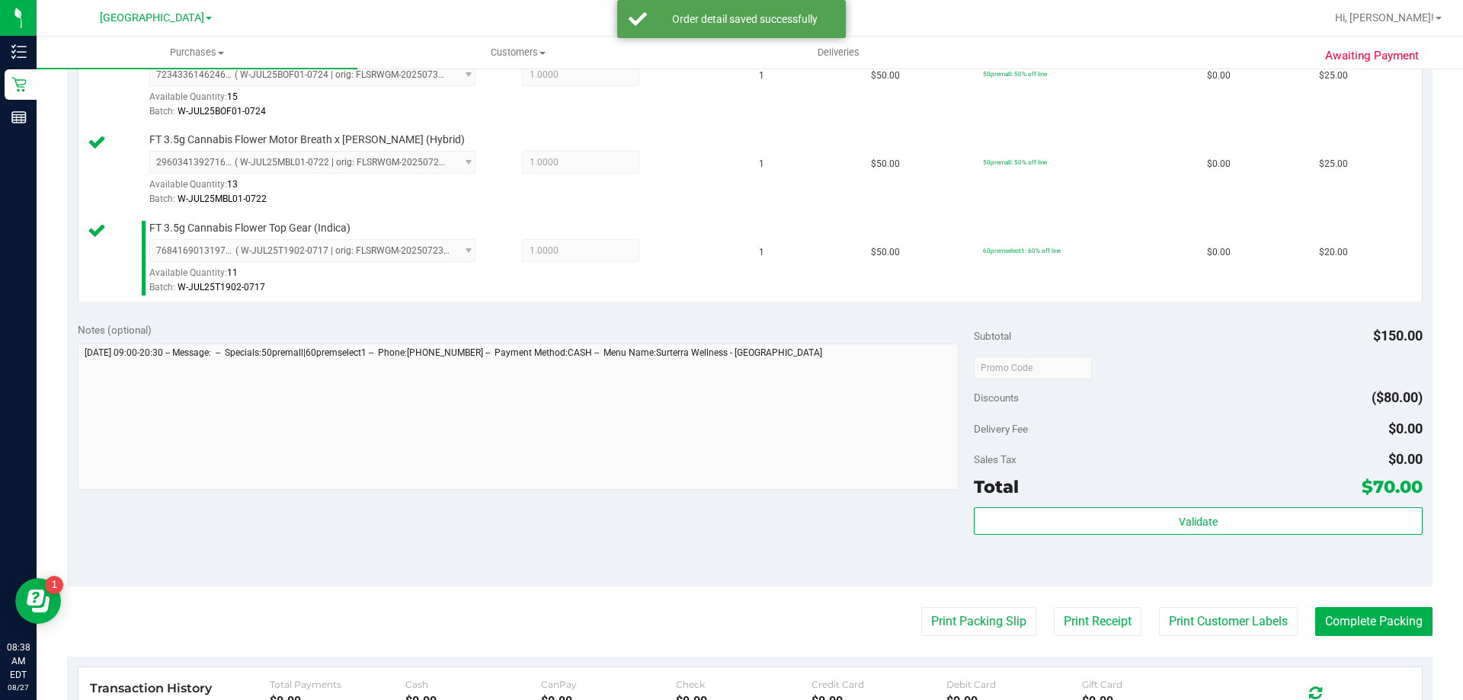
scroll to position [457, 0]
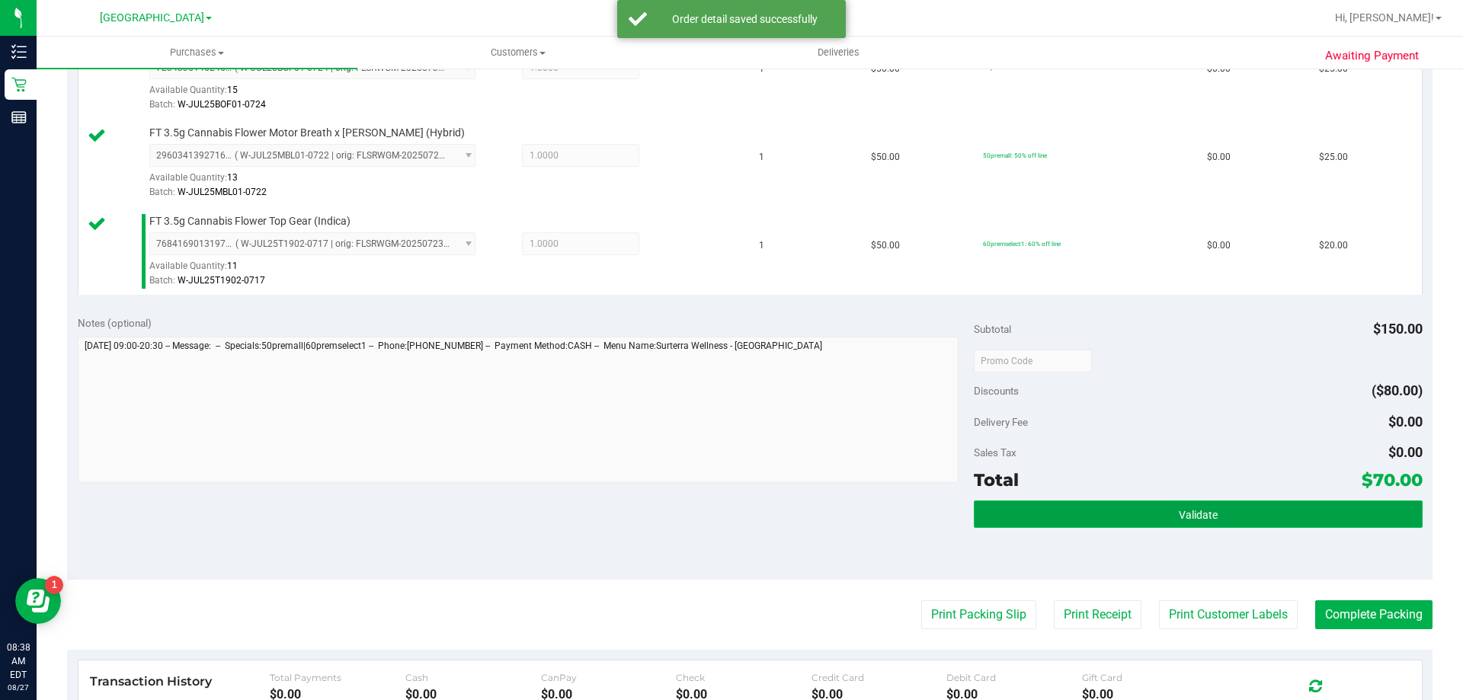
click at [1186, 506] on button "Validate" at bounding box center [1198, 514] width 448 height 27
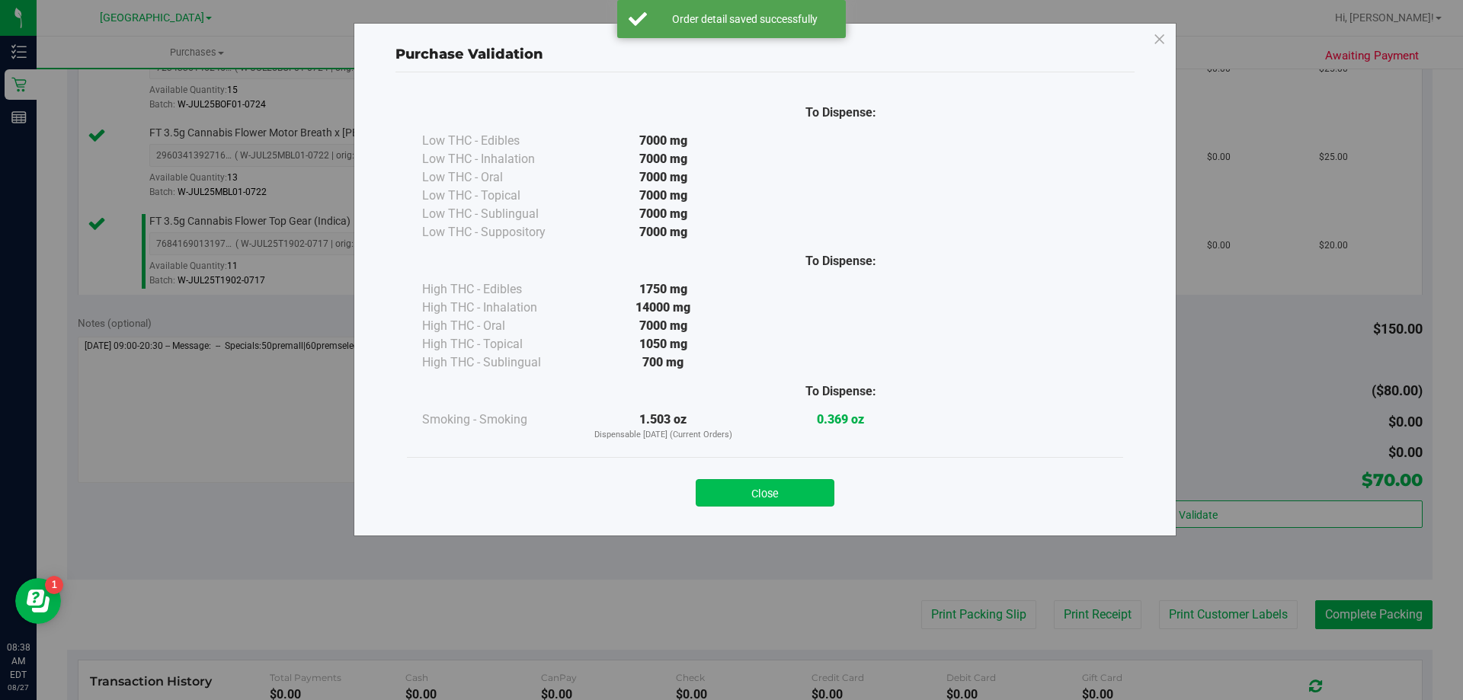
click at [749, 490] on button "Close" at bounding box center [765, 492] width 139 height 27
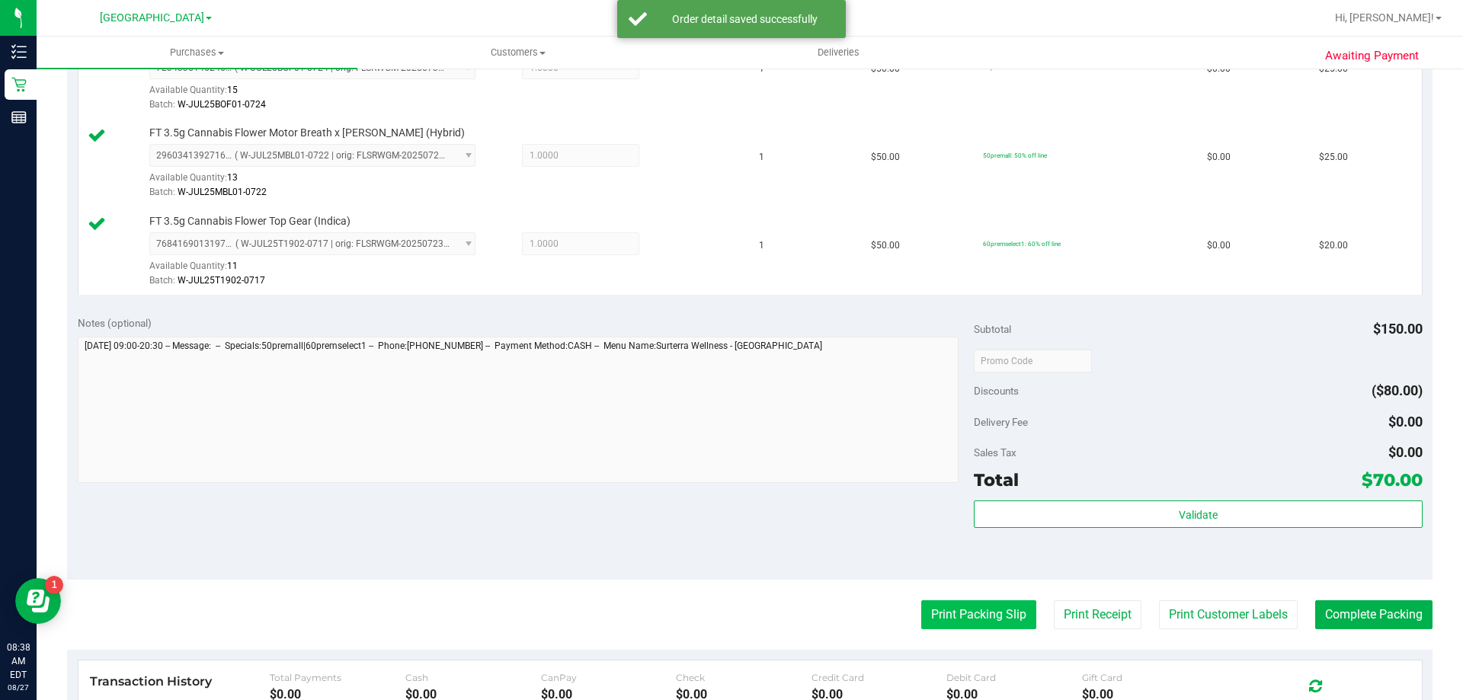
click at [1005, 603] on button "Print Packing Slip" at bounding box center [978, 614] width 115 height 29
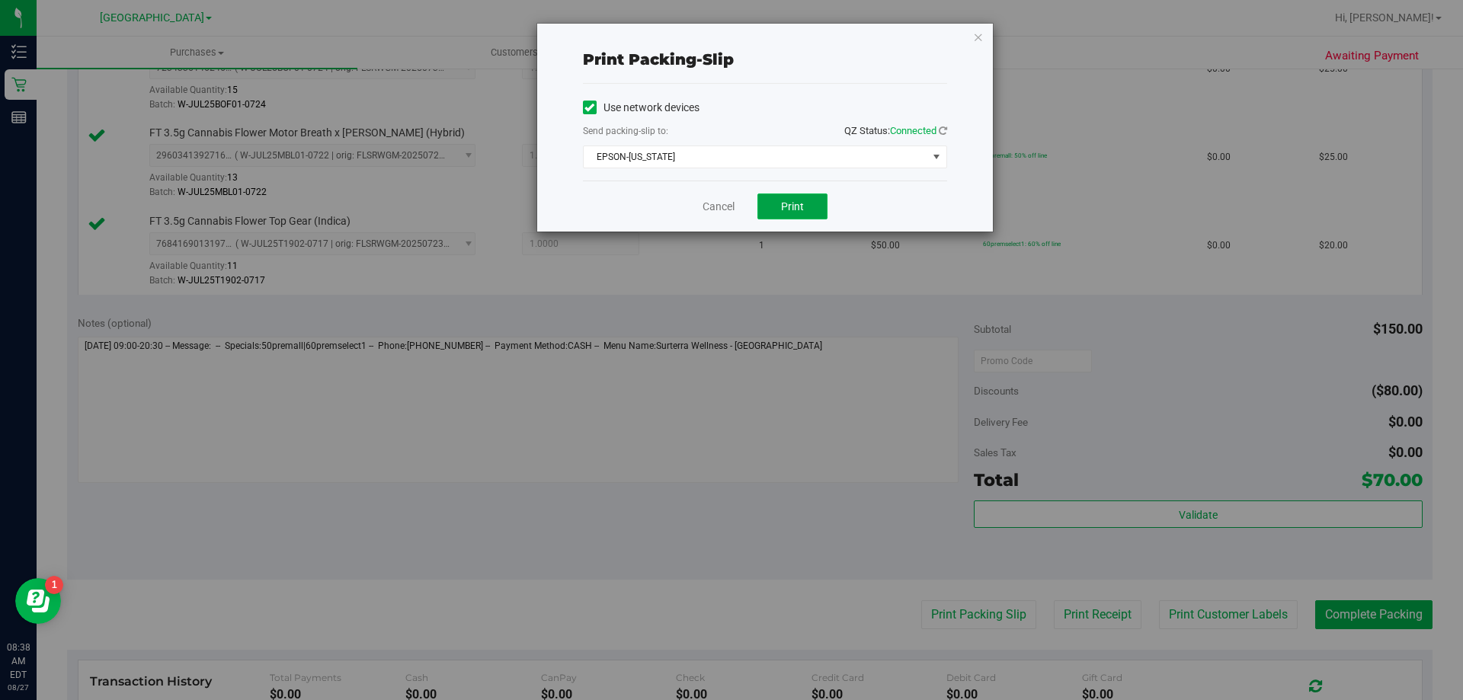
click at [787, 212] on span "Print" at bounding box center [792, 206] width 23 height 12
click at [713, 205] on link "Cancel" at bounding box center [718, 207] width 32 height 16
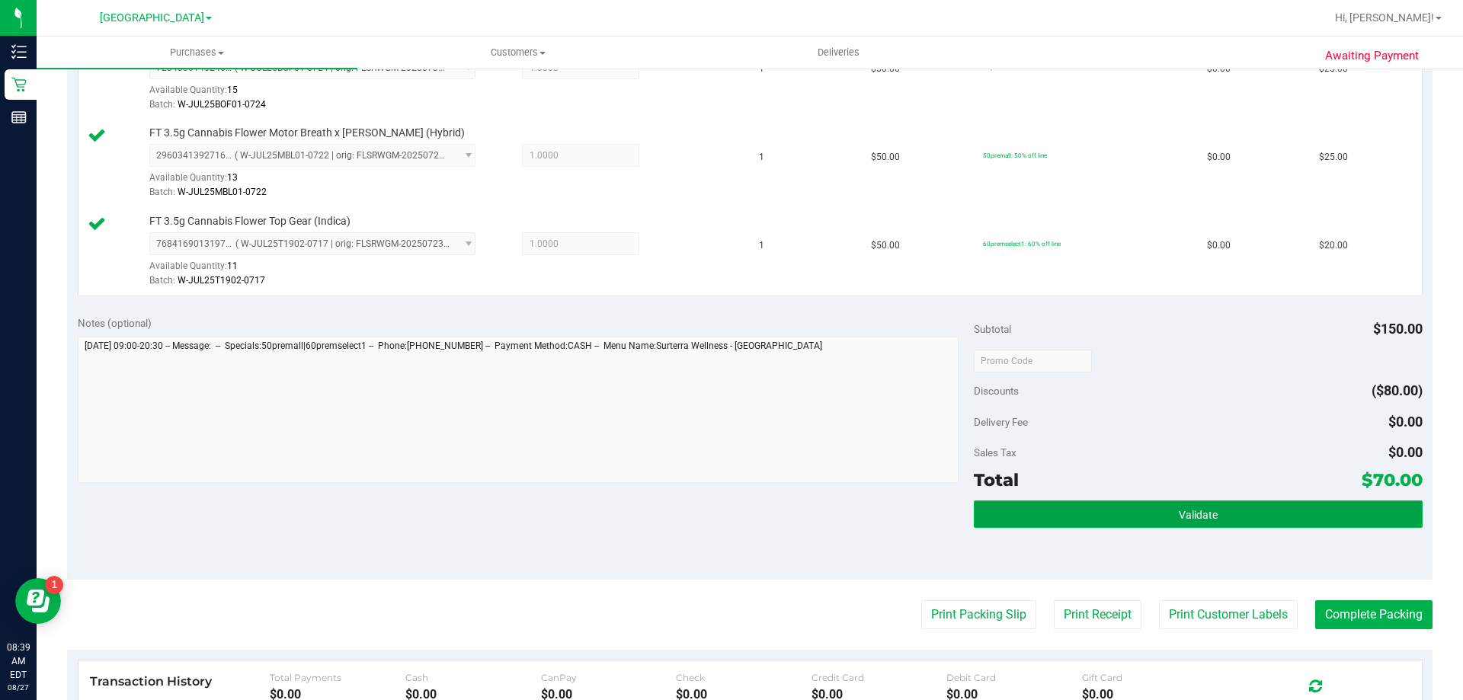
click at [1048, 507] on button "Validate" at bounding box center [1198, 514] width 448 height 27
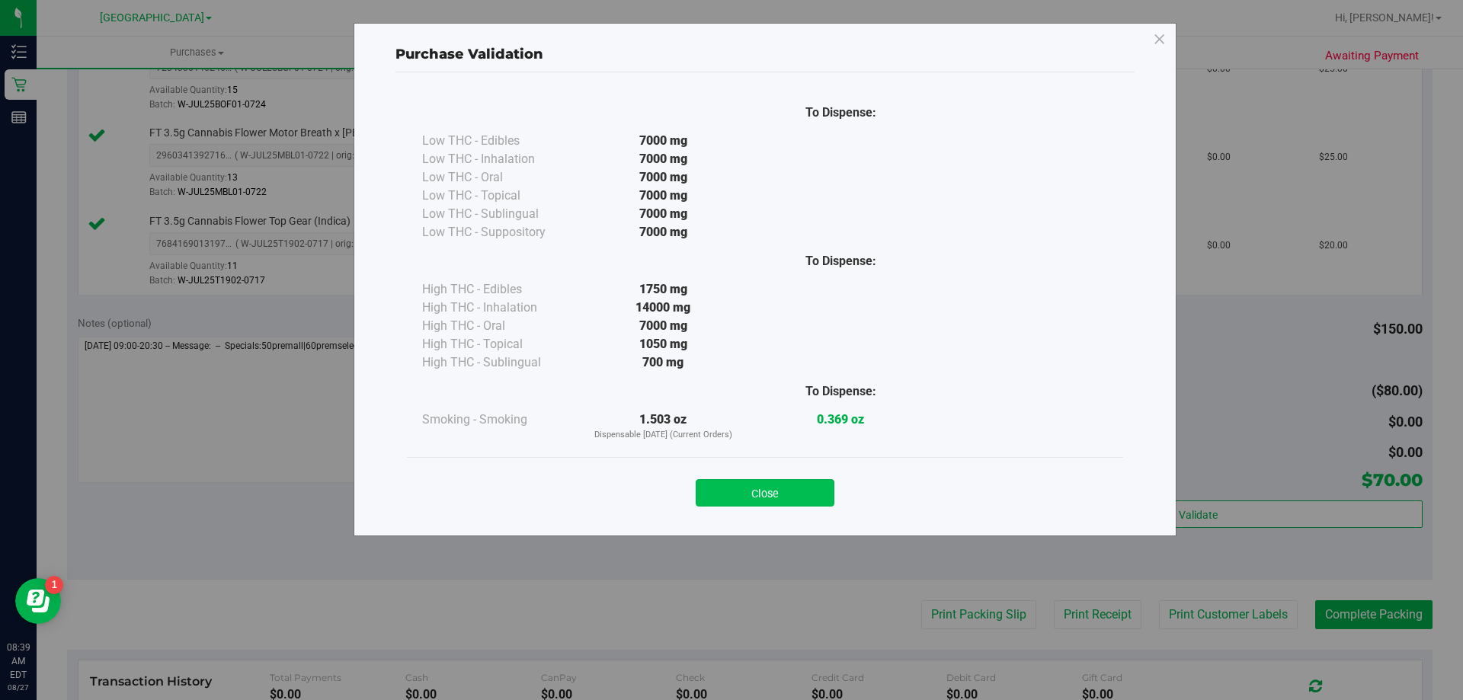
click at [807, 496] on button "Close" at bounding box center [765, 492] width 139 height 27
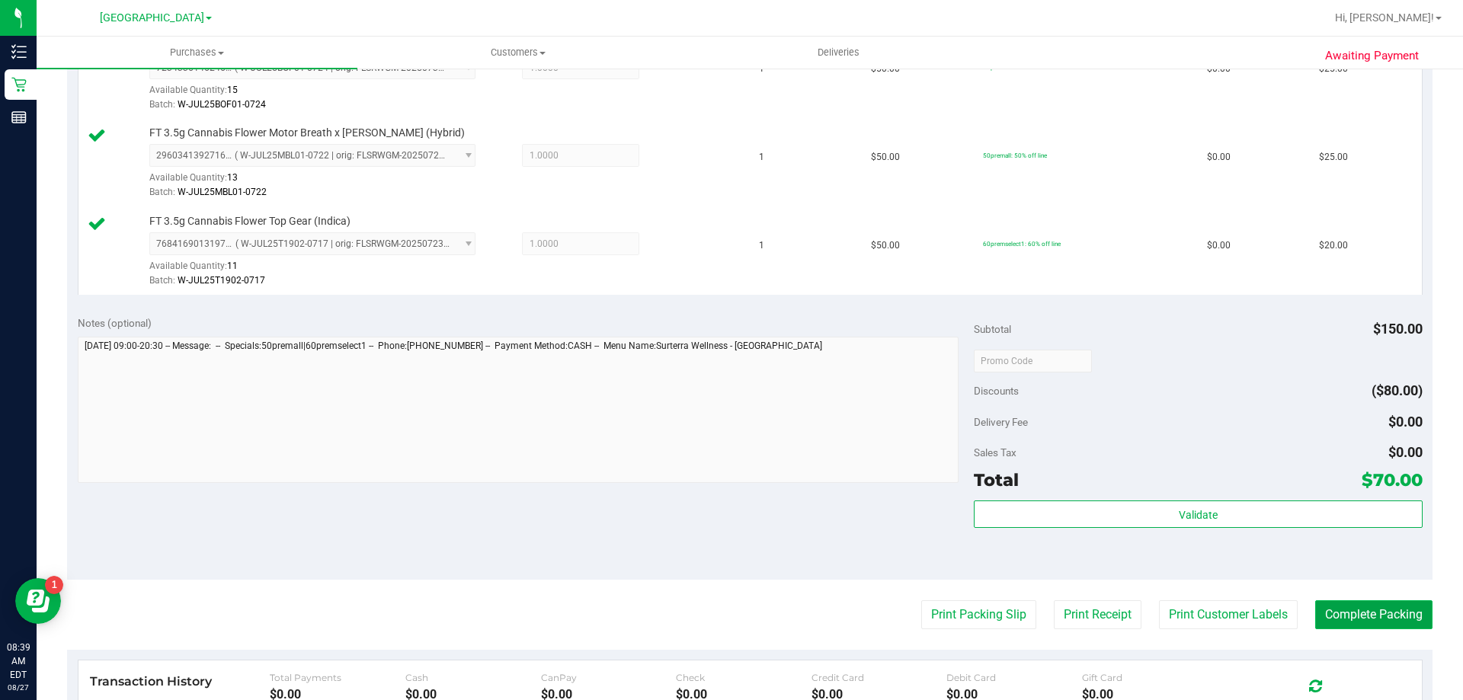
click at [1367, 614] on button "Complete Packing" at bounding box center [1373, 614] width 117 height 29
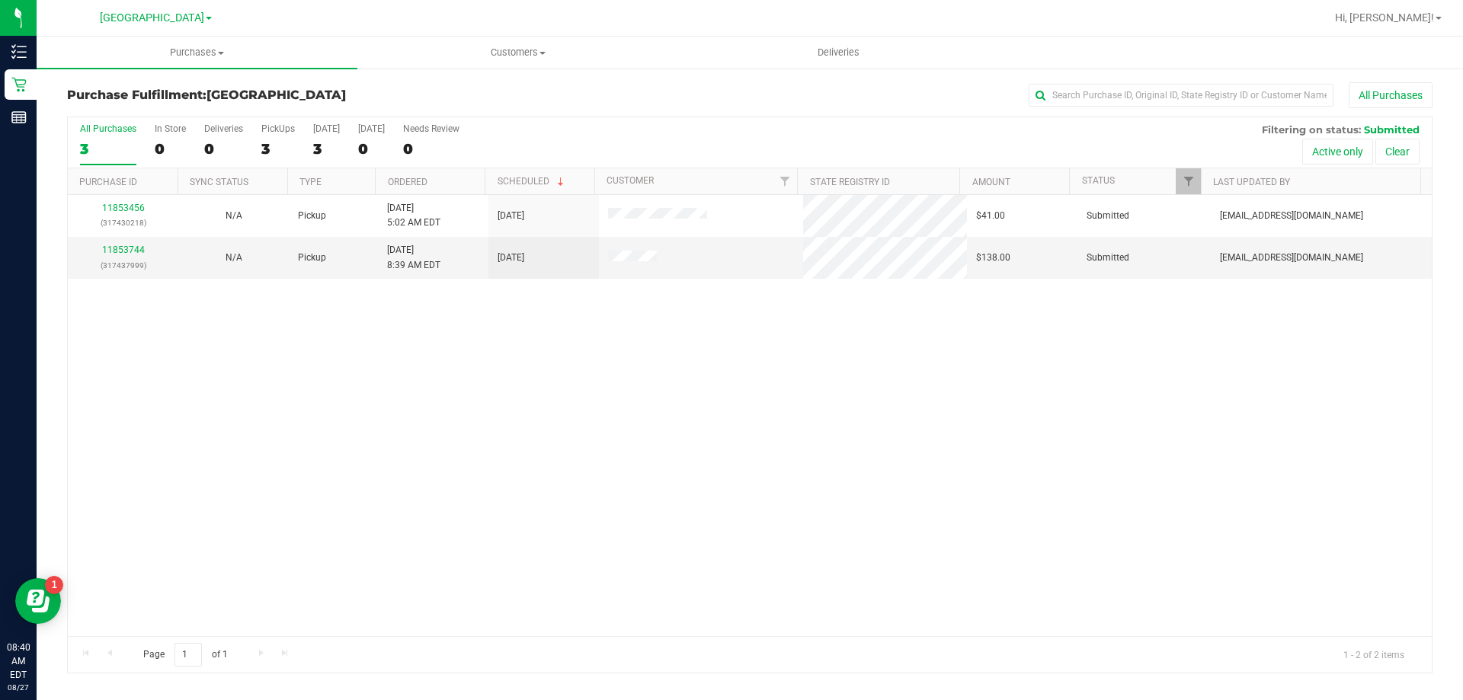
click at [704, 149] on div "All Purchases 3 In Store 0 Deliveries 0 PickUps 3 [DATE] 3 [DATE] 0 Needs Revie…" at bounding box center [750, 142] width 1364 height 51
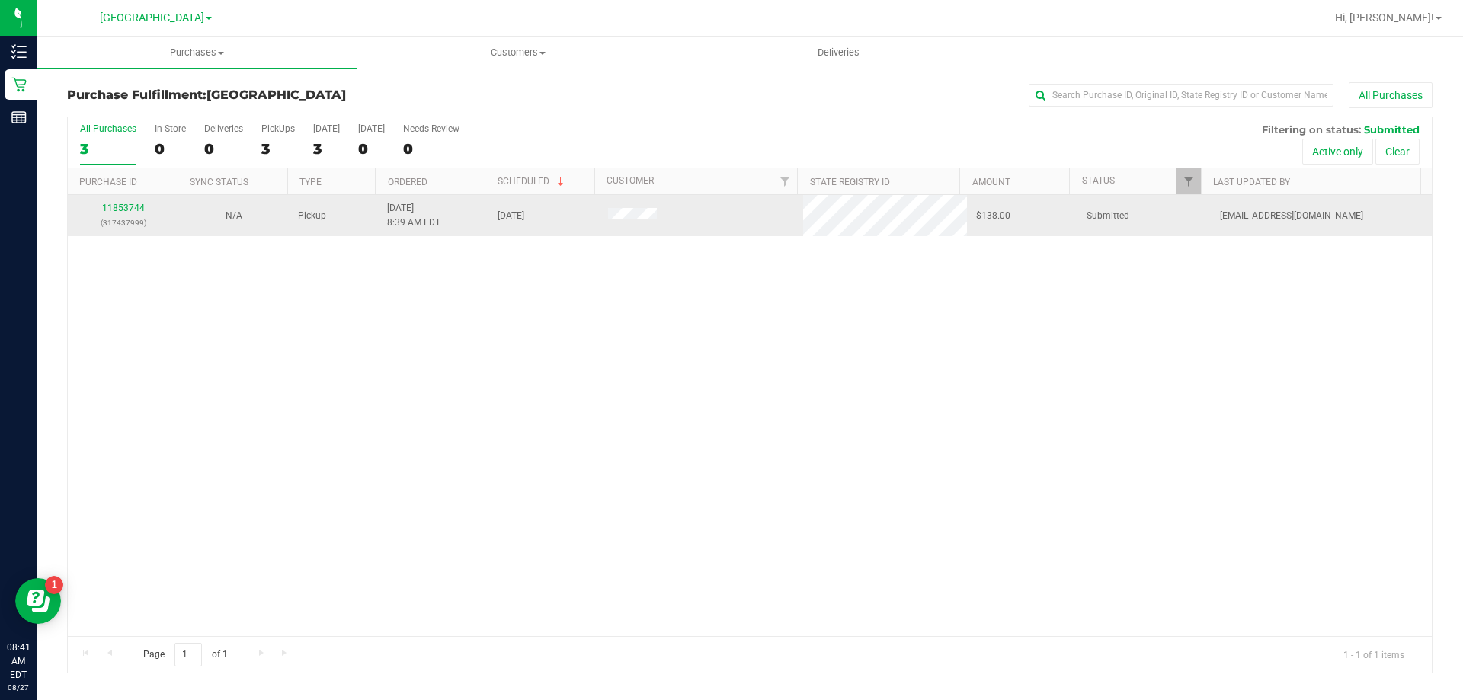
click at [136, 208] on link "11853744" at bounding box center [123, 208] width 43 height 11
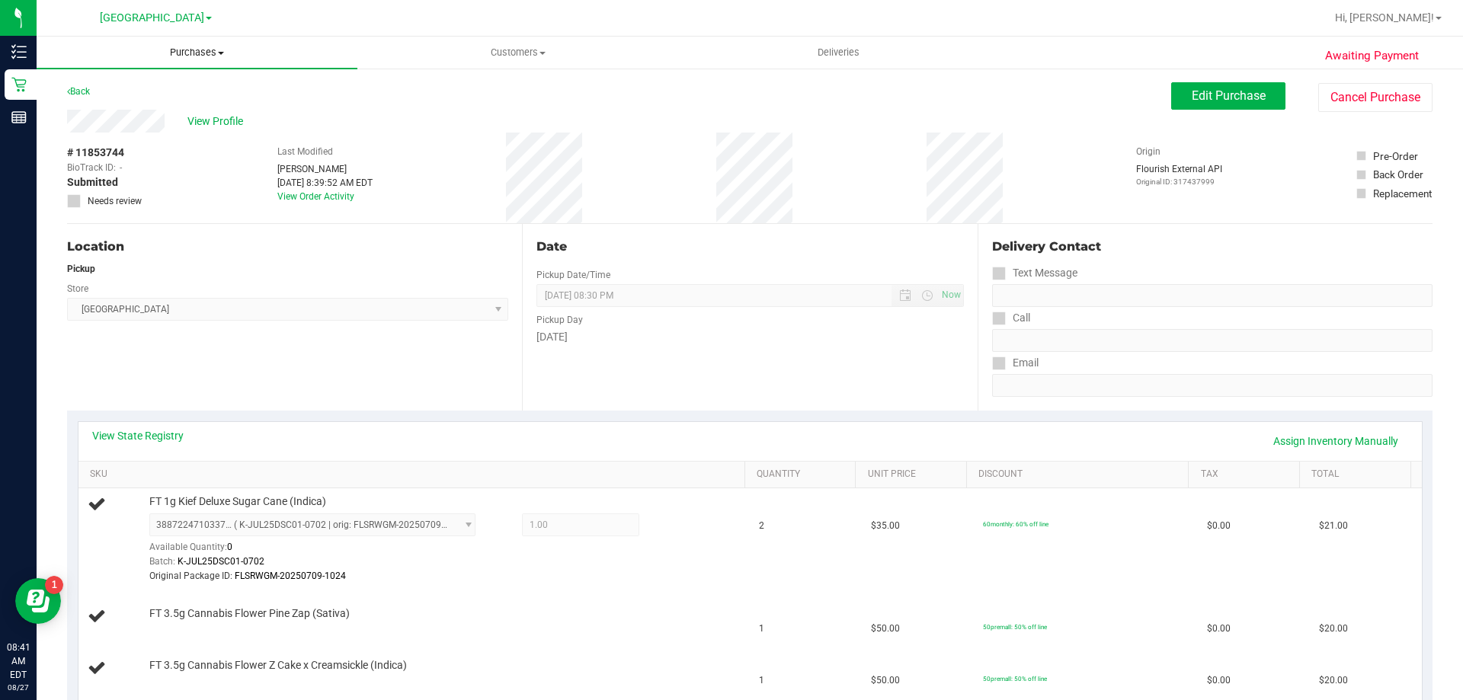
click at [216, 41] on uib-tab-heading "Purchases Summary of purchases Fulfillment All purchases" at bounding box center [197, 53] width 321 height 32
click at [216, 47] on span "Purchases" at bounding box center [197, 53] width 321 height 14
click at [199, 54] on span "Purchases" at bounding box center [197, 53] width 321 height 14
click at [190, 110] on li "Fulfillment" at bounding box center [197, 110] width 321 height 18
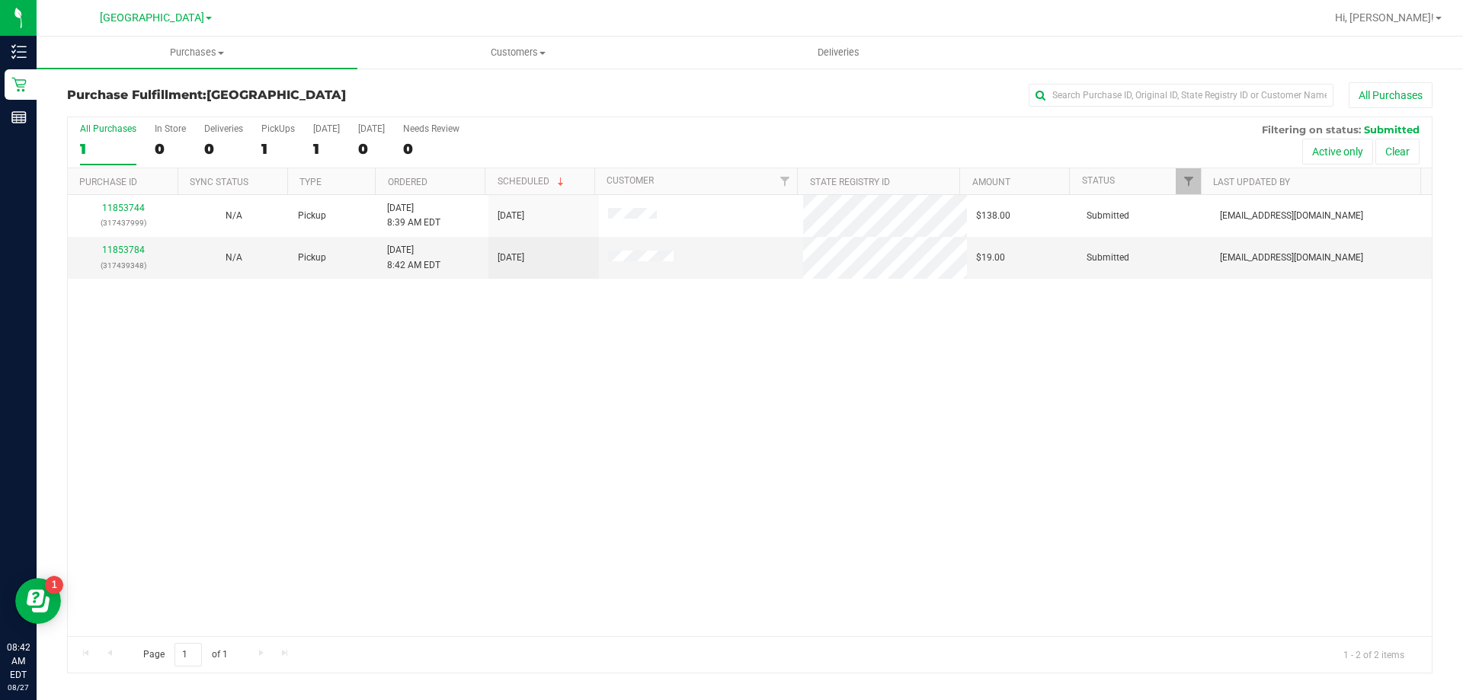
click at [275, 11] on div at bounding box center [799, 18] width 1052 height 30
click at [137, 252] on link "11853784" at bounding box center [123, 250] width 43 height 11
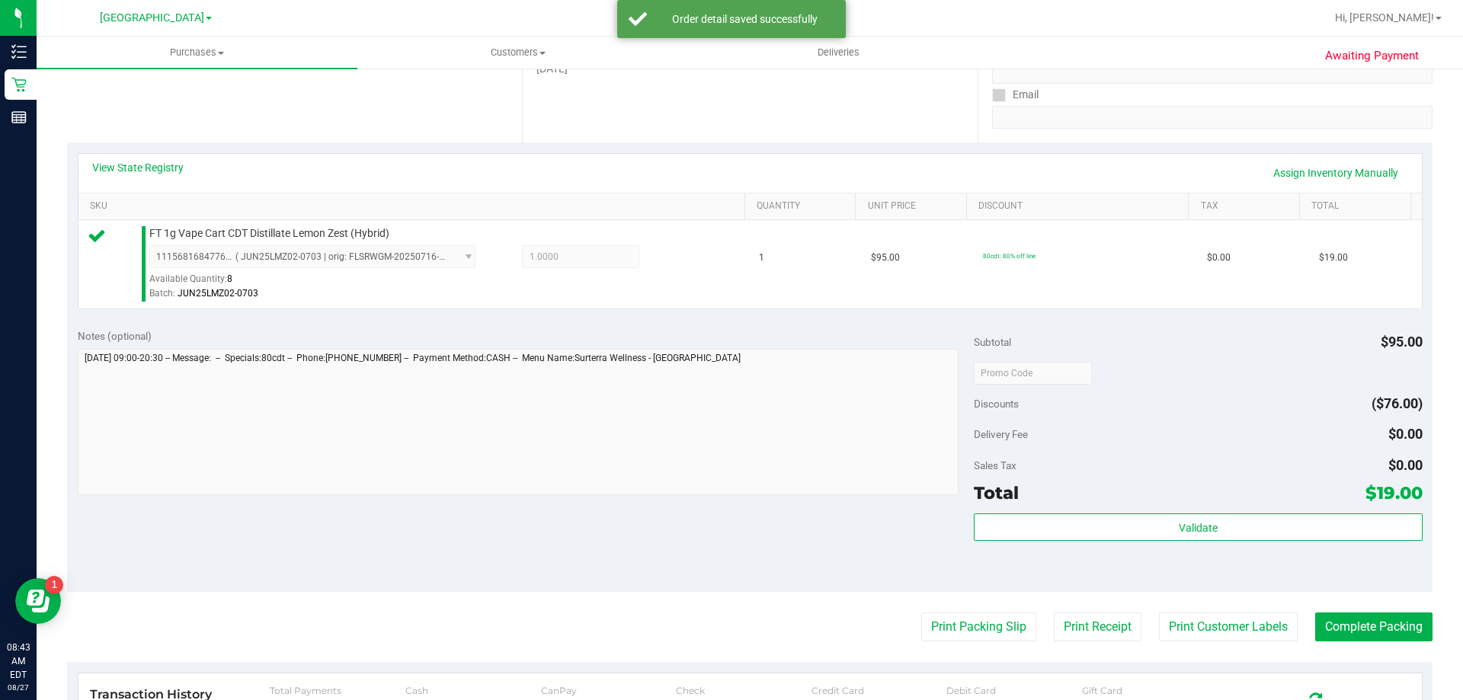
scroll to position [381, 0]
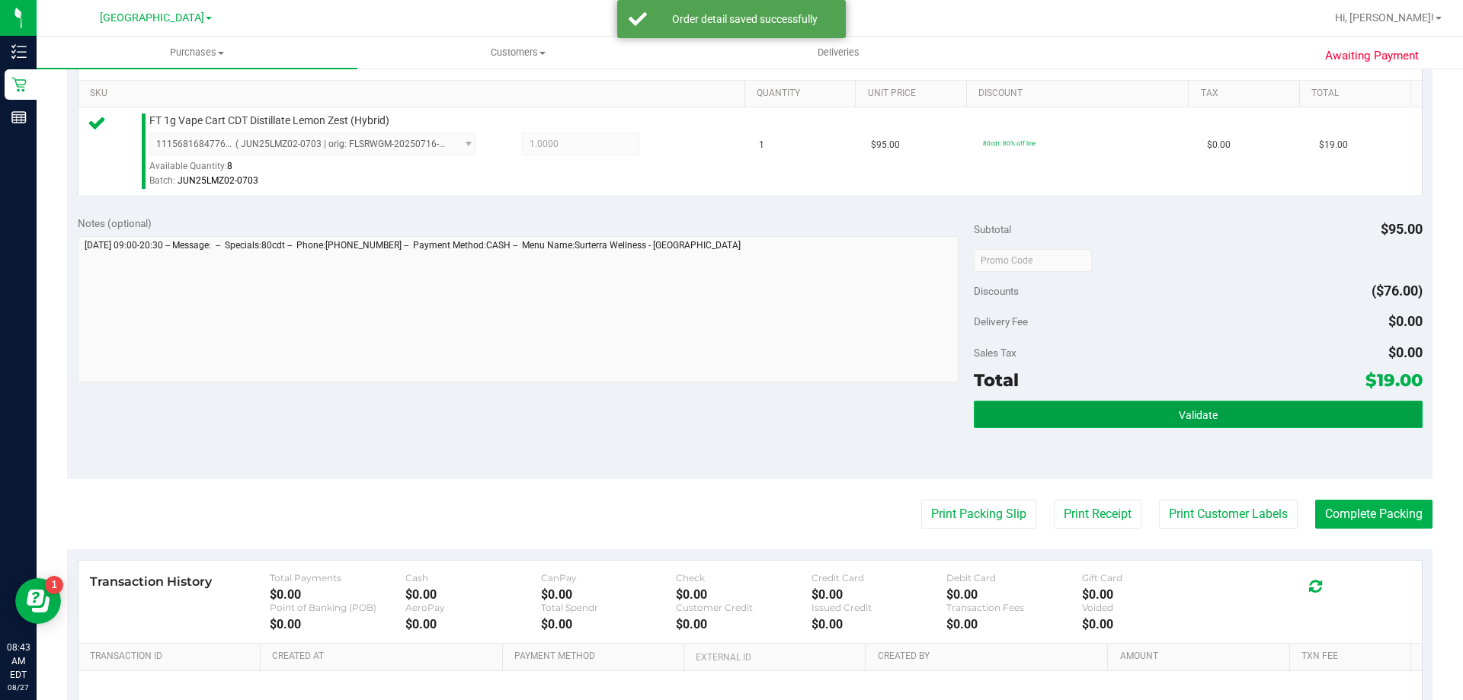
click at [1067, 417] on button "Validate" at bounding box center [1198, 414] width 448 height 27
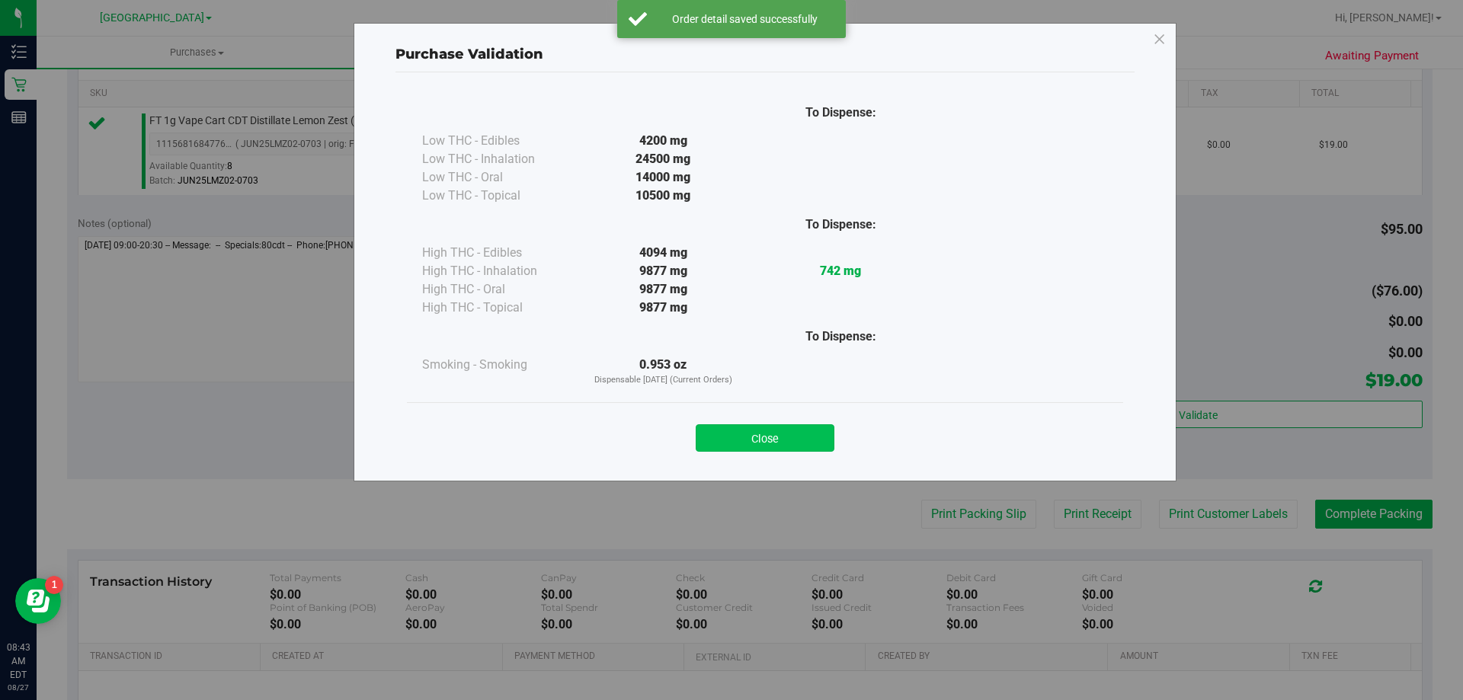
click at [782, 441] on button "Close" at bounding box center [765, 437] width 139 height 27
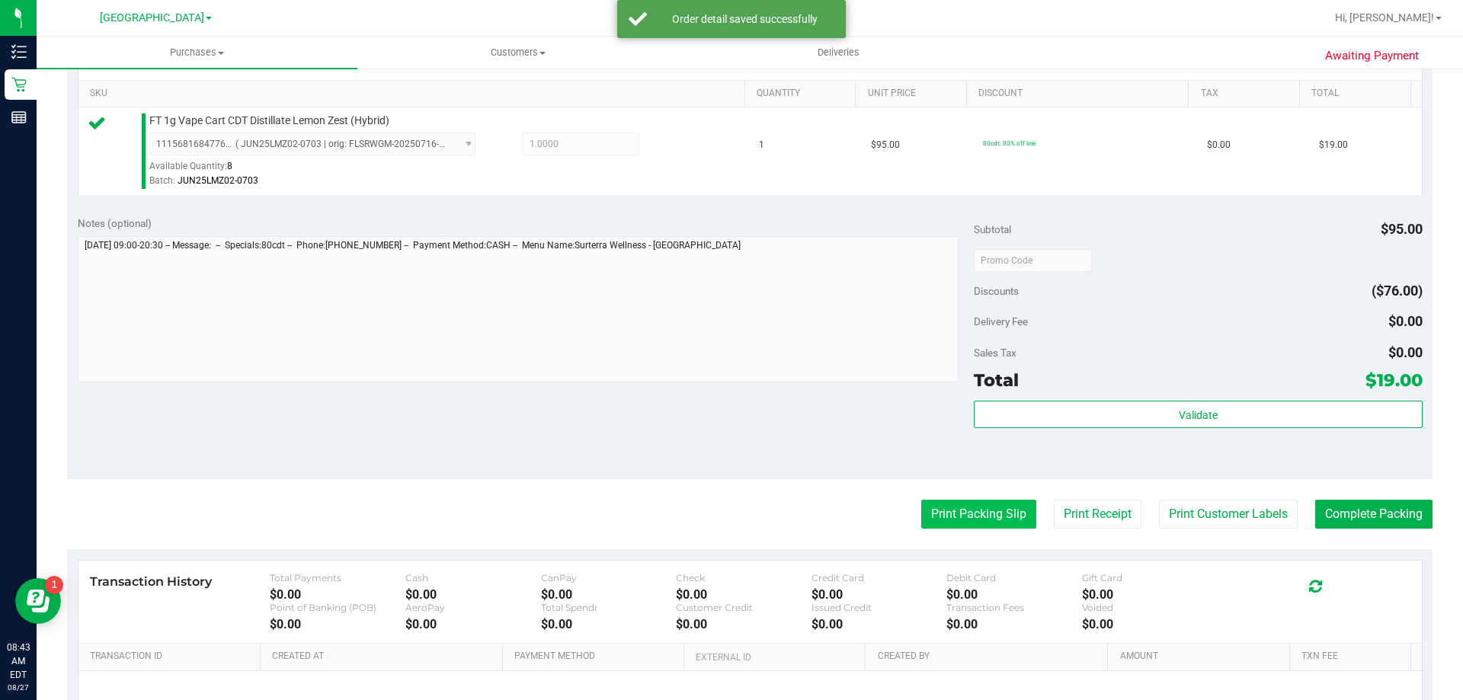
click at [921, 507] on button "Print Packing Slip" at bounding box center [978, 514] width 115 height 29
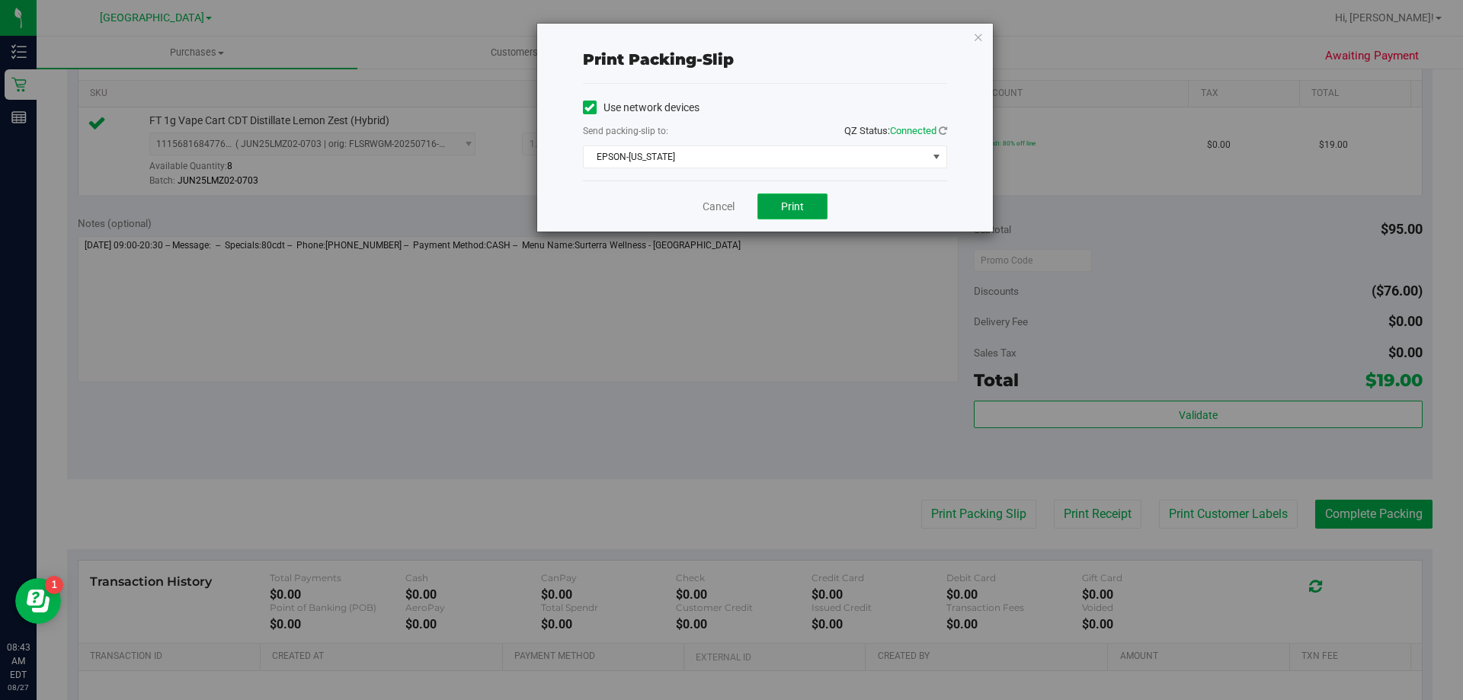
click at [805, 208] on button "Print" at bounding box center [792, 207] width 70 height 26
click at [716, 206] on link "Cancel" at bounding box center [718, 207] width 32 height 16
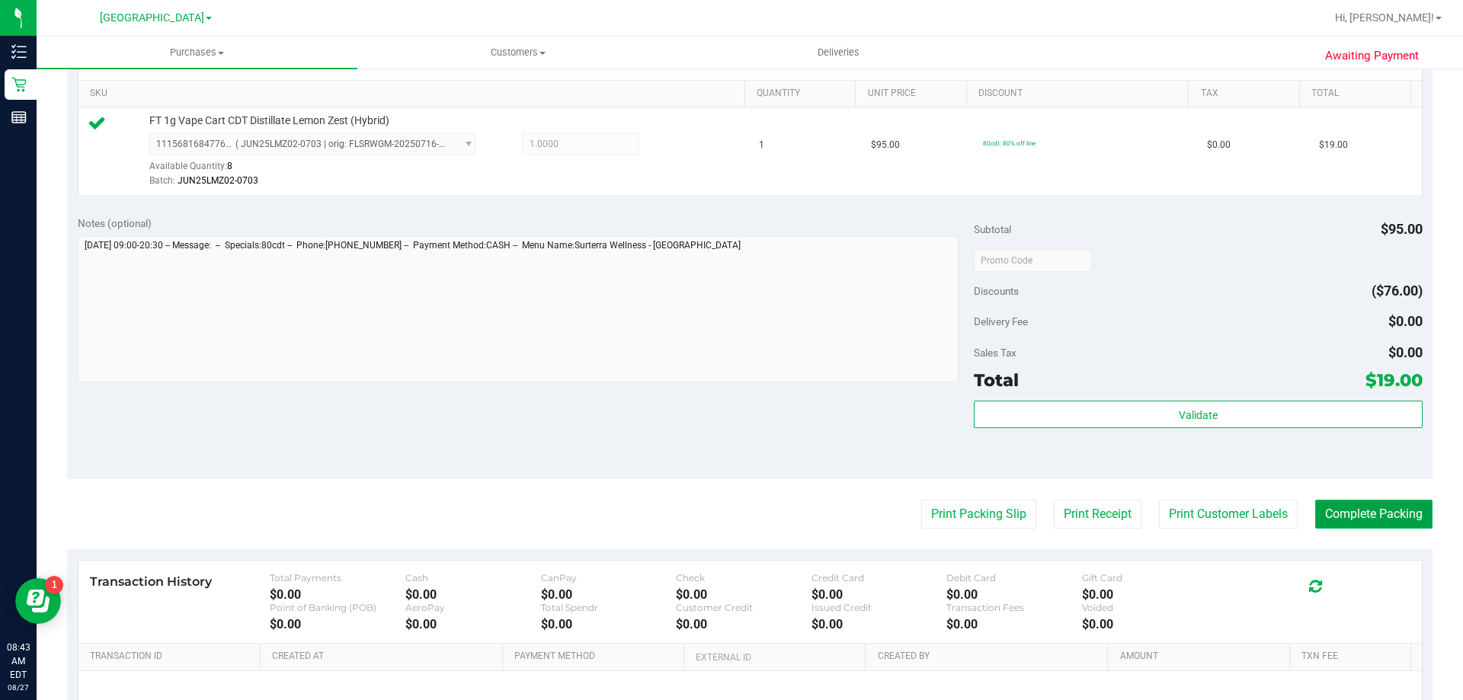
click at [1334, 510] on button "Complete Packing" at bounding box center [1373, 514] width 117 height 29
